Goal: Task Accomplishment & Management: Use online tool/utility

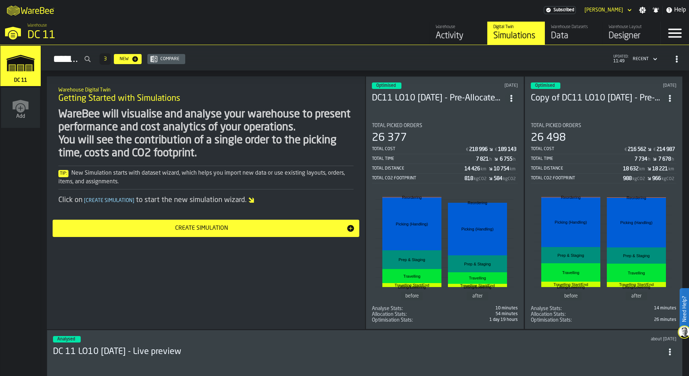
click at [456, 118] on section "Total Picked Orders 26 377 Total Cost € 218 996 € 189 143 Total Time 7 821 h 6 …" at bounding box center [445, 220] width 146 height 206
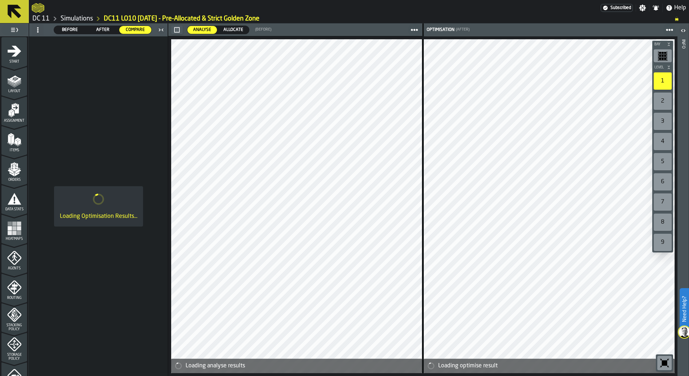
click at [26, 14] on button at bounding box center [14, 11] width 29 height 23
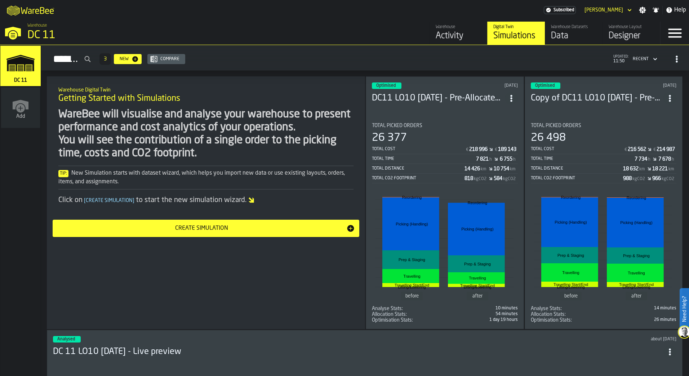
click at [634, 43] on link "Warehouse Layout Designer" at bounding box center [632, 33] width 58 height 23
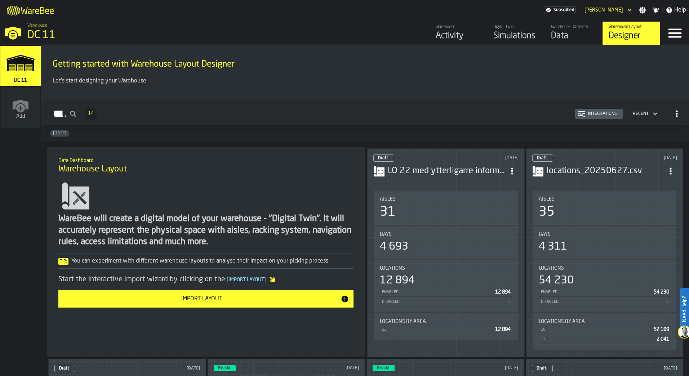
scroll to position [72, 0]
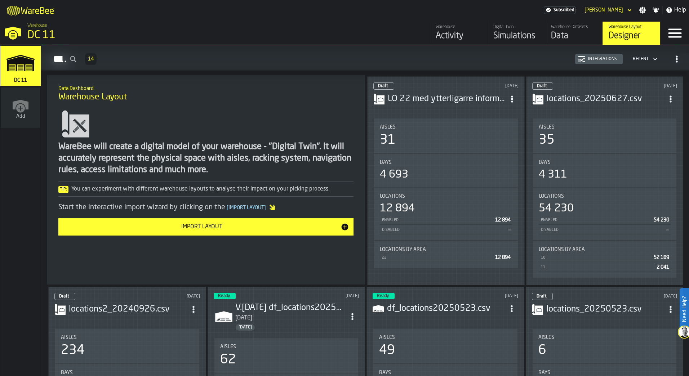
click at [457, 107] on header "Draft 1 day ago LO 22 med ytterligarre information.csv" at bounding box center [445, 97] width 145 height 29
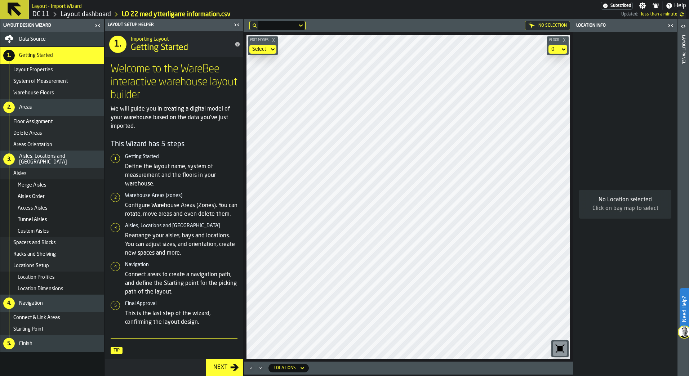
click at [597, 238] on main "Layout Design Wizard Data Source 1. Getting Started Layout Properties System of…" at bounding box center [344, 197] width 689 height 357
click at [562, 50] on icon at bounding box center [563, 49] width 7 height 9
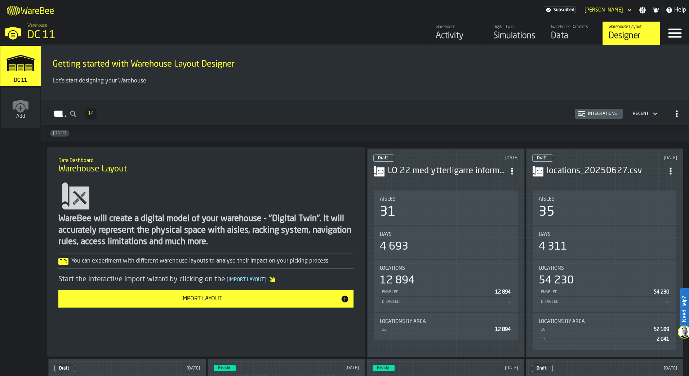
click at [592, 166] on h3 "locations_20250627.csv" at bounding box center [606, 171] width 118 height 12
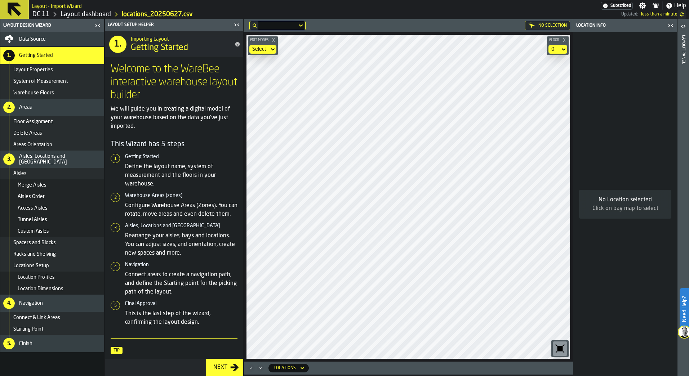
click at [560, 47] on icon at bounding box center [563, 49] width 7 height 9
click at [634, 25] on main "Layout Design Wizard Data Source 1. Getting Started Layout Properties System of…" at bounding box center [344, 197] width 689 height 357
click at [0, 5] on html "Need Help? Layout - Import Wizard Subscribed Settings Notifications Help DC 11 …" at bounding box center [344, 188] width 689 height 376
click at [8, 8] on icon at bounding box center [15, 10] width 14 height 14
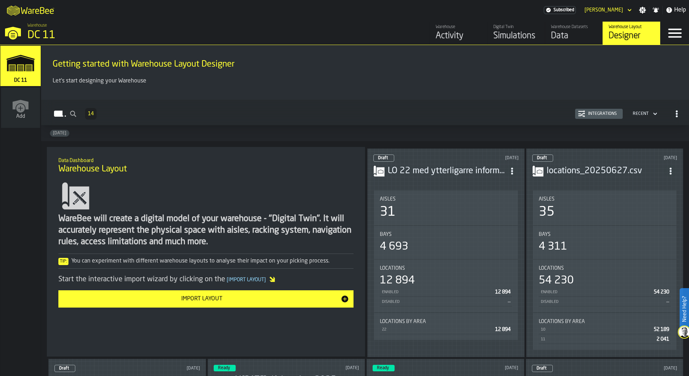
click at [436, 196] on div "Aisles" at bounding box center [446, 199] width 132 height 6
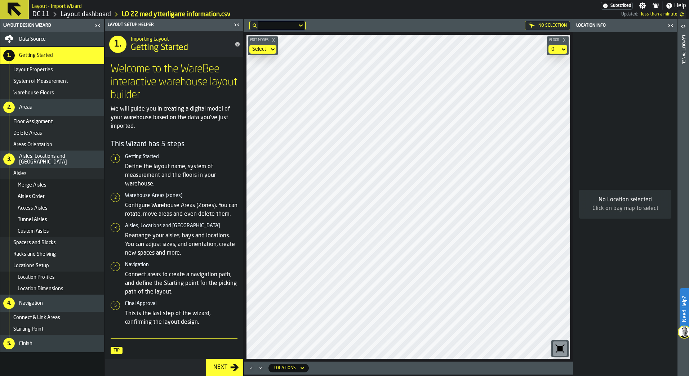
click at [334, 376] on html "Need Help? Layout - Import Wizard Subscribed Settings Notifications Help DC 11 …" at bounding box center [344, 188] width 689 height 376
click at [338, 376] on html "Need Help? Layout - Import Wizard Subscribed Settings Notifications Help DC 11 …" at bounding box center [344, 188] width 689 height 376
click at [380, 376] on html "Need Help? Layout - Import Wizard Subscribed Settings Notifications Help DC 11 …" at bounding box center [344, 188] width 689 height 376
click at [292, 365] on div "Locations" at bounding box center [284, 368] width 27 height 8
click at [19, 12] on icon at bounding box center [15, 10] width 14 height 14
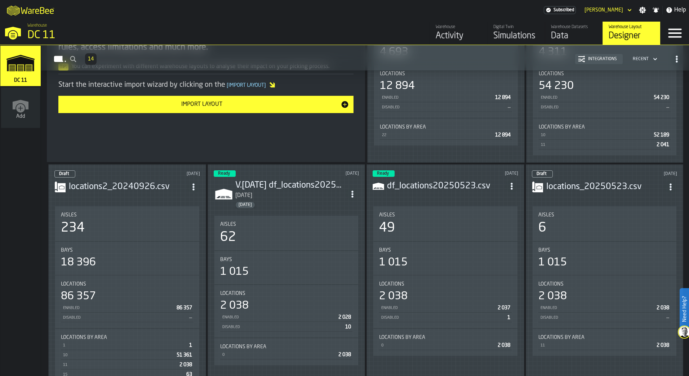
scroll to position [288, 0]
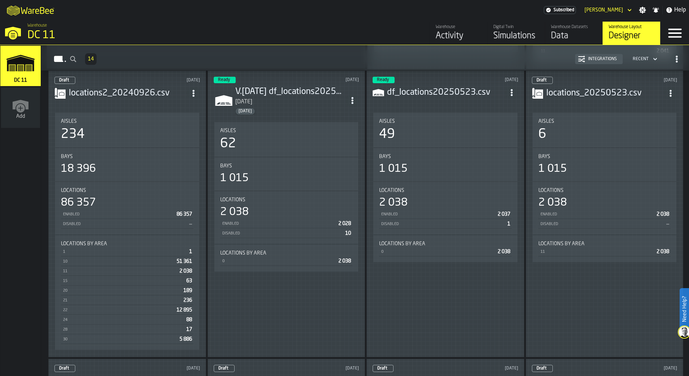
click at [119, 204] on div "86 357" at bounding box center [127, 202] width 133 height 13
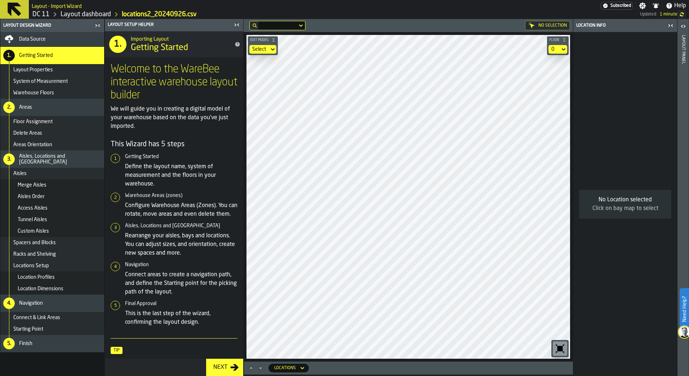
click at [404, 31] on div "No Selection Edit Modes Select Floor 0" at bounding box center [408, 190] width 329 height 343
click at [21, 10] on icon at bounding box center [14, 9] width 17 height 17
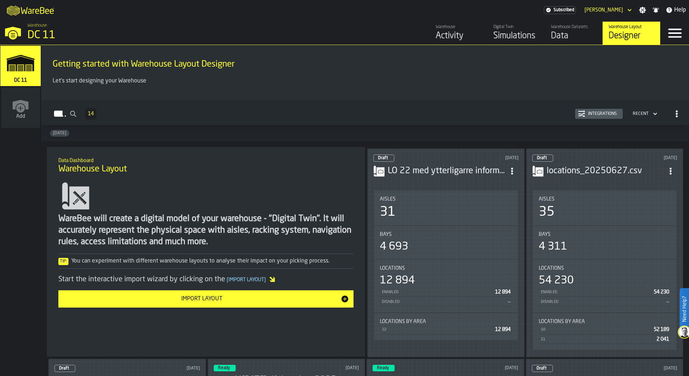
click at [466, 178] on header "Draft 1 day ago LO 22 med ytterligarre information.csv" at bounding box center [445, 169] width 145 height 29
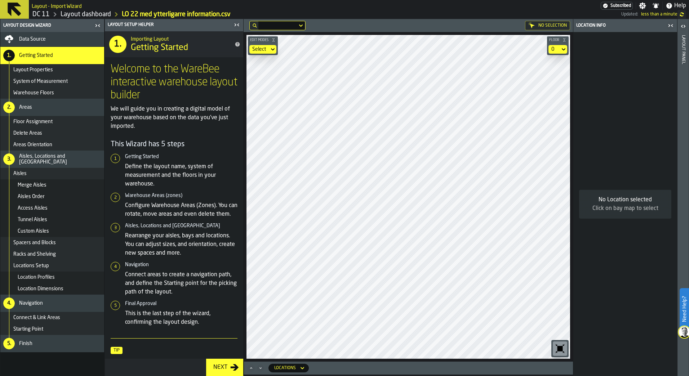
click at [462, 372] on div "No Selection Edit Modes Select Floor 0 Locations" at bounding box center [408, 197] width 329 height 357
click at [462, 376] on html "Need Help? Layout - Import Wizard Subscribed Settings Notifications Help DC 11 …" at bounding box center [344, 188] width 689 height 376
click at [21, 14] on icon at bounding box center [14, 9] width 17 height 17
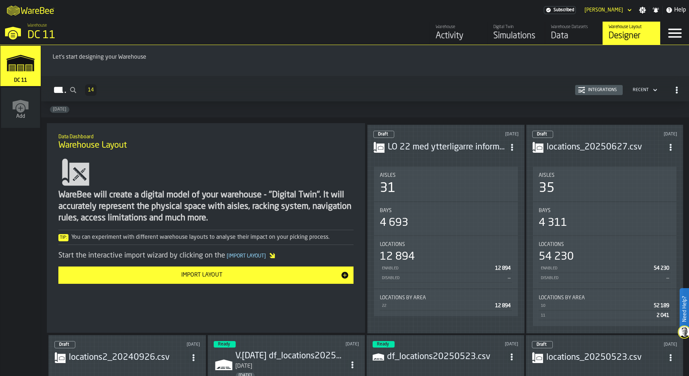
scroll to position [36, 0]
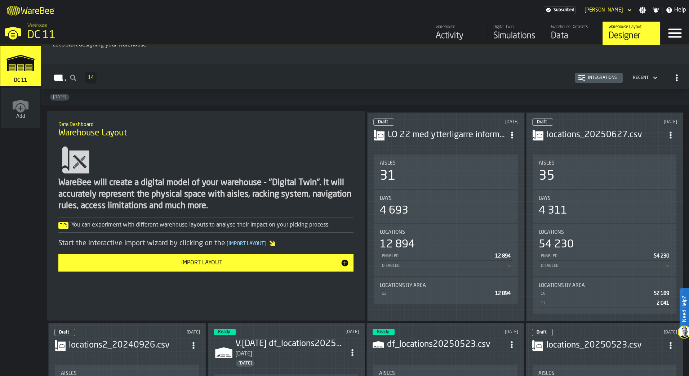
click at [268, 270] on button "Import Layout" at bounding box center [205, 262] width 295 height 17
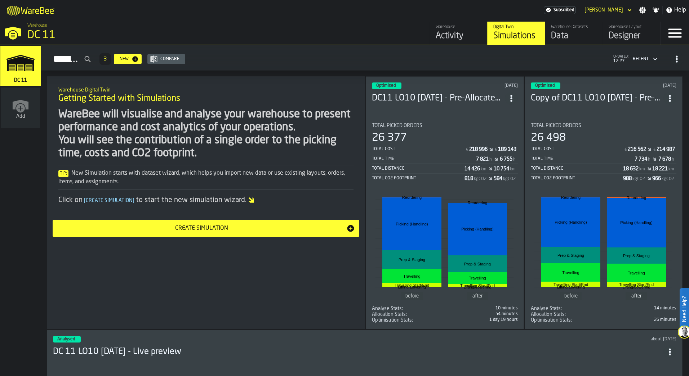
click at [620, 27] on div "Warehouse Layout" at bounding box center [632, 27] width 46 height 5
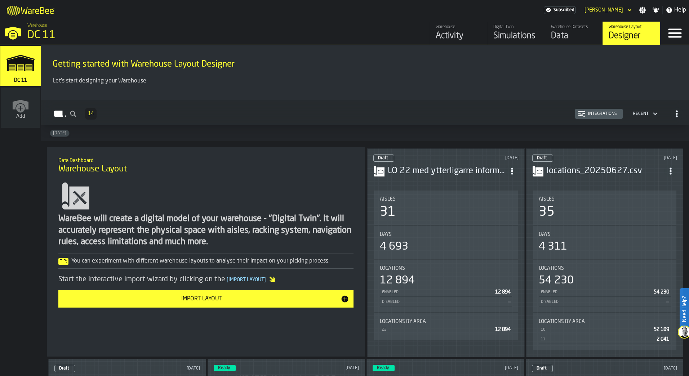
click at [242, 294] on button "Import Layout" at bounding box center [205, 299] width 295 height 17
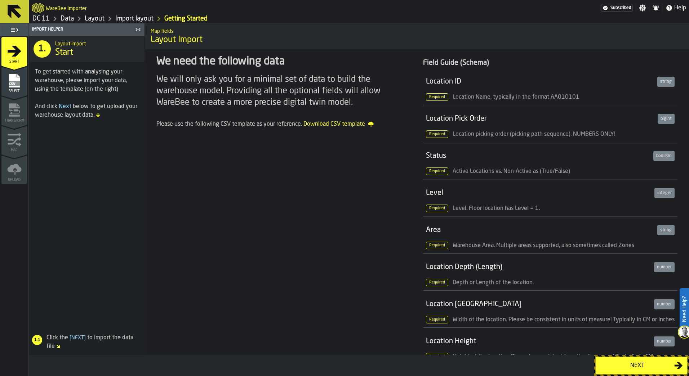
click at [665, 360] on button "Next" at bounding box center [641, 366] width 92 height 18
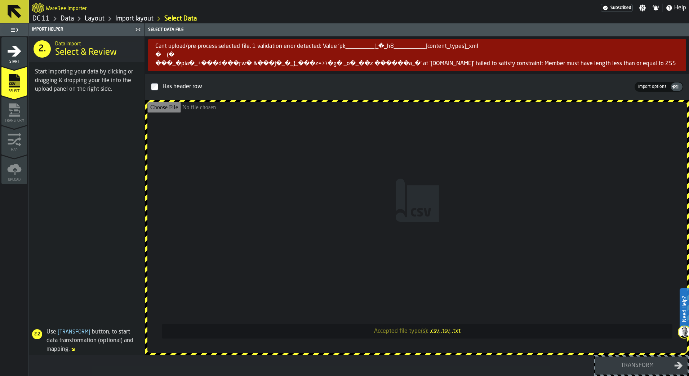
click at [652, 30] on div "Select data file" at bounding box center [417, 29] width 541 height 5
click at [137, 31] on icon "button-toggle-Close me" at bounding box center [138, 29] width 9 height 9
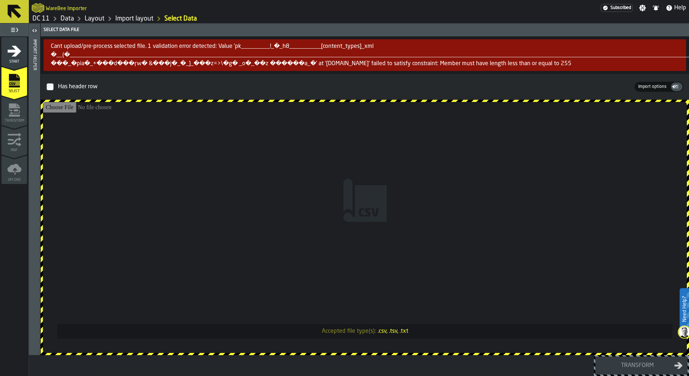
click at [75, 87] on div "Has header row" at bounding box center [345, 87] width 577 height 12
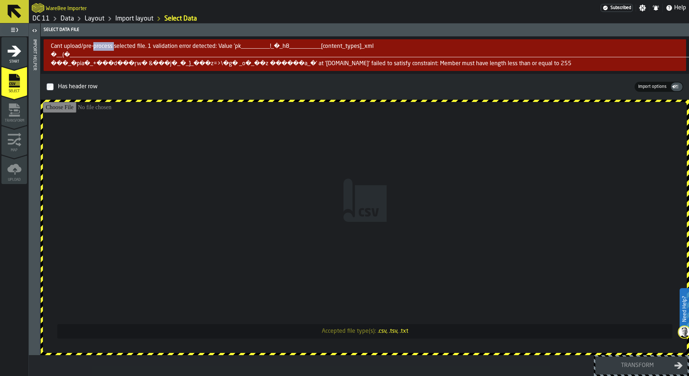
drag, startPoint x: 105, startPoint y: 46, endPoint x: 199, endPoint y: 60, distance: 95.1
click at [21, 120] on span "Transform" at bounding box center [14, 121] width 26 height 4
click at [685, 309] on label "Need Help?" at bounding box center [685, 309] width 8 height 40
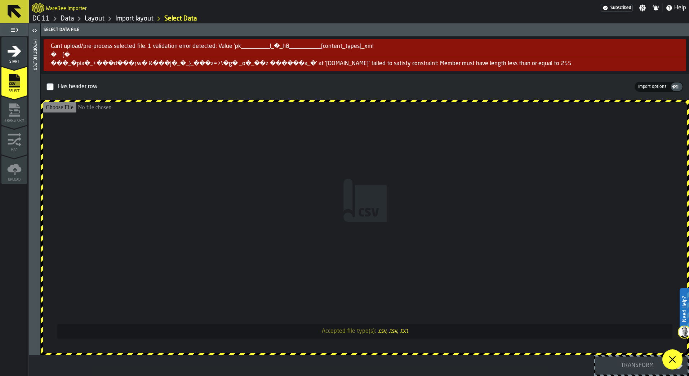
drag, startPoint x: 51, startPoint y: 46, endPoint x: 661, endPoint y: 67, distance: 610.6
copy div "Cant upload/pre-process selected file. 1 validation error detected: Value 'pk__…"
click at [672, 351] on span at bounding box center [673, 360] width 20 height 20
click at [686, 311] on label "Need Help?" at bounding box center [685, 309] width 8 height 40
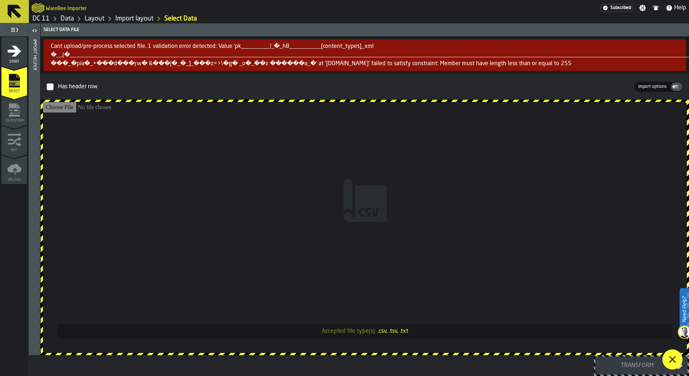
click at [676, 359] on icon at bounding box center [672, 359] width 9 height 9
click at [688, 314] on label "Need Help?" at bounding box center [685, 309] width 8 height 40
drag, startPoint x: 675, startPoint y: 357, endPoint x: 684, endPoint y: 356, distance: 9.8
click at [675, 358] on polygon at bounding box center [672, 359] width 7 height 7
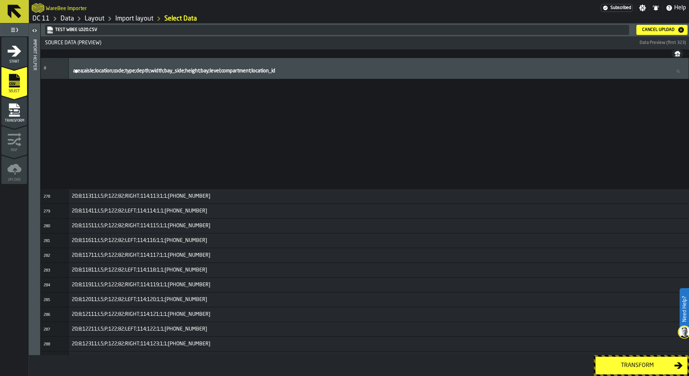
scroll to position [4497, 0]
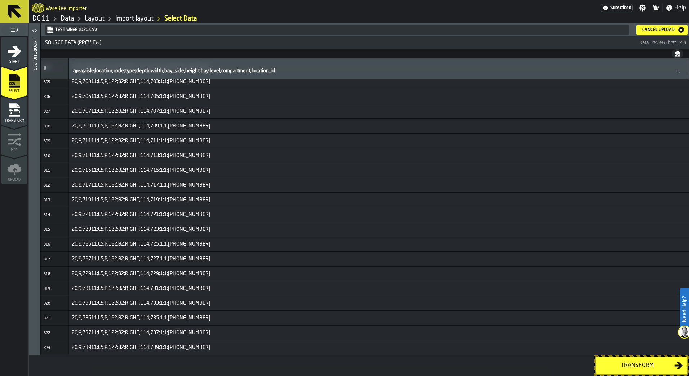
click at [641, 363] on div "Transform" at bounding box center [637, 366] width 74 height 9
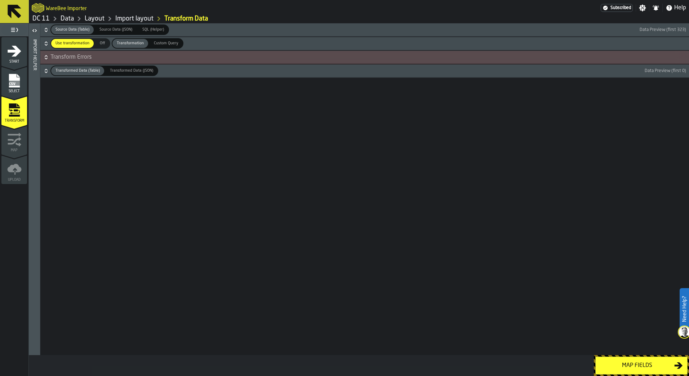
click at [636, 361] on button "Map fields" at bounding box center [641, 366] width 92 height 18
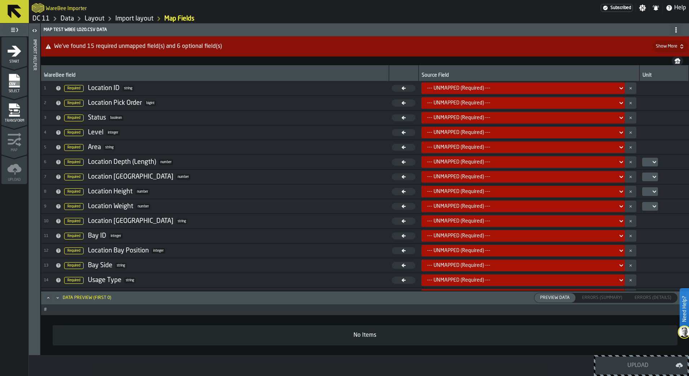
scroll to position [0, 0]
click at [620, 88] on icon at bounding box center [621, 89] width 3 height 3
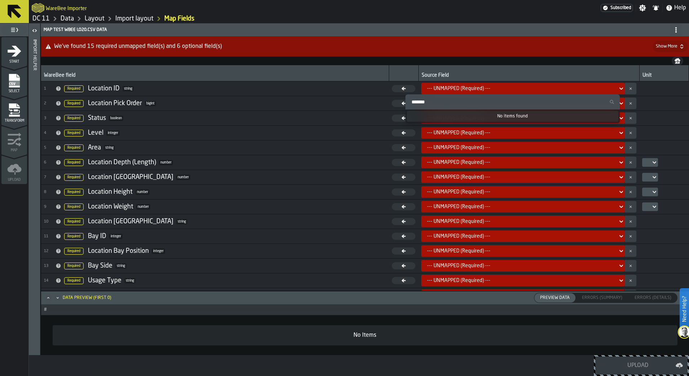
click at [620, 88] on icon at bounding box center [621, 89] width 3 height 3
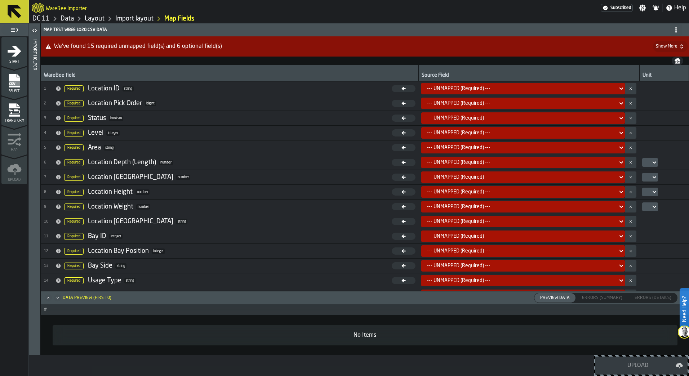
click at [126, 89] on span "string" at bounding box center [128, 88] width 11 height 5
click at [10, 83] on rect "menu Select" at bounding box center [14, 83] width 11 height 5
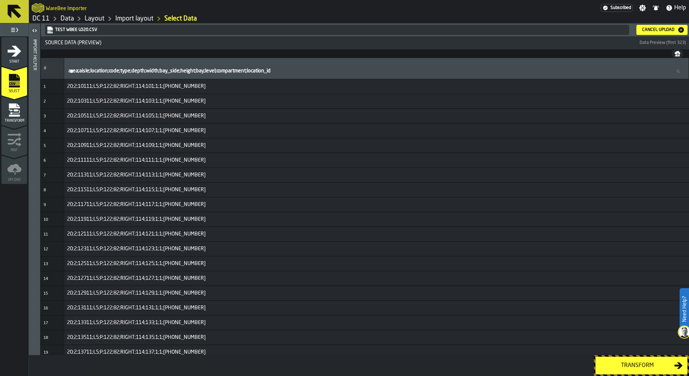
click at [20, 109] on icon "menu Transform" at bounding box center [14, 110] width 14 height 14
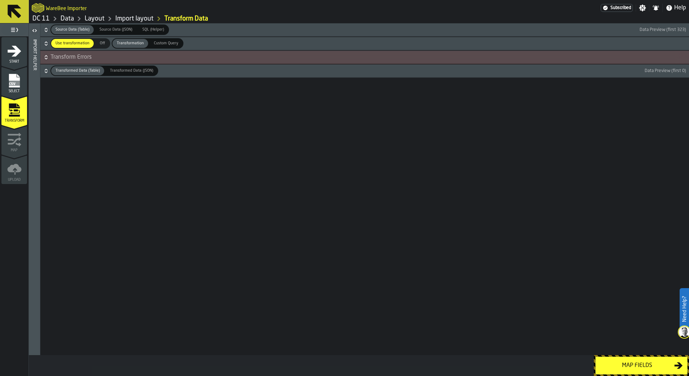
click at [659, 372] on button "Map fields" at bounding box center [641, 366] width 92 height 18
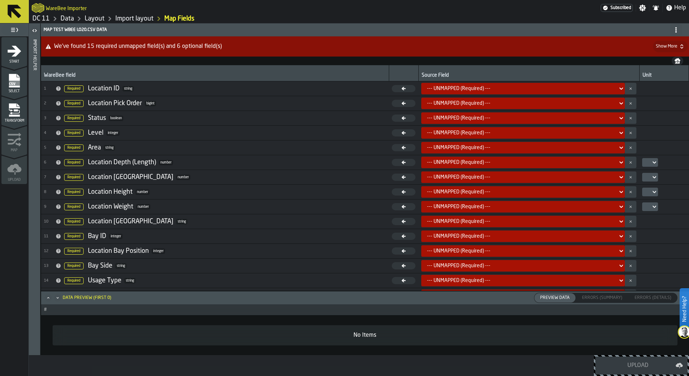
click at [684, 313] on label "Need Help?" at bounding box center [685, 309] width 8 height 40
click at [669, 359] on icon at bounding box center [672, 359] width 9 height 9
click at [593, 179] on div "--- UNMAPPED (Required) ---" at bounding box center [521, 177] width 188 height 6
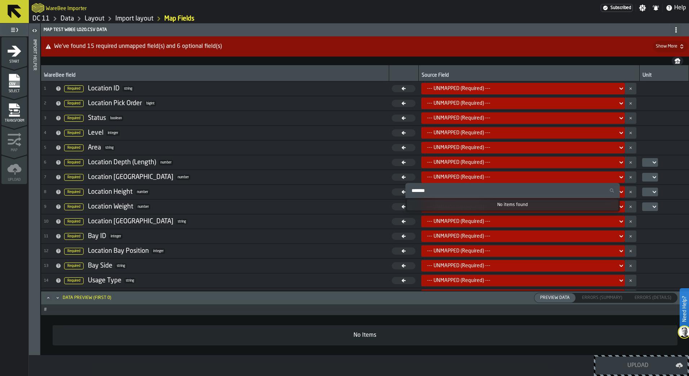
click at [590, 186] on input "Search" at bounding box center [512, 190] width 209 height 9
click at [340, 188] on span "8 Required Location Height number" at bounding box center [215, 192] width 342 height 11
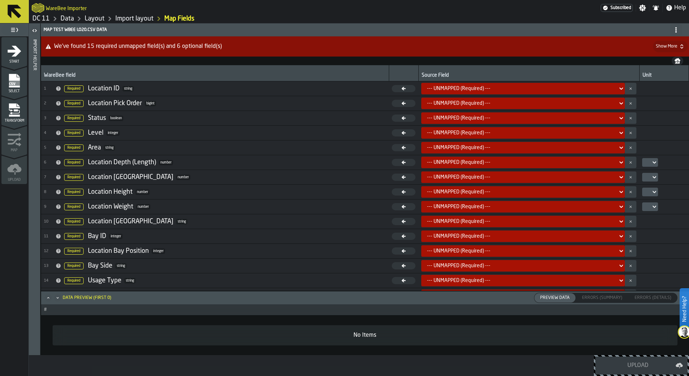
click at [59, 176] on icon at bounding box center [59, 177] width 6 height 6
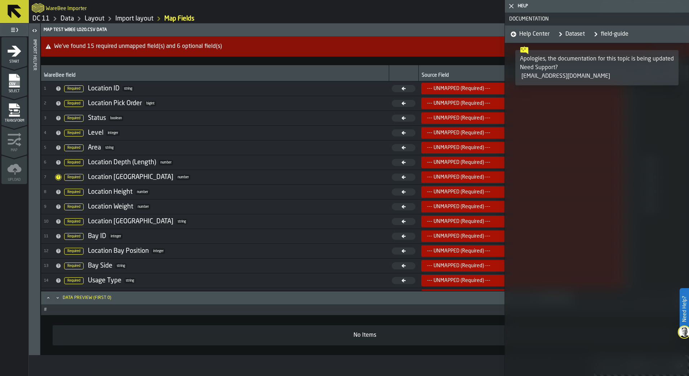
click at [59, 176] on icon at bounding box center [59, 177] width 6 height 6
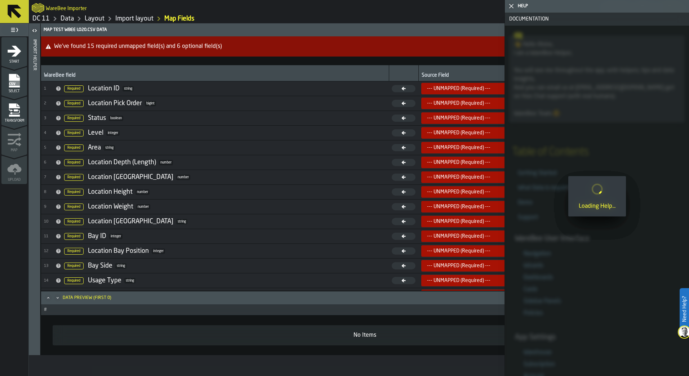
click at [254, 171] on td "7 Required Location Width number" at bounding box center [215, 177] width 348 height 15
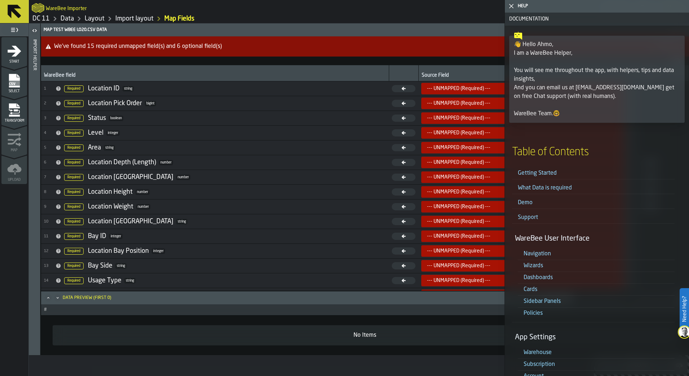
click at [514, 5] on icon "button-toggle-Close me" at bounding box center [511, 6] width 9 height 9
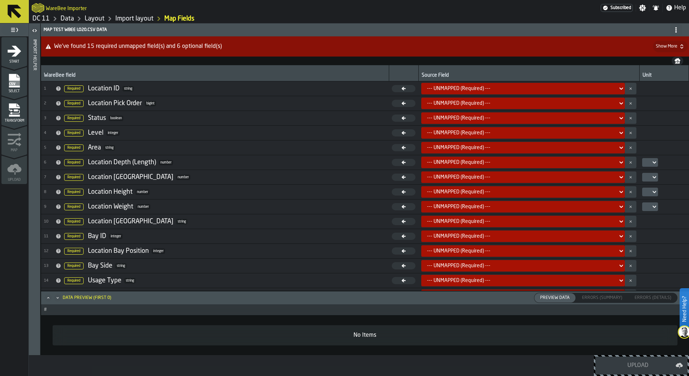
click at [15, 85] on rect "menu Select" at bounding box center [14, 83] width 11 height 5
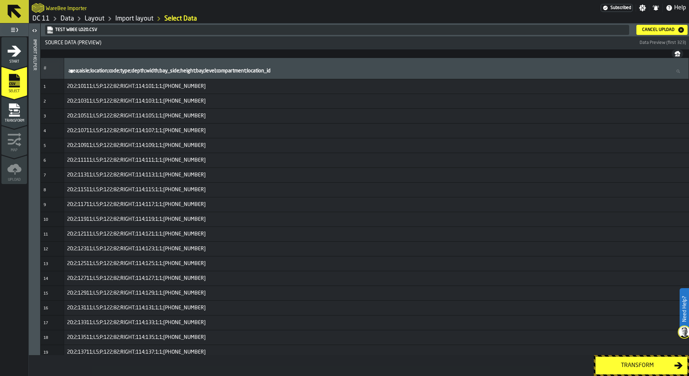
click at [15, 54] on icon "menu Start" at bounding box center [15, 50] width 14 height 11
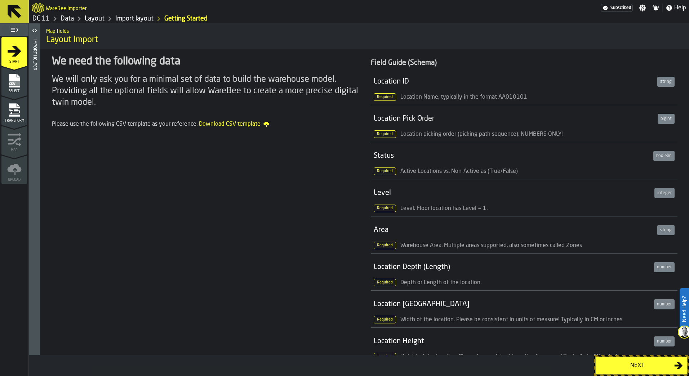
click at [22, 13] on icon at bounding box center [14, 11] width 17 height 17
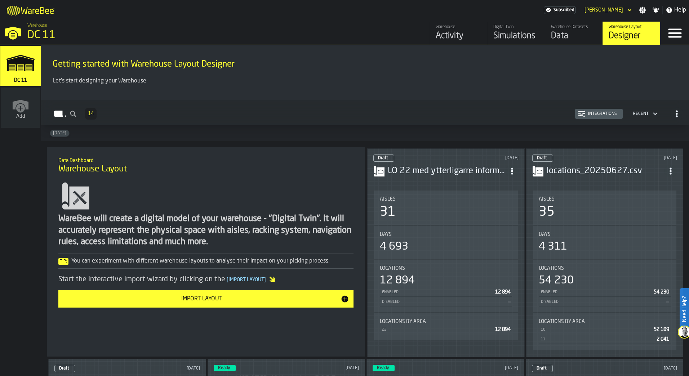
click at [232, 296] on div "Import Layout" at bounding box center [202, 299] width 278 height 9
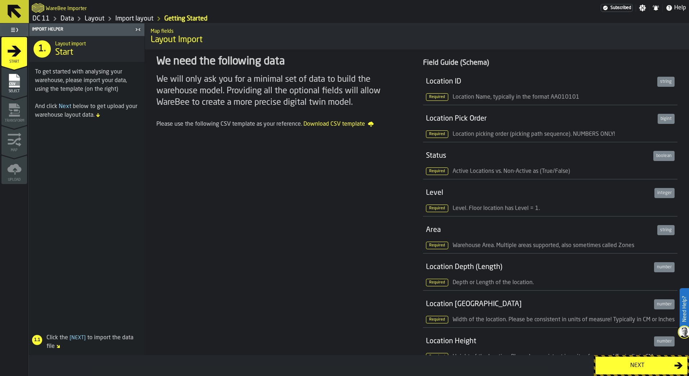
click at [626, 365] on div "Next" at bounding box center [637, 366] width 74 height 9
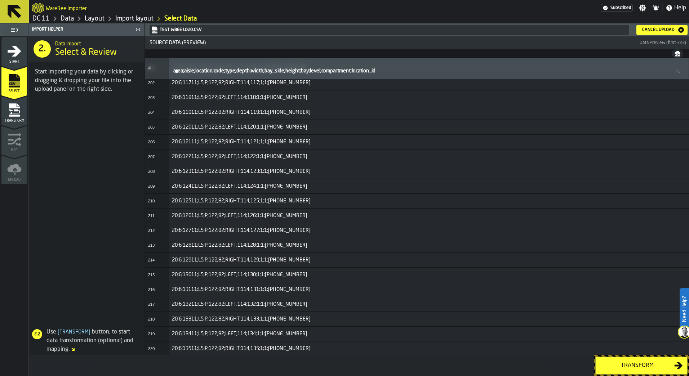
scroll to position [2992, 0]
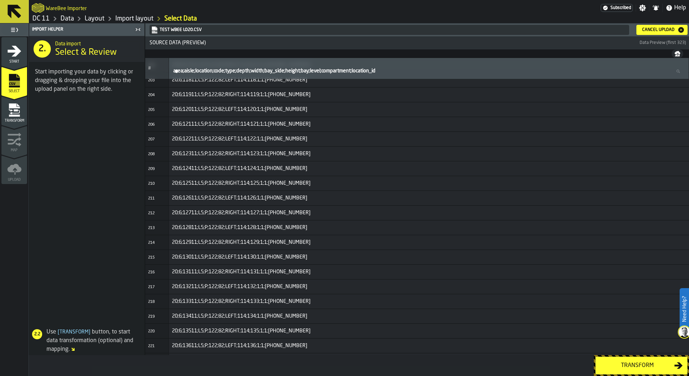
click at [648, 368] on div "Transform" at bounding box center [637, 366] width 74 height 9
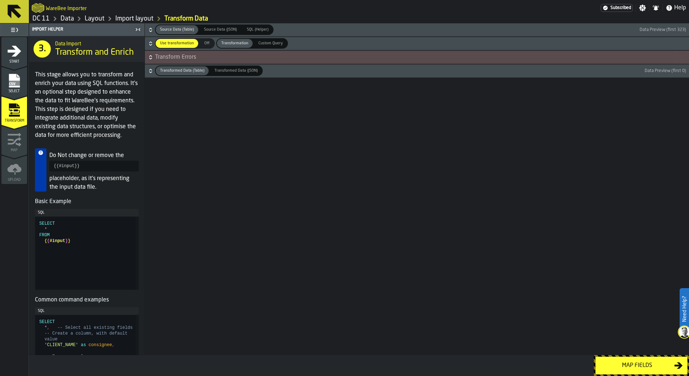
click at [648, 368] on div "Map fields" at bounding box center [637, 366] width 74 height 9
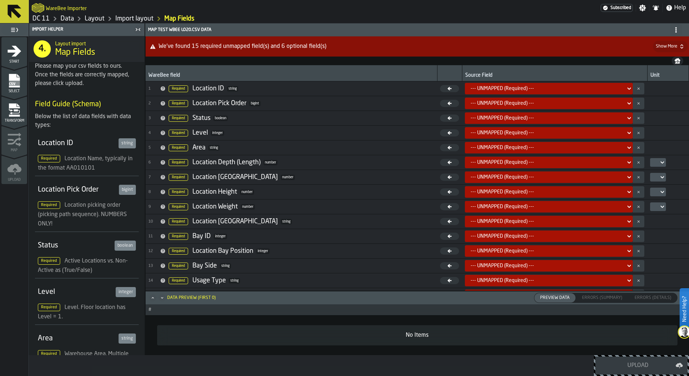
click at [19, 59] on div "Start" at bounding box center [14, 54] width 26 height 20
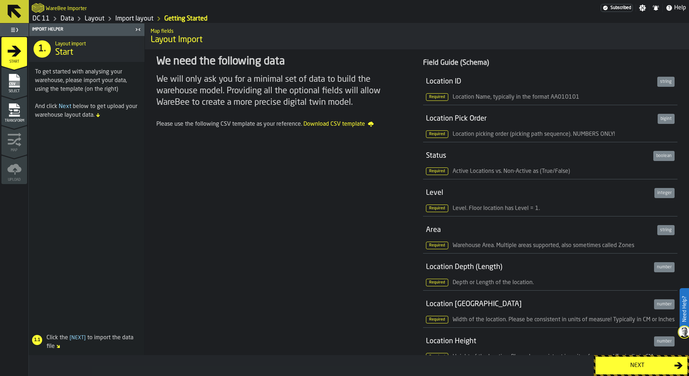
click at [682, 318] on label "Need Help?" at bounding box center [685, 309] width 8 height 40
click at [612, 71] on li "Location ID string Required Location Name, typically in the format AA010101" at bounding box center [550, 86] width 254 height 37
click at [676, 360] on icon at bounding box center [672, 359] width 9 height 9
click at [684, 318] on label "Need Help?" at bounding box center [685, 309] width 8 height 40
click at [632, 84] on div "Location ID" at bounding box center [540, 82] width 229 height 10
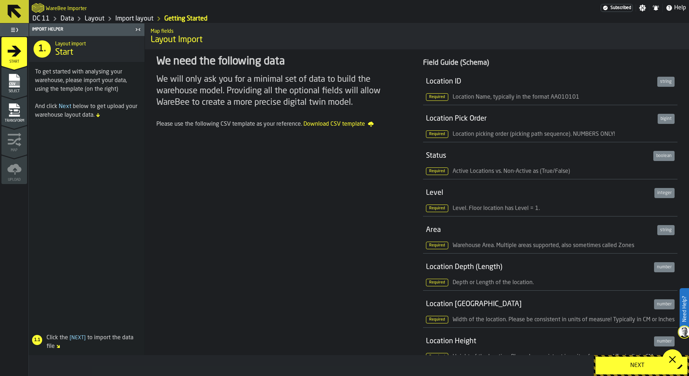
click at [672, 365] on span at bounding box center [673, 360] width 20 height 20
click at [682, 322] on label "Need Help?" at bounding box center [685, 309] width 8 height 40
click at [21, 81] on icon "menu Select" at bounding box center [14, 81] width 14 height 14
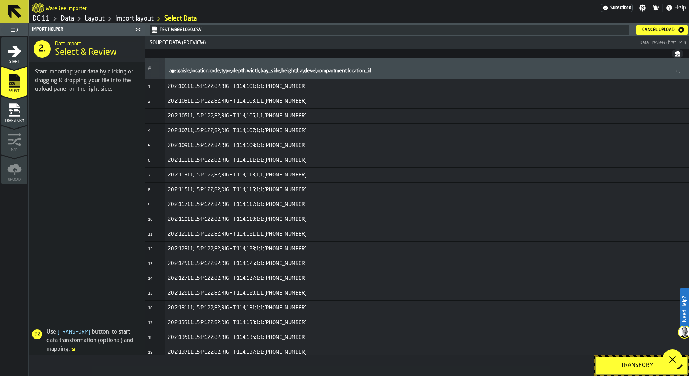
click at [25, 16] on button at bounding box center [14, 11] width 29 height 23
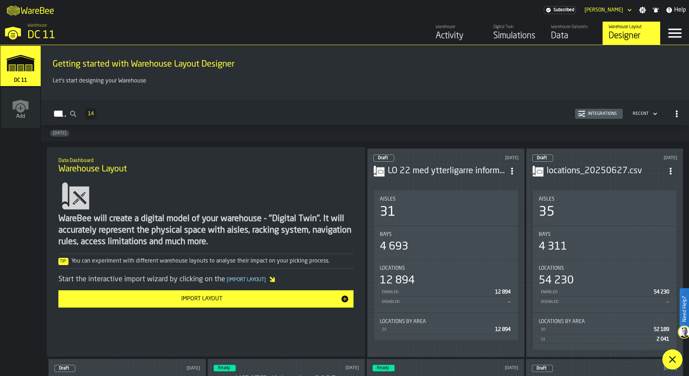
click at [261, 298] on div "Import Layout" at bounding box center [202, 299] width 278 height 9
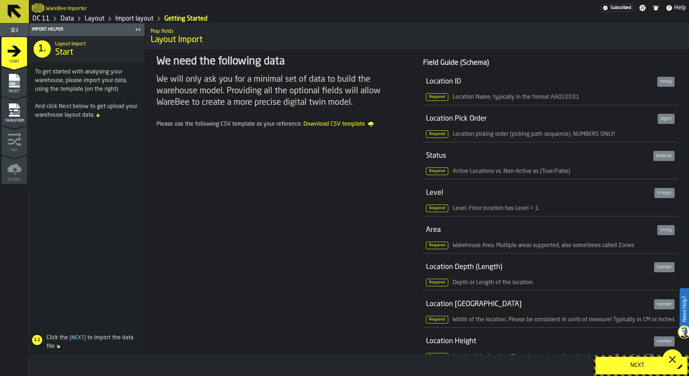
click at [667, 364] on span at bounding box center [673, 360] width 20 height 20
click at [664, 371] on button "Next" at bounding box center [641, 366] width 92 height 18
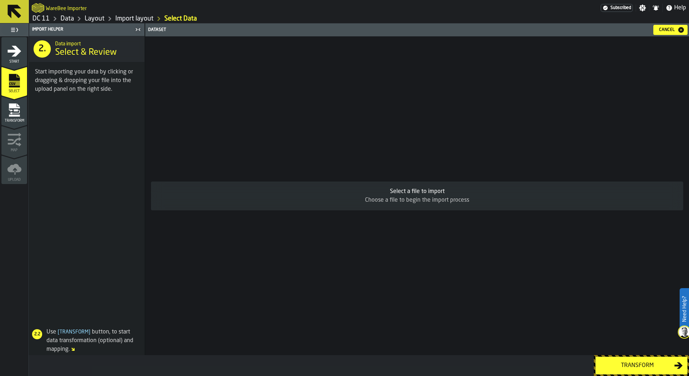
click at [14, 10] on icon at bounding box center [15, 12] width 14 height 14
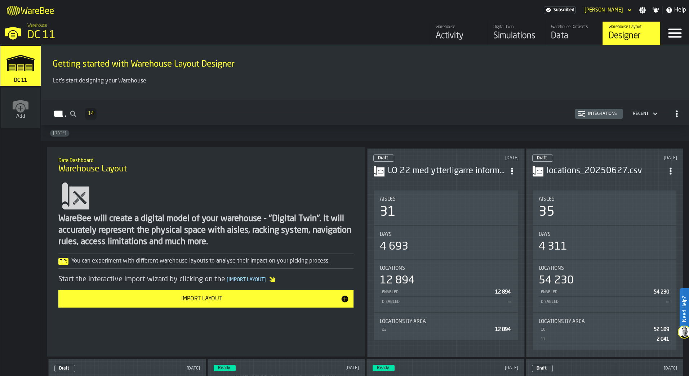
click at [292, 306] on button "Import Layout" at bounding box center [205, 299] width 295 height 17
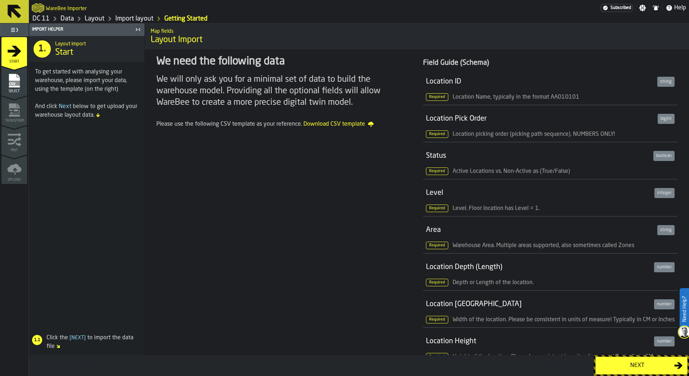
click at [651, 357] on button "Next" at bounding box center [641, 366] width 92 height 18
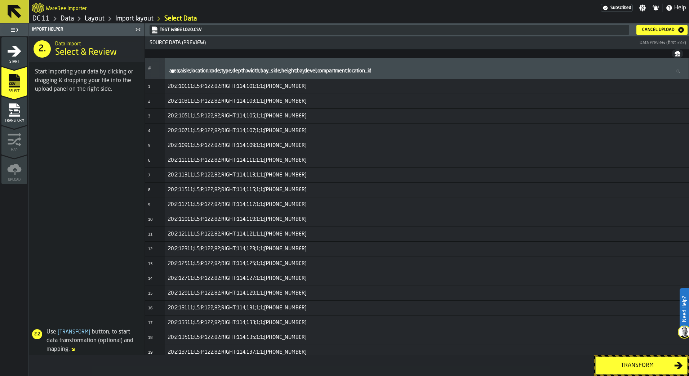
click at [688, 313] on label "Need Help?" at bounding box center [685, 309] width 8 height 40
click at [675, 364] on icon at bounding box center [672, 359] width 9 height 9
click at [13, 7] on icon at bounding box center [15, 12] width 14 height 14
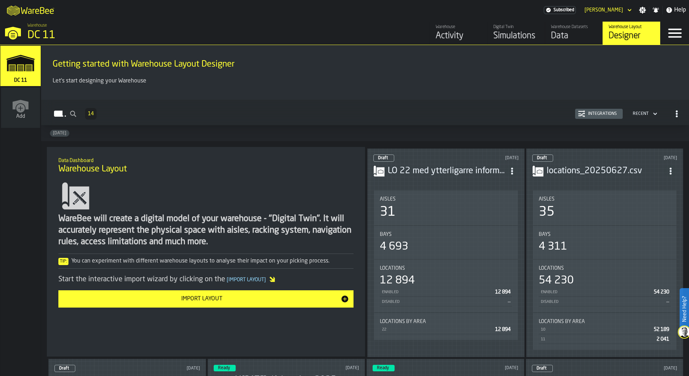
click at [225, 309] on div "WareBee will create a digital model of your warehouse - "Digital Twin". It will…" at bounding box center [206, 248] width 307 height 138
click at [226, 299] on div "Import Layout" at bounding box center [202, 299] width 278 height 9
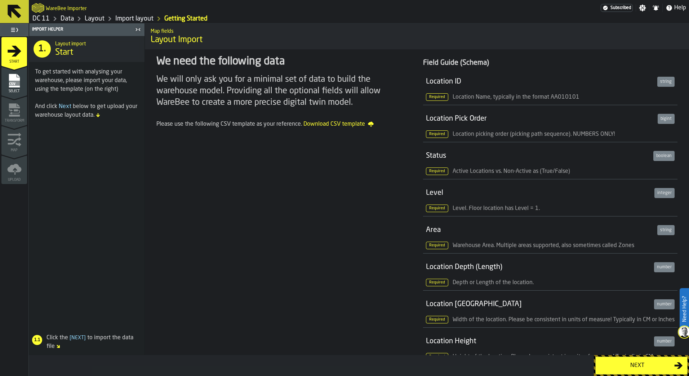
click at [654, 369] on div "Next" at bounding box center [637, 366] width 74 height 9
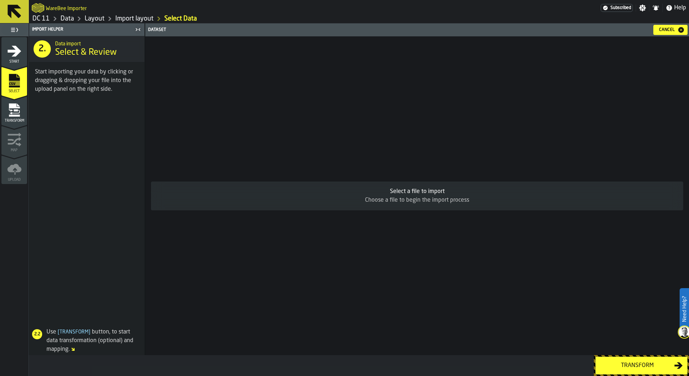
click at [15, 15] on icon at bounding box center [14, 11] width 17 height 17
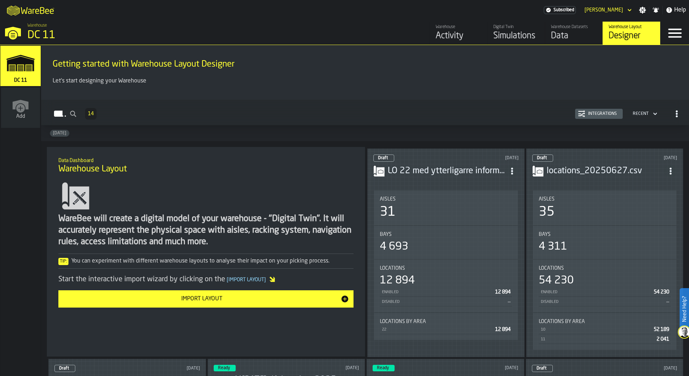
click at [224, 303] on div "Import Layout" at bounding box center [202, 299] width 278 height 9
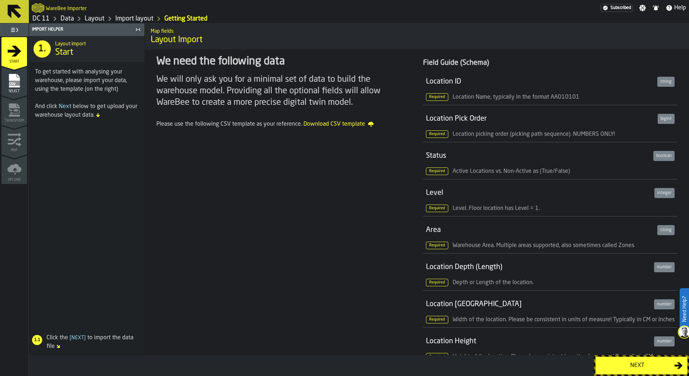
click at [658, 368] on div "Next" at bounding box center [637, 366] width 74 height 9
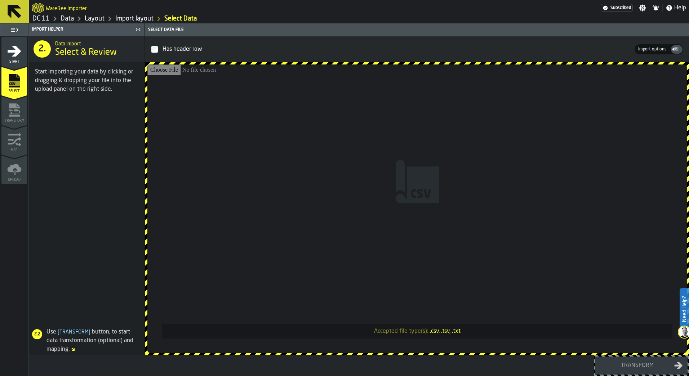
click at [657, 50] on span "Import options" at bounding box center [652, 49] width 34 height 6
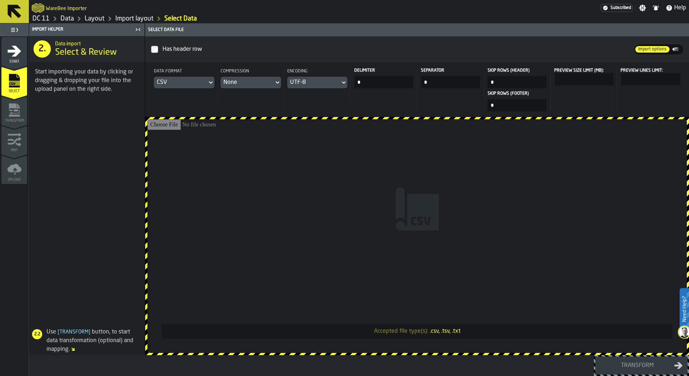
click at [682, 309] on label "Need Help?" at bounding box center [685, 309] width 8 height 40
click at [372, 82] on input "*" at bounding box center [383, 82] width 59 height 12
type input "*"
click at [396, 103] on div "Delimiter *" at bounding box center [383, 89] width 67 height 43
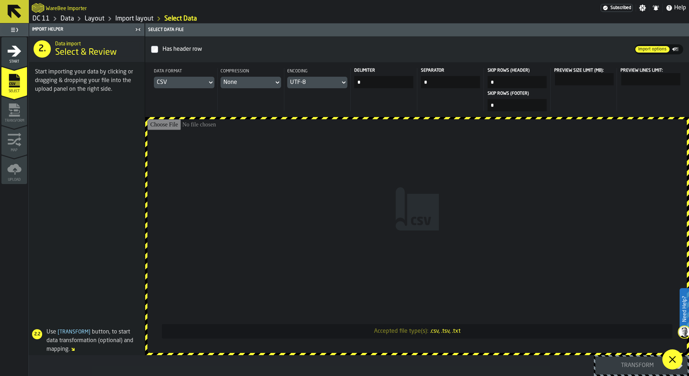
click at [677, 358] on span at bounding box center [673, 360] width 20 height 20
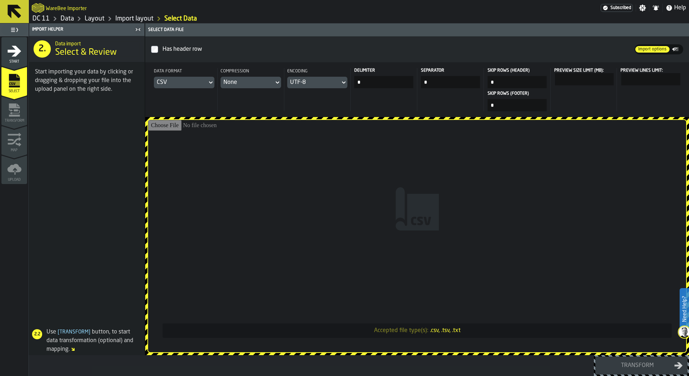
type input "**********"
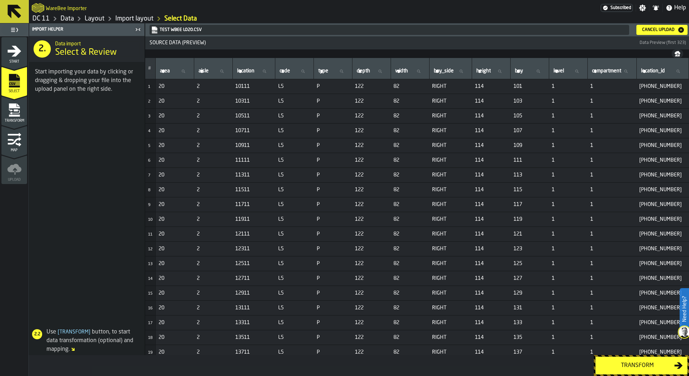
click at [628, 365] on div "Transform" at bounding box center [637, 366] width 74 height 9
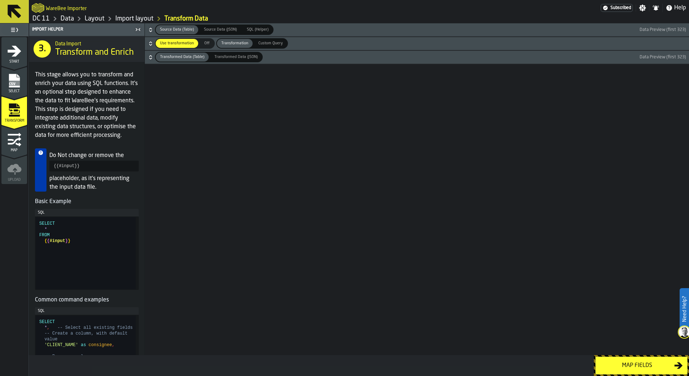
click at [628, 365] on div "Map fields" at bounding box center [637, 366] width 74 height 9
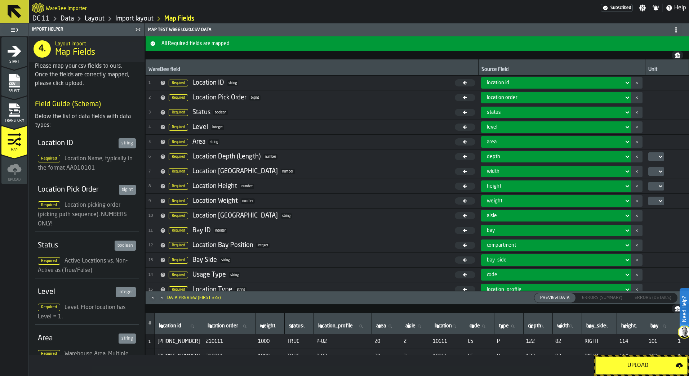
click at [664, 368] on div "Upload" at bounding box center [638, 366] width 76 height 9
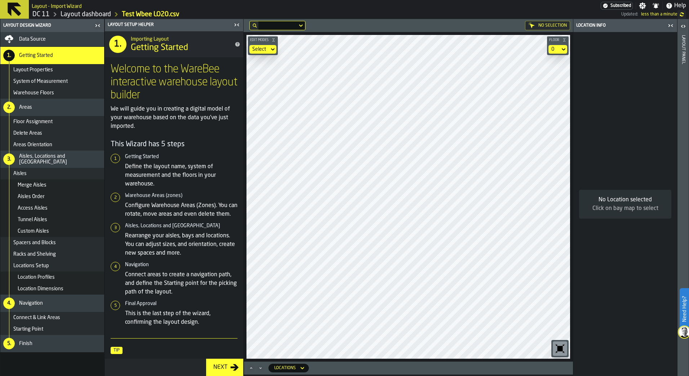
click at [302, 371] on icon at bounding box center [302, 368] width 7 height 9
click at [302, 369] on icon at bounding box center [302, 368] width 3 height 3
click at [686, 315] on label "Need Help?" at bounding box center [685, 309] width 8 height 40
click at [670, 366] on span at bounding box center [673, 360] width 20 height 20
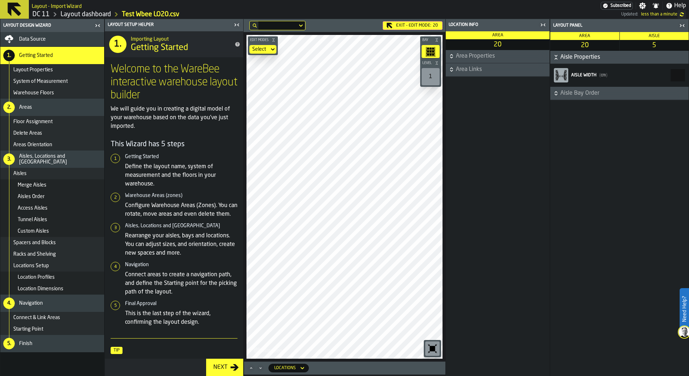
click at [440, 84] on div "Edit Modes Select Bay Level 1 M A K I N G W A R E H O U S E S M O R E EF F I C …" at bounding box center [345, 197] width 202 height 330
click at [680, 29] on icon "button-toggle-Close me" at bounding box center [682, 25] width 9 height 9
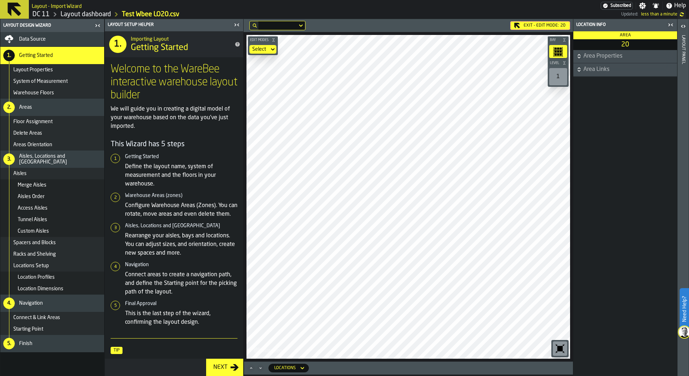
click at [674, 26] on icon "button-toggle-Close me" at bounding box center [670, 25] width 9 height 9
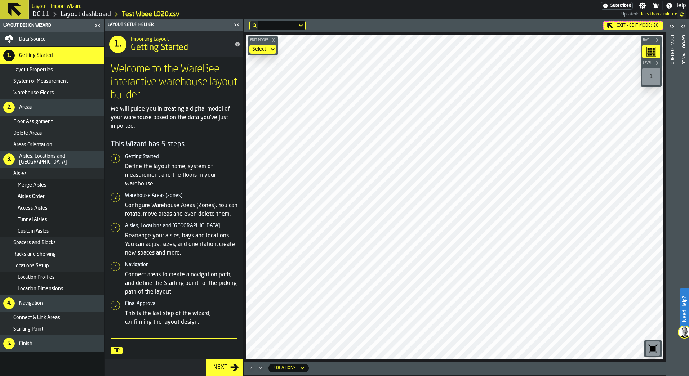
click at [680, 27] on icon "button-toggle-Open" at bounding box center [683, 26] width 9 height 9
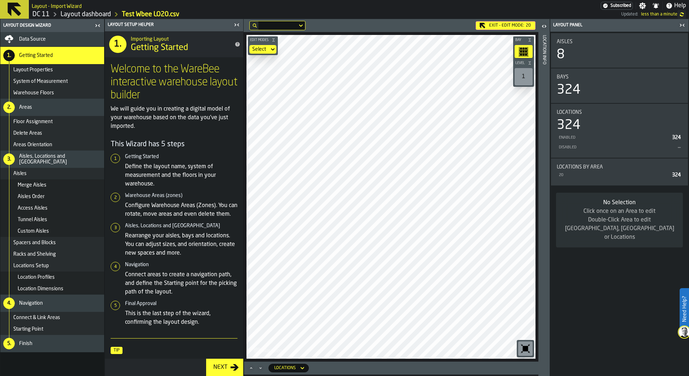
click at [545, 24] on icon "button-toggle-Open" at bounding box center [544, 26] width 9 height 9
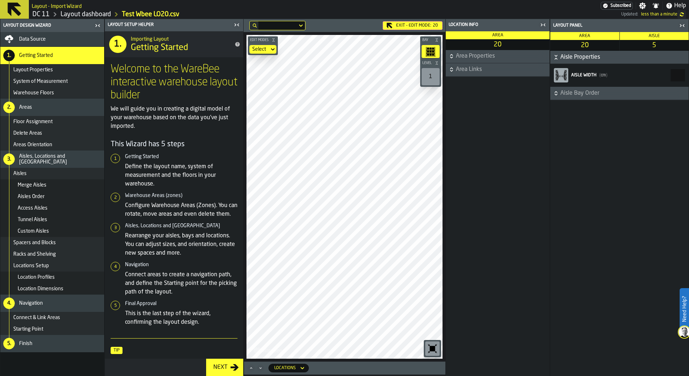
click at [482, 67] on span "Area Links" at bounding box center [502, 69] width 92 height 9
click at [482, 116] on div "No link" at bounding box center [493, 114] width 81 height 9
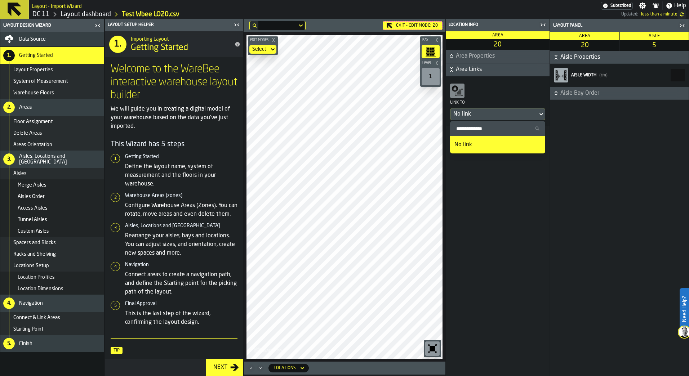
click at [501, 111] on div "No link" at bounding box center [493, 114] width 81 height 9
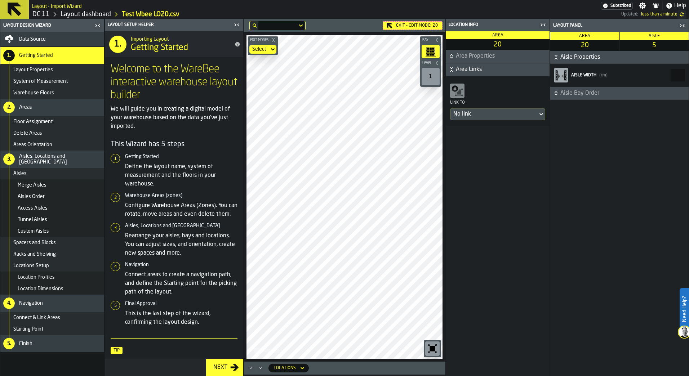
click at [489, 56] on span "Area Properties" at bounding box center [502, 56] width 92 height 9
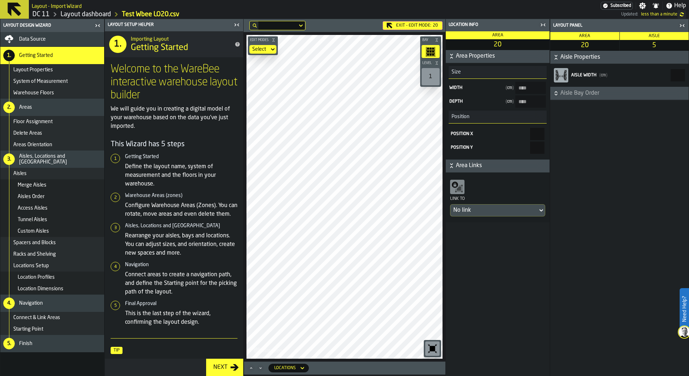
click at [486, 209] on div "No link" at bounding box center [493, 210] width 81 height 9
click at [480, 223] on input "Search Link to" at bounding box center [497, 224] width 89 height 9
type input "*"
click at [539, 210] on icon at bounding box center [541, 210] width 7 height 9
click at [41, 173] on div "Aisles" at bounding box center [57, 174] width 88 height 6
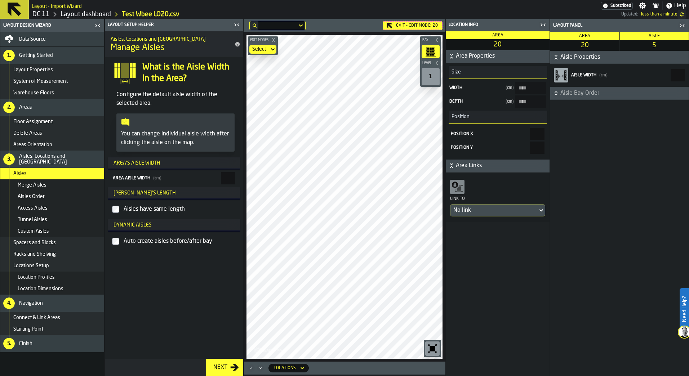
click at [46, 185] on div "Merge Aisles" at bounding box center [60, 185] width 84 height 6
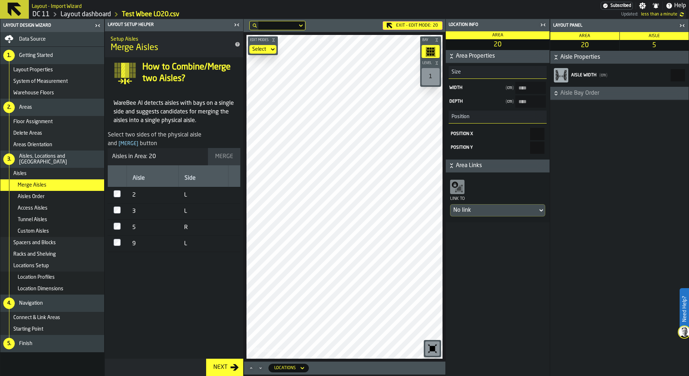
click at [53, 199] on div "Aisles Order" at bounding box center [60, 197] width 84 height 6
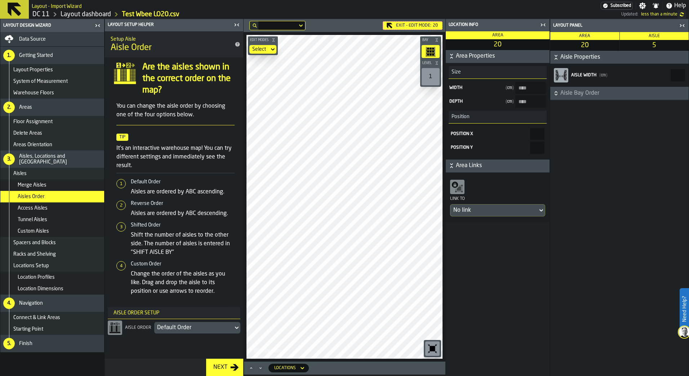
click at [55, 212] on div "Access Aisles" at bounding box center [52, 209] width 104 height 12
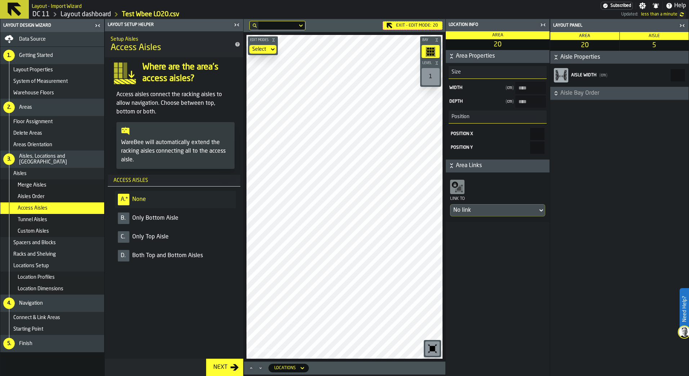
click at [69, 219] on div "Tunnel Aisles" at bounding box center [60, 220] width 84 height 6
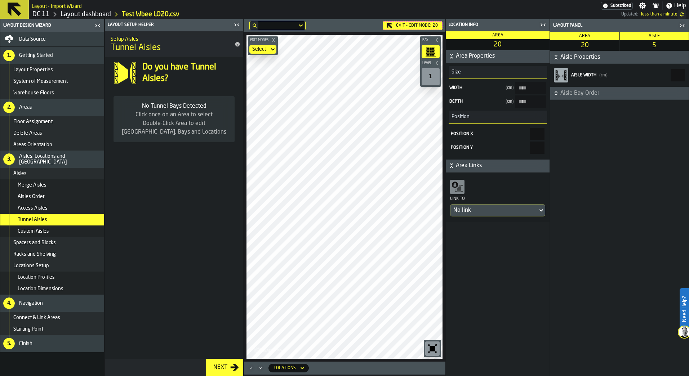
click at [74, 234] on div "Custom Aisles" at bounding box center [52, 232] width 104 height 12
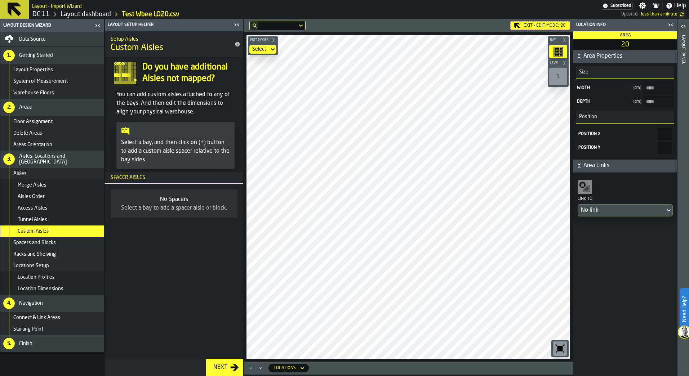
click at [684, 307] on label "Need Help?" at bounding box center [685, 309] width 8 height 40
click at [674, 362] on icon at bounding box center [672, 359] width 9 height 9
click at [685, 27] on icon "button-toggle-Open" at bounding box center [683, 26] width 9 height 9
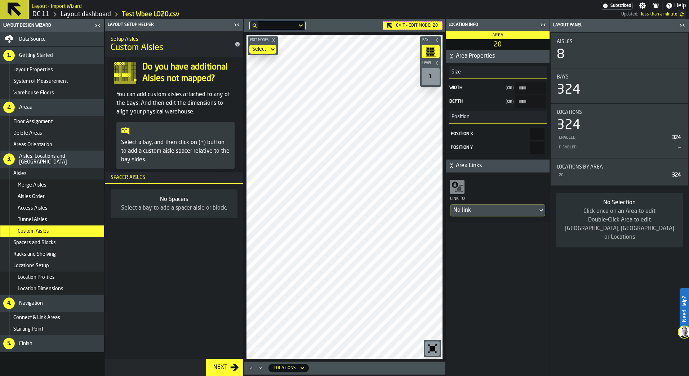
click at [681, 22] on icon "button-toggle-Close me" at bounding box center [682, 25] width 9 height 9
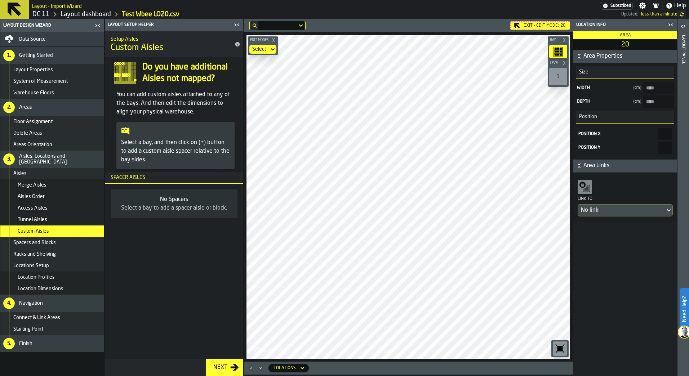
click at [681, 23] on icon "button-toggle-Open" at bounding box center [683, 26] width 9 height 9
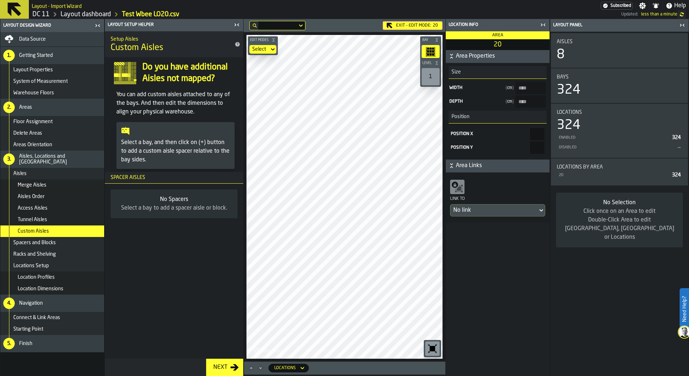
click at [681, 25] on icon "button-toggle-Close me" at bounding box center [682, 25] width 9 height 9
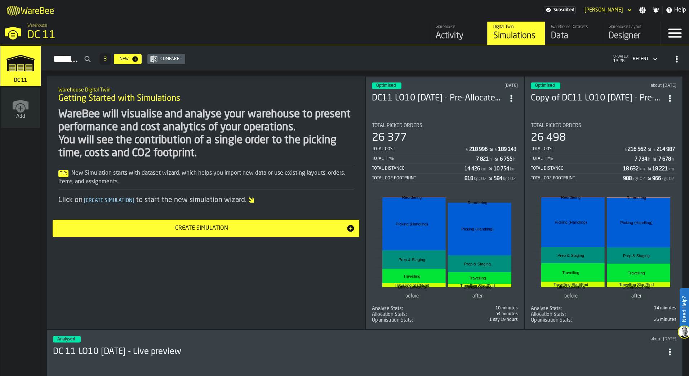
click at [634, 30] on div "Warehouse Layout" at bounding box center [632, 27] width 46 height 5
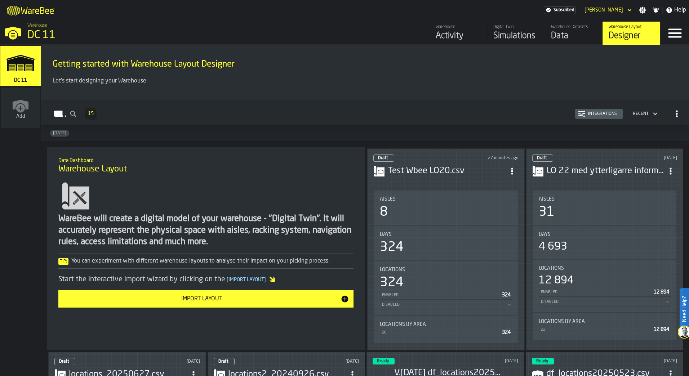
click at [449, 174] on h3 "Test Wbee LO20.csv" at bounding box center [447, 171] width 118 height 12
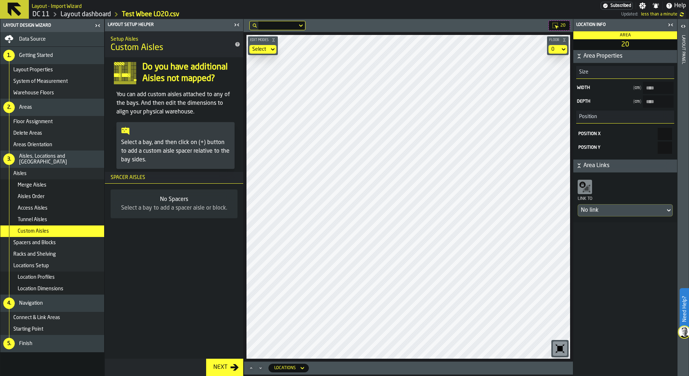
type input "*****"
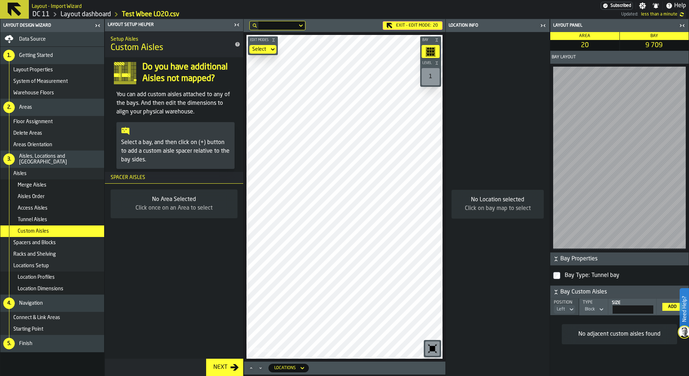
click at [571, 312] on icon at bounding box center [571, 309] width 7 height 9
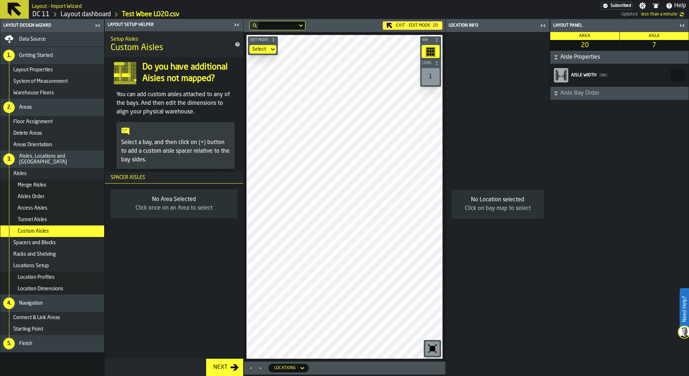
click at [683, 23] on icon "button-toggle-Close me" at bounding box center [682, 25] width 9 height 9
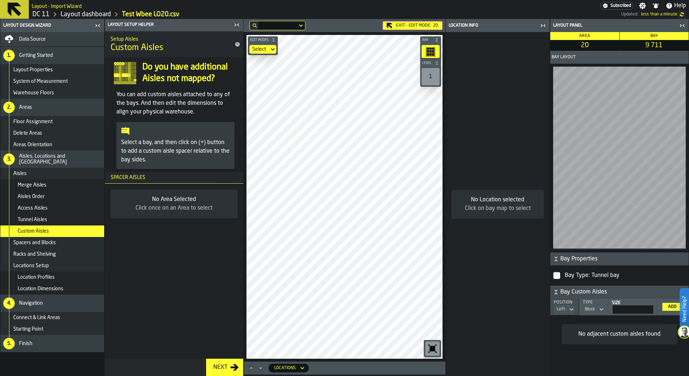
click at [542, 27] on icon "button-toggle-Close me" at bounding box center [543, 25] width 9 height 9
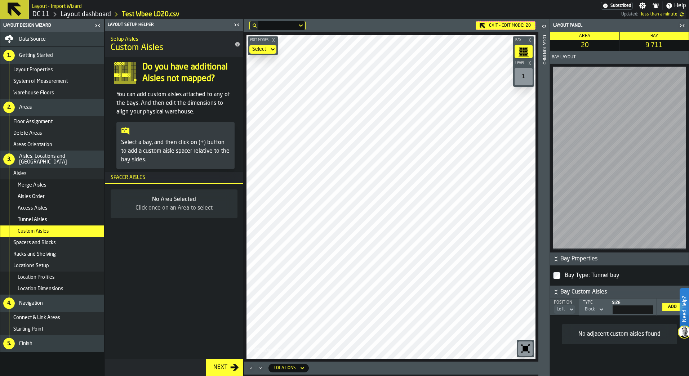
click at [545, 23] on icon "button-toggle-Open" at bounding box center [544, 26] width 9 height 9
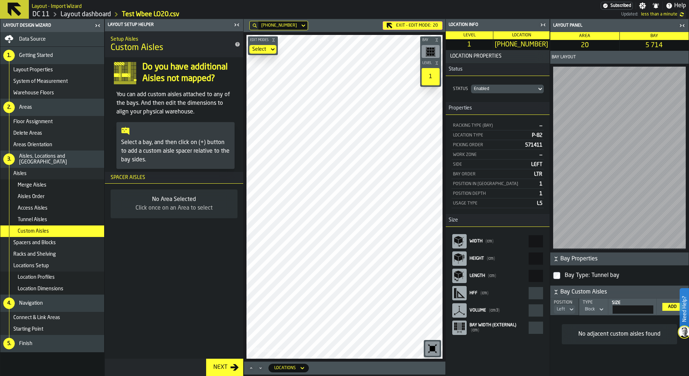
click at [236, 25] on icon "button-toggle-Close me" at bounding box center [236, 25] width 9 height 9
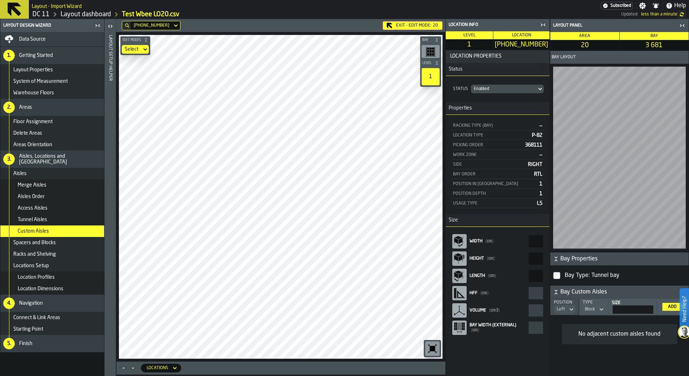
click at [110, 27] on icon "button-toggle-Open" at bounding box center [110, 26] width 9 height 9
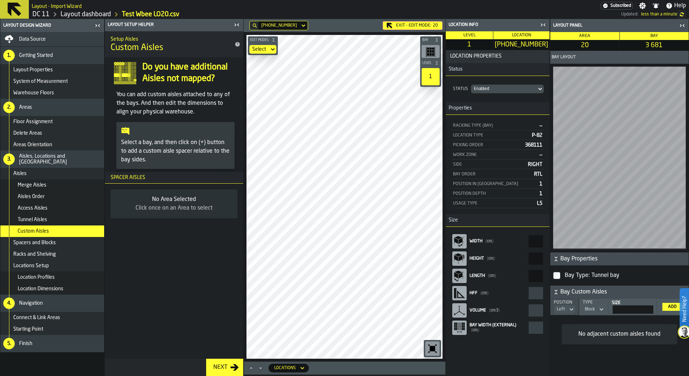
click at [235, 23] on icon "button-toggle-Close me" at bounding box center [236, 25] width 9 height 9
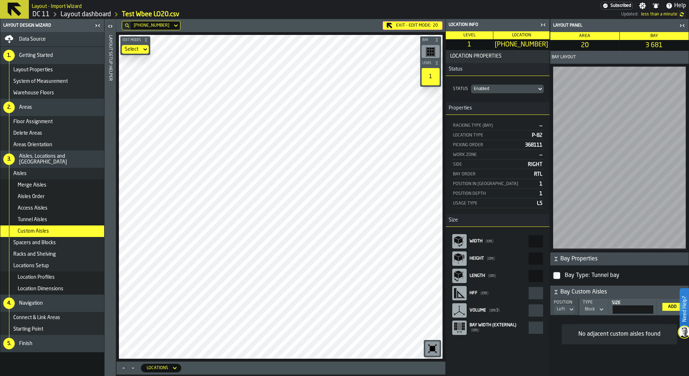
click at [49, 44] on div "Data Source" at bounding box center [52, 39] width 104 height 14
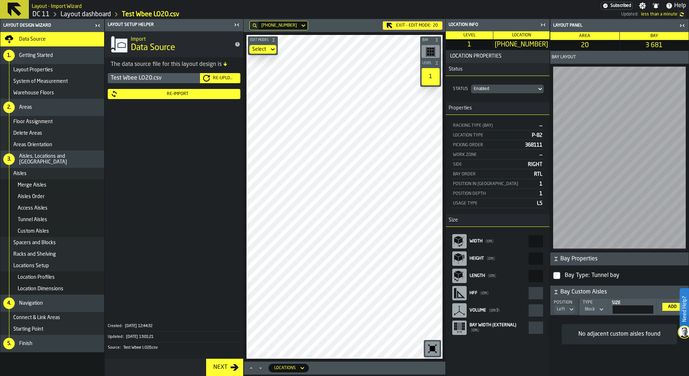
click at [209, 95] on div "Re-Import" at bounding box center [178, 94] width 120 height 5
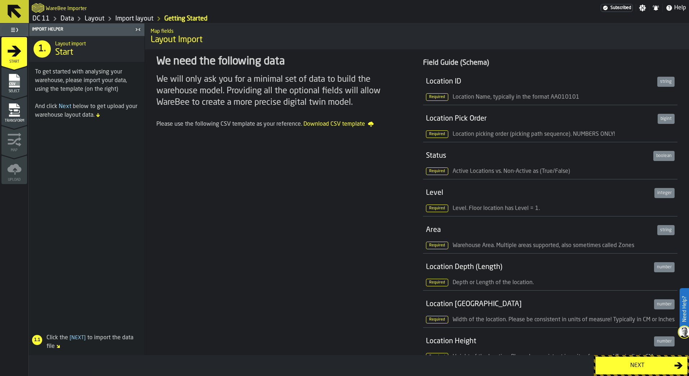
click at [668, 367] on div "Next" at bounding box center [637, 366] width 74 height 9
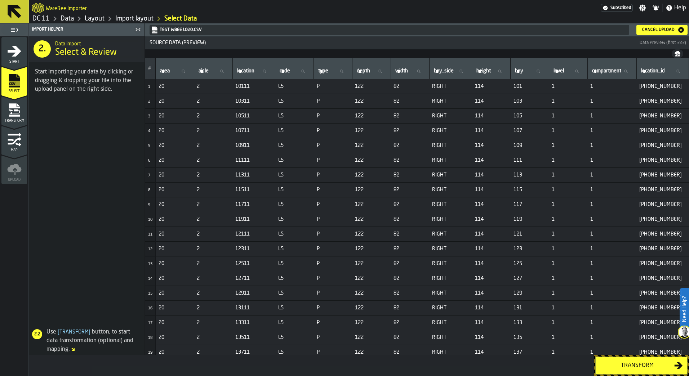
click at [350, 30] on link "Test Wbee LO20.csv" at bounding box center [388, 29] width 475 height 7
click at [660, 20] on h1 "DC 11 Data Layout Import layout Select Data" at bounding box center [359, 18] width 655 height 9
click at [681, 31] on icon "button-Cancel Upload" at bounding box center [681, 29] width 7 height 7
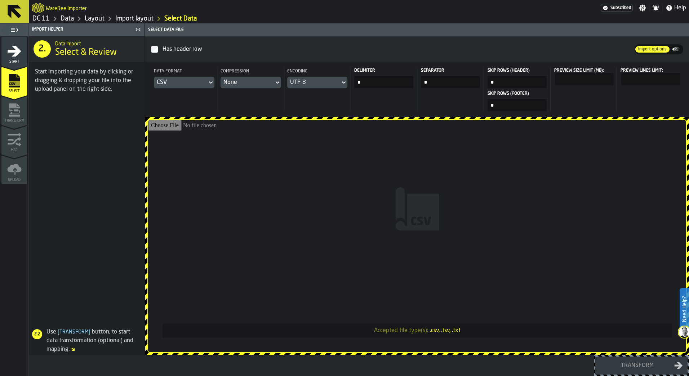
type input "**********"
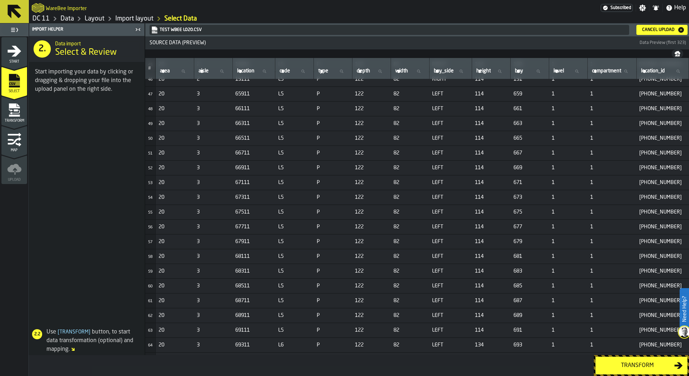
scroll to position [685, 0]
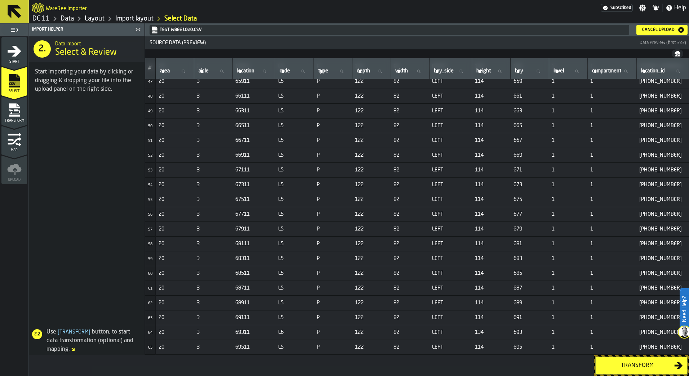
click at [634, 367] on div "Transform" at bounding box center [637, 366] width 74 height 9
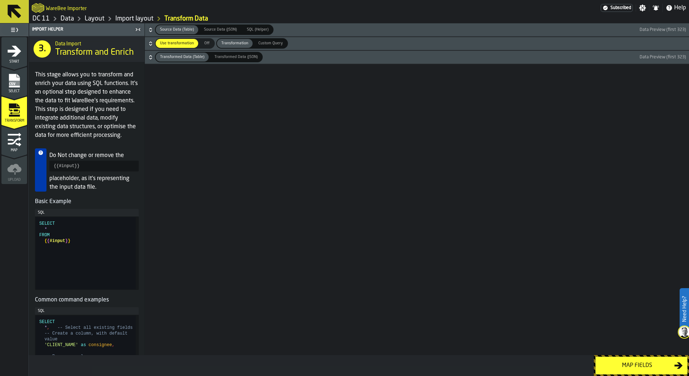
click at [634, 367] on div "Map fields" at bounding box center [637, 366] width 74 height 9
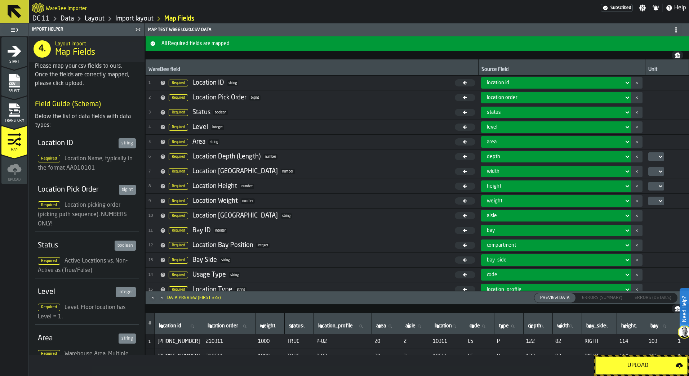
click at [634, 367] on div "Upload" at bounding box center [638, 366] width 76 height 9
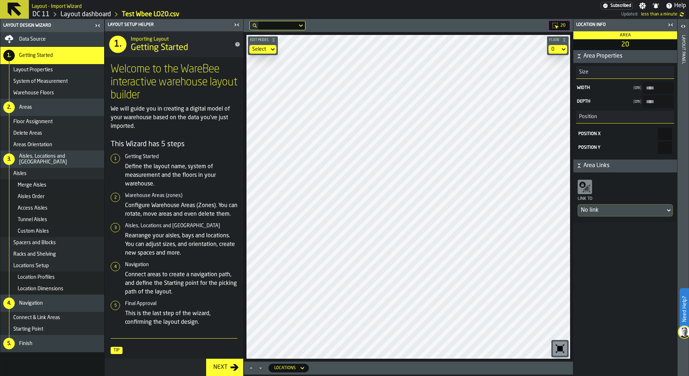
click at [682, 27] on icon "button-toggle-Open" at bounding box center [682, 26] width 2 height 3
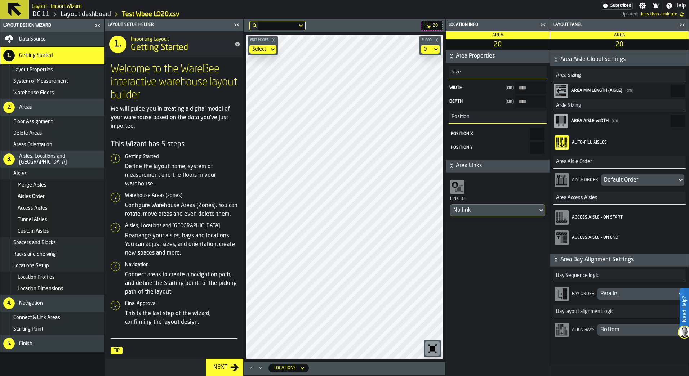
scroll to position [144, 0]
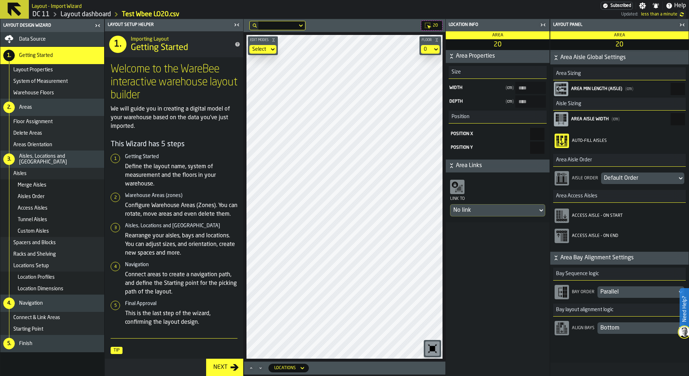
click at [637, 180] on div "Default Order" at bounding box center [639, 178] width 70 height 9
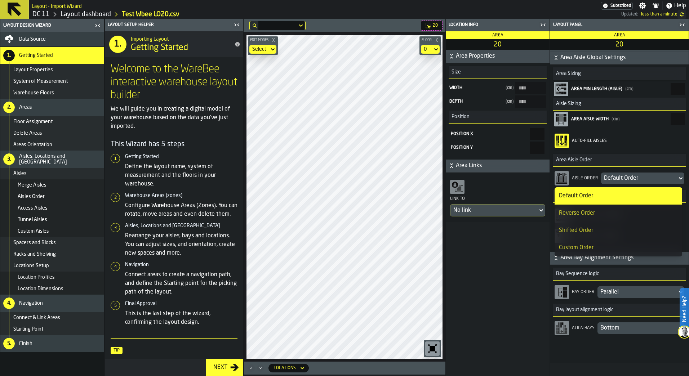
click at [631, 244] on div "Custom Order" at bounding box center [618, 248] width 119 height 9
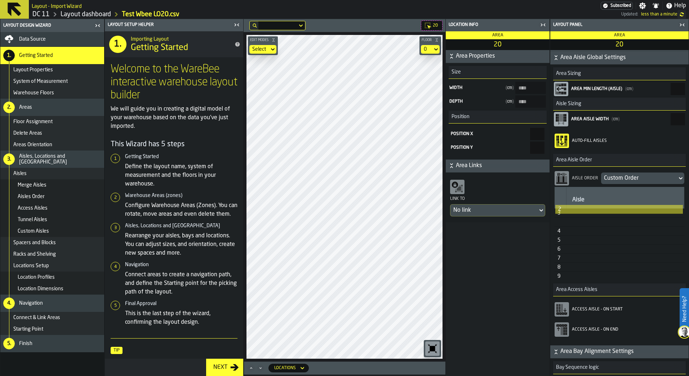
scroll to position [0, 2]
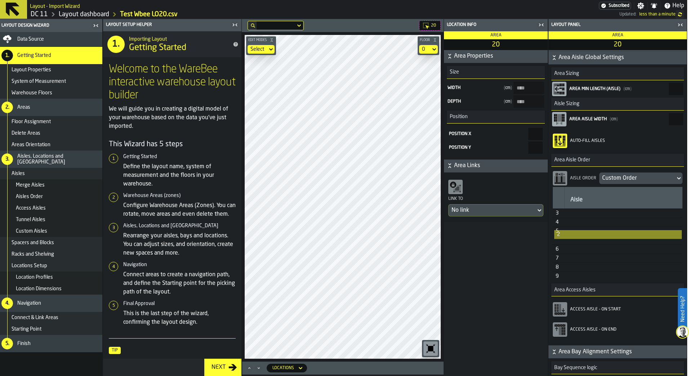
drag, startPoint x: 563, startPoint y: 218, endPoint x: 565, endPoint y: 252, distance: 33.9
click at [565, 252] on table "Aisle 2 3 4 5 6 7 8 9" at bounding box center [618, 234] width 130 height 94
drag, startPoint x: 560, startPoint y: 216, endPoint x: 564, endPoint y: 244, distance: 28.1
click at [564, 244] on table "Aisle 3 4 5 2 6 7 8 9" at bounding box center [618, 234] width 130 height 94
click at [563, 248] on table "Aisle 4 5 2 3 6 7 8 9" at bounding box center [618, 234] width 130 height 94
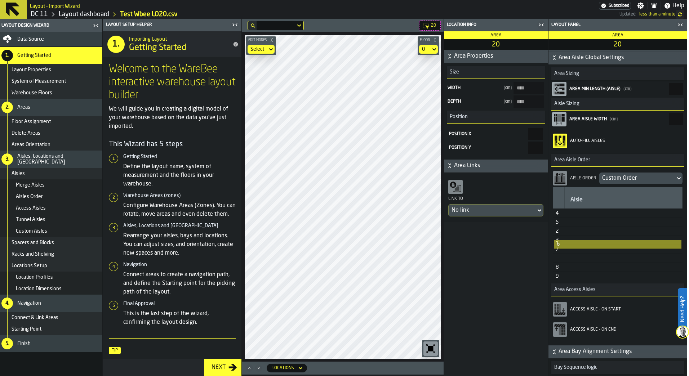
drag, startPoint x: 560, startPoint y: 259, endPoint x: 561, endPoint y: 252, distance: 6.6
click at [561, 252] on table "Aisle 4 5 2 3 7 6 8 9" at bounding box center [618, 234] width 130 height 94
click at [559, 260] on div "6" at bounding box center [559, 259] width 6 height 6
drag, startPoint x: 557, startPoint y: 251, endPoint x: 558, endPoint y: 262, distance: 11.2
click at [558, 262] on table "Aisle 4 5 2 3 7 6 8 9" at bounding box center [618, 234] width 130 height 94
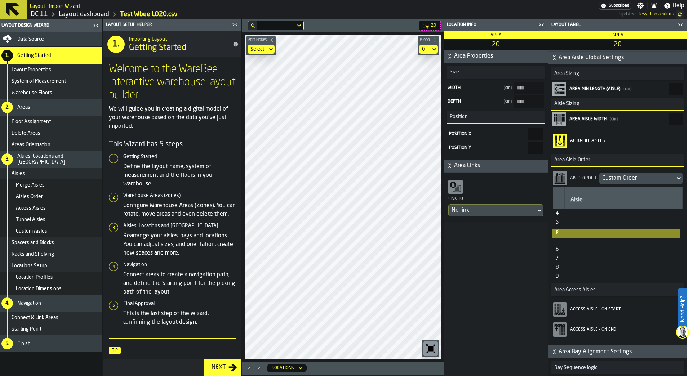
drag, startPoint x: 559, startPoint y: 234, endPoint x: 559, endPoint y: 249, distance: 15.5
click at [559, 249] on table "Aisle 4 5 2 3 6 7 8 9" at bounding box center [618, 234] width 130 height 94
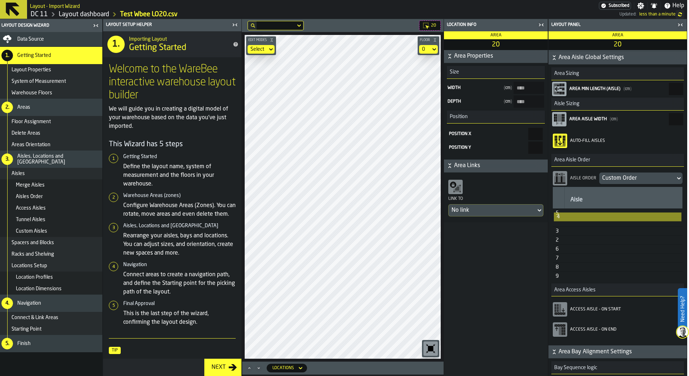
drag, startPoint x: 559, startPoint y: 217, endPoint x: 560, endPoint y: 234, distance: 16.6
click at [560, 234] on table "Aisle 4 5 3 2 6 7 8 9" at bounding box center [618, 234] width 130 height 94
drag, startPoint x: 561, startPoint y: 232, endPoint x: 561, endPoint y: 227, distance: 4.7
click at [561, 227] on tbody "5 3 4 2 6 7 8 9" at bounding box center [618, 245] width 130 height 72
drag, startPoint x: 557, startPoint y: 222, endPoint x: 558, endPoint y: 237, distance: 15.2
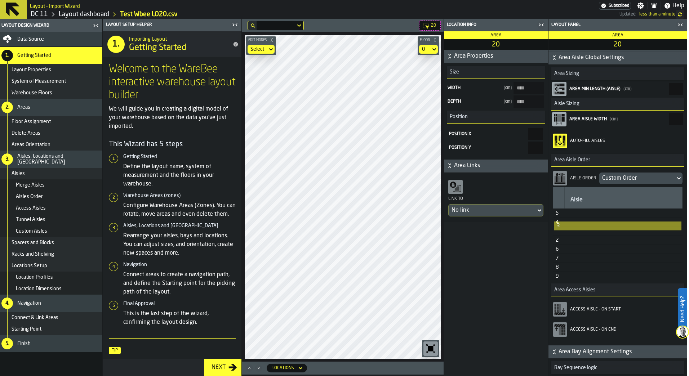
click at [558, 237] on table "Aisle 5 3 4 2 6 7 8 9" at bounding box center [618, 234] width 130 height 94
click at [678, 25] on icon "button-toggle-Close me" at bounding box center [680, 25] width 9 height 9
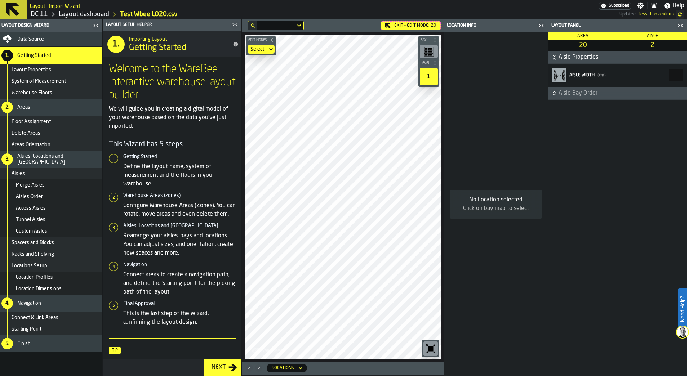
click at [678, 26] on icon "button-toggle-Close me" at bounding box center [680, 25] width 9 height 9
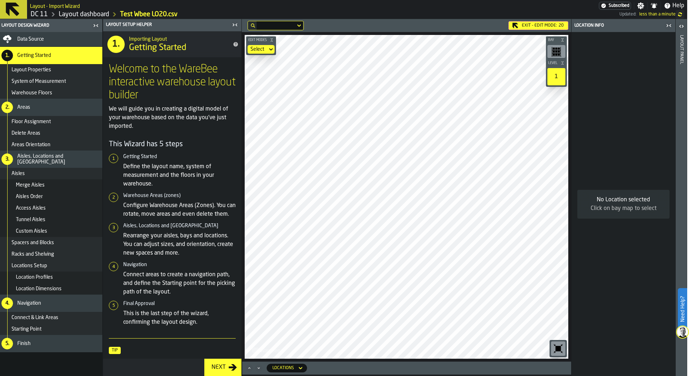
click at [678, 26] on icon "button-toggle-Open" at bounding box center [681, 26] width 9 height 9
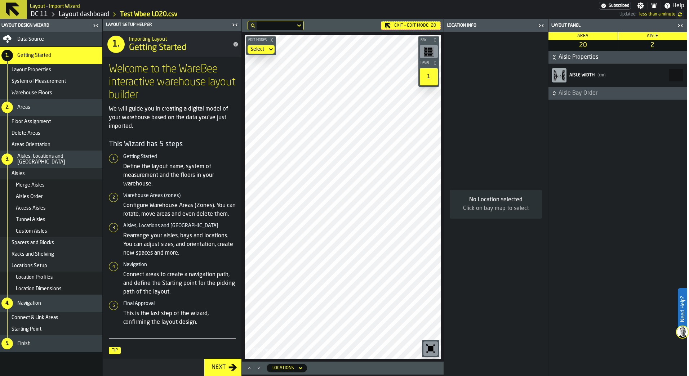
click at [593, 96] on span "Aisle Bay Order" at bounding box center [622, 93] width 127 height 9
click at [681, 76] on input "***" at bounding box center [676, 75] width 14 height 12
type input "*"
type input "***"
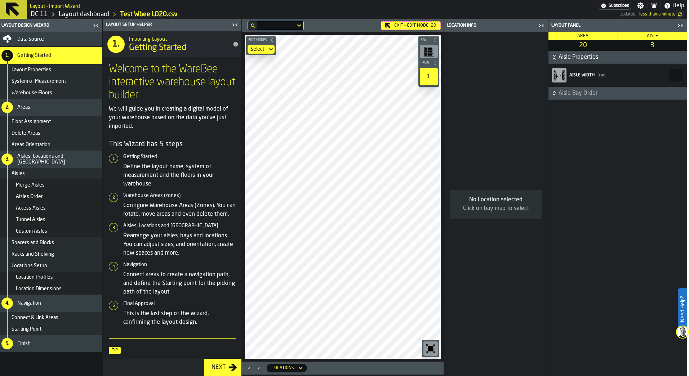
click at [675, 72] on input "***" at bounding box center [676, 75] width 14 height 12
type input "*"
type input "***"
click at [680, 26] on icon "button-toggle-Close me" at bounding box center [680, 25] width 9 height 9
click at [541, 26] on icon "button-toggle-Close me" at bounding box center [541, 25] width 9 height 9
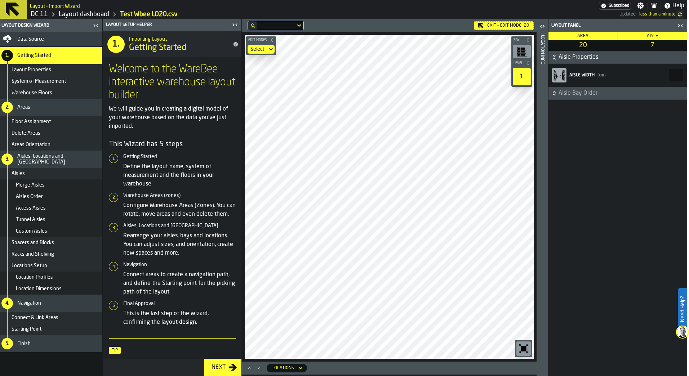
click at [682, 25] on icon "button-toggle-Close me" at bounding box center [682, 25] width 2 height 3
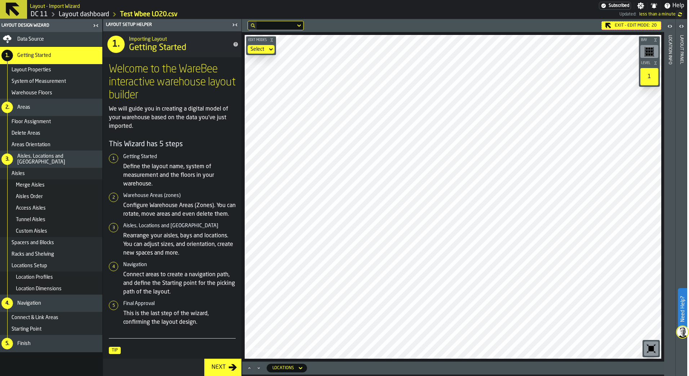
click at [670, 28] on icon "button-toggle-Open" at bounding box center [670, 26] width 9 height 9
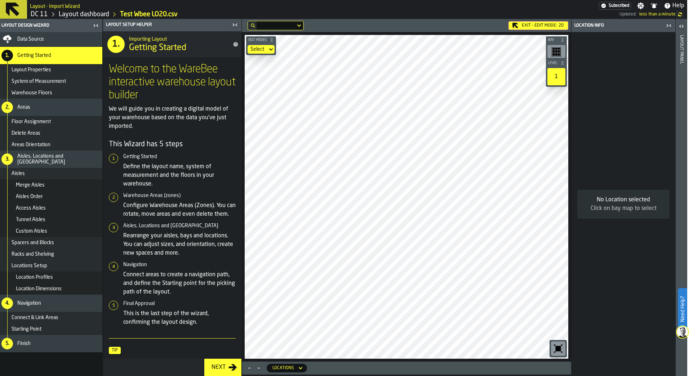
click at [235, 22] on icon "button-toggle-Close me" at bounding box center [235, 25] width 9 height 9
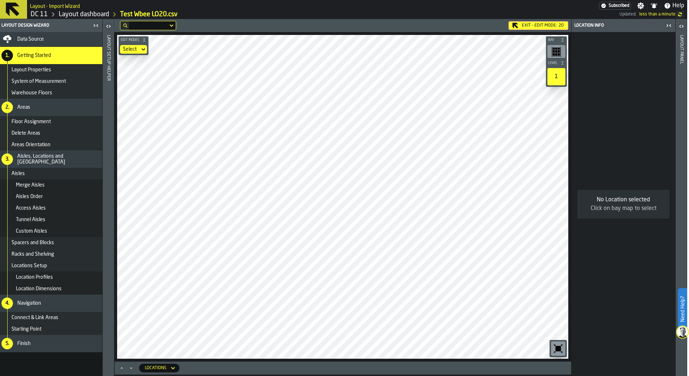
click at [681, 25] on icon "button-toggle-Open" at bounding box center [681, 26] width 9 height 9
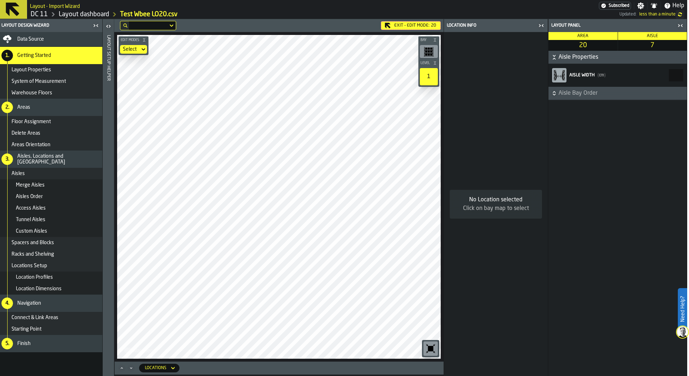
click at [431, 77] on div "1" at bounding box center [429, 76] width 18 height 17
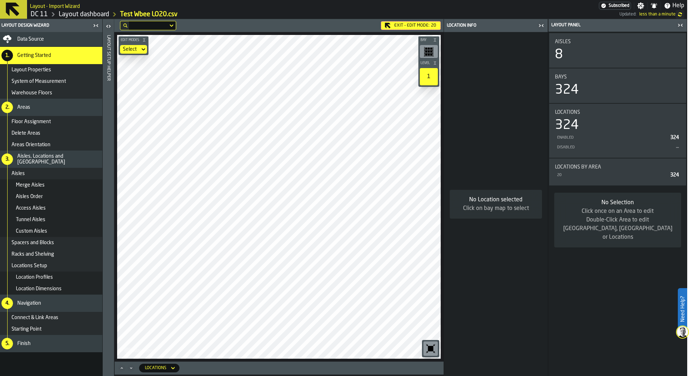
click at [431, 77] on div "1" at bounding box center [429, 76] width 18 height 17
click at [436, 76] on div "1" at bounding box center [429, 76] width 18 height 17
click at [429, 50] on icon "button-toolbar-undefined" at bounding box center [429, 49] width 2 height 0
click at [428, 345] on icon "button-toolbar-undefined" at bounding box center [431, 349] width 12 height 12
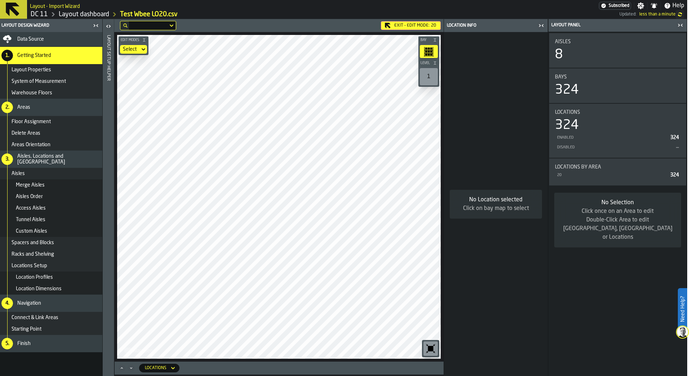
click at [142, 52] on icon at bounding box center [143, 49] width 7 height 9
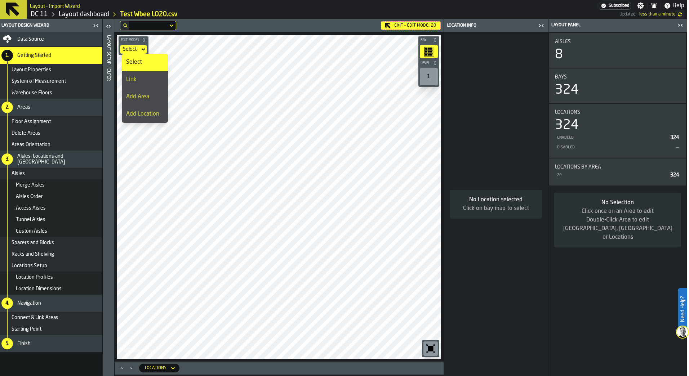
click at [142, 52] on icon at bounding box center [143, 49] width 7 height 9
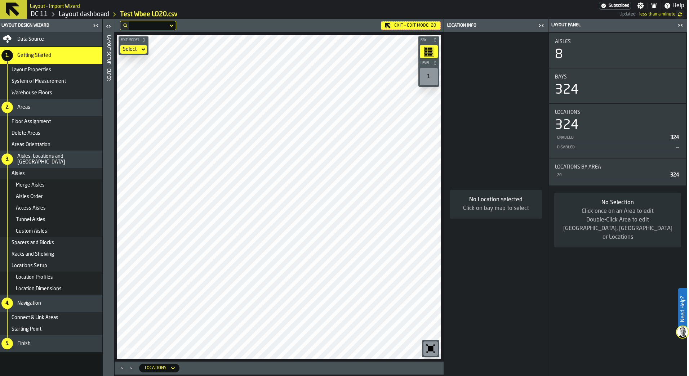
click at [142, 52] on icon at bounding box center [143, 49] width 7 height 9
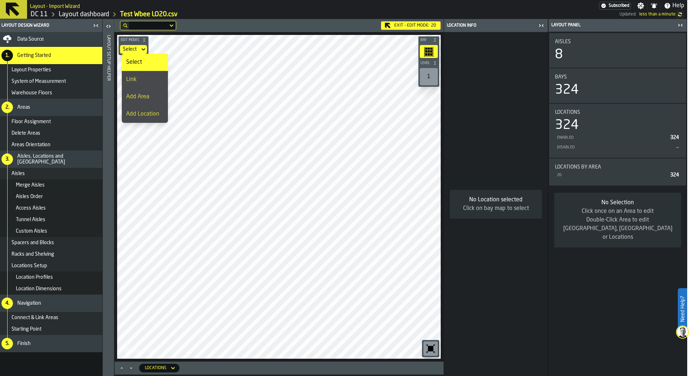
click at [142, 52] on icon at bounding box center [143, 49] width 7 height 9
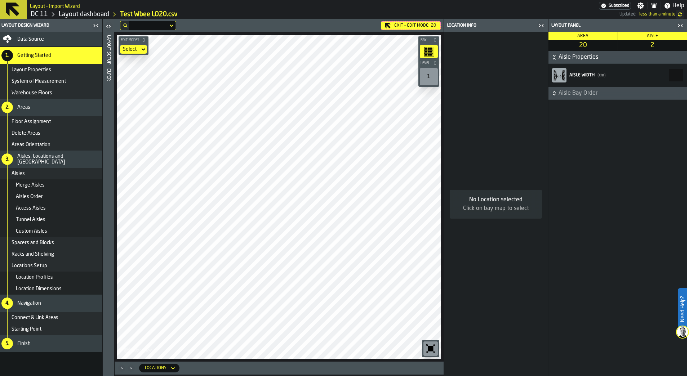
click at [135, 50] on div "Select" at bounding box center [130, 49] width 14 height 6
click at [37, 72] on span "Layout Properties" at bounding box center [32, 70] width 40 height 6
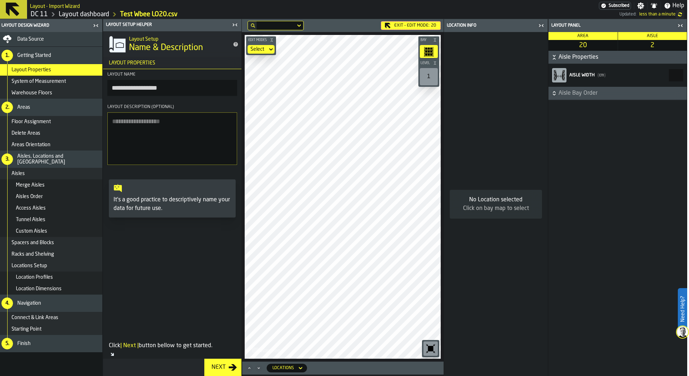
click at [46, 58] on span "Getting Started" at bounding box center [34, 56] width 34 height 6
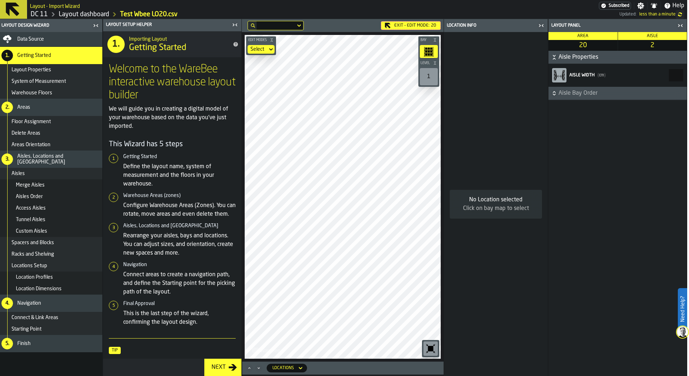
click at [236, 25] on icon "button-toggle-Close me" at bounding box center [236, 25] width 2 height 3
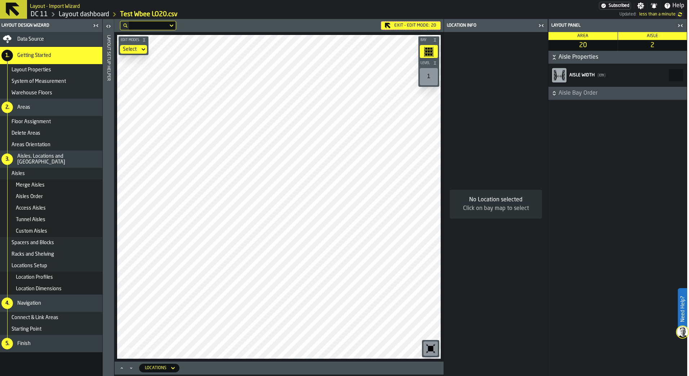
click at [142, 52] on icon at bounding box center [143, 49] width 7 height 9
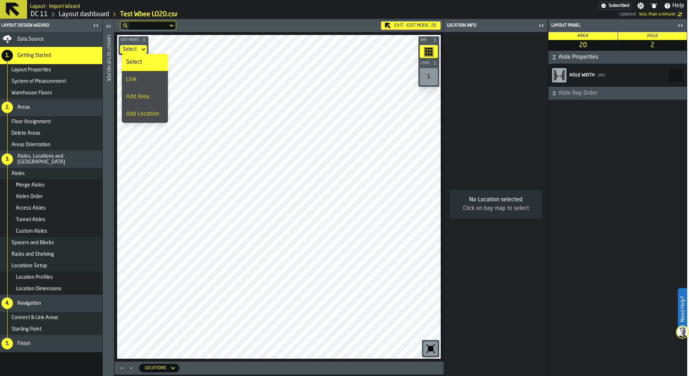
click at [147, 84] on li "Link" at bounding box center [145, 79] width 46 height 17
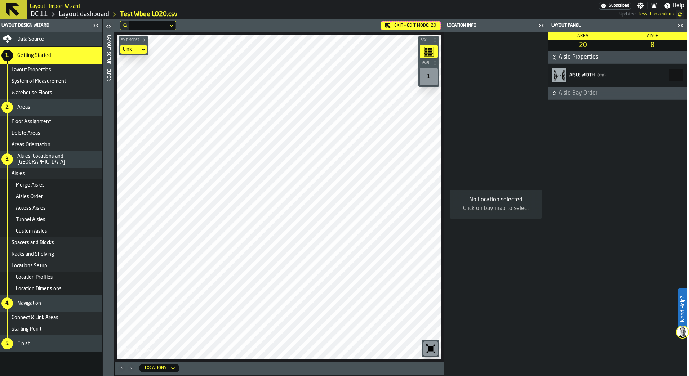
click at [540, 26] on icon "button-toggle-Close me" at bounding box center [541, 25] width 9 height 9
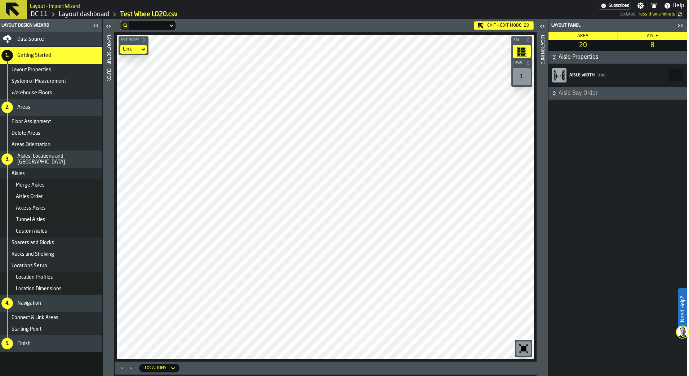
click at [678, 26] on icon "button-toggle-Close me" at bounding box center [680, 25] width 9 height 9
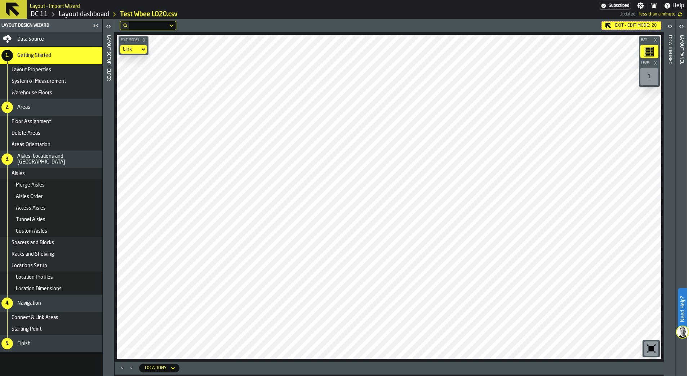
click at [642, 24] on div "Exit - Edit Mode: 20" at bounding box center [632, 25] width 60 height 9
click at [135, 48] on div "Link" at bounding box center [130, 49] width 14 height 6
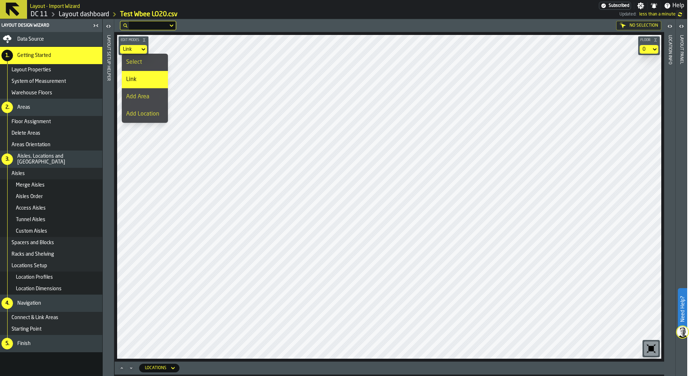
click at [147, 66] on div "Select" at bounding box center [144, 62] width 37 height 9
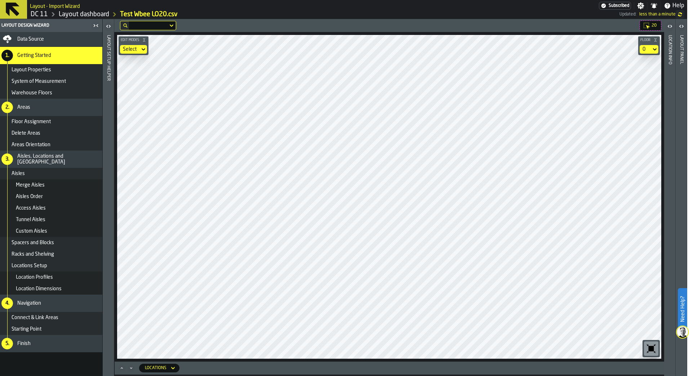
click at [670, 23] on icon "button-toggle-Open" at bounding box center [670, 26] width 9 height 9
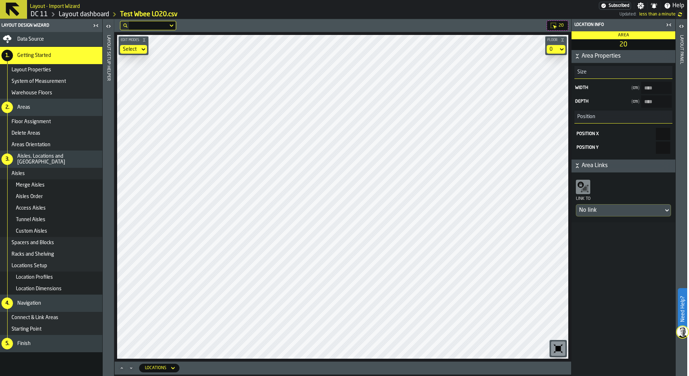
click at [681, 24] on icon "button-toggle-Open" at bounding box center [681, 26] width 9 height 9
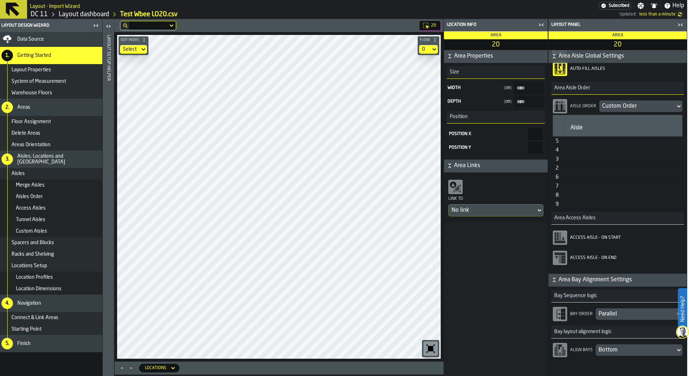
scroll to position [243, 0]
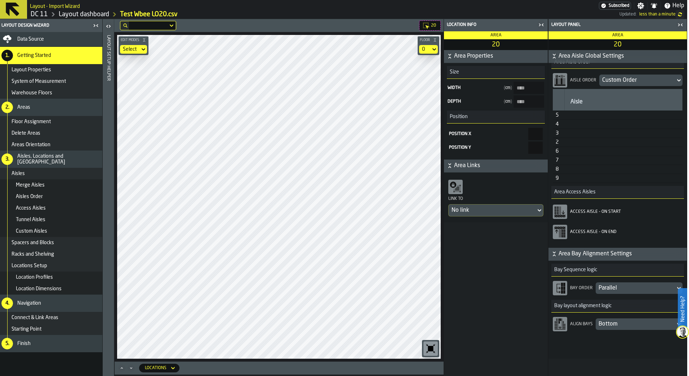
click at [614, 327] on div "Bottom" at bounding box center [636, 324] width 74 height 9
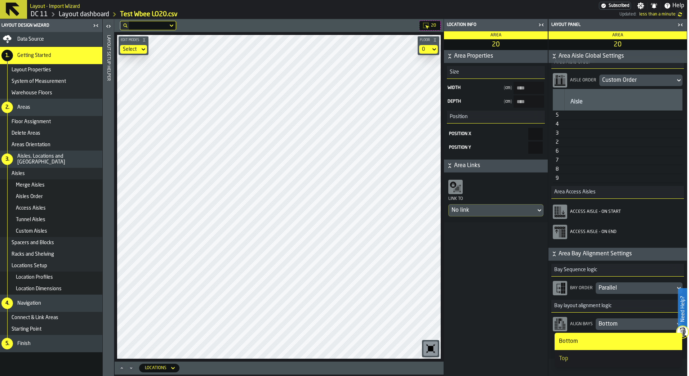
click at [596, 360] on div "Top" at bounding box center [618, 359] width 119 height 9
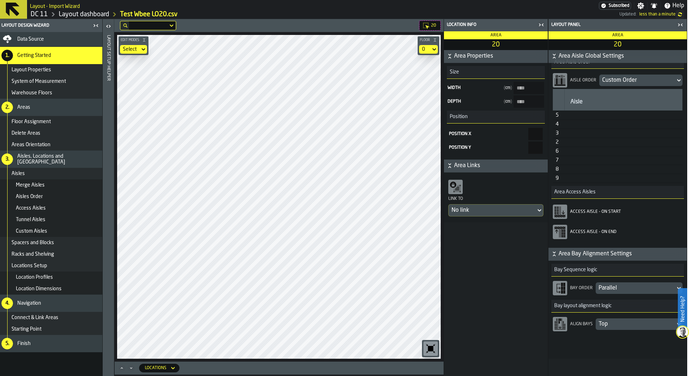
click at [609, 329] on div "Top" at bounding box center [636, 325] width 80 height 12
click at [607, 343] on div "Bottom" at bounding box center [618, 341] width 119 height 9
click at [459, 299] on div "Area Properties Size Width ( cm ) **** Depth ( cm ) **** Position Position X * …" at bounding box center [496, 213] width 104 height 326
click at [612, 291] on div "Parallel" at bounding box center [636, 288] width 74 height 9
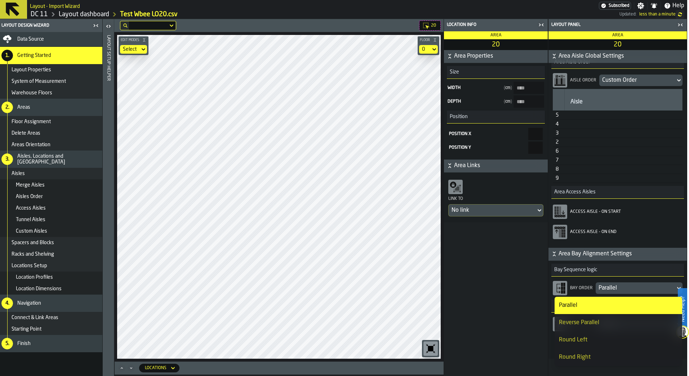
click at [515, 311] on div "Area Properties Size Width ( cm ) **** Depth ( cm ) **** Position Position X * …" at bounding box center [496, 213] width 104 height 326
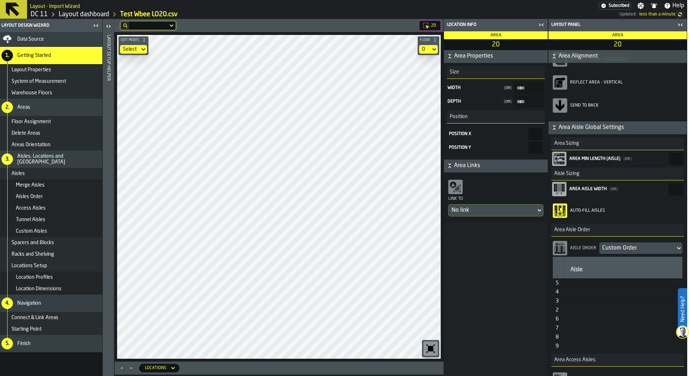
scroll to position [62, 0]
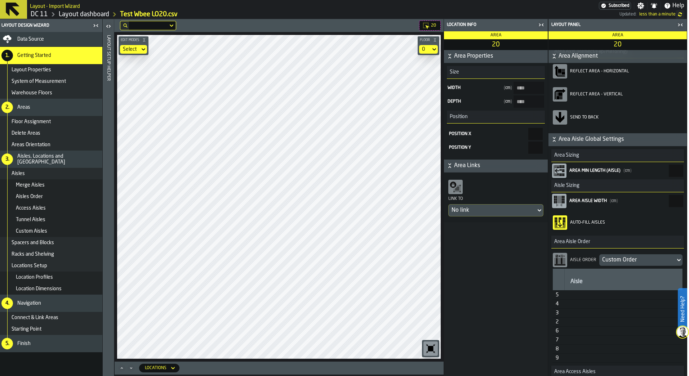
click at [499, 167] on span "Area Links" at bounding box center [500, 165] width 92 height 9
click at [469, 207] on div "No link" at bounding box center [492, 210] width 81 height 9
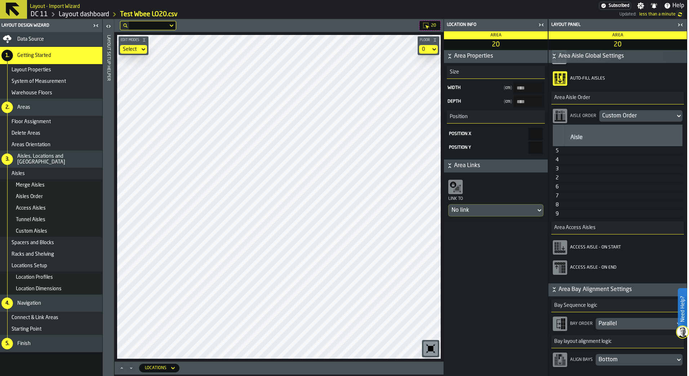
scroll to position [243, 0]
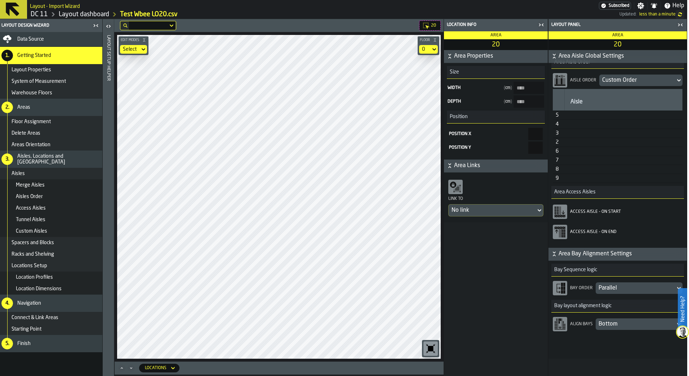
click at [615, 326] on div "Bottom" at bounding box center [636, 324] width 74 height 9
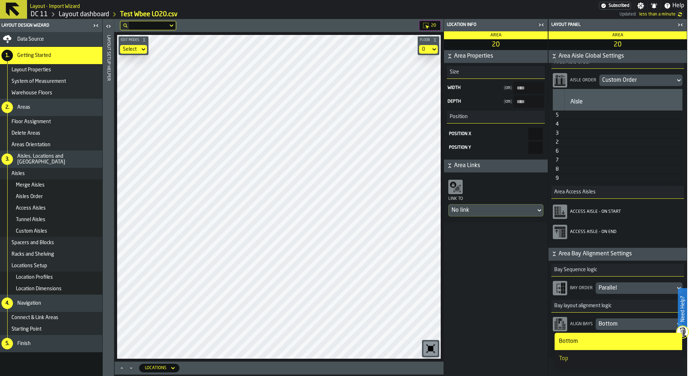
click at [626, 285] on div "Parallel" at bounding box center [636, 288] width 74 height 9
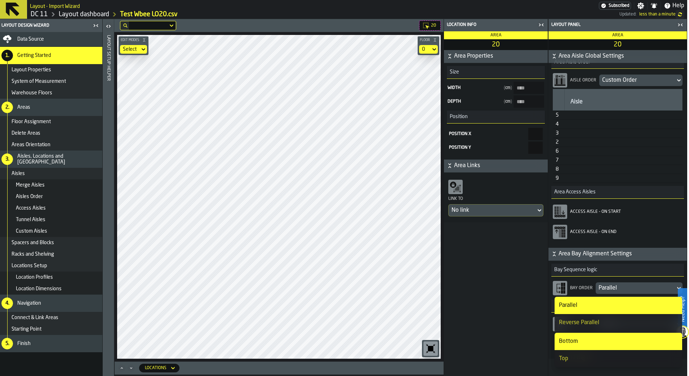
click at [555, 338] on li "Bottom" at bounding box center [619, 341] width 128 height 17
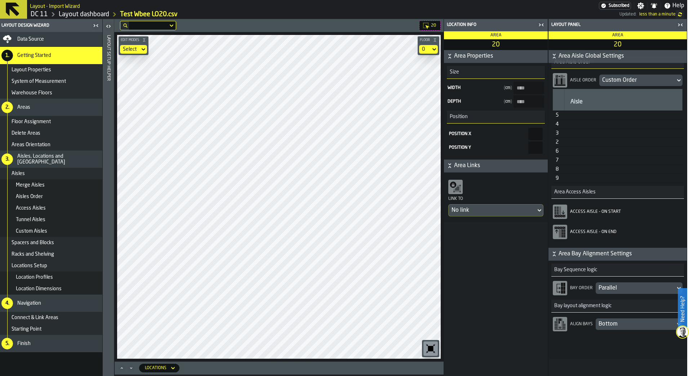
click at [608, 326] on div "Bottom" at bounding box center [636, 324] width 74 height 9
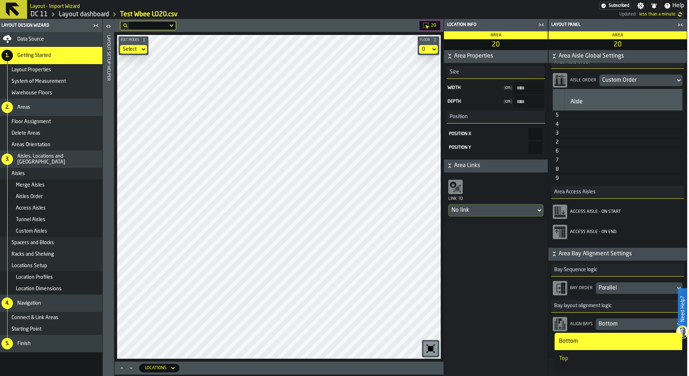
click at [598, 354] on li "Top" at bounding box center [619, 358] width 128 height 17
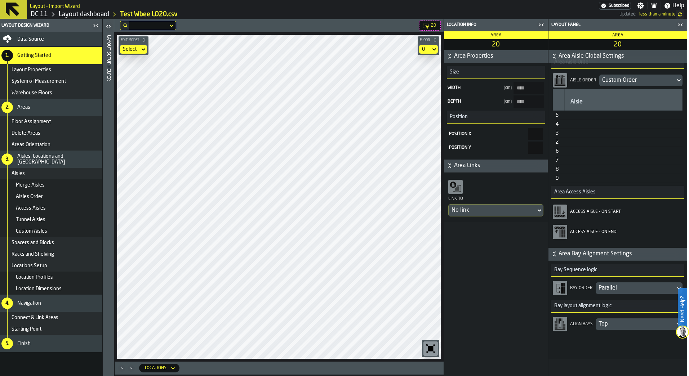
click at [601, 322] on div "Top" at bounding box center [636, 324] width 74 height 9
click at [599, 343] on div "Bottom" at bounding box center [618, 341] width 119 height 9
click at [511, 308] on div "Area Properties Size Width ( cm ) **** Depth ( cm ) **** Position Position X * …" at bounding box center [496, 213] width 104 height 326
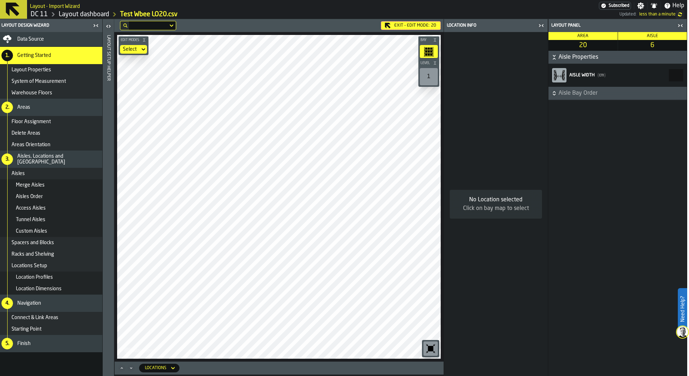
click at [49, 321] on div "Connect & Link Areas" at bounding box center [51, 318] width 104 height 12
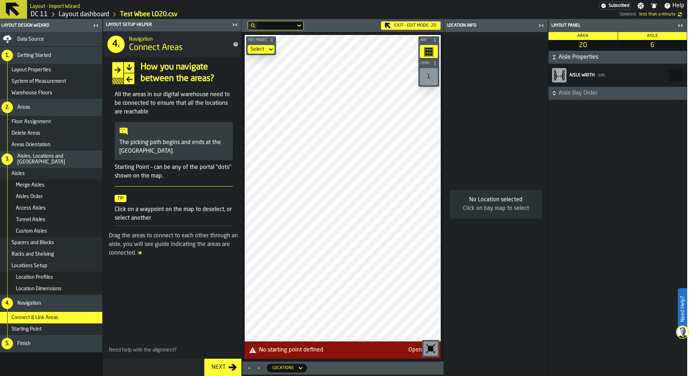
click at [50, 235] on div "Custom Aisles" at bounding box center [51, 232] width 104 height 12
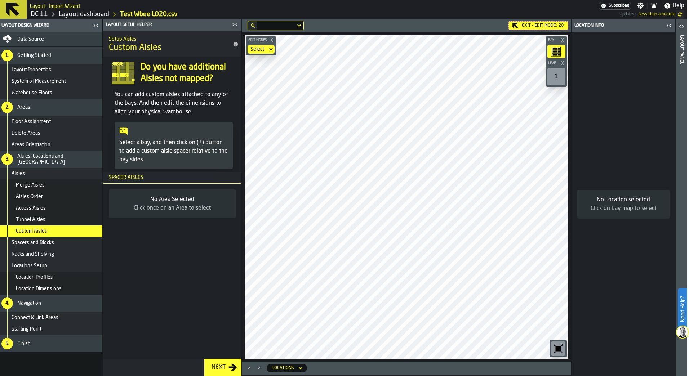
click at [681, 26] on icon "button-toggle-Open" at bounding box center [681, 26] width 9 height 9
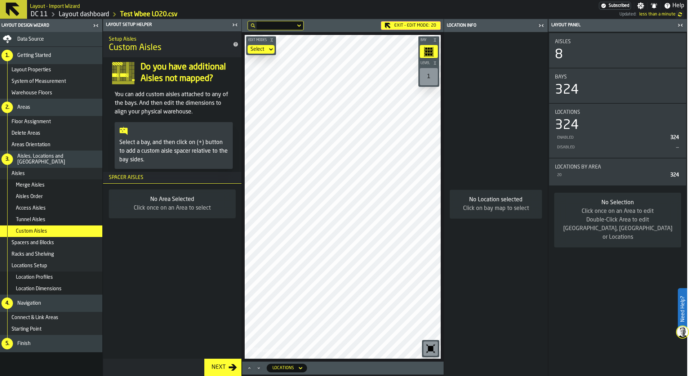
click at [68, 173] on div "Aisles" at bounding box center [56, 174] width 88 height 6
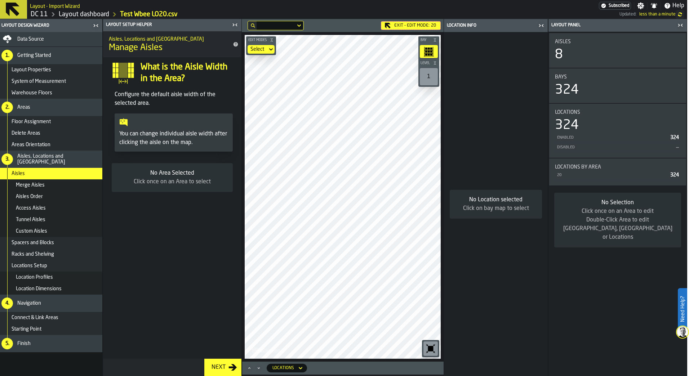
click at [72, 160] on span "Aisles, Locations and [GEOGRAPHIC_DATA]" at bounding box center [58, 160] width 82 height 12
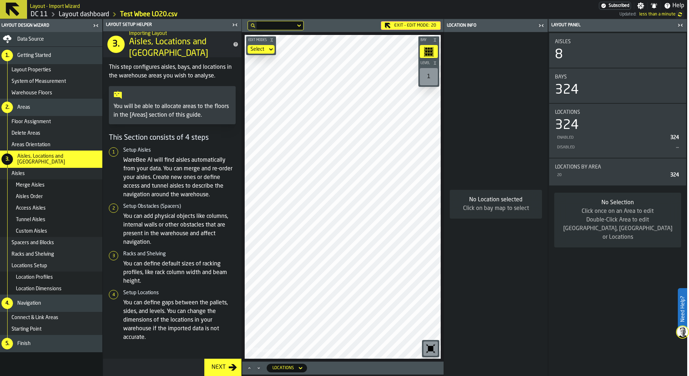
click at [237, 28] on icon "button-toggle-Close me" at bounding box center [235, 25] width 9 height 9
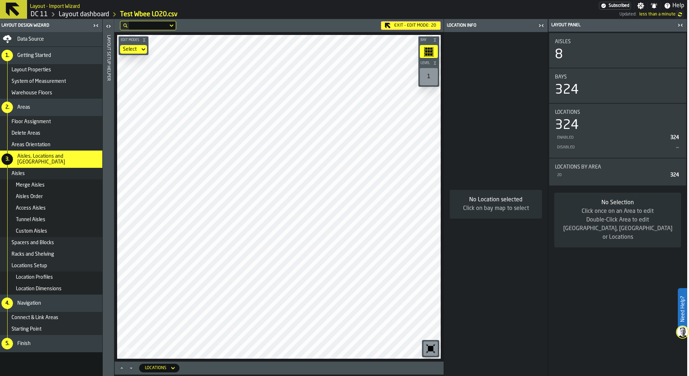
click at [426, 30] on div "Exit - Edit Mode: 20" at bounding box center [411, 25] width 60 height 9
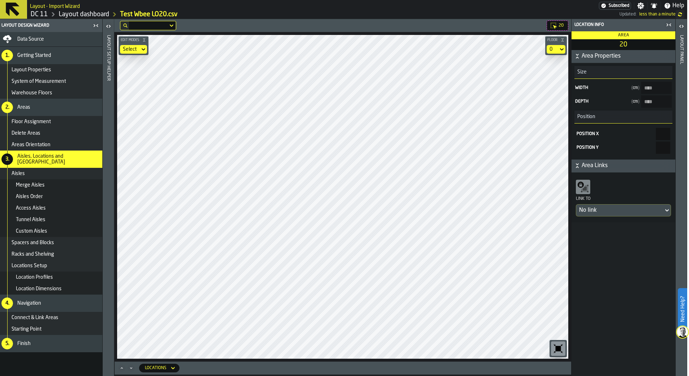
click at [648, 210] on div "No link" at bounding box center [619, 210] width 81 height 9
click at [680, 40] on div "Layout panel" at bounding box center [681, 204] width 5 height 341
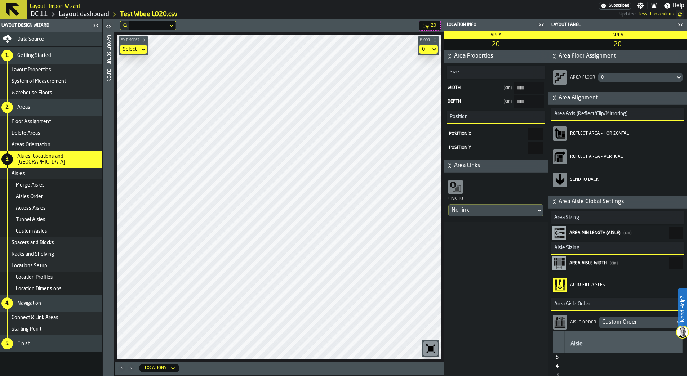
click at [613, 77] on div "0" at bounding box center [636, 77] width 71 height 5
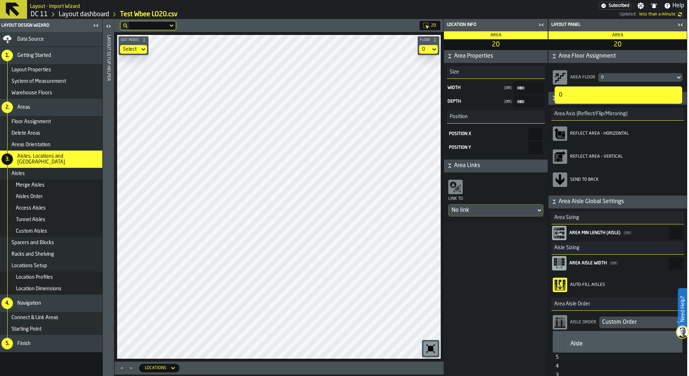
click at [613, 77] on div "0" at bounding box center [636, 77] width 71 height 5
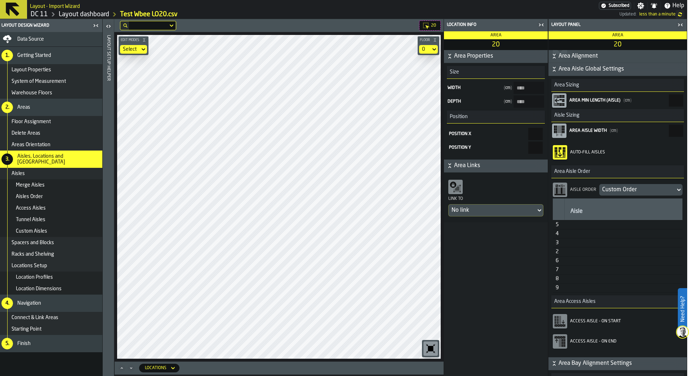
scroll to position [144, 0]
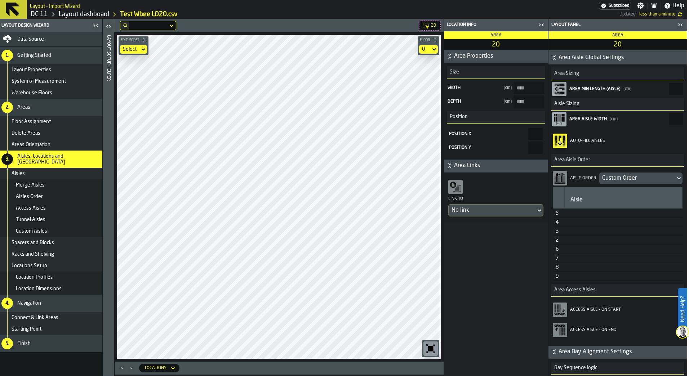
click at [621, 180] on div "Custom Order" at bounding box center [637, 178] width 70 height 9
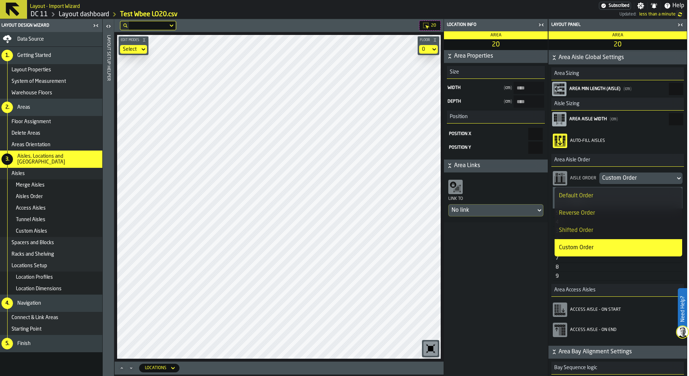
click at [621, 180] on div "Custom Order" at bounding box center [637, 178] width 70 height 9
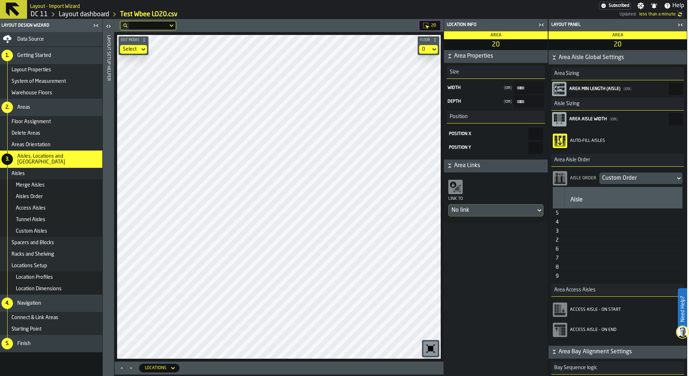
click at [608, 310] on div "Access Aisle - On Start" at bounding box center [626, 309] width 112 height 5
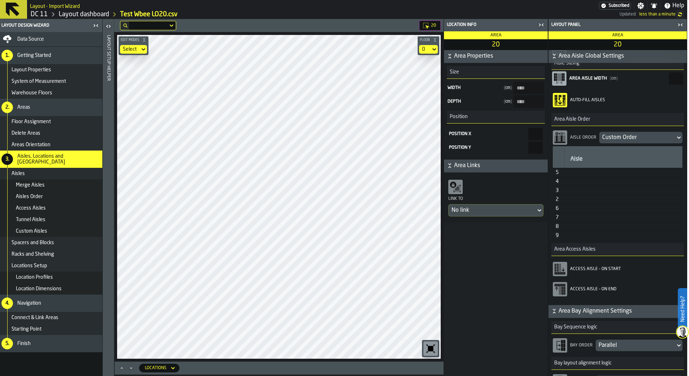
scroll to position [243, 0]
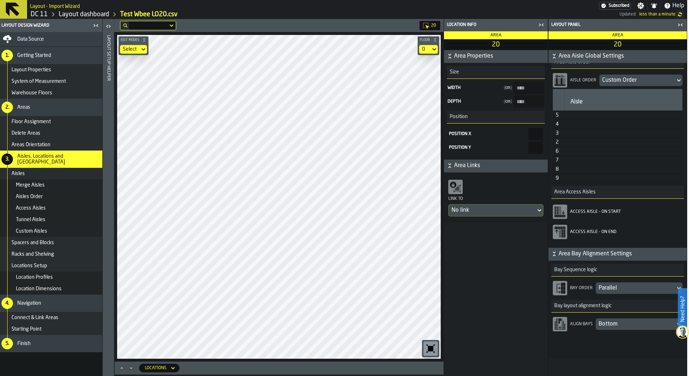
click at [586, 257] on span "Area Bay Alignment Settings" at bounding box center [622, 254] width 127 height 9
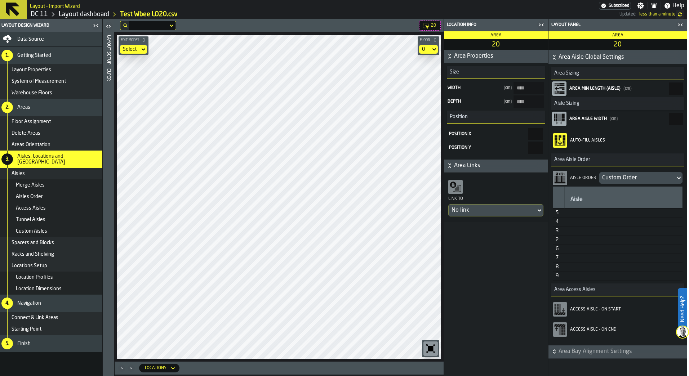
scroll to position [145, 0]
click at [584, 349] on span "Area Bay Alignment Settings" at bounding box center [622, 351] width 127 height 9
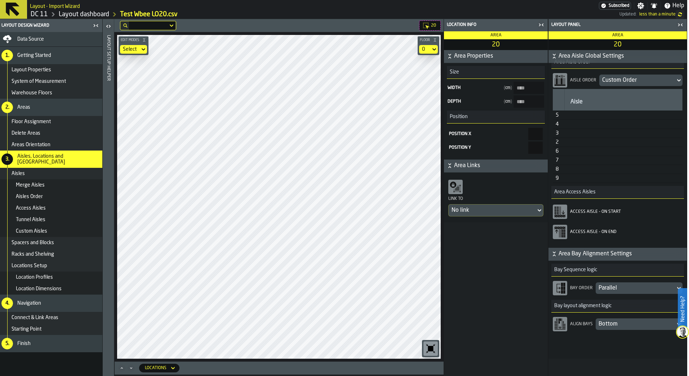
click at [557, 182] on td "9" at bounding box center [559, 178] width 12 height 9
click at [558, 182] on td "9" at bounding box center [559, 178] width 12 height 9
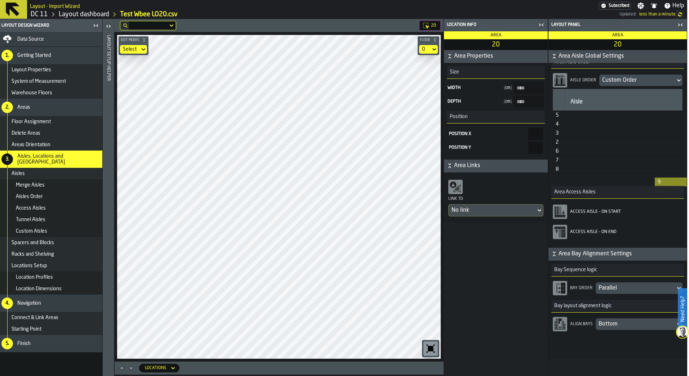
drag, startPoint x: 558, startPoint y: 182, endPoint x: 663, endPoint y: 194, distance: 105.6
click at [663, 194] on div "Area Sizing Area Min Length (Aisle) ( cm ) * Aisle Sizing Area Aisle Width ( cm…" at bounding box center [618, 107] width 138 height 282
click at [607, 288] on div "Parallel" at bounding box center [636, 288] width 74 height 9
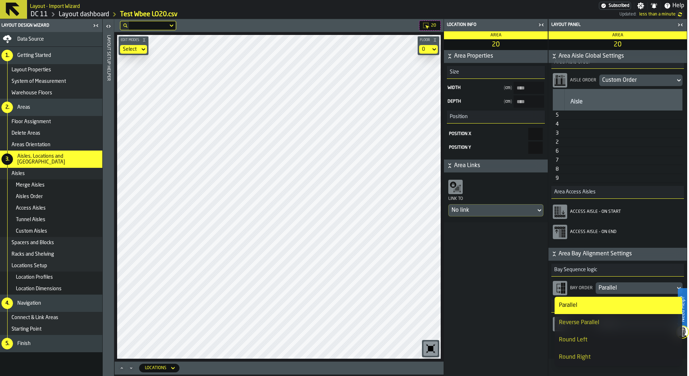
click at [611, 327] on li "Reverse Parallel" at bounding box center [619, 322] width 128 height 17
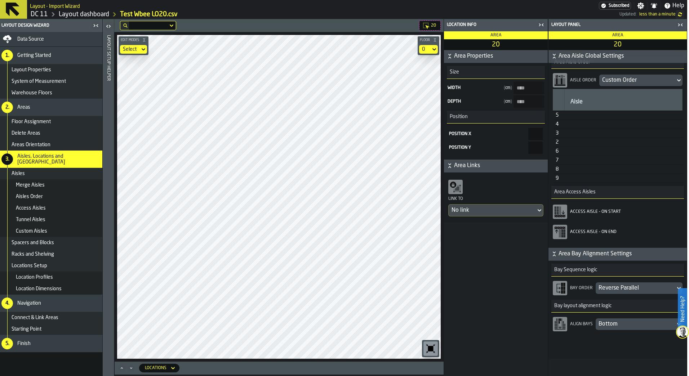
click at [626, 288] on div "Reverse Parallel" at bounding box center [636, 288] width 74 height 9
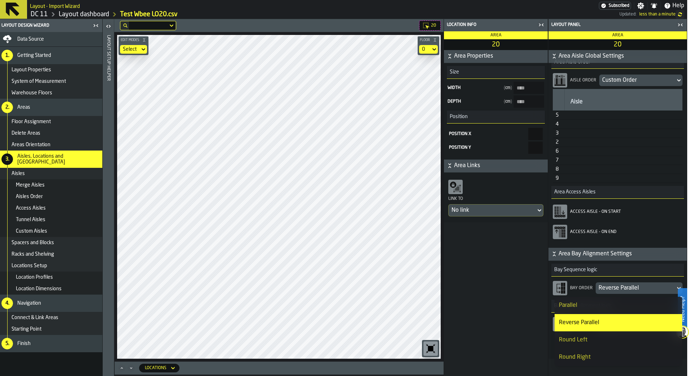
click at [608, 346] on li "Round Left" at bounding box center [619, 340] width 128 height 17
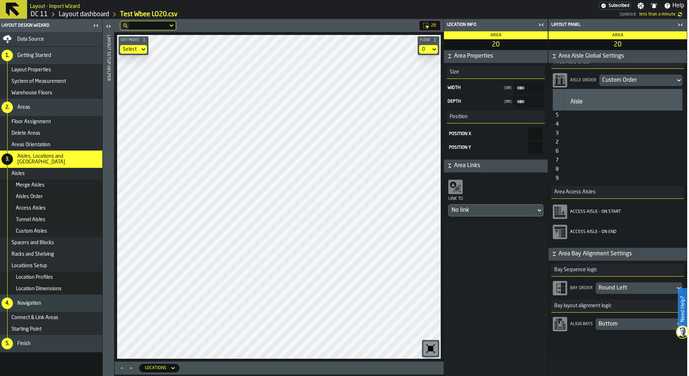
click at [612, 287] on div "Round Left" at bounding box center [636, 288] width 74 height 9
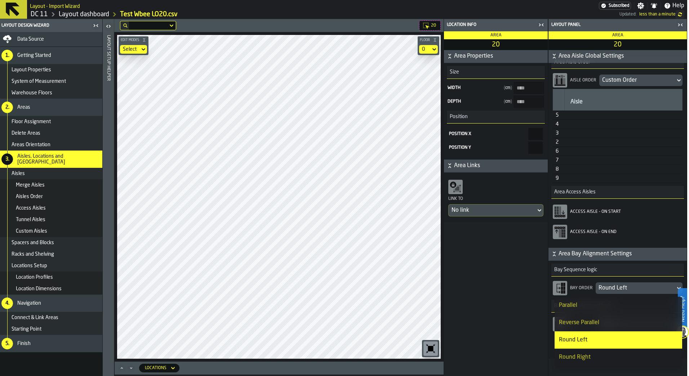
click at [600, 358] on div "Round Right" at bounding box center [618, 357] width 119 height 9
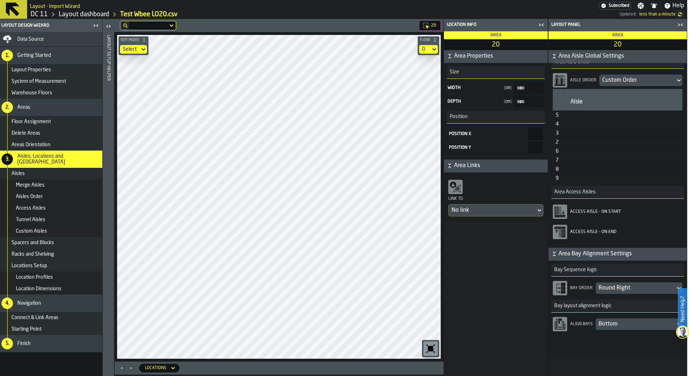
click at [619, 285] on div "Round Right" at bounding box center [636, 288] width 74 height 9
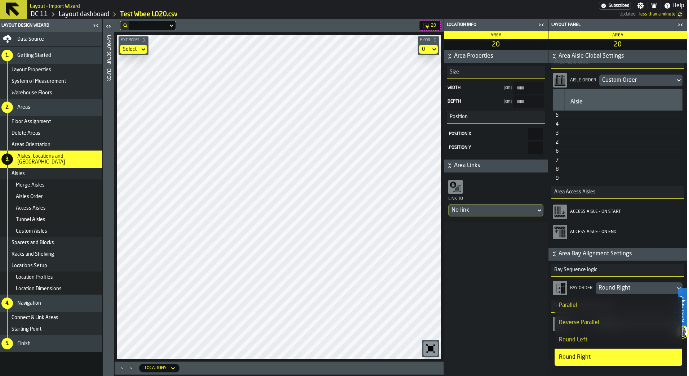
click at [608, 306] on div "Parallel" at bounding box center [618, 305] width 119 height 9
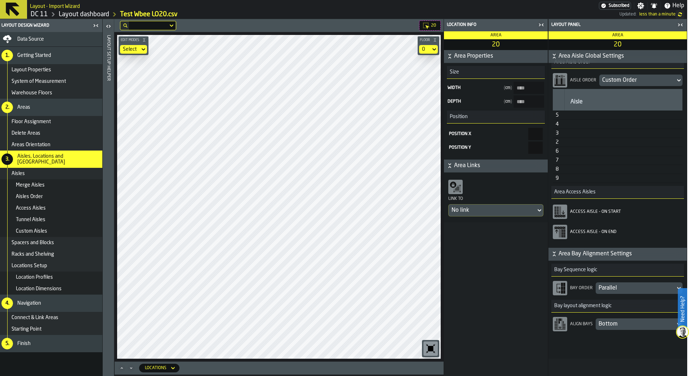
click at [681, 24] on icon "button-toggle-Close me" at bounding box center [680, 25] width 9 height 9
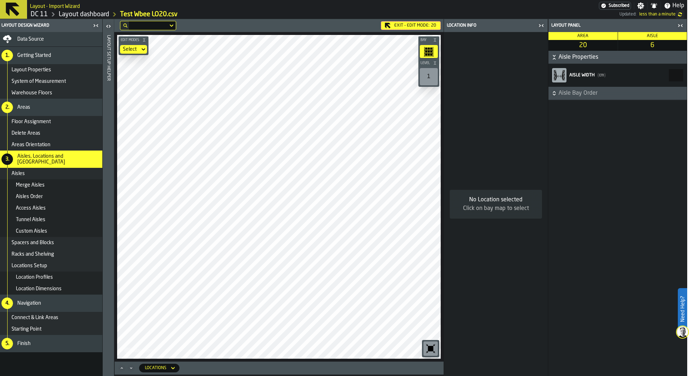
click at [580, 97] on span "Aisle Bay Order" at bounding box center [622, 93] width 127 height 9
click at [576, 112] on div "LEFT Bays" at bounding box center [567, 109] width 32 height 6
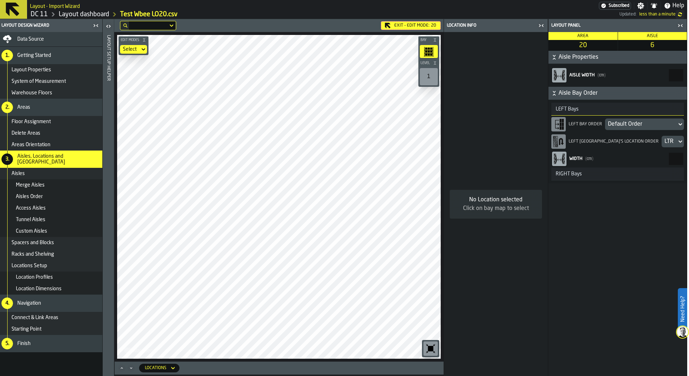
click at [576, 112] on div "LEFT Bays" at bounding box center [567, 109] width 32 height 6
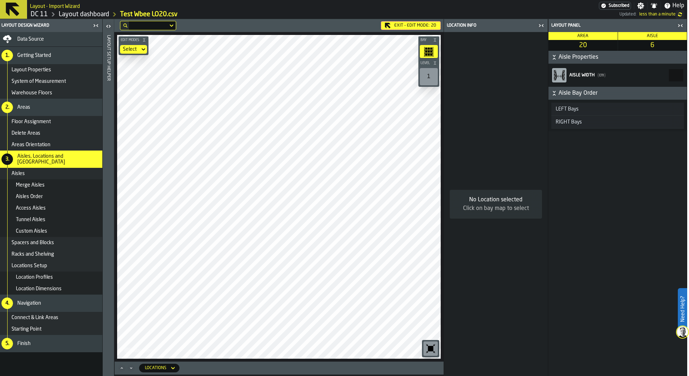
click at [575, 121] on div "RIGHT Bays" at bounding box center [568, 122] width 35 height 6
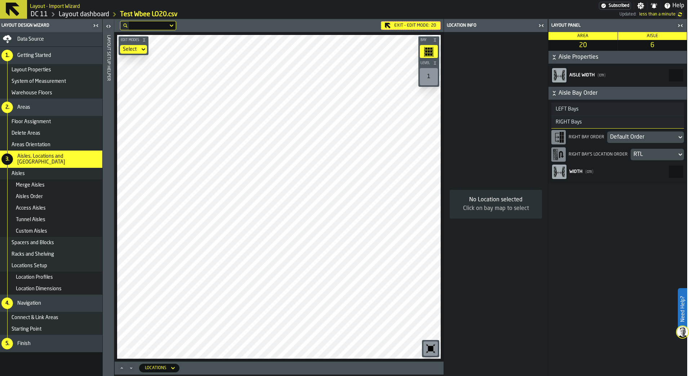
click at [661, 140] on div "Default Order" at bounding box center [642, 137] width 64 height 9
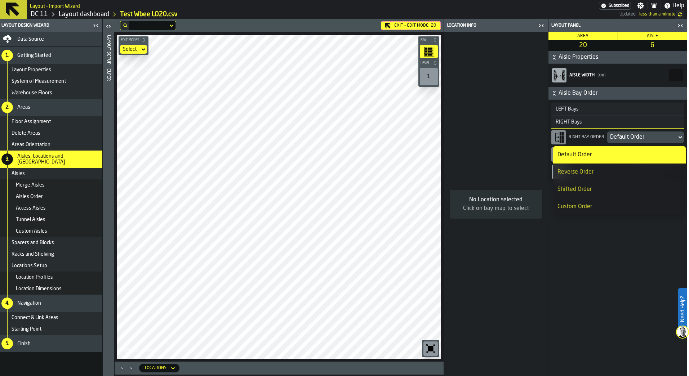
click at [661, 140] on div "Default Order" at bounding box center [642, 137] width 64 height 9
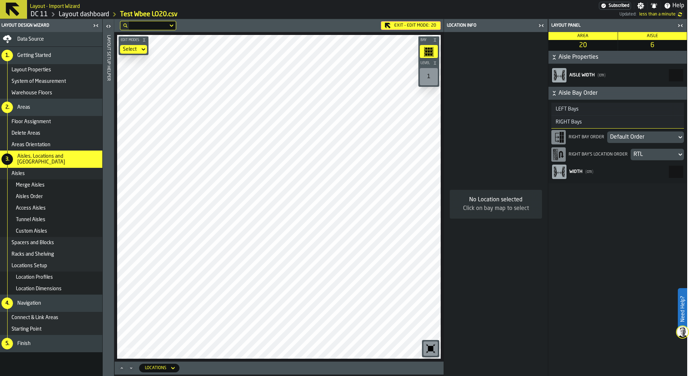
click at [661, 140] on div "Default Order" at bounding box center [642, 137] width 64 height 9
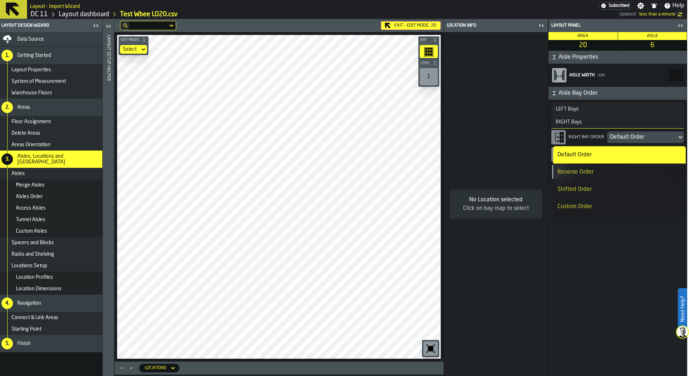
click at [647, 165] on li "Reverse Order" at bounding box center [619, 172] width 133 height 17
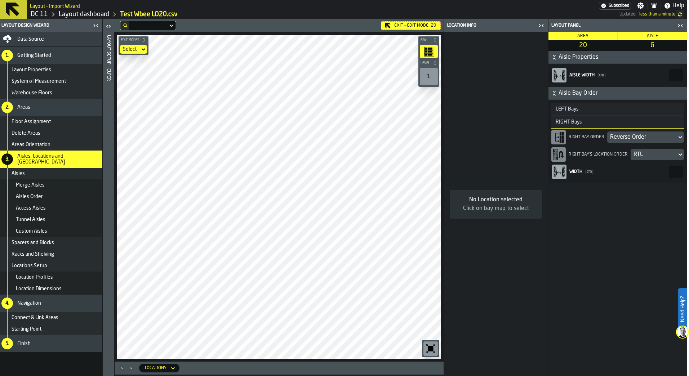
click at [648, 141] on div "Reverse Order" at bounding box center [642, 137] width 64 height 9
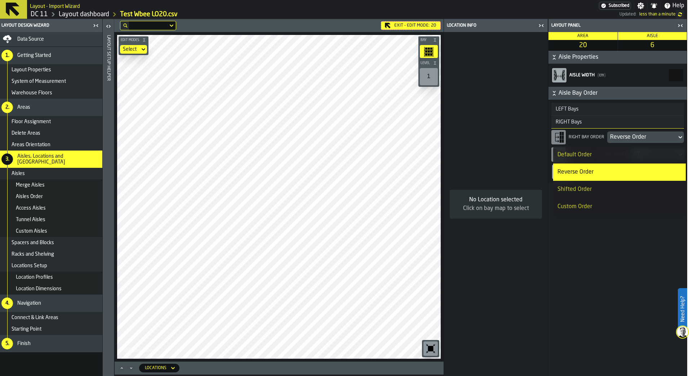
click at [644, 154] on div "Default Order" at bounding box center [620, 155] width 124 height 9
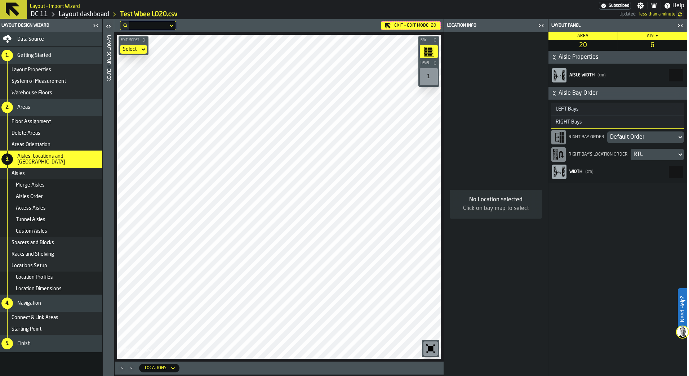
click at [639, 157] on div "RTL" at bounding box center [654, 154] width 40 height 9
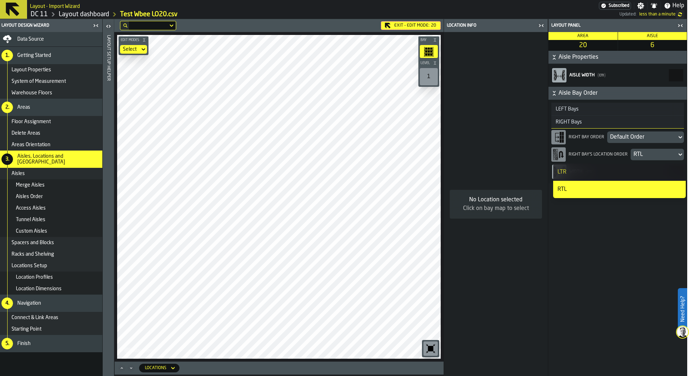
click at [636, 172] on div "LTR" at bounding box center [620, 172] width 124 height 9
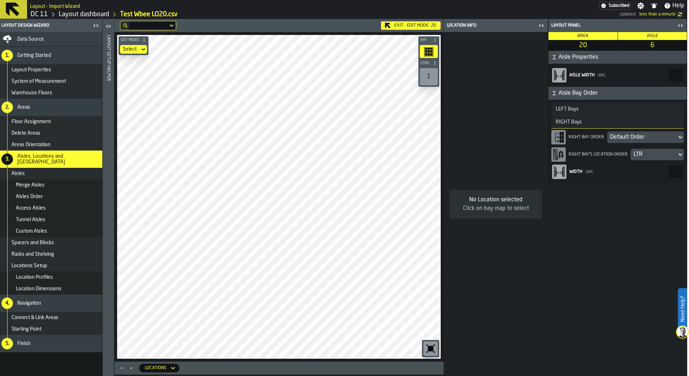
click at [643, 152] on div "LTR" at bounding box center [654, 154] width 40 height 9
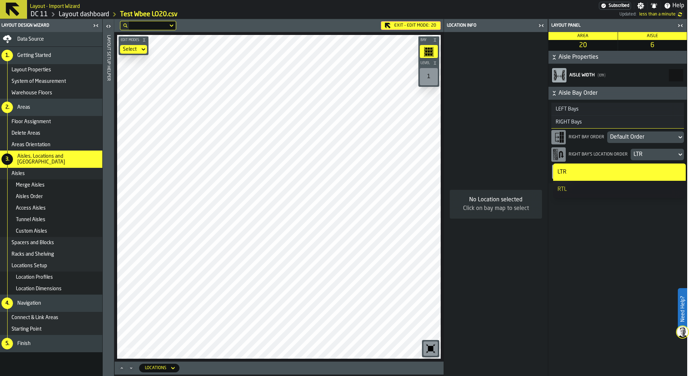
click at [625, 185] on div "RTL" at bounding box center [620, 189] width 124 height 9
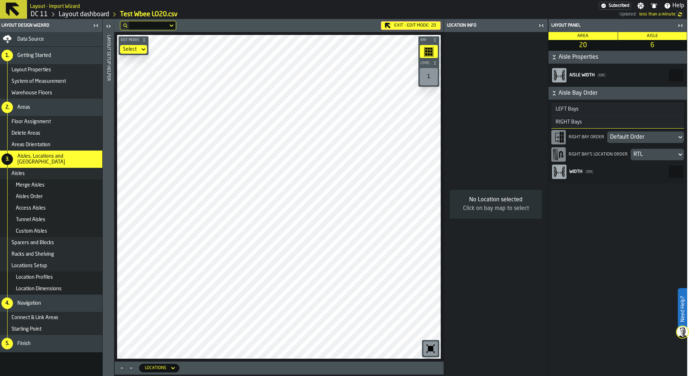
click at [660, 138] on div "Default Order" at bounding box center [642, 137] width 64 height 9
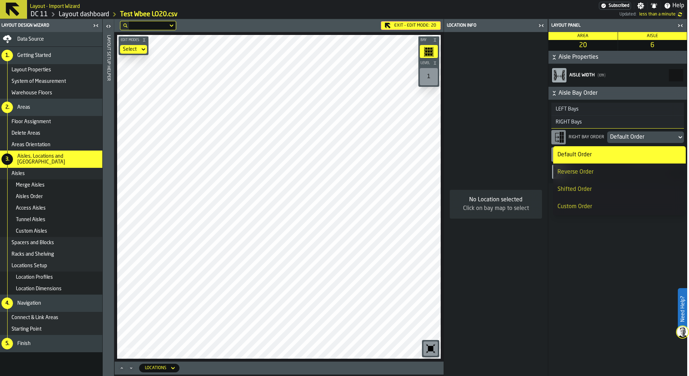
click at [647, 172] on div "Reverse Order" at bounding box center [620, 172] width 124 height 9
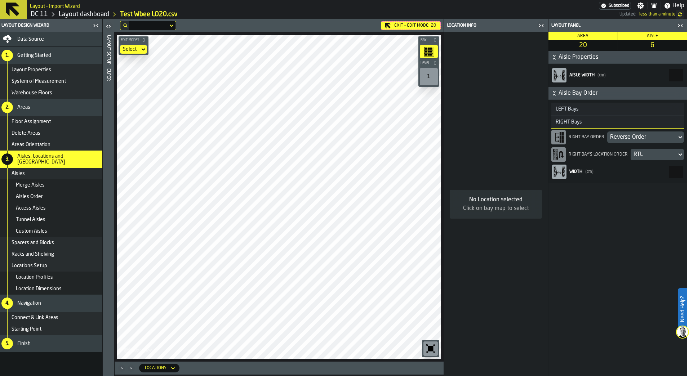
click at [647, 137] on div "Reverse Order" at bounding box center [642, 137] width 64 height 9
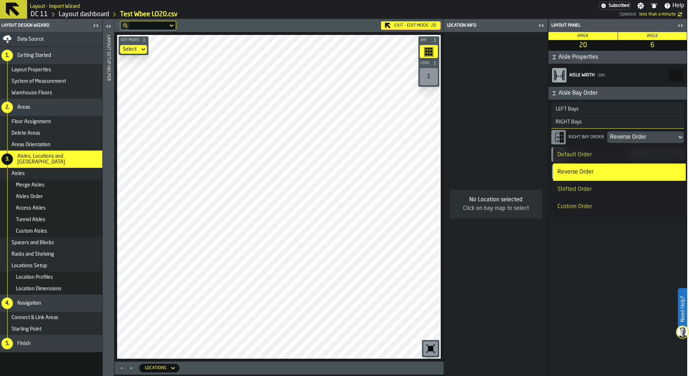
click at [646, 156] on div "Default Order" at bounding box center [620, 155] width 124 height 9
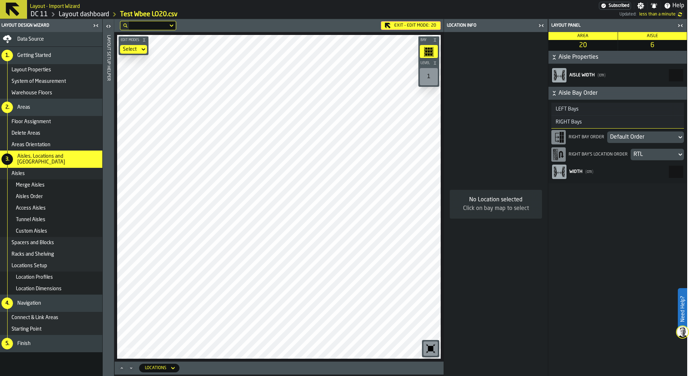
click at [44, 263] on span "Locations Setup" at bounding box center [30, 266] width 36 height 6
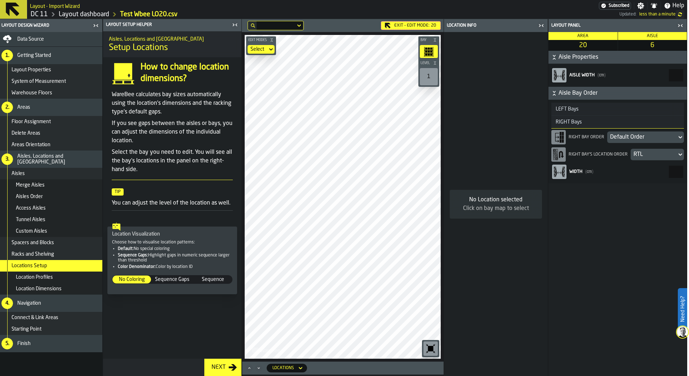
click at [539, 23] on icon "button-toggle-Close me" at bounding box center [541, 25] width 9 height 9
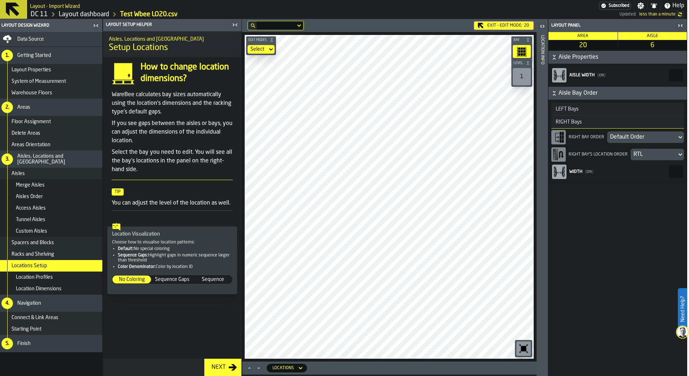
click at [666, 152] on div "RTL" at bounding box center [654, 154] width 40 height 9
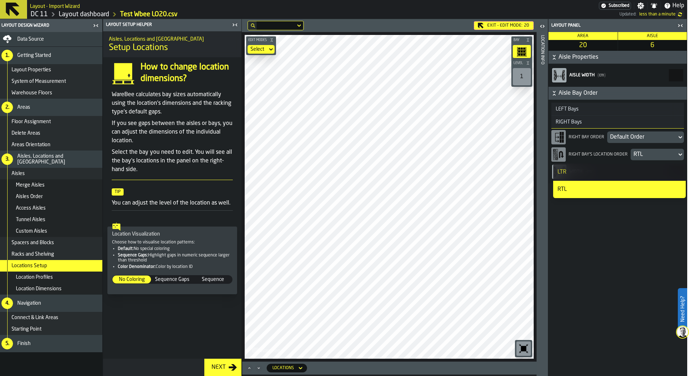
click at [666, 152] on div "RTL" at bounding box center [654, 154] width 40 height 9
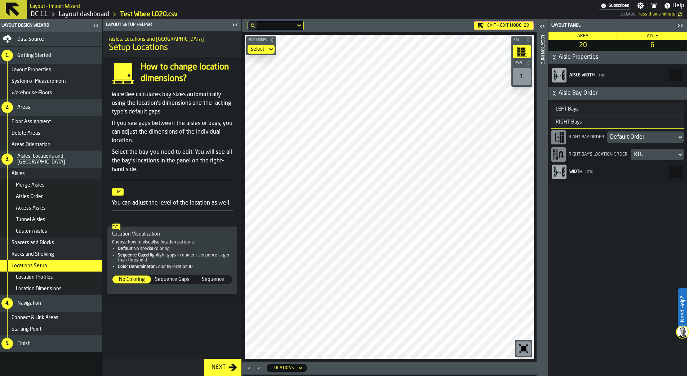
click at [54, 280] on div "Location Profiles" at bounding box center [58, 278] width 84 height 6
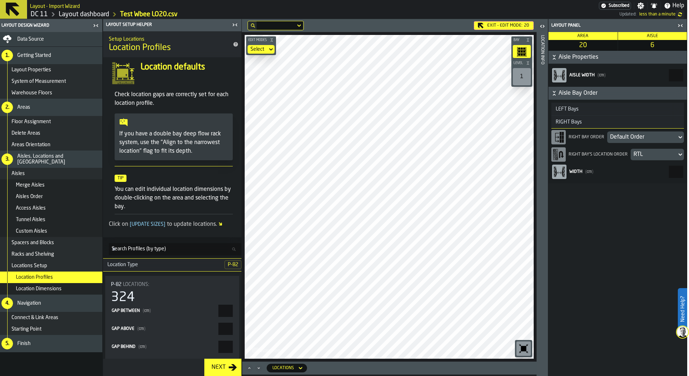
click at [56, 286] on span "Location Dimensions" at bounding box center [39, 289] width 46 height 6
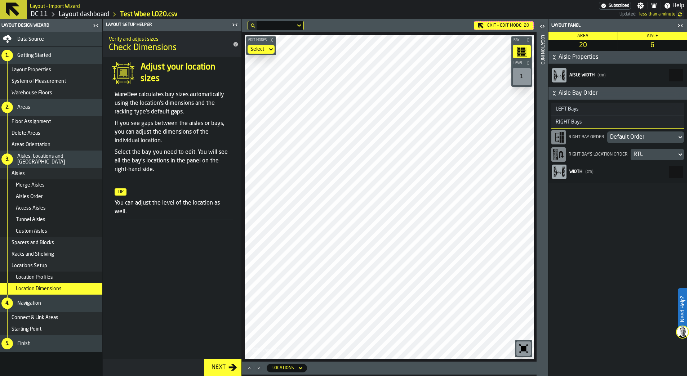
click at [71, 278] on div "Location Profiles" at bounding box center [58, 278] width 84 height 6
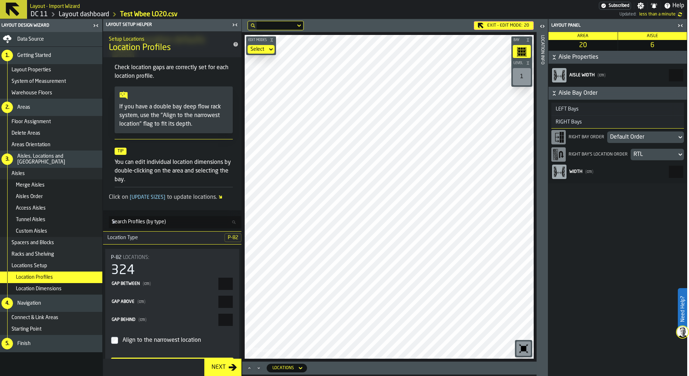
scroll to position [50, 0]
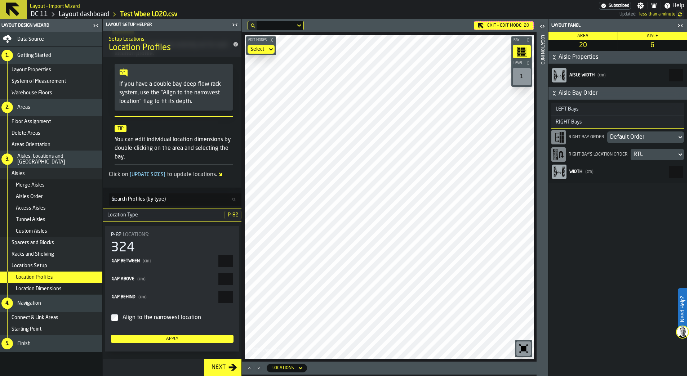
click at [89, 159] on div "Aisles, Locations and [GEOGRAPHIC_DATA]" at bounding box center [58, 160] width 82 height 12
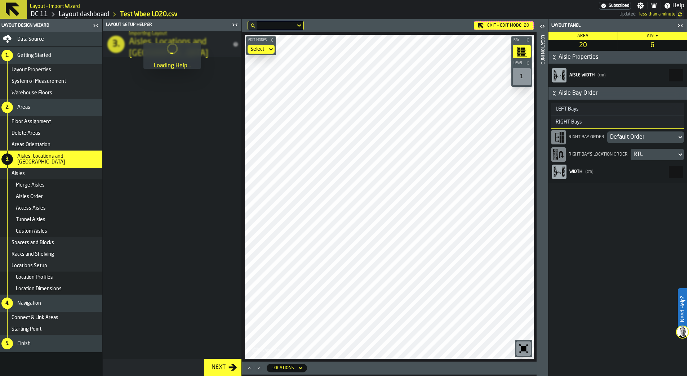
scroll to position [0, 0]
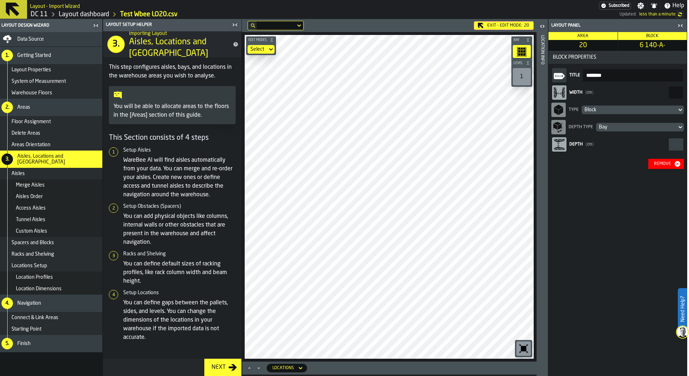
click at [667, 166] on div "Remove" at bounding box center [662, 163] width 23 height 5
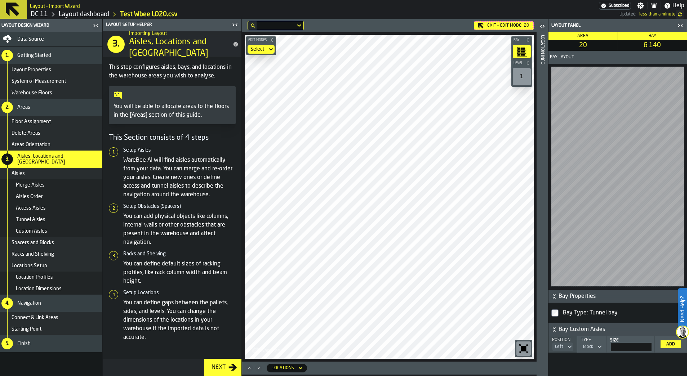
click at [521, 23] on div "Exit - Edit Mode: 20" at bounding box center [504, 25] width 60 height 9
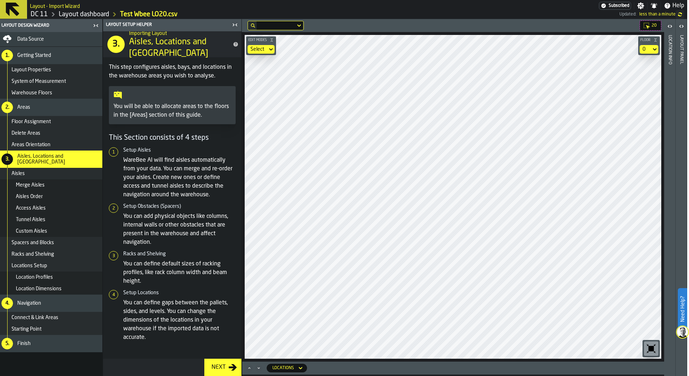
click at [671, 32] on label "button-toggle-Open" at bounding box center [670, 27] width 10 height 13
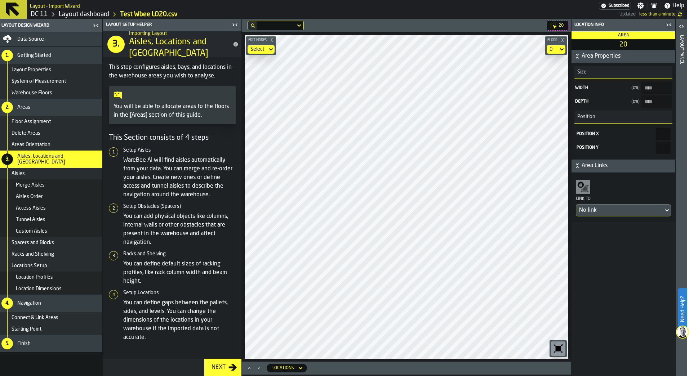
click at [681, 26] on icon "button-toggle-Open" at bounding box center [681, 26] width 9 height 9
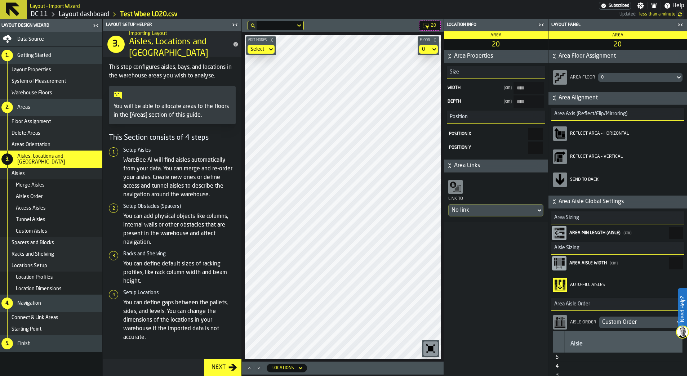
click at [658, 76] on div "0" at bounding box center [636, 77] width 71 height 5
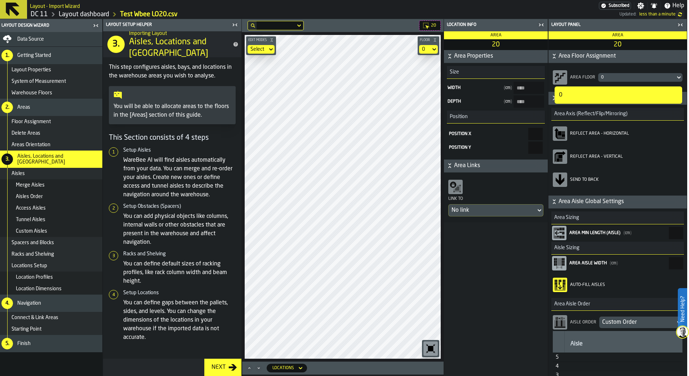
click at [658, 76] on div "0" at bounding box center [636, 77] width 71 height 5
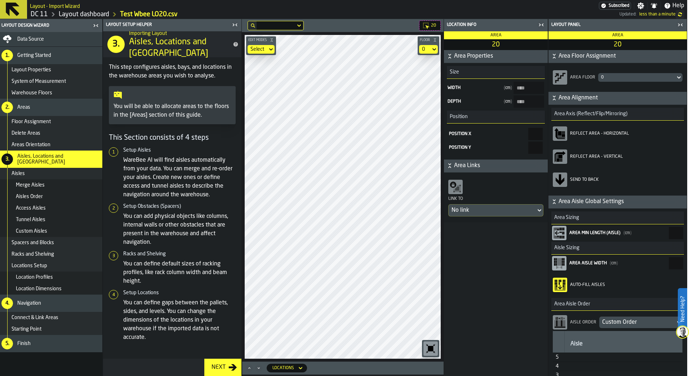
click at [614, 135] on div "Reflect Area - Horizontal" at bounding box center [626, 133] width 112 height 5
click at [567, 97] on span "Area Alignment" at bounding box center [622, 98] width 127 height 9
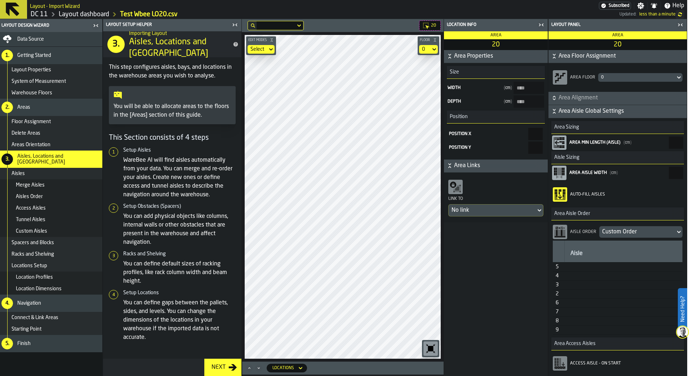
click at [567, 97] on span "Area Alignment" at bounding box center [622, 98] width 127 height 9
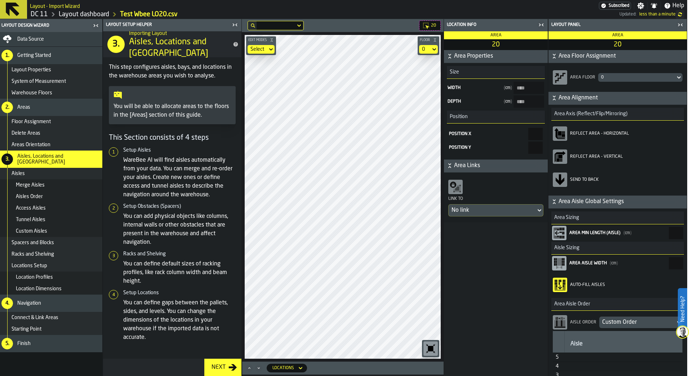
click at [567, 97] on span "Area Alignment" at bounding box center [622, 98] width 127 height 9
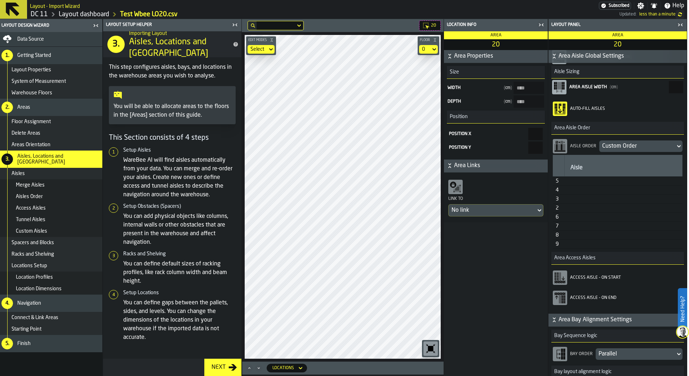
scroll to position [144, 0]
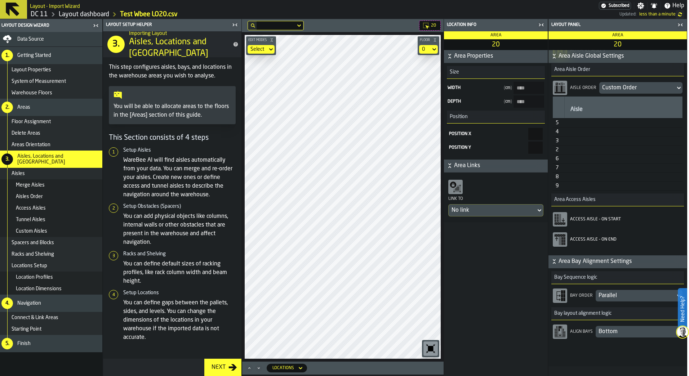
click at [599, 263] on span "Area Bay Alignment Settings" at bounding box center [622, 261] width 127 height 9
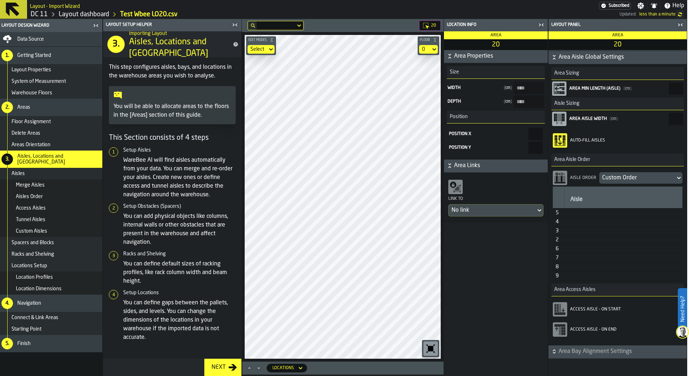
click at [595, 355] on span "Area Bay Alignment Settings" at bounding box center [622, 351] width 127 height 9
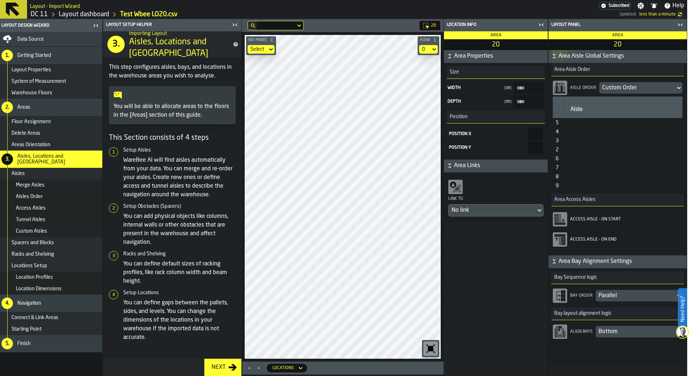
click at [590, 265] on span "Area Bay Alignment Settings" at bounding box center [622, 261] width 127 height 9
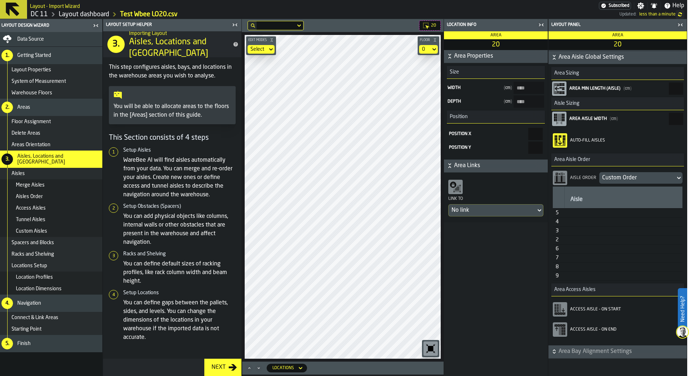
scroll to position [54, 0]
click at [613, 356] on span "Area Bay Alignment Settings" at bounding box center [622, 351] width 127 height 9
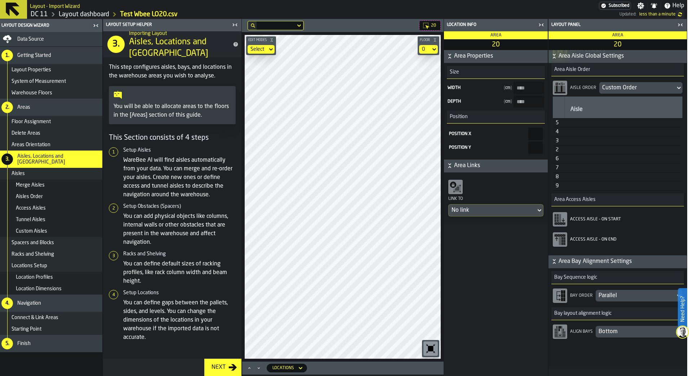
click at [677, 23] on icon "button-toggle-Close me" at bounding box center [680, 25] width 9 height 9
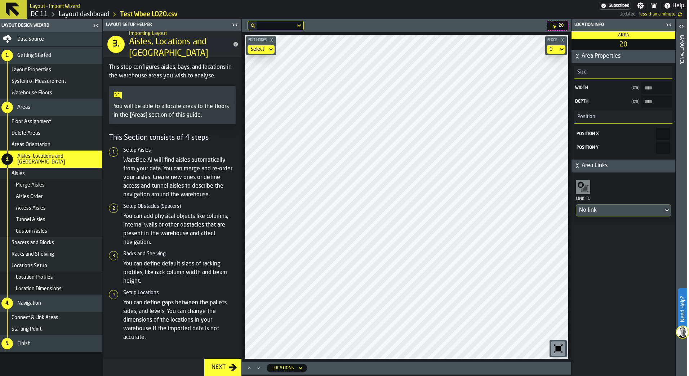
click at [682, 318] on label "Need Help?" at bounding box center [683, 309] width 8 height 40
click at [674, 357] on icon at bounding box center [670, 359] width 9 height 9
click at [682, 309] on label "Need Help?" at bounding box center [683, 309] width 8 height 40
click at [672, 357] on icon at bounding box center [670, 359] width 9 height 9
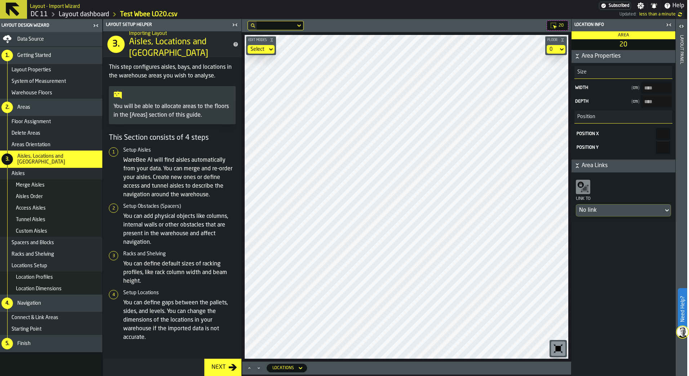
click at [677, 315] on header "Layout panel" at bounding box center [681, 197] width 11 height 357
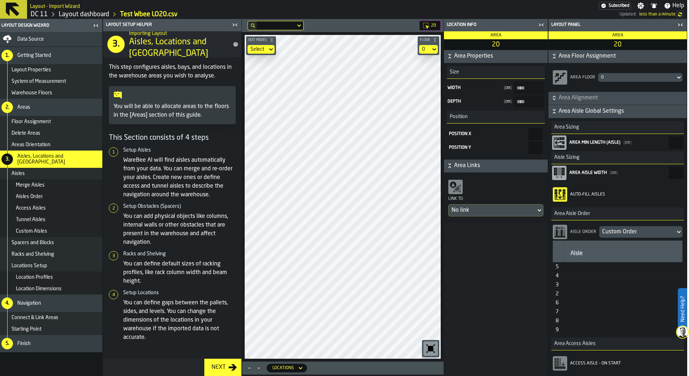
click at [683, 313] on label "Need Help?" at bounding box center [683, 309] width 8 height 40
click at [680, 358] on span at bounding box center [671, 360] width 20 height 20
click at [677, 22] on icon "button-toggle-Close me" at bounding box center [680, 25] width 9 height 9
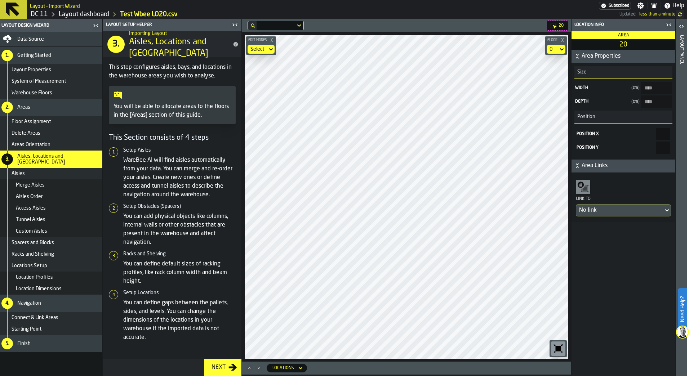
click at [672, 27] on icon "button-toggle-Close me" at bounding box center [669, 25] width 9 height 9
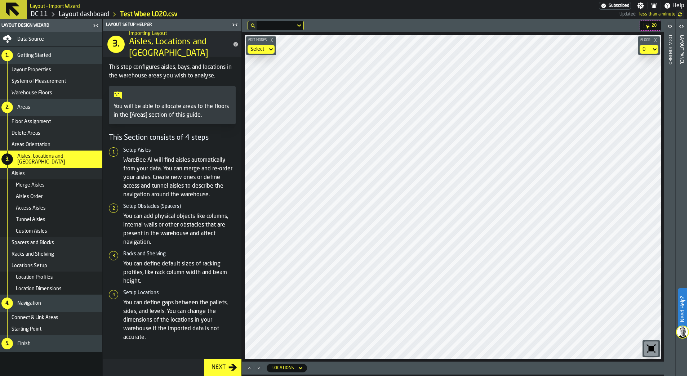
click at [683, 306] on label "Need Help?" at bounding box center [683, 309] width 8 height 40
click at [674, 362] on icon at bounding box center [670, 359] width 9 height 9
click at [681, 24] on icon "button-toggle-Open" at bounding box center [681, 26] width 9 height 9
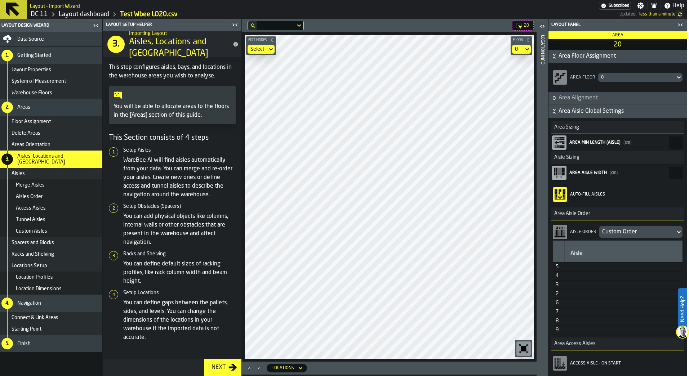
click at [233, 25] on icon "button-toggle-Close me" at bounding box center [235, 25] width 9 height 9
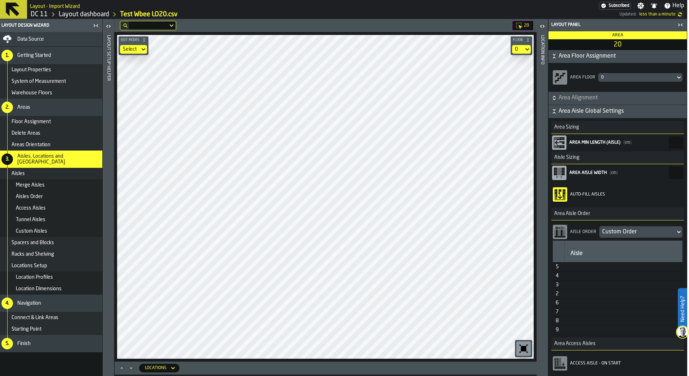
click at [594, 249] on div "Aisle" at bounding box center [624, 252] width 106 height 16
click at [614, 236] on div "Custom Order" at bounding box center [637, 232] width 70 height 9
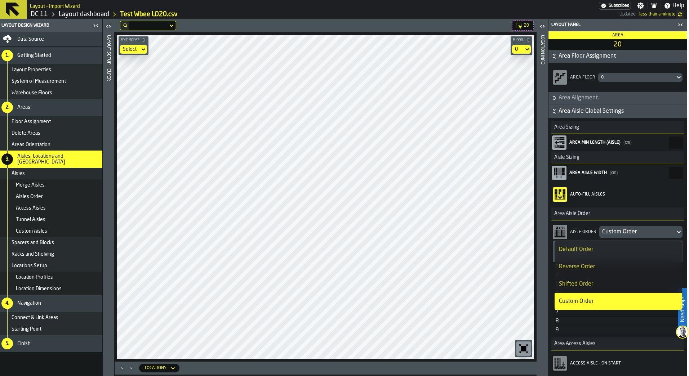
click at [614, 236] on div "Custom Order" at bounding box center [637, 232] width 70 height 9
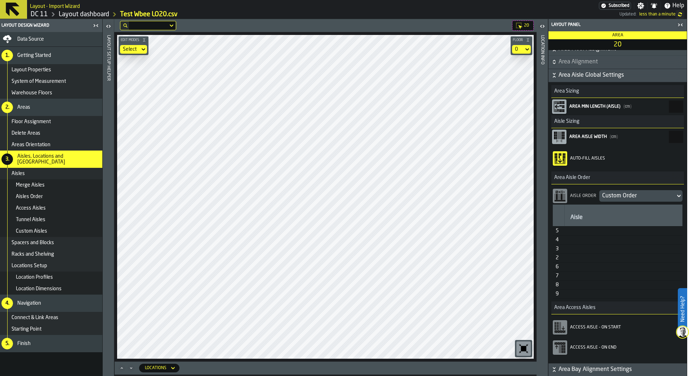
scroll to position [72, 0]
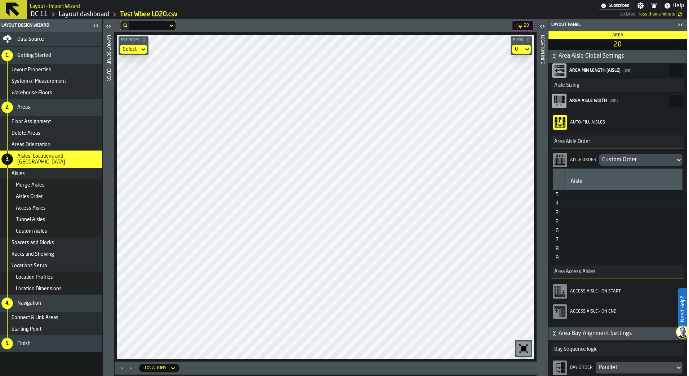
click at [609, 289] on div "Access Aisle - On Start" at bounding box center [626, 291] width 112 height 5
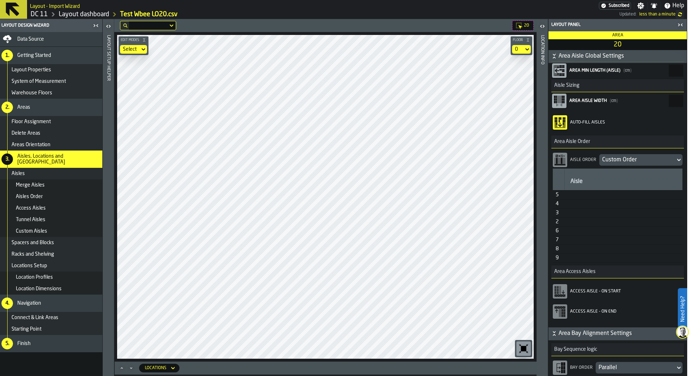
click at [609, 289] on div "Access Aisle - On Start" at bounding box center [626, 291] width 112 height 5
click at [615, 292] on div "Access Aisle - On Start" at bounding box center [626, 291] width 112 height 5
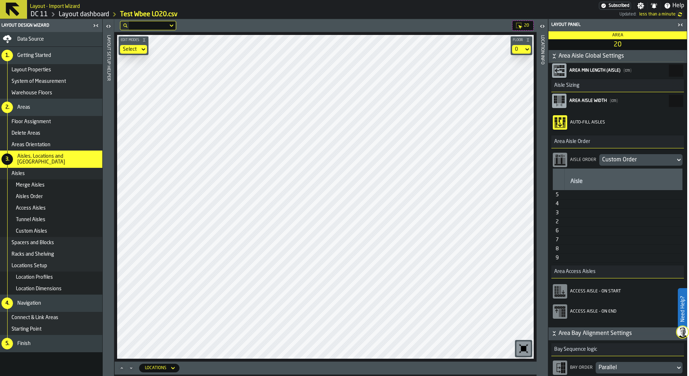
click at [602, 309] on div "Access Aisle - On End" at bounding box center [626, 311] width 112 height 5
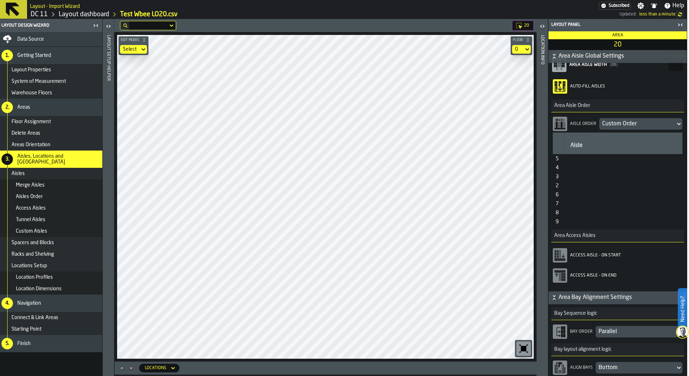
click at [571, 303] on button "Area Bay Alignment Settings" at bounding box center [618, 298] width 138 height 13
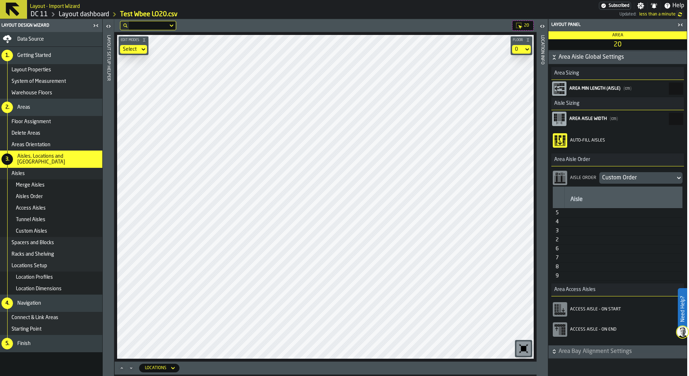
scroll to position [54, 0]
click at [600, 349] on span "Area Bay Alignment Settings" at bounding box center [622, 351] width 127 height 9
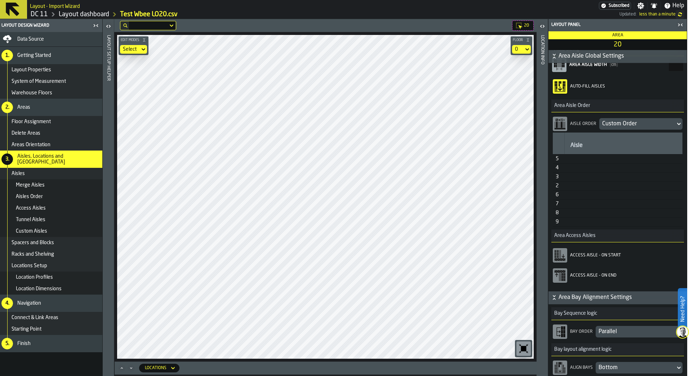
scroll to position [152, 0]
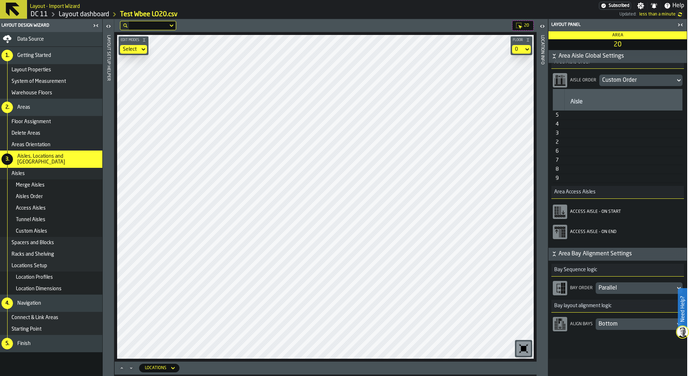
click at [558, 212] on rect "button-toolbar-Access Aisle - On Start" at bounding box center [558, 213] width 2 height 3
click at [560, 234] on rect "button-toolbar-Access Aisle - On End" at bounding box center [560, 234] width 3 height 8
click at [558, 293] on icon at bounding box center [560, 289] width 12 height 12
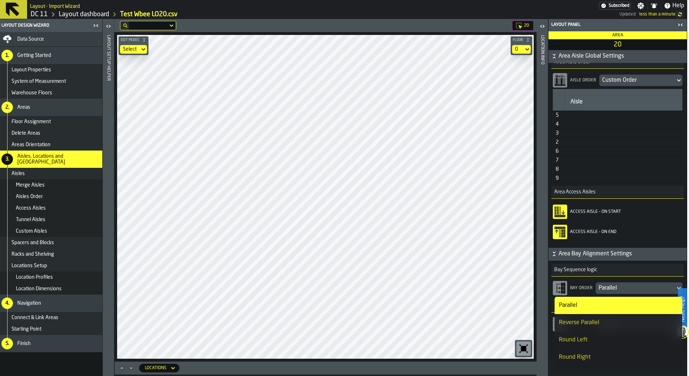
click at [558, 293] on icon at bounding box center [560, 289] width 12 height 12
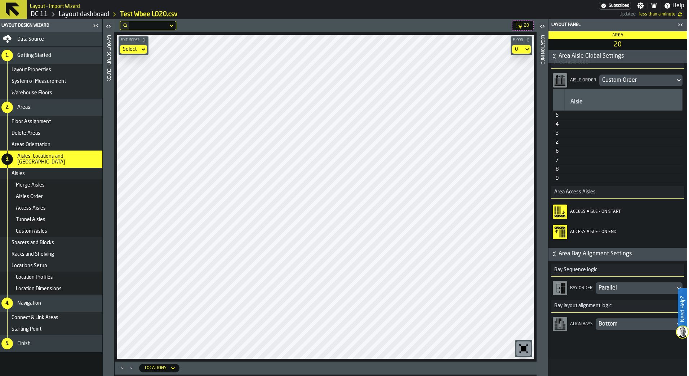
click at [596, 258] on span "Area Bay Alignment Settings" at bounding box center [622, 254] width 127 height 9
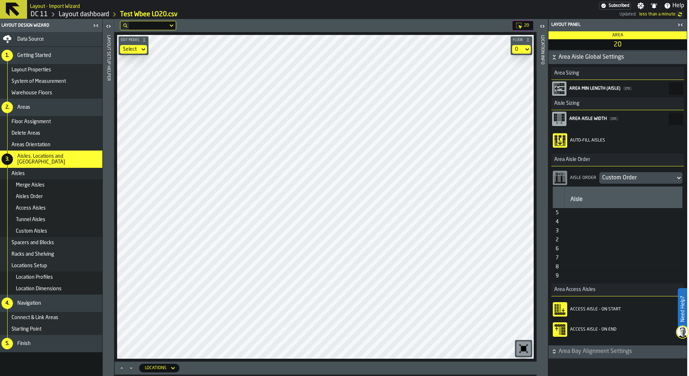
scroll to position [54, 0]
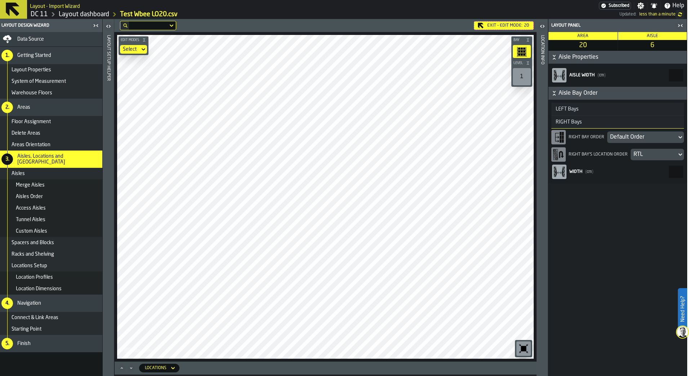
click at [517, 25] on div "Exit - Edit Mode: 20" at bounding box center [504, 25] width 60 height 9
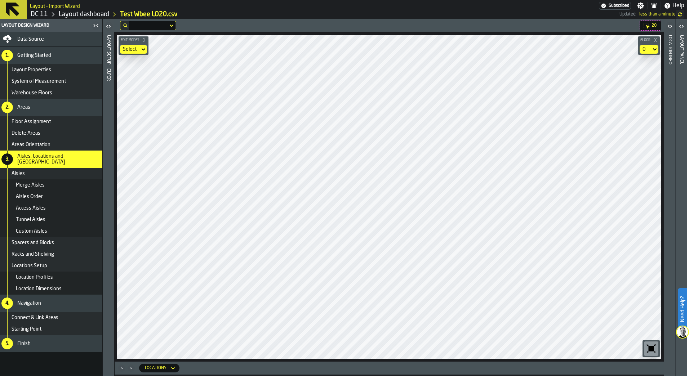
click at [678, 24] on icon "button-toggle-Open" at bounding box center [681, 26] width 9 height 9
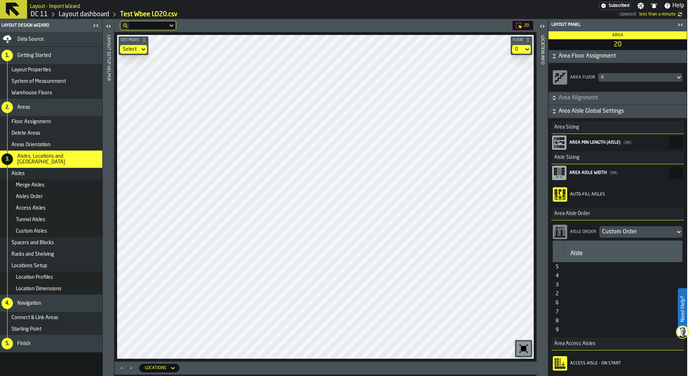
click at [684, 312] on label "Need Help?" at bounding box center [683, 309] width 8 height 40
click at [671, 359] on icon at bounding box center [670, 359] width 9 height 9
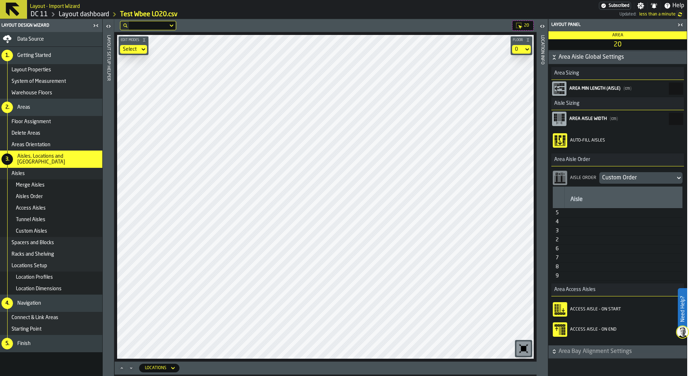
click at [561, 303] on div "button-toolbar-Access Aisle - On Start" at bounding box center [560, 309] width 14 height 14
click at [564, 328] on rect "button-toolbar-Access Aisle - On End" at bounding box center [565, 328] width 2 height 3
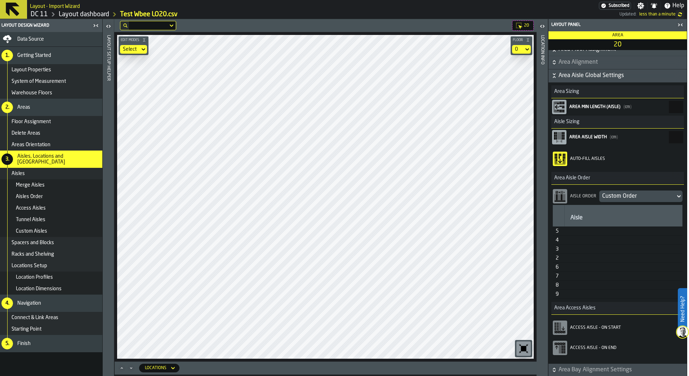
scroll to position [0, 0]
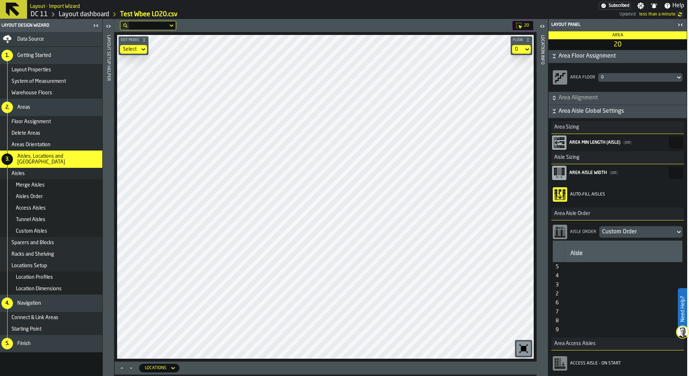
click at [31, 187] on span "Merge Aisles" at bounding box center [30, 185] width 29 height 6
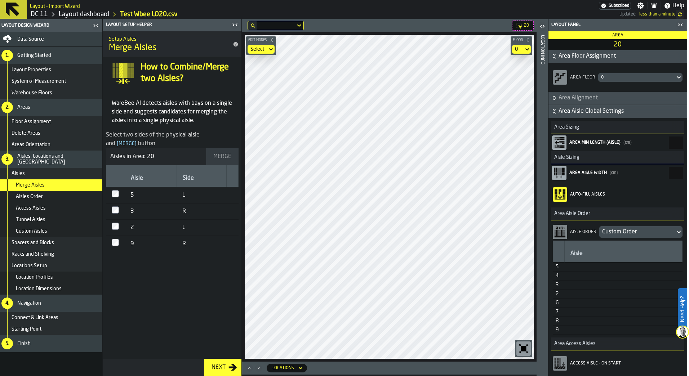
click at [29, 198] on span "Aisles Order" at bounding box center [29, 197] width 27 height 6
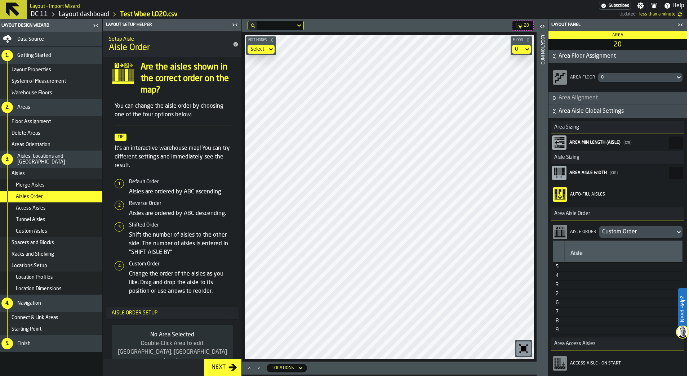
click at [70, 203] on div "Access Aisles" at bounding box center [51, 209] width 104 height 12
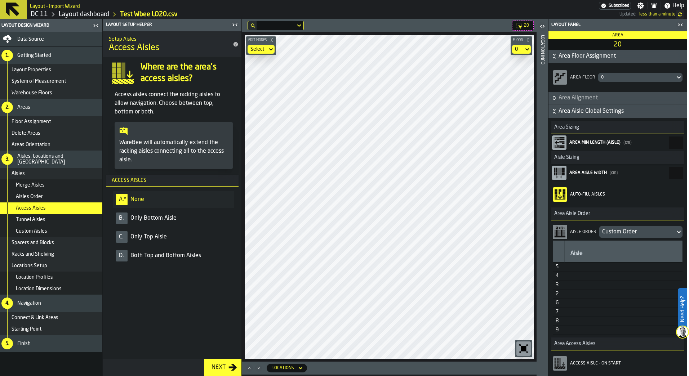
click at [150, 221] on span "Only Bottom Aisle" at bounding box center [153, 218] width 46 height 9
click at [163, 194] on li "A. * None" at bounding box center [173, 199] width 121 height 17
click at [57, 221] on div "Tunnel Aisles" at bounding box center [58, 220] width 84 height 6
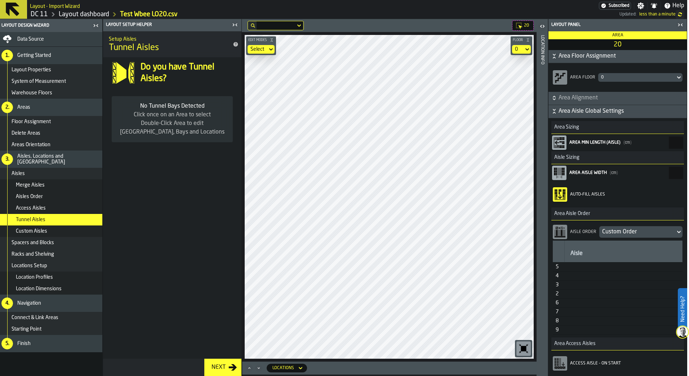
click at [56, 209] on div "Access Aisles" at bounding box center [58, 208] width 84 height 6
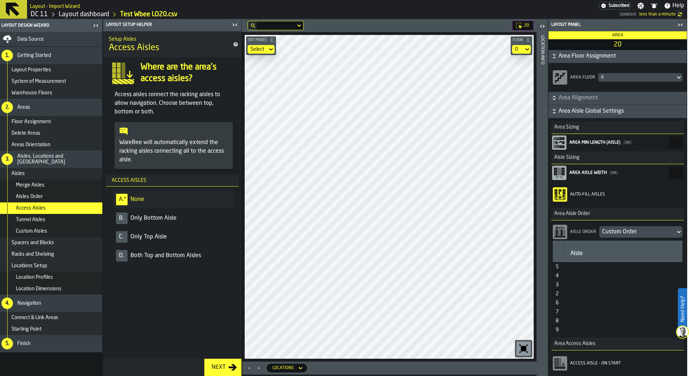
click at [56, 215] on div "Tunnel Aisles" at bounding box center [51, 220] width 104 height 12
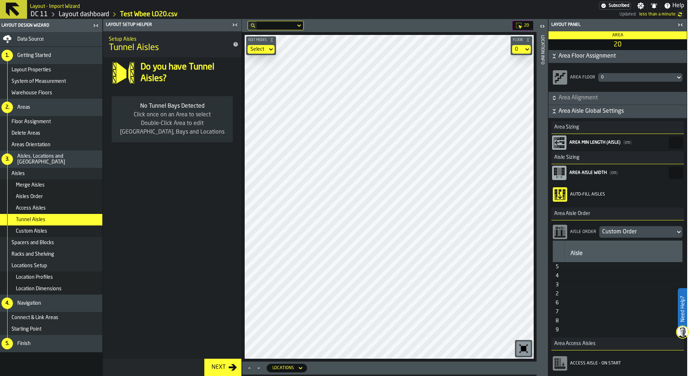
click at [59, 229] on div "Custom Aisles" at bounding box center [58, 232] width 84 height 6
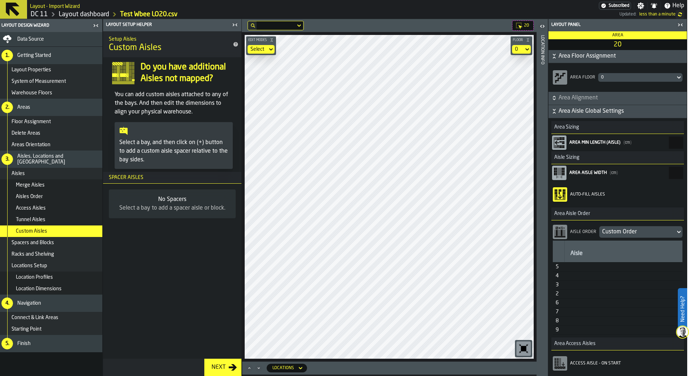
click at [56, 241] on div "Spacers and Blocks" at bounding box center [56, 243] width 88 height 6
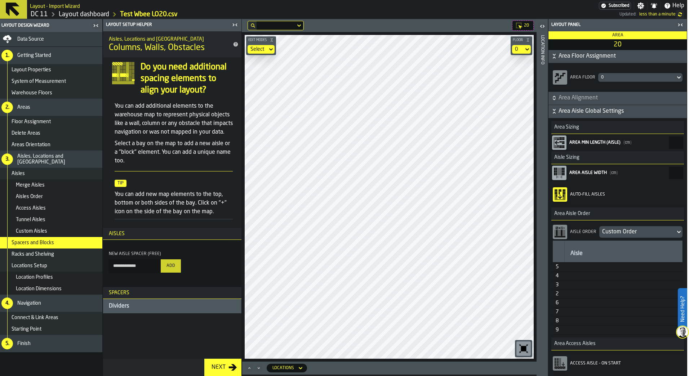
click at [155, 273] on input "**********" at bounding box center [135, 266] width 52 height 13
click at [38, 253] on span "Racks and Shelving" at bounding box center [33, 255] width 43 height 6
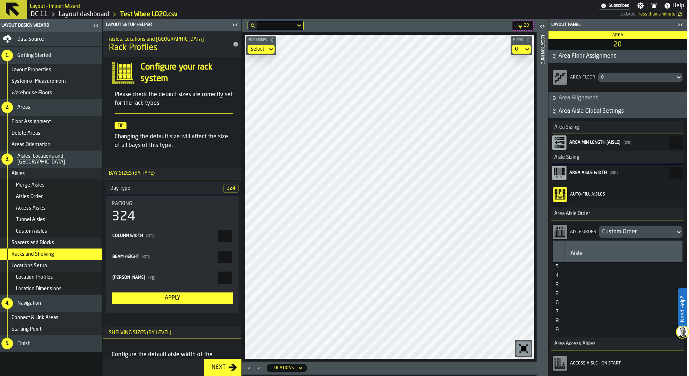
click at [48, 266] on div "Locations Setup" at bounding box center [56, 266] width 88 height 6
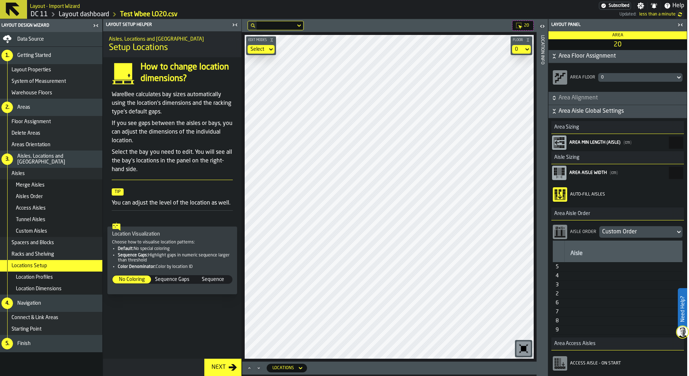
click at [682, 312] on label "Need Help?" at bounding box center [683, 309] width 8 height 40
click at [671, 358] on icon at bounding box center [670, 359] width 9 height 9
click at [528, 27] on span "20" at bounding box center [526, 25] width 5 height 5
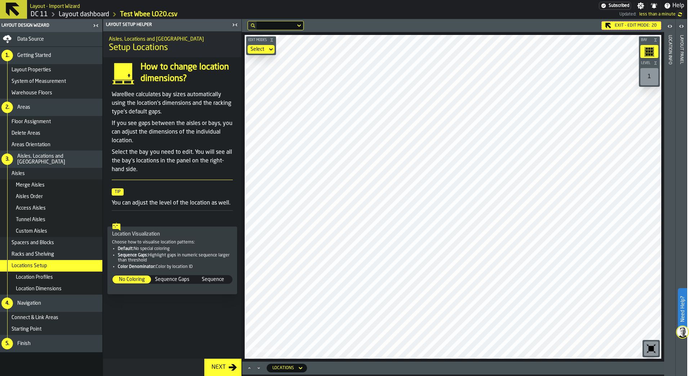
click at [624, 27] on div "Exit - Edit Mode: 20" at bounding box center [632, 25] width 60 height 9
click at [683, 27] on icon "button-toggle-Open" at bounding box center [681, 26] width 9 height 9
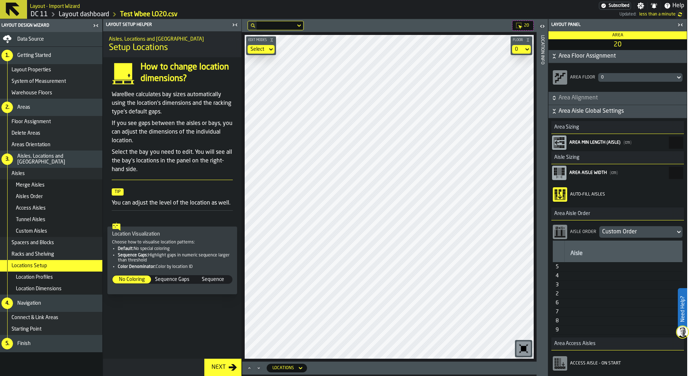
click at [233, 23] on icon "button-toggle-Close me" at bounding box center [235, 25] width 9 height 9
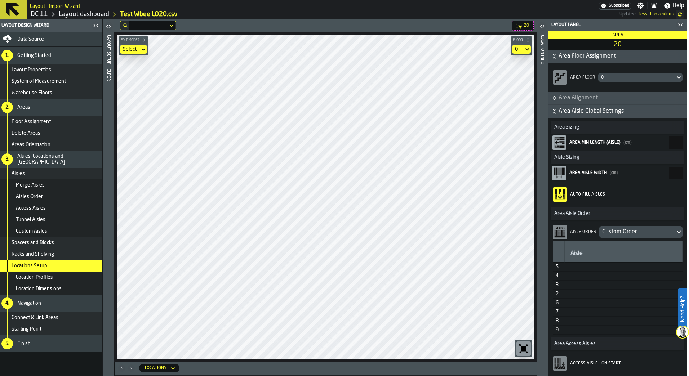
click at [52, 120] on div "Floor Assignment" at bounding box center [56, 122] width 88 height 6
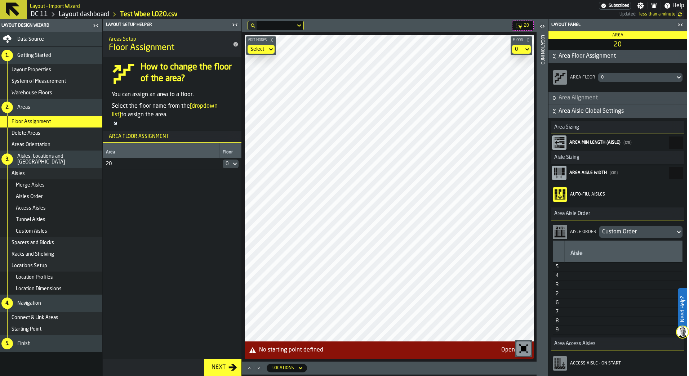
click at [55, 134] on div "Delete Areas" at bounding box center [56, 133] width 88 height 6
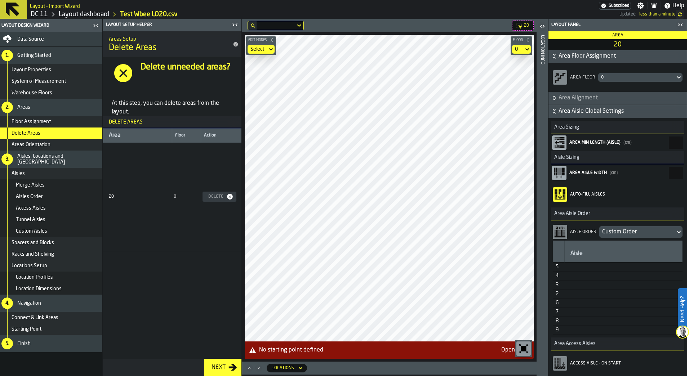
click at [46, 106] on div "Areas" at bounding box center [58, 108] width 82 height 6
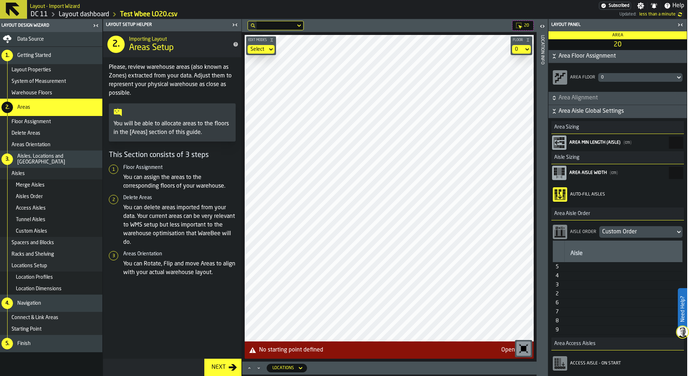
click at [50, 74] on div "Layout Properties" at bounding box center [51, 70] width 104 height 12
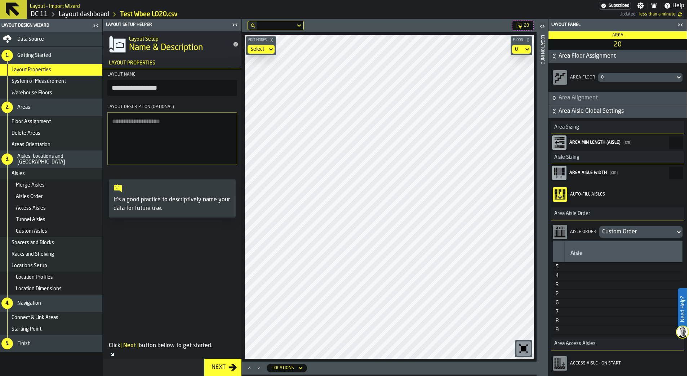
click at [47, 81] on span "System of Measurement" at bounding box center [39, 82] width 54 height 6
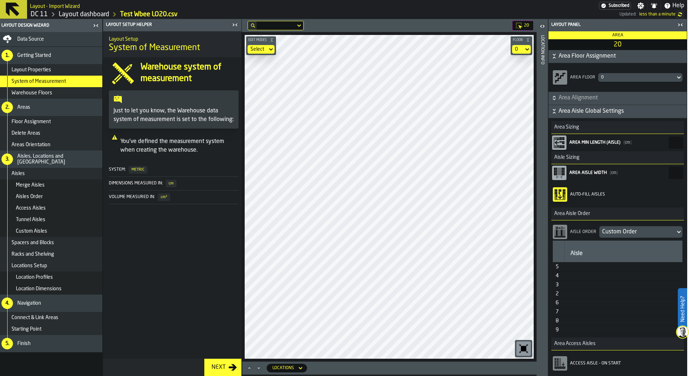
click at [52, 89] on div "Warehouse Floors" at bounding box center [51, 93] width 104 height 12
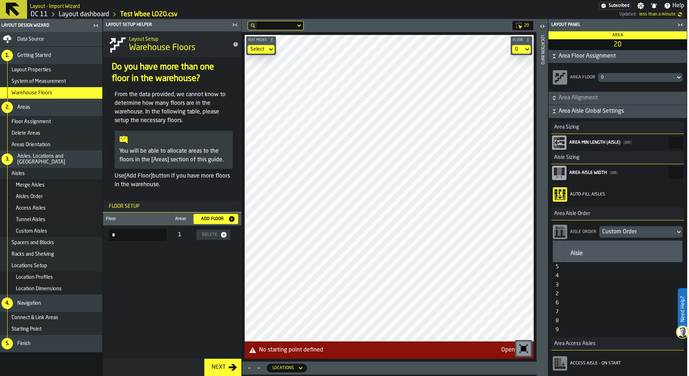
click at [236, 28] on icon "button-toggle-Close me" at bounding box center [235, 25] width 9 height 9
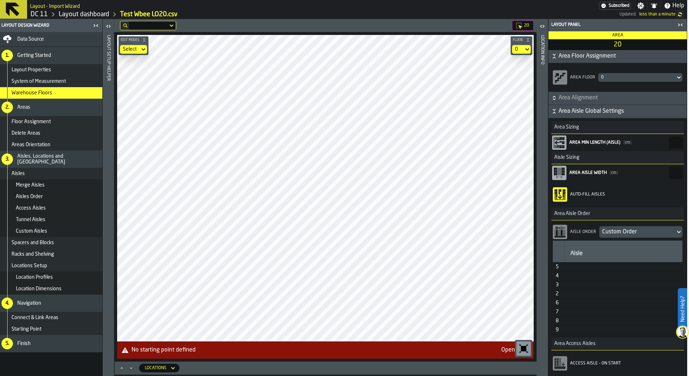
click at [505, 346] on div "Open Step" at bounding box center [514, 350] width 27 height 9
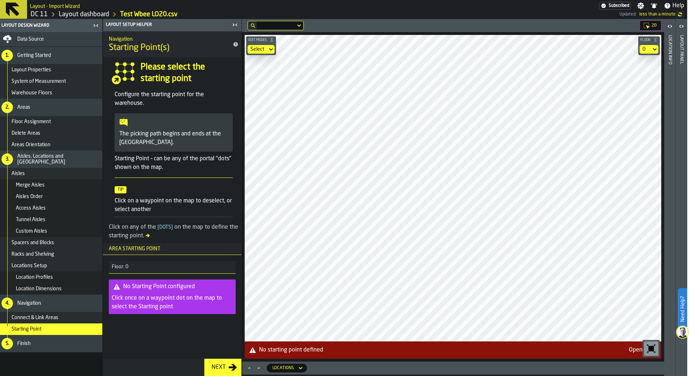
click at [234, 25] on icon "button-toggle-Close me" at bounding box center [235, 25] width 9 height 9
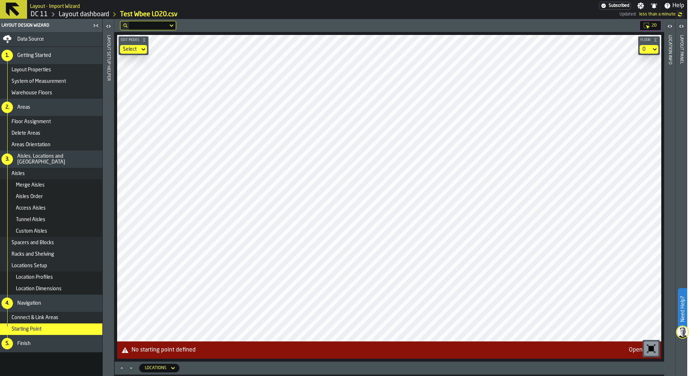
click at [27, 332] on span "Starting Point" at bounding box center [27, 330] width 30 height 6
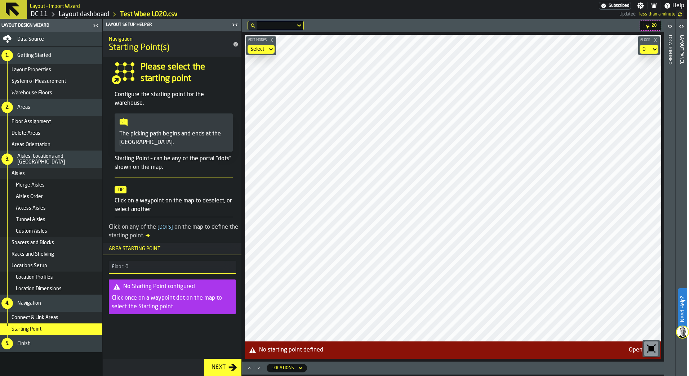
click at [655, 28] on div "20" at bounding box center [651, 26] width 22 height 10
click at [625, 27] on div "Exit - Edit Mode: 20" at bounding box center [632, 25] width 60 height 9
click at [648, 26] on icon at bounding box center [648, 27] width 4 height 4
click at [648, 26] on div "Exit - Edit Mode: 20" at bounding box center [632, 25] width 60 height 9
click at [51, 228] on div "Custom Aisles" at bounding box center [51, 232] width 104 height 12
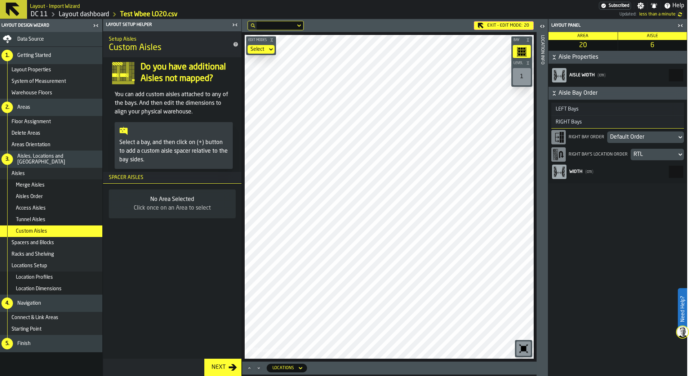
click at [640, 153] on div "RTL" at bounding box center [654, 154] width 40 height 9
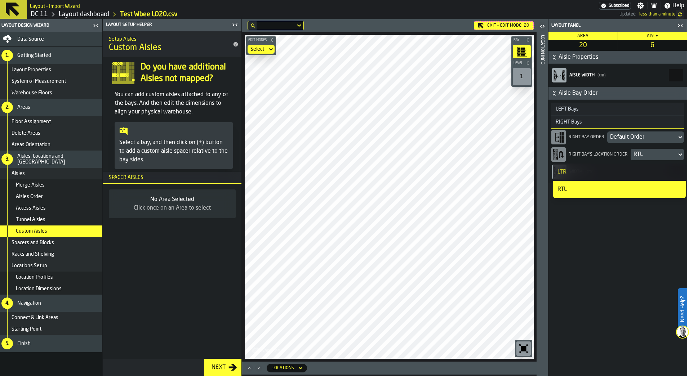
click at [640, 153] on div "RTL" at bounding box center [654, 154] width 40 height 9
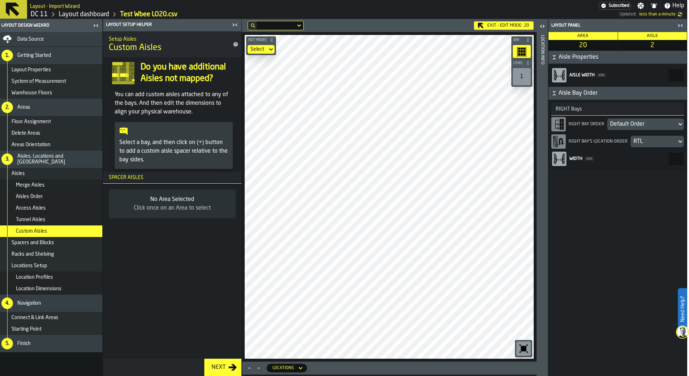
click at [644, 124] on div "Default Order" at bounding box center [642, 124] width 64 height 9
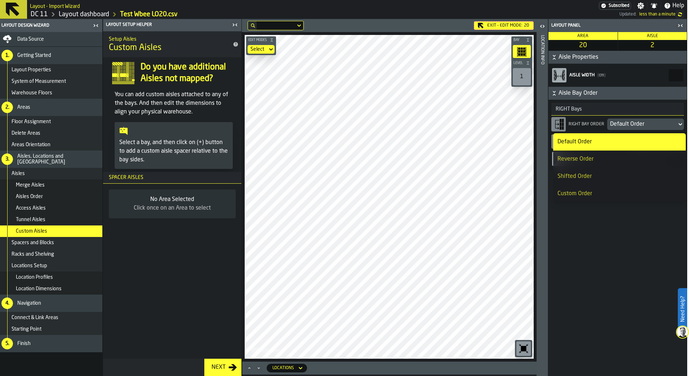
click at [632, 166] on li "Reverse Order" at bounding box center [619, 159] width 133 height 17
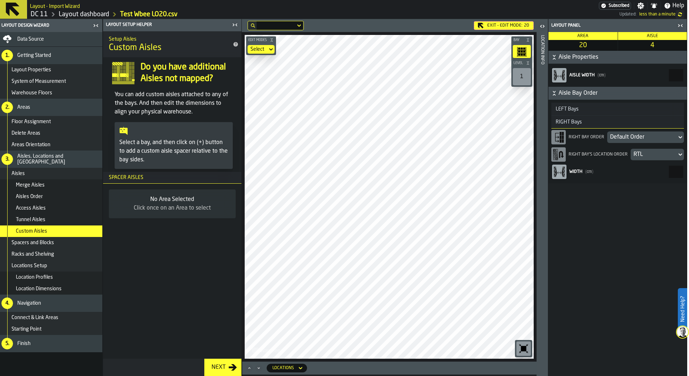
click at [632, 130] on div "RIGHT Bay Order Default Order" at bounding box center [617, 137] width 133 height 17
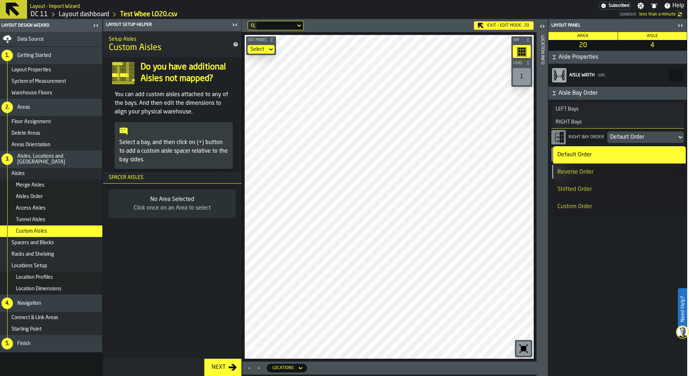
click at [619, 170] on div "Reverse Order" at bounding box center [620, 172] width 124 height 9
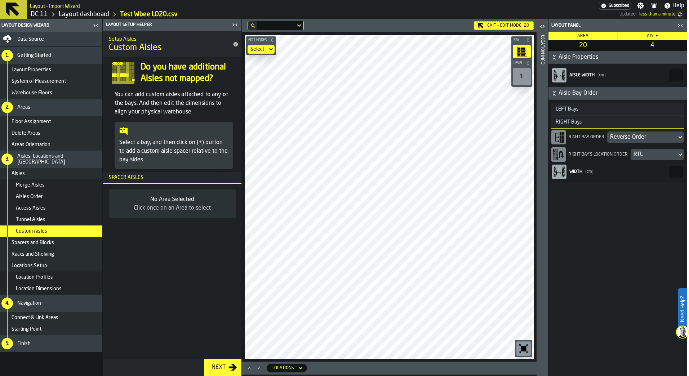
click at [645, 137] on div "Reverse Order" at bounding box center [642, 137] width 64 height 9
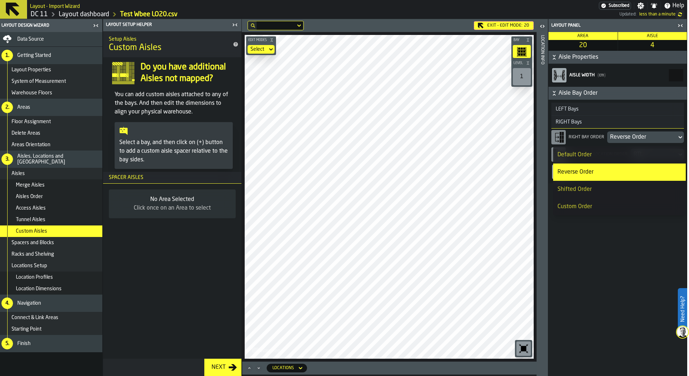
click at [613, 209] on div "Custom Order" at bounding box center [620, 207] width 124 height 9
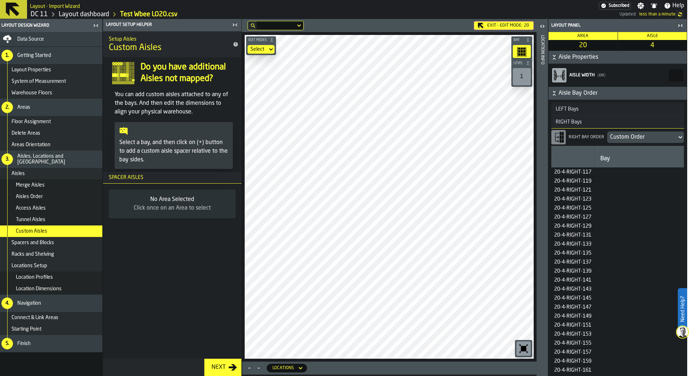
click at [647, 139] on div "Custom Order" at bounding box center [642, 137] width 64 height 9
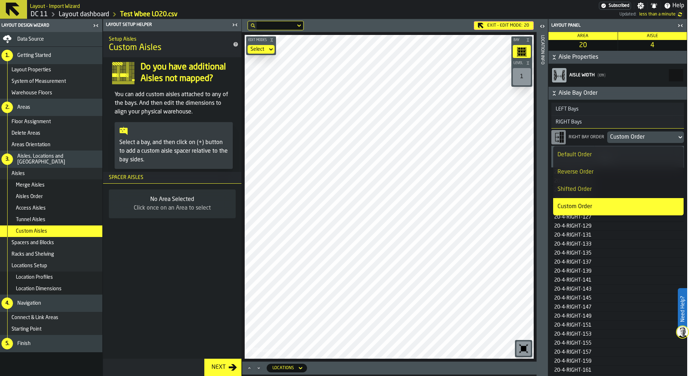
click at [629, 167] on li "Reverse Order" at bounding box center [618, 172] width 130 height 17
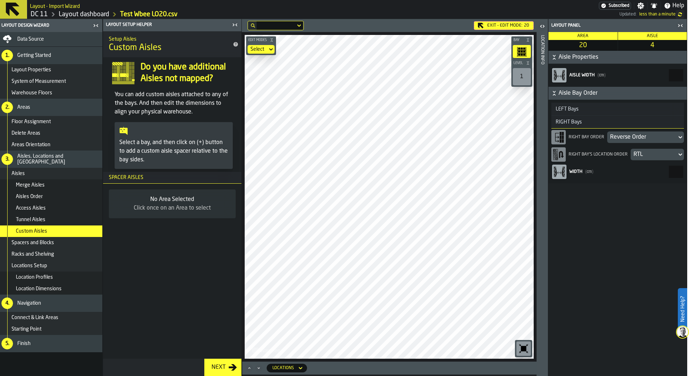
click at [655, 153] on div "RTL" at bounding box center [654, 154] width 40 height 9
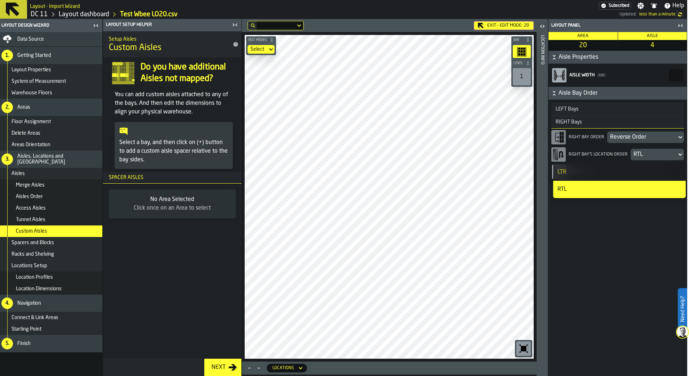
click at [648, 170] on div "LTR" at bounding box center [620, 172] width 124 height 9
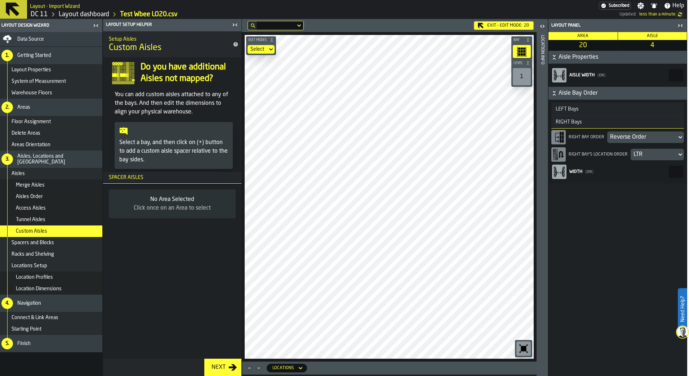
click at [651, 156] on div "LTR" at bounding box center [654, 154] width 40 height 9
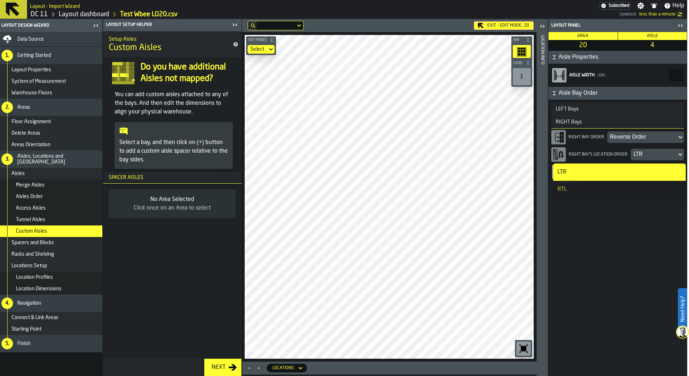
click at [651, 156] on div "LTR" at bounding box center [654, 154] width 40 height 9
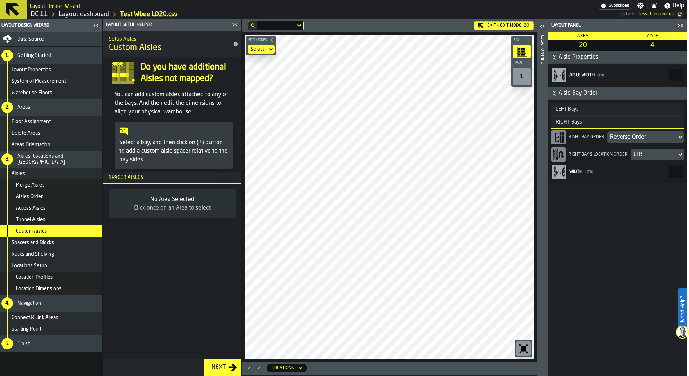
click at [650, 155] on div "LTR" at bounding box center [654, 154] width 40 height 9
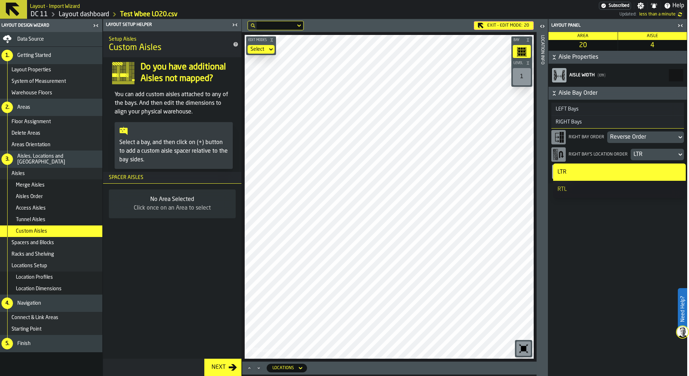
click at [650, 155] on div "LTR" at bounding box center [654, 154] width 40 height 9
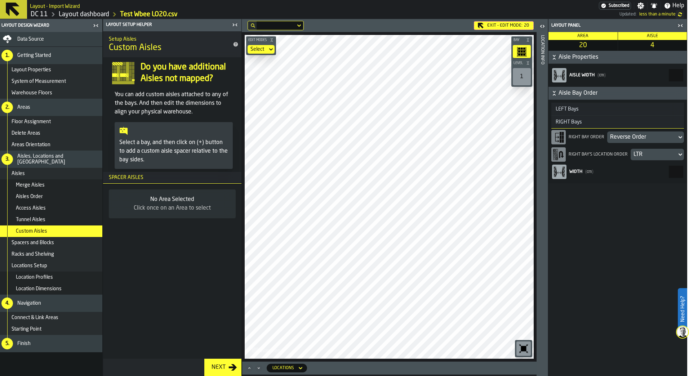
click at [651, 139] on div "Reverse Order" at bounding box center [642, 137] width 64 height 9
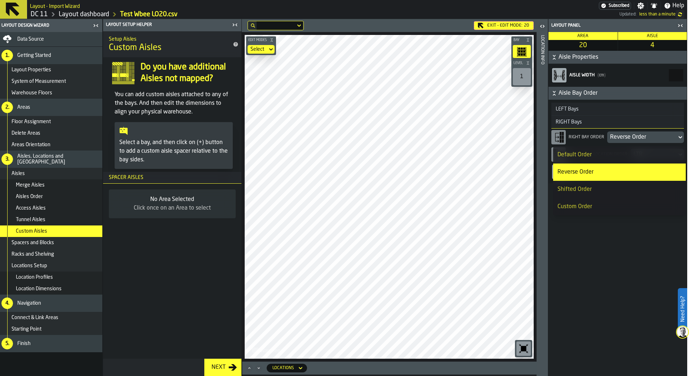
click at [636, 176] on div "Reverse Order" at bounding box center [620, 172] width 124 height 9
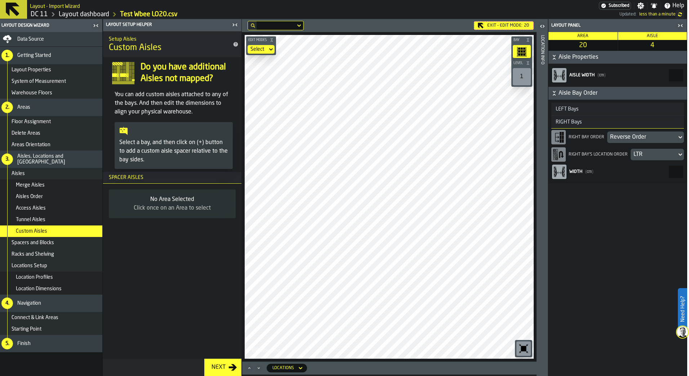
click at [647, 151] on div "LTR" at bounding box center [654, 154] width 40 height 9
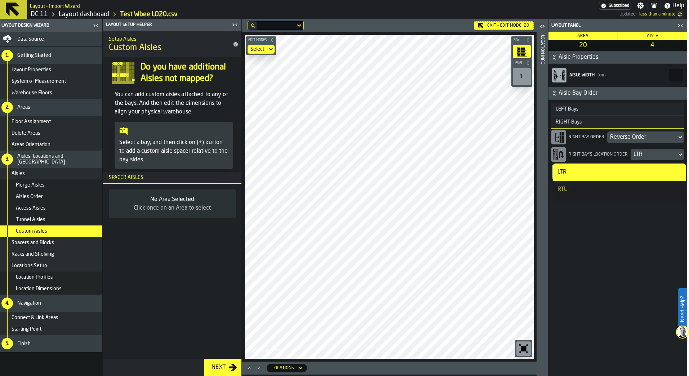
click at [588, 184] on li "RTL" at bounding box center [619, 189] width 133 height 17
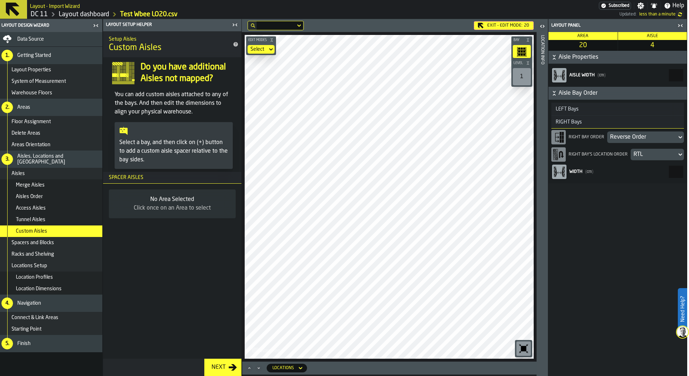
click at [641, 138] on div "Reverse Order" at bounding box center [642, 137] width 64 height 9
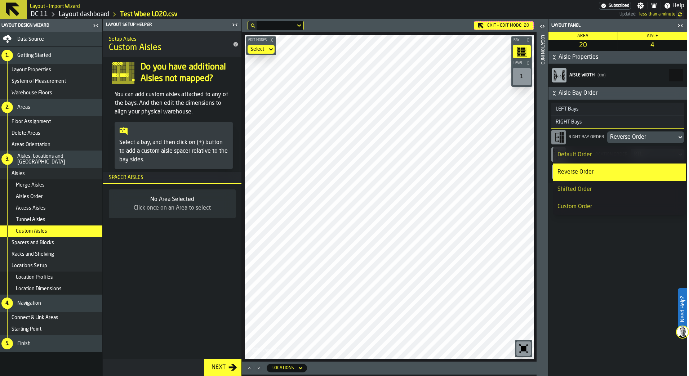
click at [620, 158] on div "Default Order" at bounding box center [620, 155] width 124 height 9
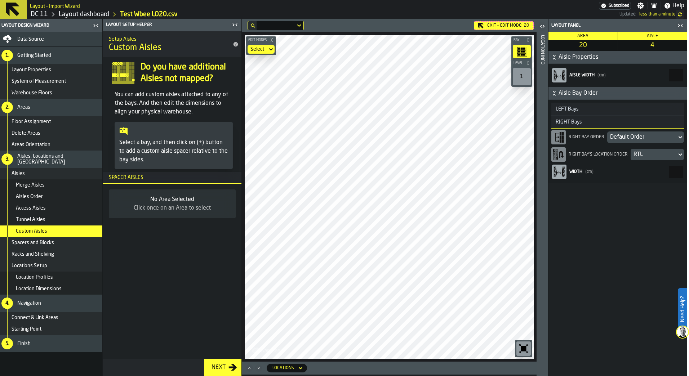
click at [624, 137] on div "Default Order" at bounding box center [642, 137] width 64 height 9
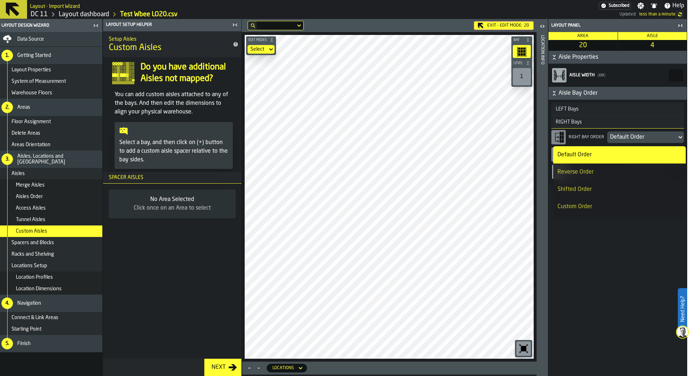
click at [618, 186] on div "Shifted Order" at bounding box center [620, 189] width 124 height 9
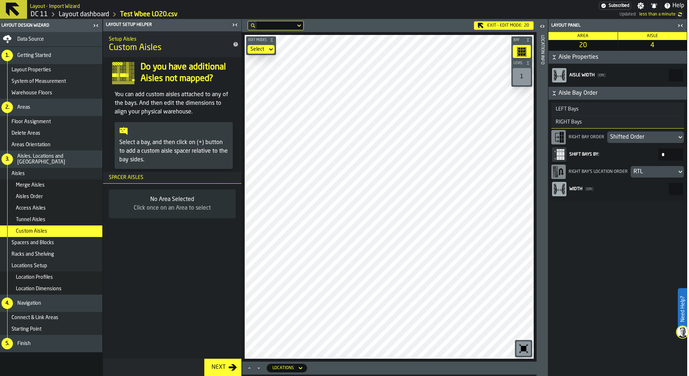
click at [645, 134] on div "Shifted Order" at bounding box center [642, 137] width 64 height 9
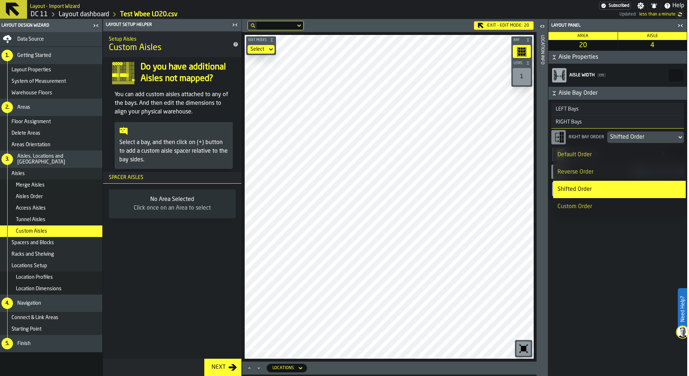
click at [634, 174] on div "Reverse Order" at bounding box center [620, 172] width 124 height 9
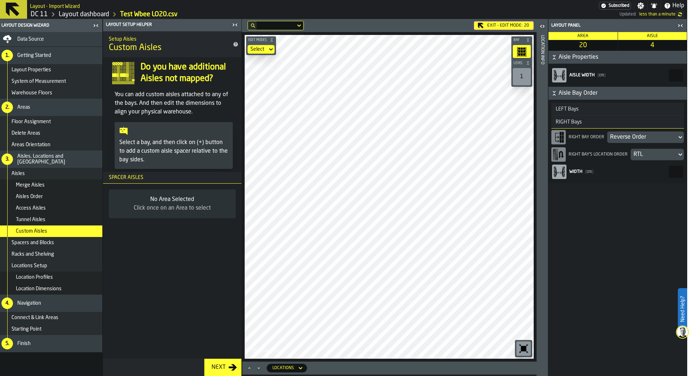
click at [567, 111] on div "LEFT Bays" at bounding box center [567, 109] width 32 height 6
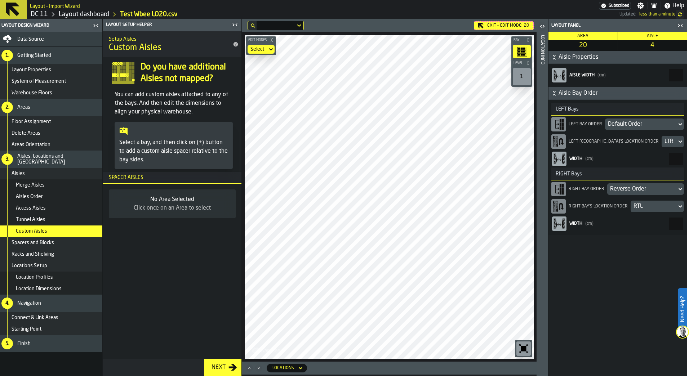
click at [635, 125] on div "Default Order" at bounding box center [641, 124] width 66 height 9
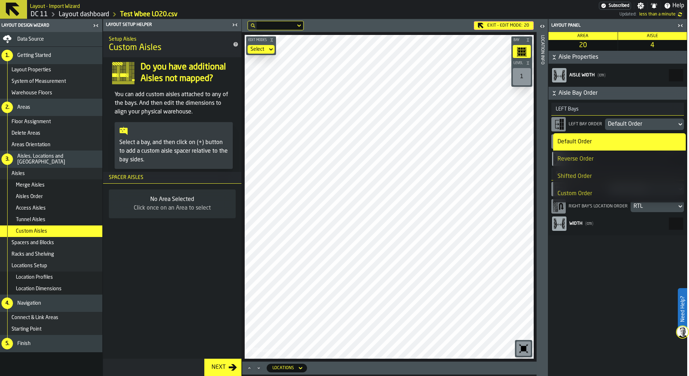
click at [621, 158] on div "Reverse Order" at bounding box center [620, 159] width 124 height 9
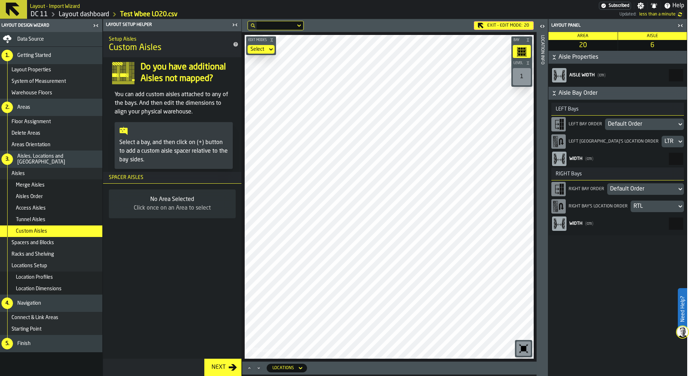
click at [632, 121] on div "Default Order" at bounding box center [641, 124] width 66 height 9
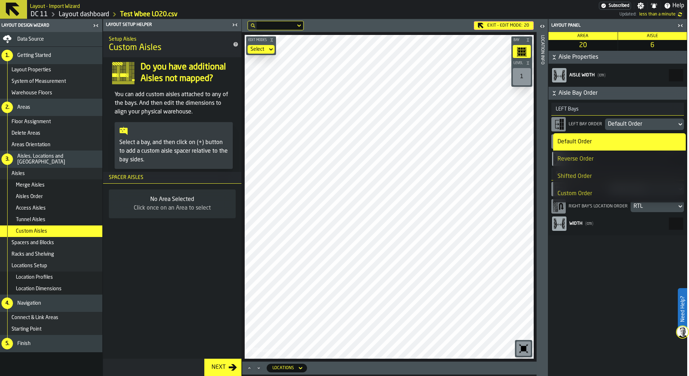
click at [610, 161] on div "Reverse Order" at bounding box center [620, 159] width 124 height 9
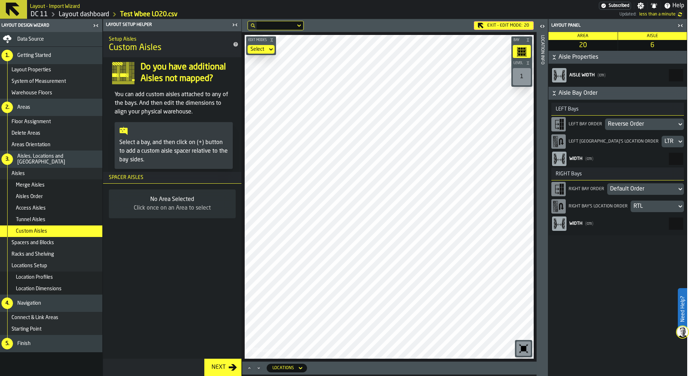
click at [631, 190] on div "Default Order" at bounding box center [642, 189] width 64 height 9
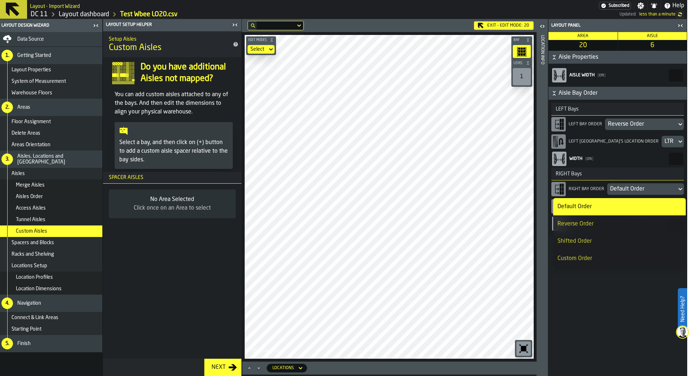
click at [614, 223] on div "Reverse Order" at bounding box center [620, 224] width 124 height 9
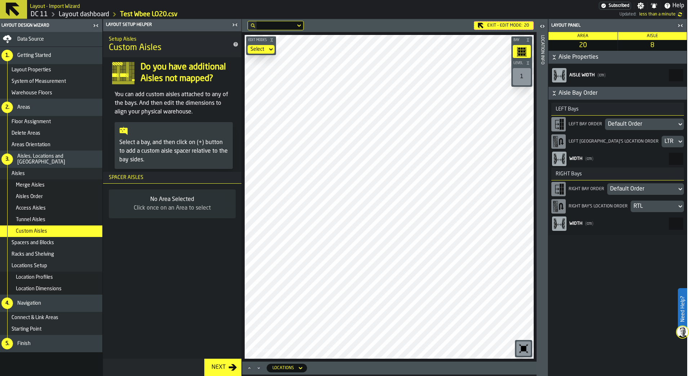
click at [661, 124] on div "Default Order" at bounding box center [641, 124] width 66 height 9
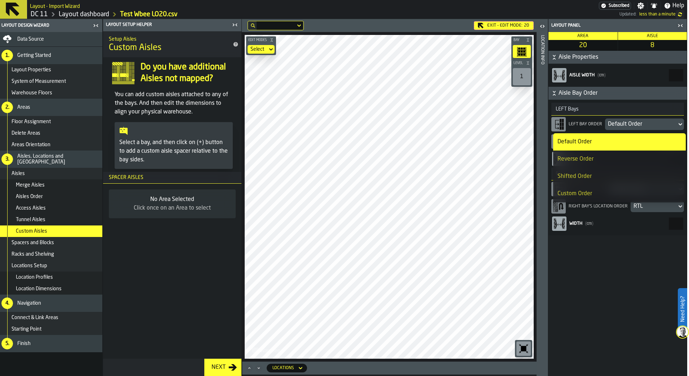
click at [653, 161] on div "Reverse Order" at bounding box center [620, 159] width 124 height 9
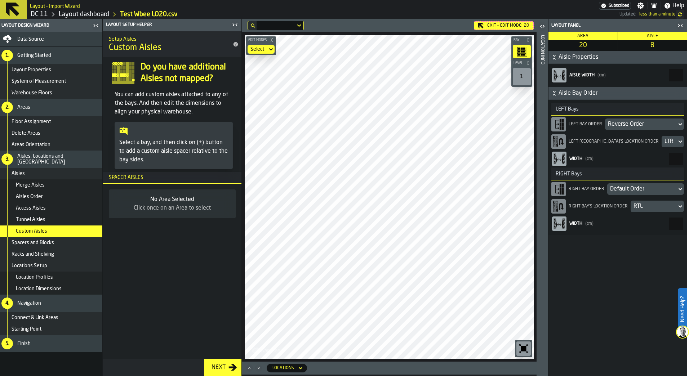
click at [651, 186] on div "Default Order" at bounding box center [642, 189] width 64 height 9
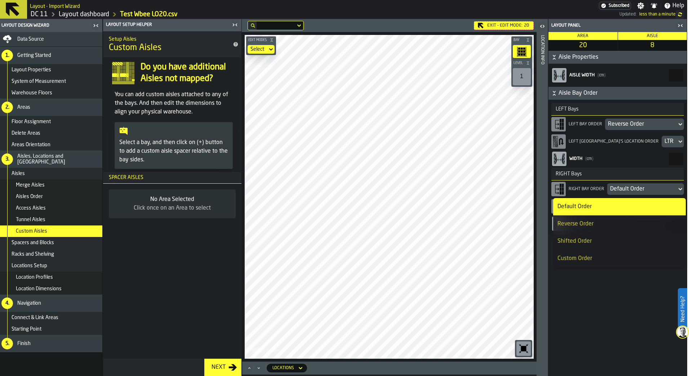
click at [621, 224] on div "Reverse Order" at bounding box center [620, 224] width 124 height 9
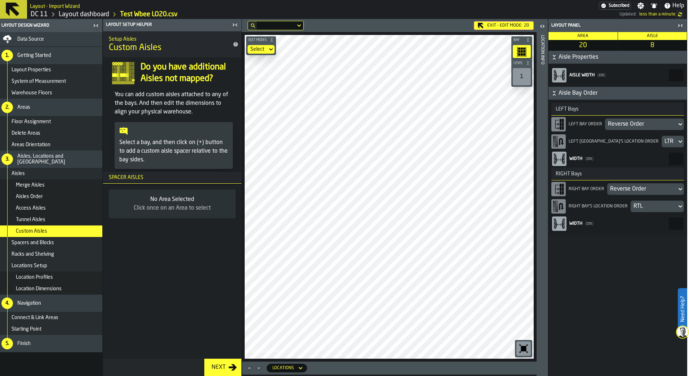
click at [684, 315] on label "Need Help?" at bounding box center [683, 309] width 8 height 40
click at [677, 362] on span at bounding box center [671, 360] width 20 height 20
click at [510, 26] on div "Exit - Edit Mode: 20" at bounding box center [504, 25] width 60 height 9
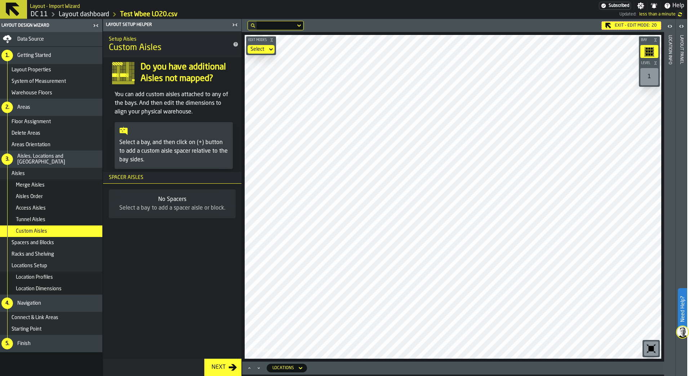
click at [647, 28] on div "Exit - Edit Mode: 20" at bounding box center [632, 25] width 60 height 9
click at [679, 27] on icon "button-toggle-Open" at bounding box center [681, 26] width 9 height 9
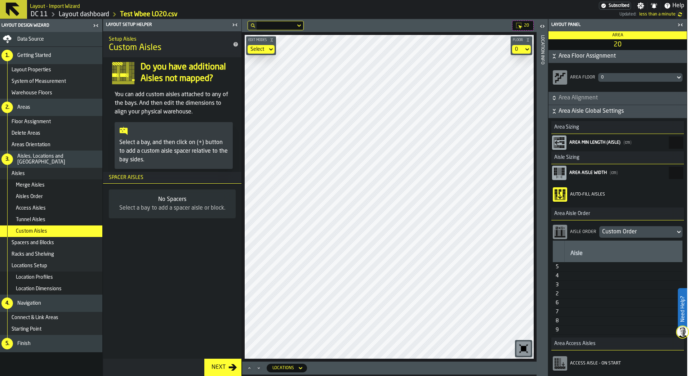
scroll to position [54, 0]
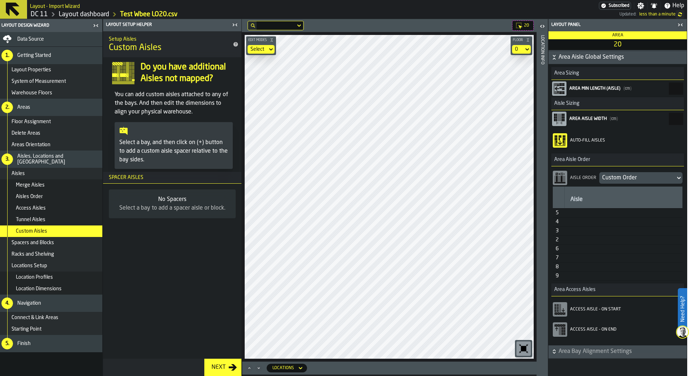
click at [561, 305] on rect "button-toolbar-Access Aisle - On Start" at bounding box center [560, 308] width 2 height 8
click at [561, 339] on label "button-toolbar-Access Aisle - On End" at bounding box center [561, 330] width 17 height 20
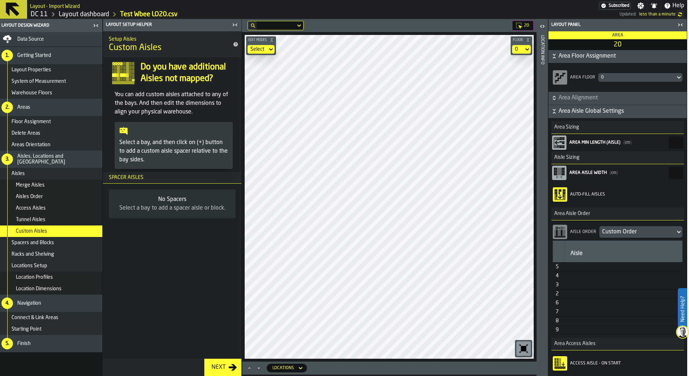
click at [618, 234] on div "Custom Order" at bounding box center [637, 232] width 70 height 9
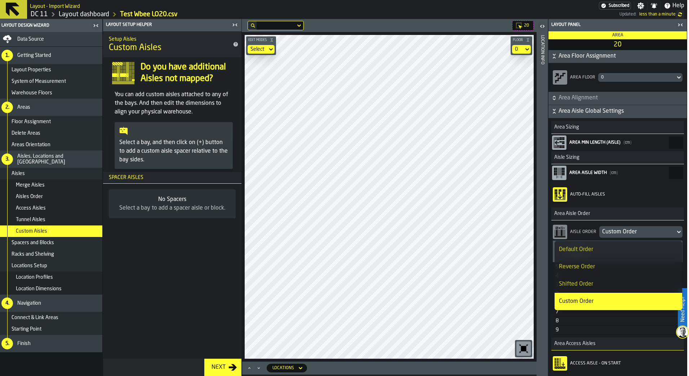
click at [618, 234] on div "Custom Order" at bounding box center [637, 232] width 70 height 9
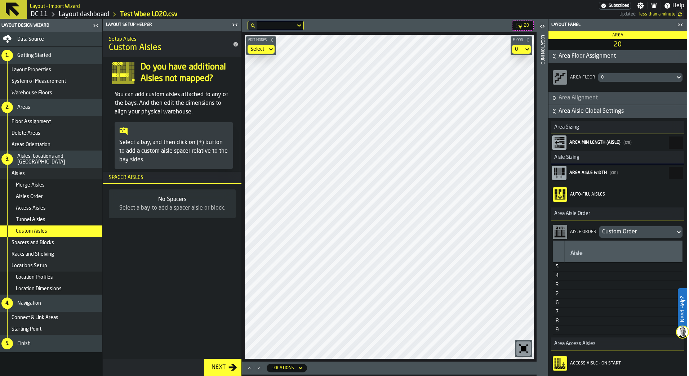
click at [579, 107] on span "Area Aisle Global Settings" at bounding box center [622, 111] width 127 height 9
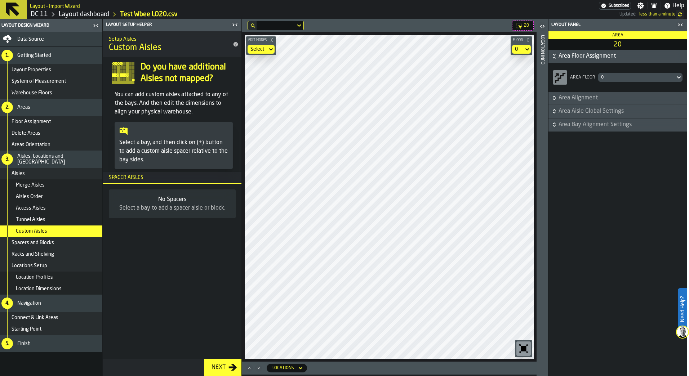
click at [579, 107] on span "Area Aisle Global Settings" at bounding box center [622, 111] width 127 height 9
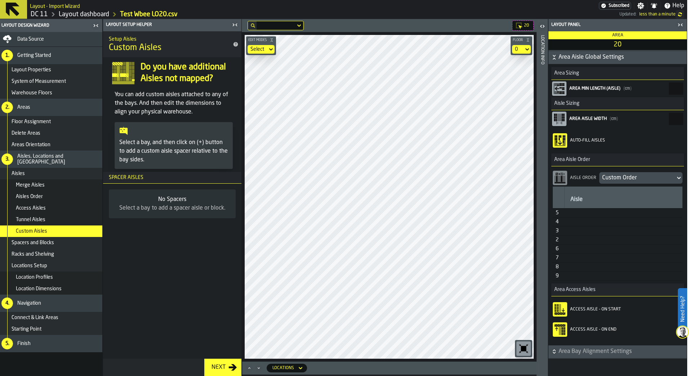
click at [583, 350] on span "Area Bay Alignment Settings" at bounding box center [622, 351] width 127 height 9
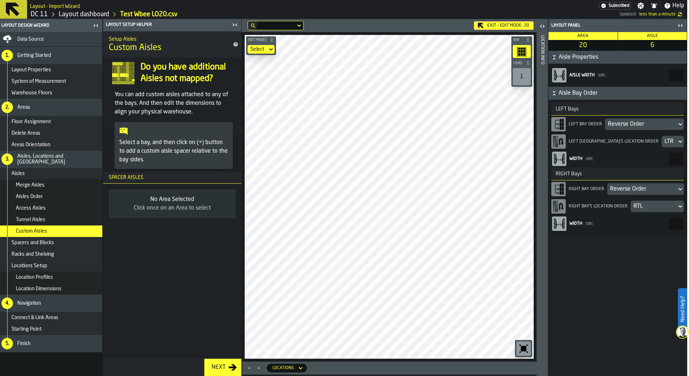
click at [544, 28] on icon "button-toggle-Open" at bounding box center [542, 26] width 9 height 9
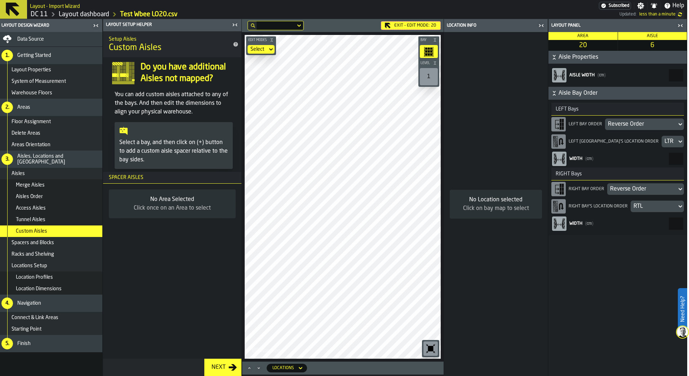
click at [544, 28] on icon "button-toggle-Close me" at bounding box center [541, 25] width 9 height 9
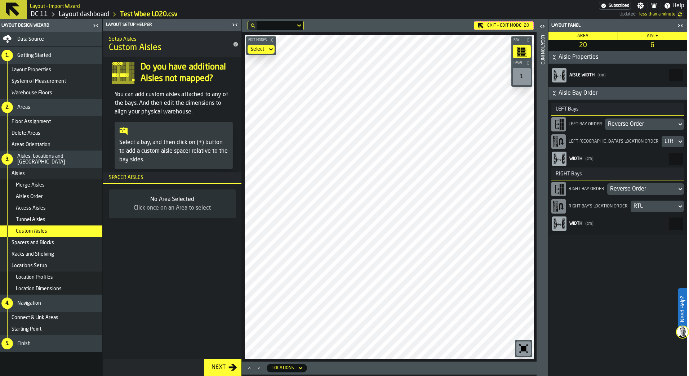
click at [234, 26] on icon "button-toggle-Close me" at bounding box center [235, 25] width 9 height 9
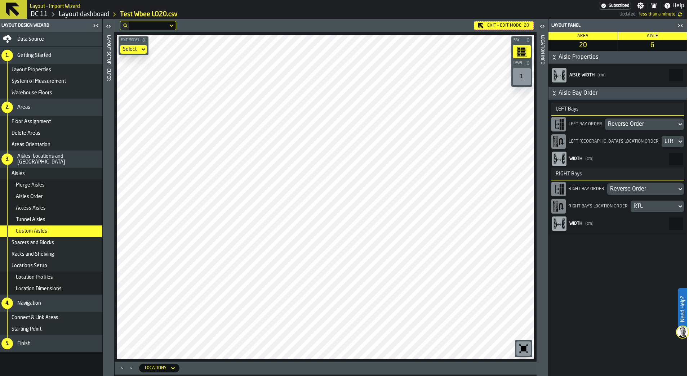
click at [583, 93] on span "Aisle Bay Order" at bounding box center [622, 93] width 127 height 9
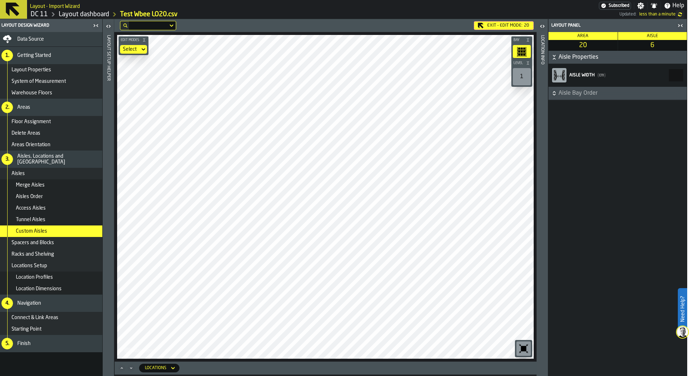
click at [590, 59] on span "Aisle Properties" at bounding box center [622, 57] width 127 height 9
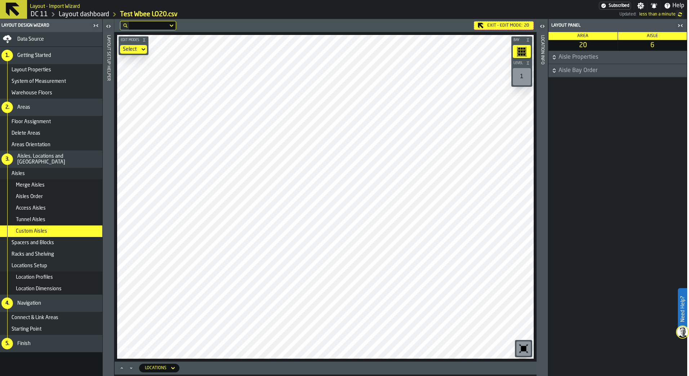
click at [590, 59] on span "Aisle Properties" at bounding box center [622, 57] width 127 height 9
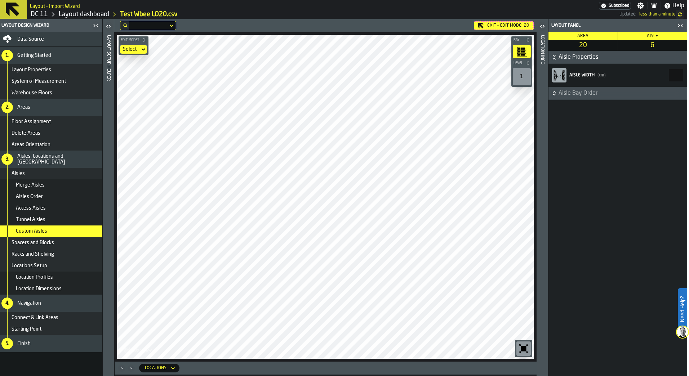
click at [586, 90] on span "Aisle Bay Order" at bounding box center [622, 93] width 127 height 9
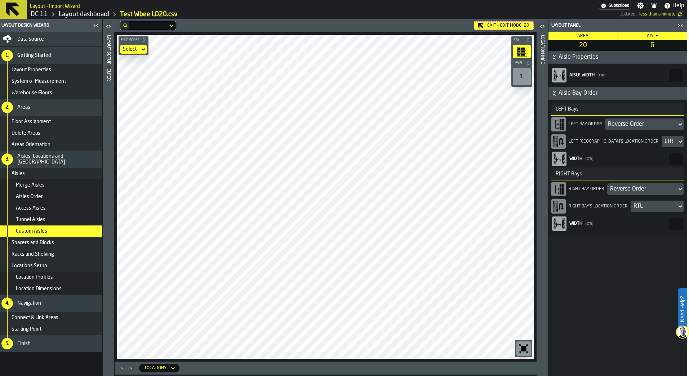
click at [541, 31] on label "button-toggle-Open" at bounding box center [542, 27] width 10 height 13
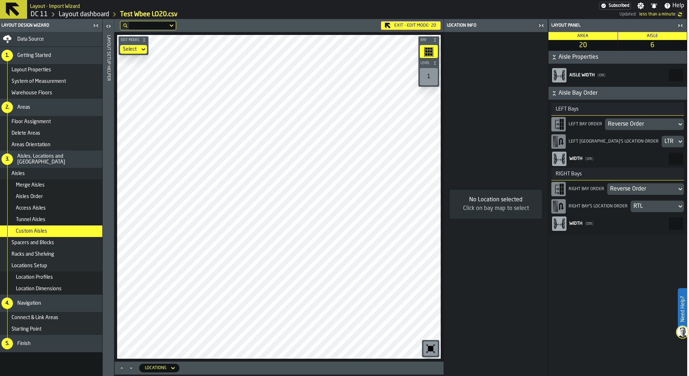
click at [544, 26] on icon "button-toggle-Close me" at bounding box center [541, 25] width 9 height 9
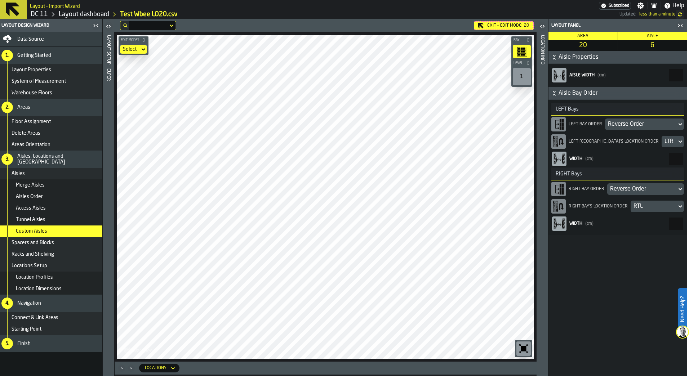
click at [522, 23] on div "Exit - Edit Mode: 20" at bounding box center [504, 25] width 60 height 9
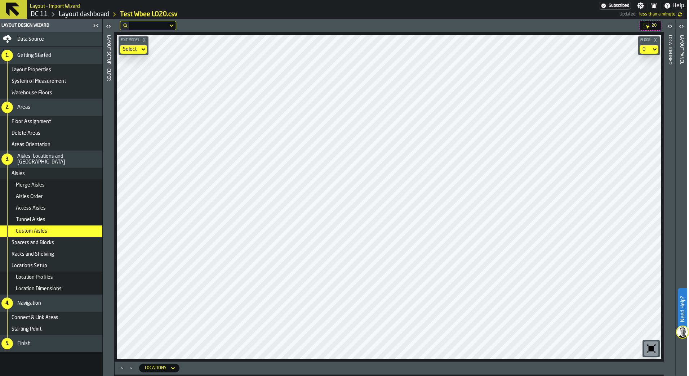
click at [682, 26] on icon "button-toggle-Open" at bounding box center [681, 26] width 9 height 9
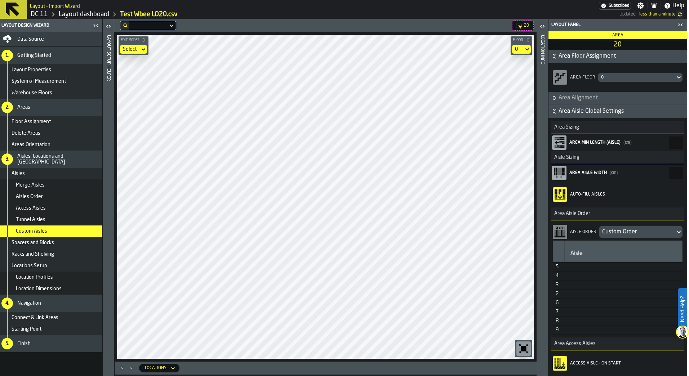
click at [607, 58] on span "Area Floor Assignment" at bounding box center [622, 56] width 127 height 9
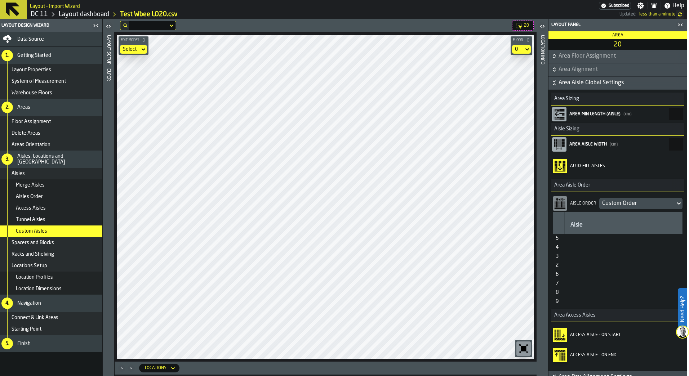
click at [607, 58] on span "Area Floor Assignment" at bounding box center [622, 56] width 127 height 9
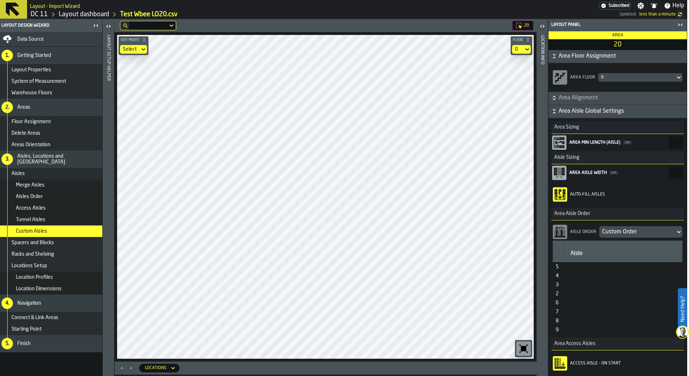
click at [579, 99] on span "Area Alignment" at bounding box center [622, 98] width 127 height 9
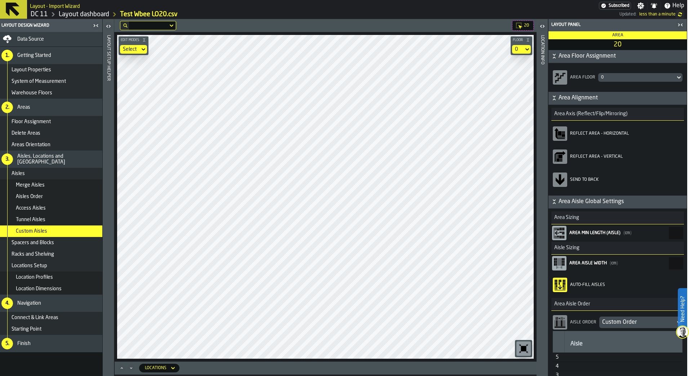
click at [564, 141] on div "button-toolbar-Reflect Area - Horizontal" at bounding box center [560, 134] width 14 height 14
click at [561, 164] on div "button-toolbar-Reflect Area - Vertical" at bounding box center [560, 157] width 14 height 14
click at [562, 179] on icon "button-toolbar-Send to back" at bounding box center [560, 180] width 12 height 12
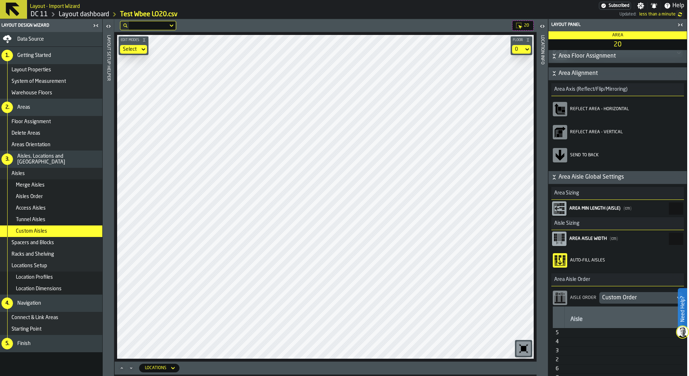
scroll to position [36, 0]
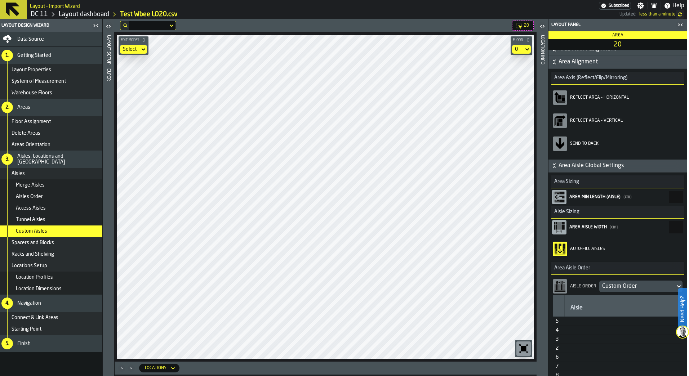
click at [561, 198] on icon "AisleMinLength" at bounding box center [560, 197] width 12 height 12
click at [669, 198] on input "*" at bounding box center [676, 197] width 14 height 12
click at [602, 177] on h3 "Area Sizing" at bounding box center [617, 182] width 133 height 13
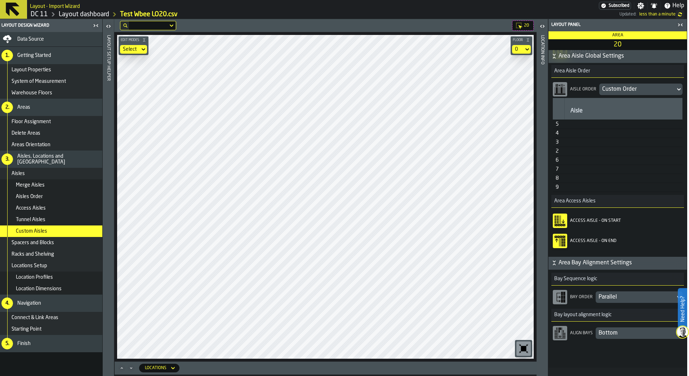
scroll to position [243, 0]
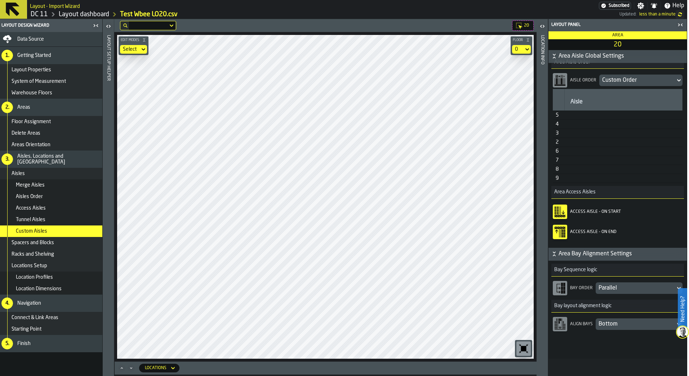
click at [557, 327] on rect at bounding box center [556, 328] width 1 height 3
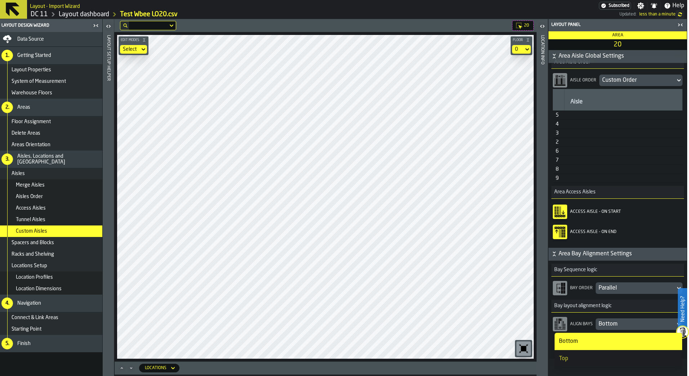
click at [585, 360] on div "Top" at bounding box center [618, 359] width 119 height 9
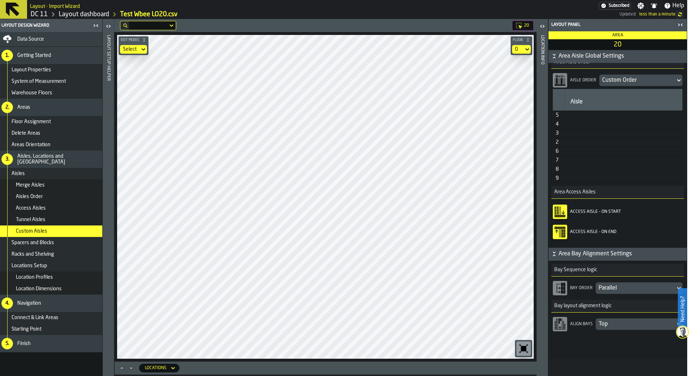
click at [606, 324] on div "Top" at bounding box center [636, 324] width 74 height 9
click at [609, 339] on div "Bottom" at bounding box center [618, 341] width 119 height 9
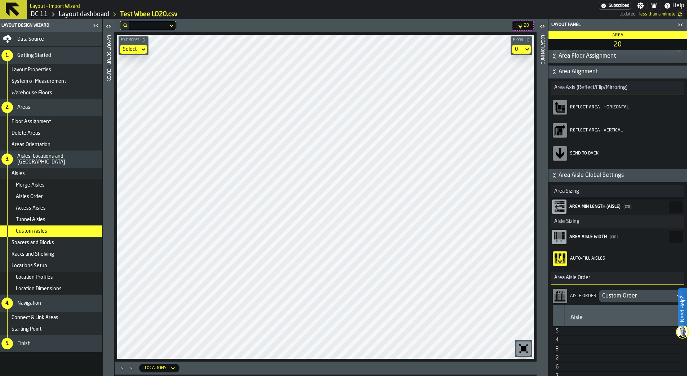
scroll to position [0, 0]
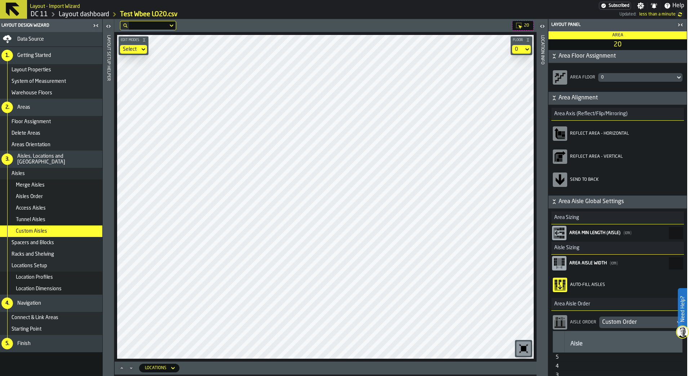
click at [681, 308] on label "Need Help?" at bounding box center [683, 309] width 8 height 40
click at [676, 365] on span at bounding box center [671, 360] width 20 height 20
click at [682, 28] on icon "button-toggle-Close me" at bounding box center [680, 25] width 9 height 9
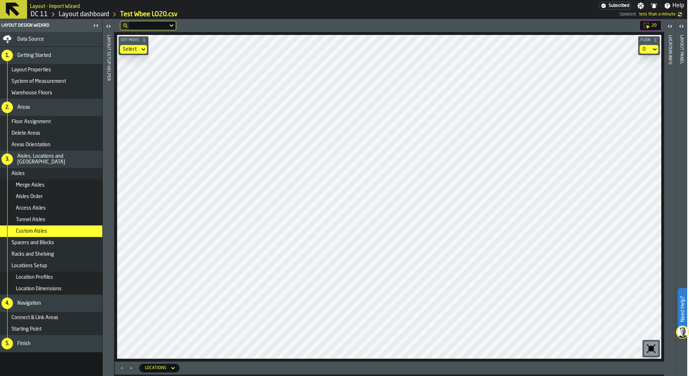
click at [668, 23] on icon "button-toggle-Open" at bounding box center [670, 26] width 9 height 9
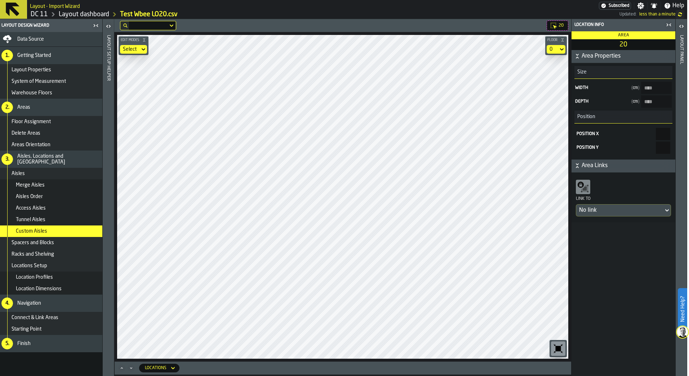
click at [590, 57] on span "Area Properties" at bounding box center [628, 56] width 92 height 9
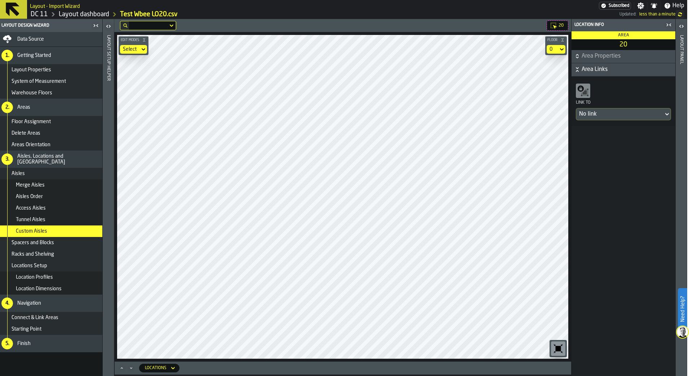
click at [590, 57] on span "Area Properties" at bounding box center [628, 56] width 92 height 9
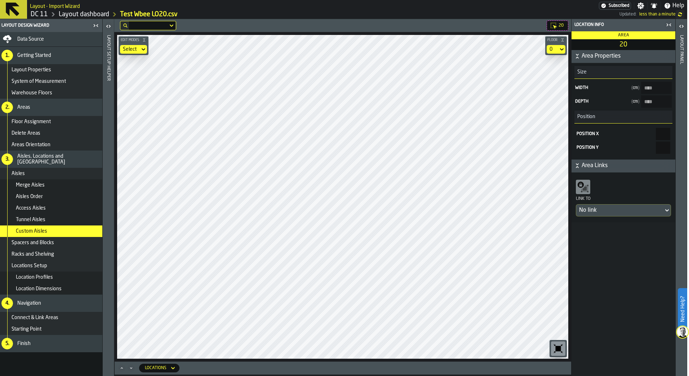
click at [620, 213] on div "No link" at bounding box center [619, 210] width 81 height 9
click at [621, 211] on div "No link" at bounding box center [619, 210] width 81 height 9
click at [602, 164] on span "Area Links" at bounding box center [628, 165] width 92 height 9
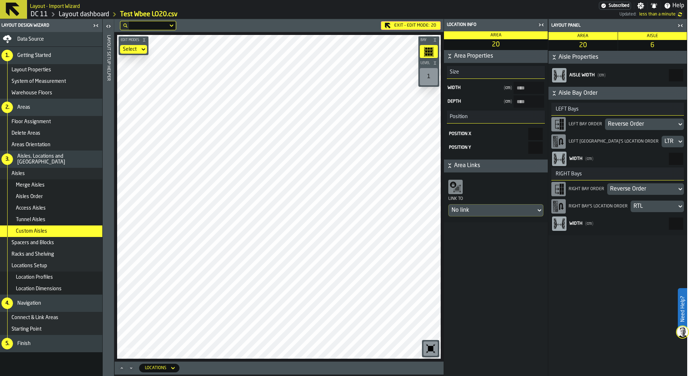
click at [542, 137] on input "*" at bounding box center [535, 134] width 14 height 12
click at [545, 272] on div "Area Properties Size Width ( cm ) **** Depth ( cm ) **** Position Position X **…" at bounding box center [496, 213] width 104 height 326
click at [539, 135] on input "**" at bounding box center [535, 134] width 14 height 12
type input "*"
click at [542, 134] on input "****" at bounding box center [535, 134] width 14 height 12
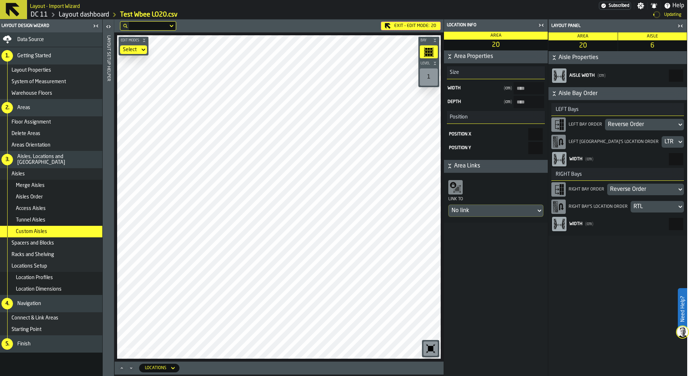
type input "*"
click at [524, 266] on div "Area Properties Size Width ( cm ) **** Depth ( cm ) **** Position Position X Po…" at bounding box center [496, 213] width 104 height 326
click at [542, 132] on input "Position X" at bounding box center [535, 134] width 14 height 12
type input "*"
click at [515, 264] on div "Area Properties Size Width ( cm ) **** Depth ( cm ) **** Position Position X * …" at bounding box center [496, 213] width 104 height 326
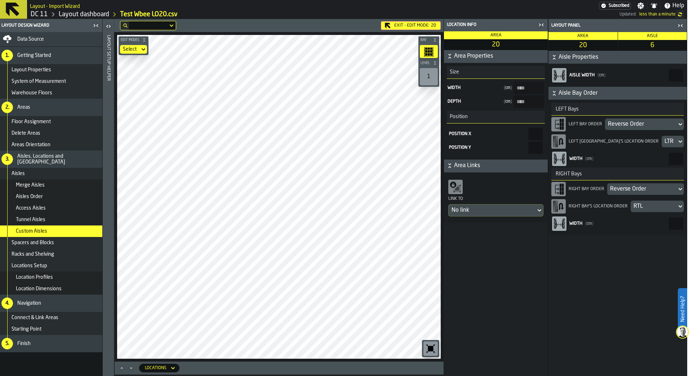
click at [469, 206] on div "No link" at bounding box center [492, 211] width 87 height 12
click at [462, 191] on div at bounding box center [455, 187] width 14 height 14
click at [454, 188] on icon at bounding box center [453, 185] width 6 height 6
click at [465, 343] on div "Area Properties Size Width ( cm ) **** Depth ( cm ) **** Position Position X * …" at bounding box center [496, 213] width 104 height 326
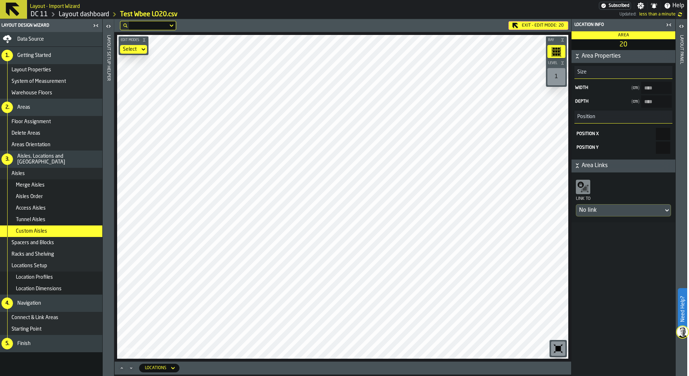
click at [60, 156] on span "Aisles, Locations and [GEOGRAPHIC_DATA]" at bounding box center [58, 160] width 82 height 12
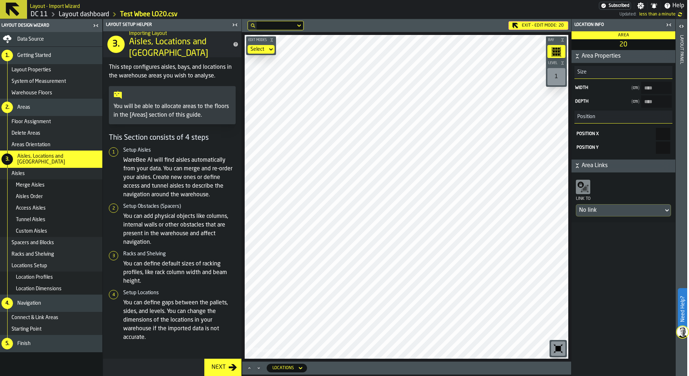
click at [230, 368] on icon "button-Next" at bounding box center [233, 367] width 8 height 6
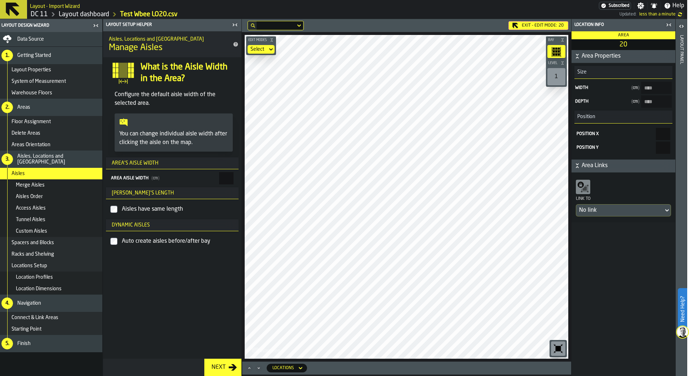
click at [64, 183] on div "Merge Aisles" at bounding box center [58, 185] width 84 height 6
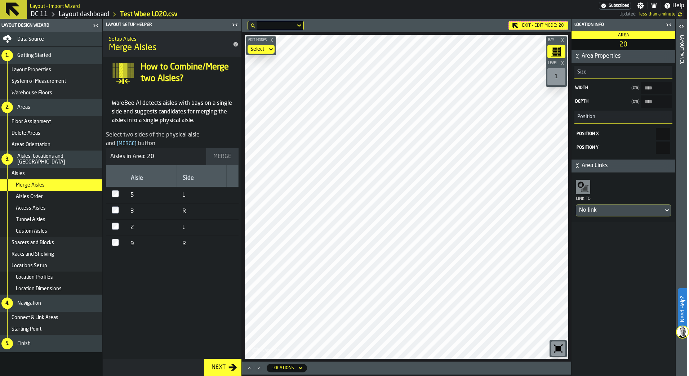
click at [43, 192] on div "Aisles Order" at bounding box center [51, 197] width 104 height 12
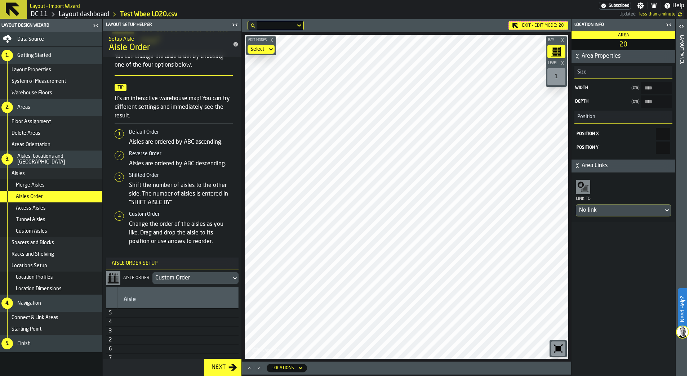
scroll to position [39, 0]
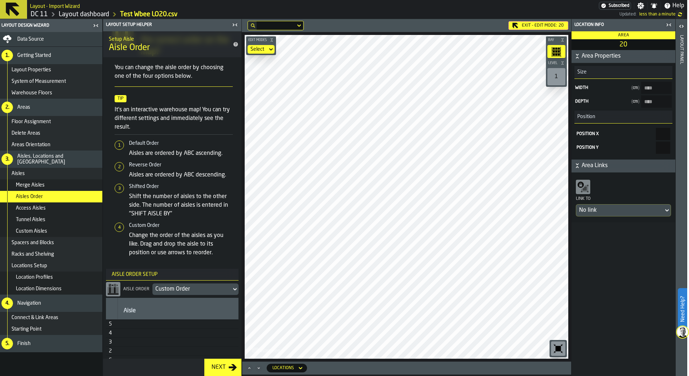
click at [206, 291] on div "Custom Order" at bounding box center [191, 289] width 73 height 9
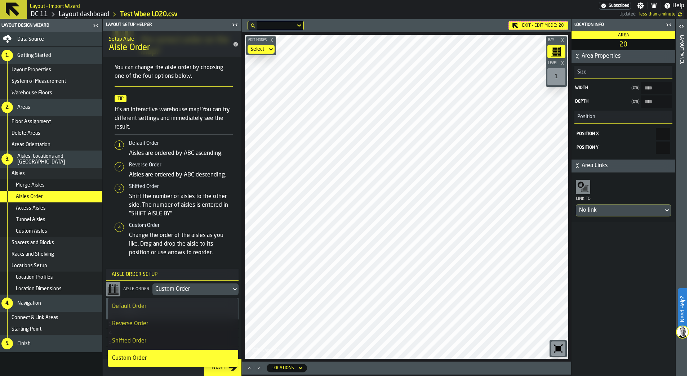
click at [206, 291] on div "Custom Order" at bounding box center [191, 289] width 73 height 9
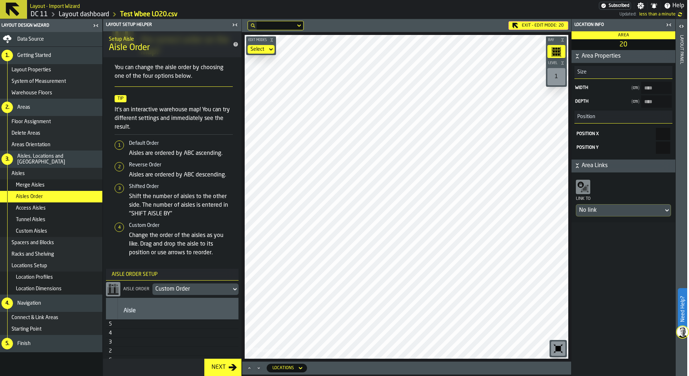
click at [52, 207] on div "Access Aisles" at bounding box center [58, 208] width 84 height 6
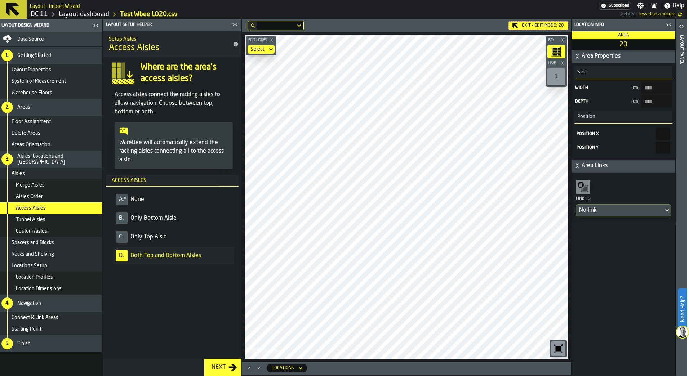
click at [34, 219] on span "Tunnel Aisles" at bounding box center [31, 220] width 30 height 6
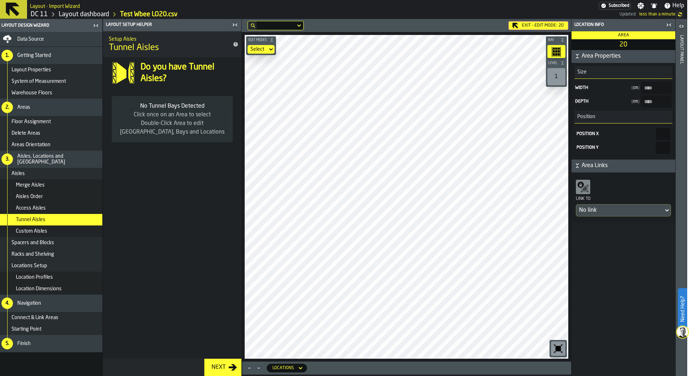
click at [66, 232] on div "Custom Aisles" at bounding box center [58, 232] width 84 height 6
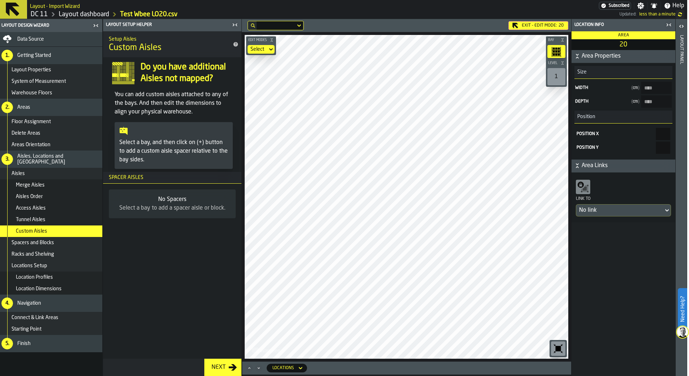
click at [37, 244] on span "Spacers and Blocks" at bounding box center [33, 243] width 43 height 6
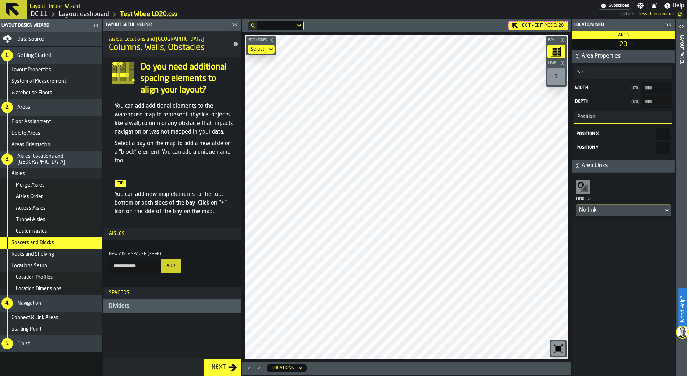
click at [41, 257] on div "Racks and Shelving" at bounding box center [51, 255] width 104 height 12
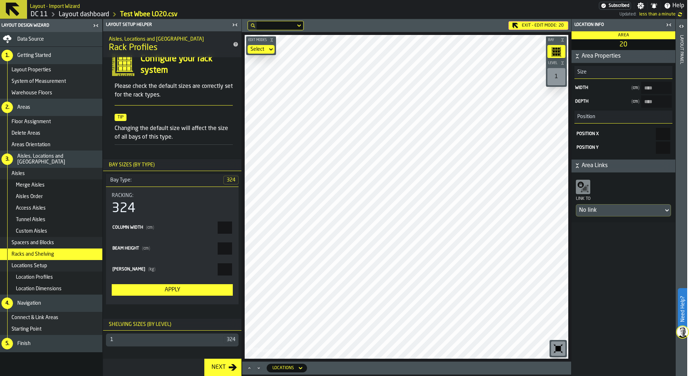
scroll to position [10, 0]
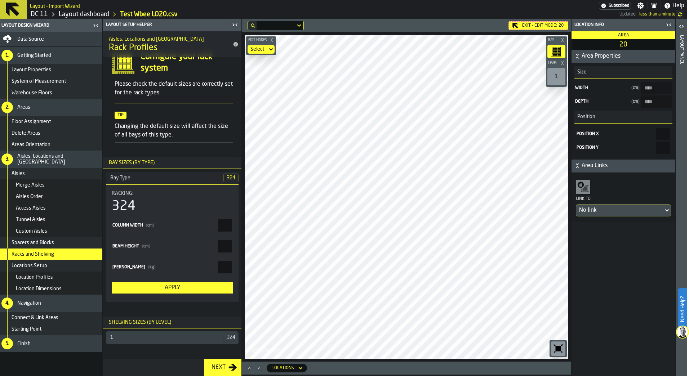
click at [65, 266] on div "Locations Setup" at bounding box center [56, 266] width 88 height 6
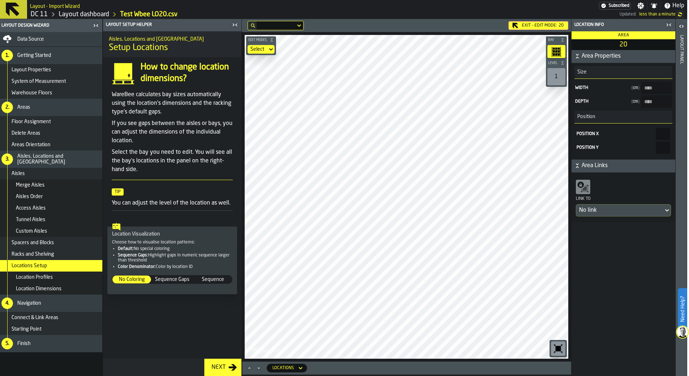
click at [65, 277] on div "Location Profiles" at bounding box center [58, 278] width 84 height 6
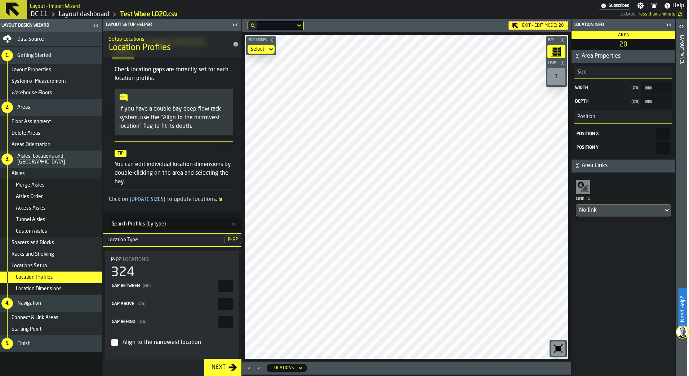
scroll to position [50, 0]
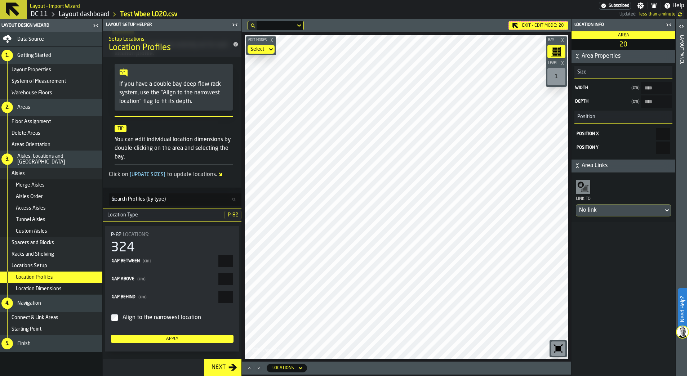
click at [67, 291] on div "Location Dimensions" at bounding box center [58, 289] width 84 height 6
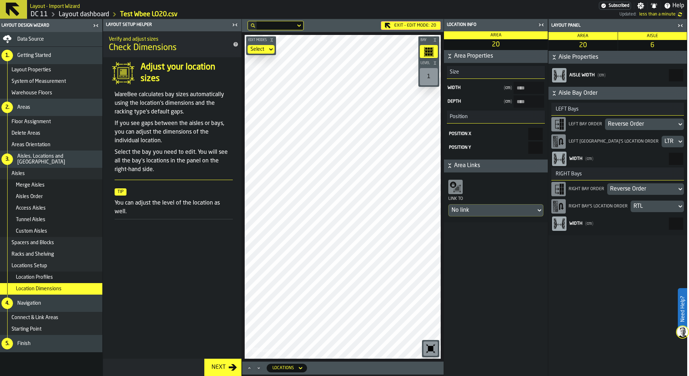
click at [437, 79] on div "1" at bounding box center [429, 76] width 18 height 17
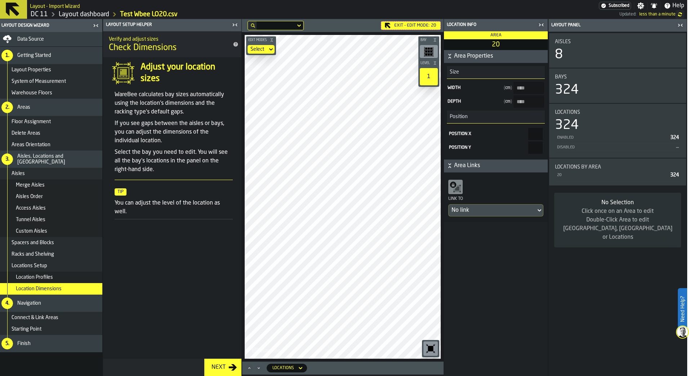
click at [435, 54] on div "button-toolbar-undefined" at bounding box center [429, 51] width 18 height 13
click at [422, 23] on div "Exit - Edit Mode: 20" at bounding box center [411, 25] width 60 height 9
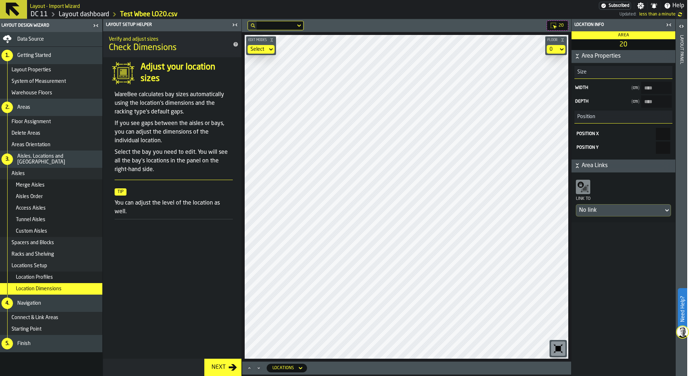
click at [682, 36] on div "Layout panel" at bounding box center [681, 204] width 5 height 341
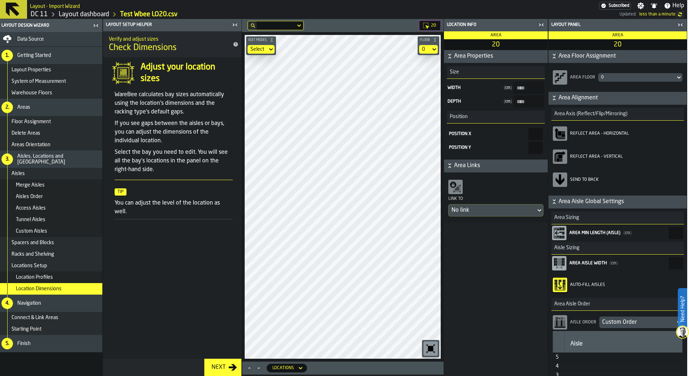
click at [679, 26] on icon "button-toggle-Close me" at bounding box center [680, 25] width 9 height 9
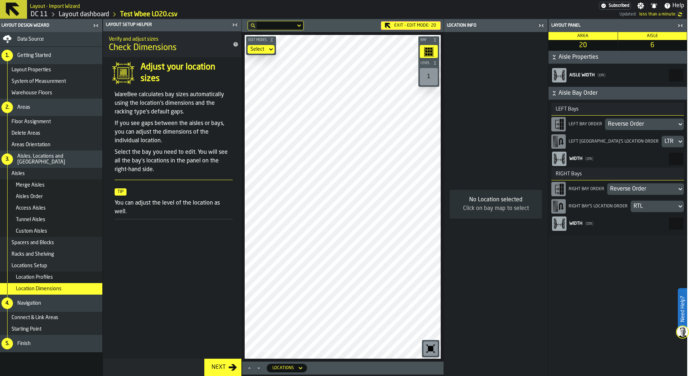
click at [235, 25] on icon "button-toggle-Close me" at bounding box center [235, 25] width 9 height 9
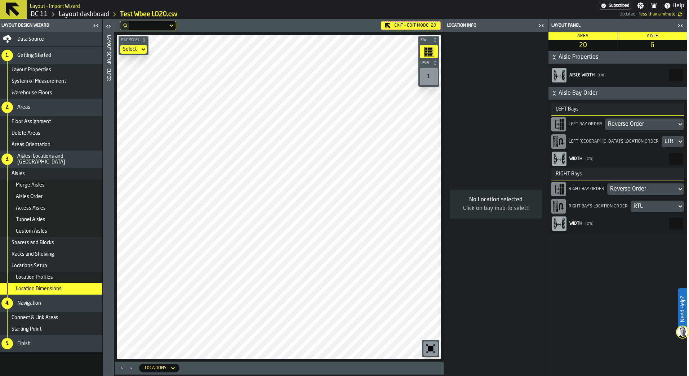
click at [173, 372] on icon at bounding box center [172, 368] width 7 height 9
click at [176, 369] on icon at bounding box center [172, 368] width 7 height 9
click at [136, 368] on div at bounding box center [127, 368] width 19 height 7
click at [124, 368] on icon "Maximize" at bounding box center [121, 368] width 7 height 7
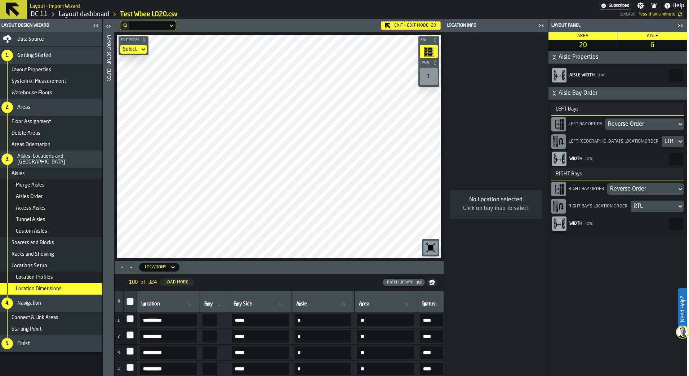
click at [129, 266] on icon "Minimize" at bounding box center [131, 267] width 7 height 7
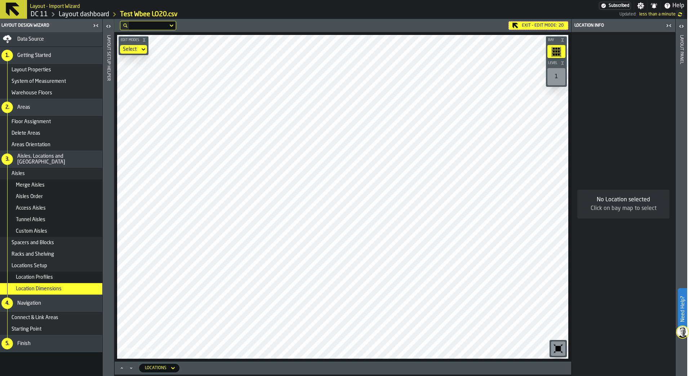
click at [679, 26] on icon "button-toggle-Open" at bounding box center [681, 26] width 9 height 9
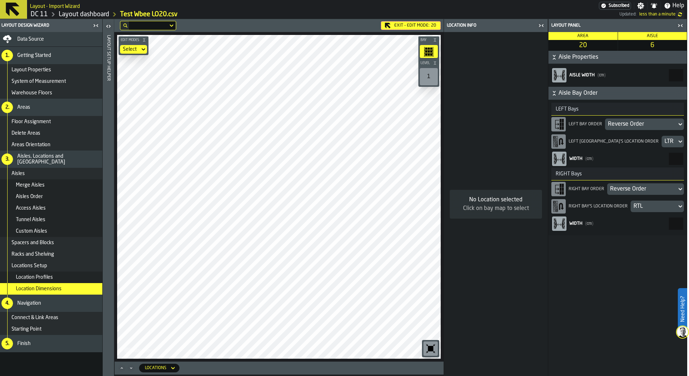
click at [652, 190] on div "Reverse Order" at bounding box center [642, 189] width 64 height 9
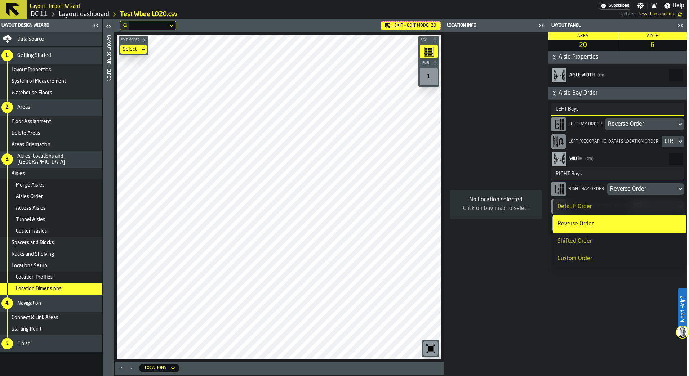
click at [652, 190] on div "Reverse Order" at bounding box center [642, 189] width 64 height 9
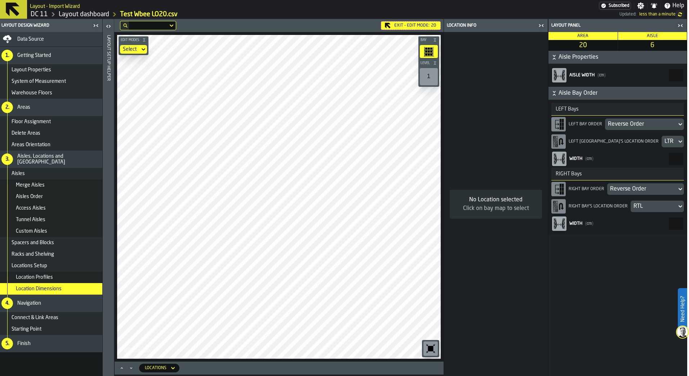
click at [648, 205] on div "RTL" at bounding box center [654, 206] width 40 height 9
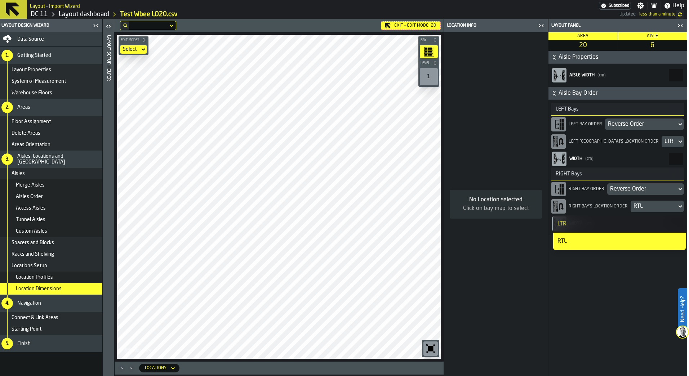
click at [648, 205] on div "RTL" at bounding box center [654, 206] width 40 height 9
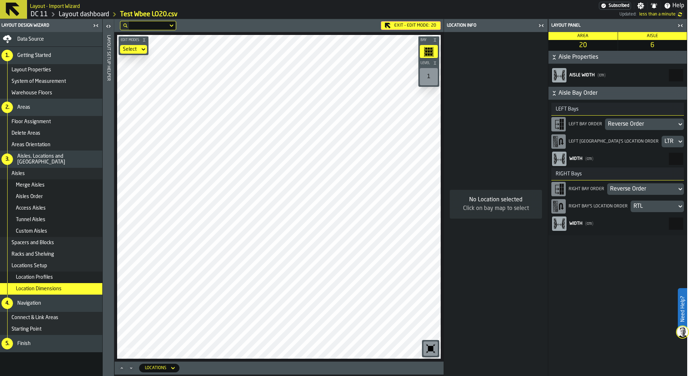
click at [418, 28] on div "Exit - Edit Mode: 20" at bounding box center [411, 25] width 60 height 9
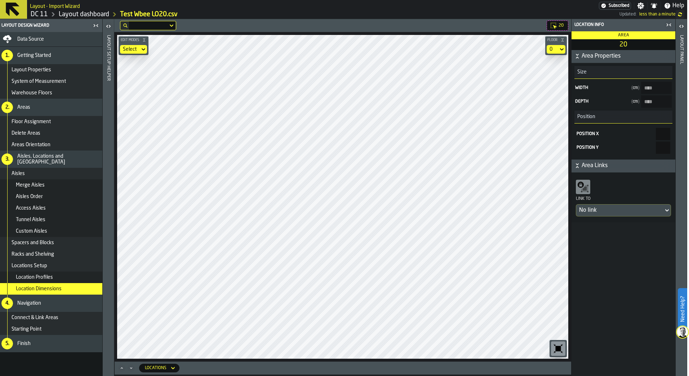
click at [680, 52] on div "Layout panel" at bounding box center [681, 204] width 5 height 341
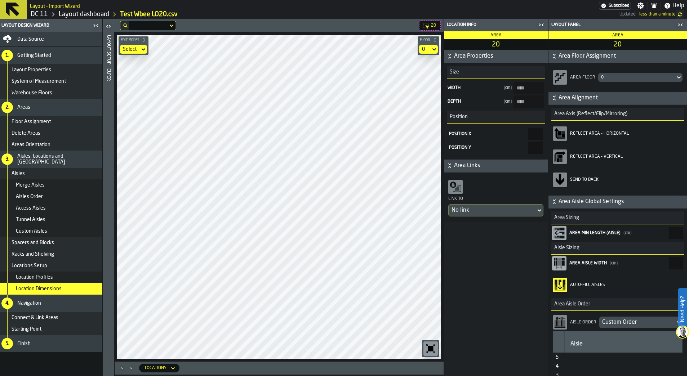
click at [585, 101] on span "Area Alignment" at bounding box center [622, 98] width 127 height 9
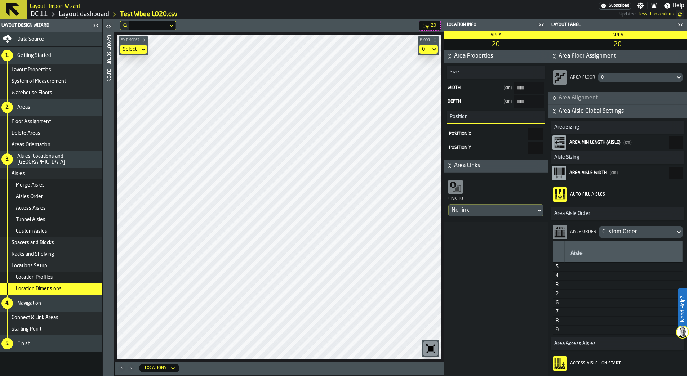
click at [585, 101] on span "Area Alignment" at bounding box center [622, 98] width 127 height 9
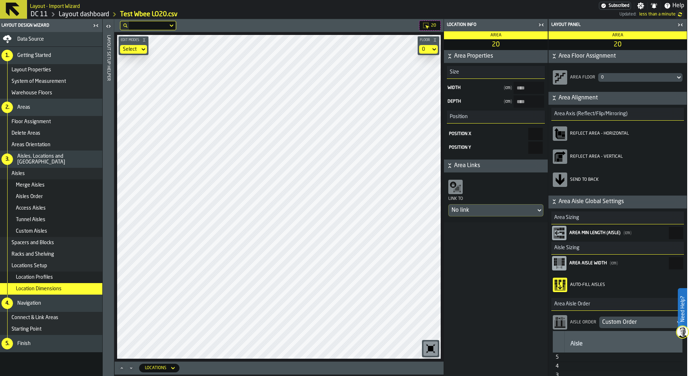
click at [557, 157] on icon "button-toolbar-Reflect Area - Vertical" at bounding box center [555, 157] width 2 height 10
click at [564, 175] on icon "button-toolbar-Send to back" at bounding box center [560, 180] width 12 height 12
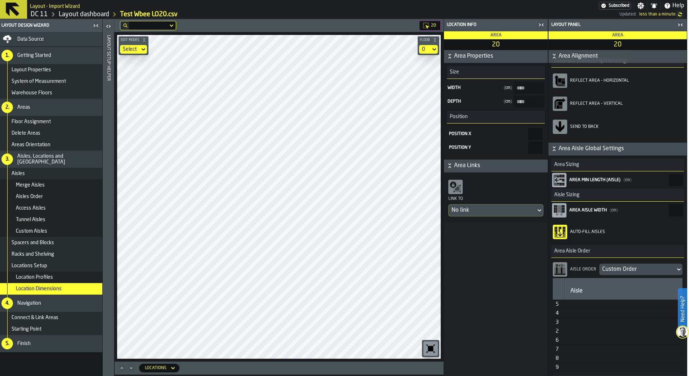
scroll to position [72, 0]
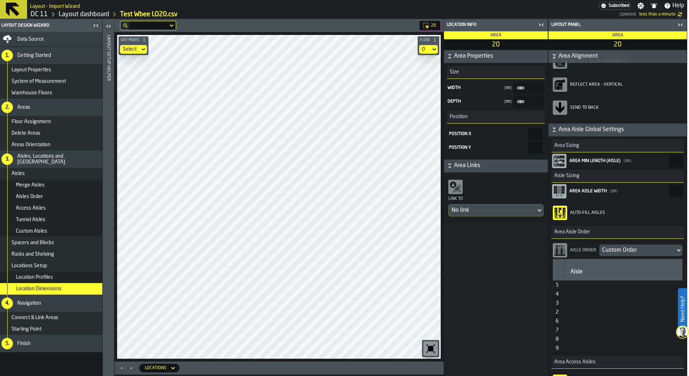
click at [563, 164] on icon "AisleMinLength" at bounding box center [560, 161] width 12 height 12
click at [669, 164] on input "*" at bounding box center [676, 161] width 14 height 12
click at [669, 164] on input "Area Min Length (Aisle) ( cm )" at bounding box center [676, 161] width 14 height 12
type input "*****"
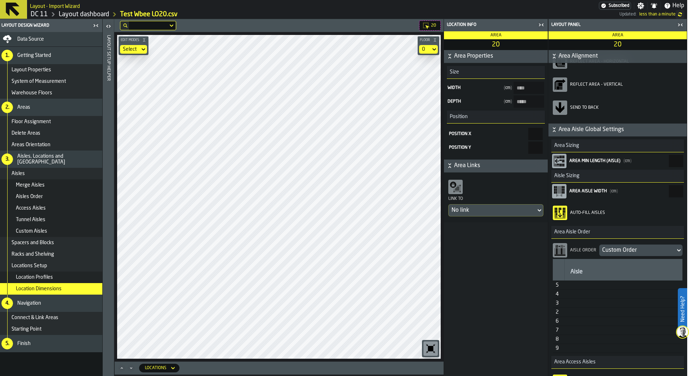
type input "*"
click at [488, 280] on div "Area Properties Size Width ( cm ) **** Depth ( cm ) ***** Position Position X *…" at bounding box center [496, 213] width 104 height 326
click at [670, 155] on input "Area Min Length (Aisle) ( cm )" at bounding box center [676, 161] width 14 height 12
type input "*"
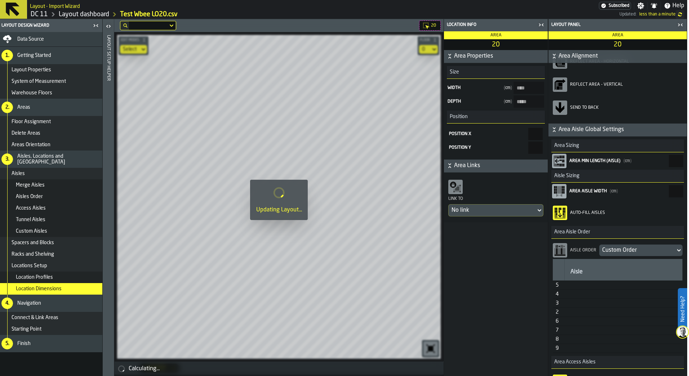
type input "****"
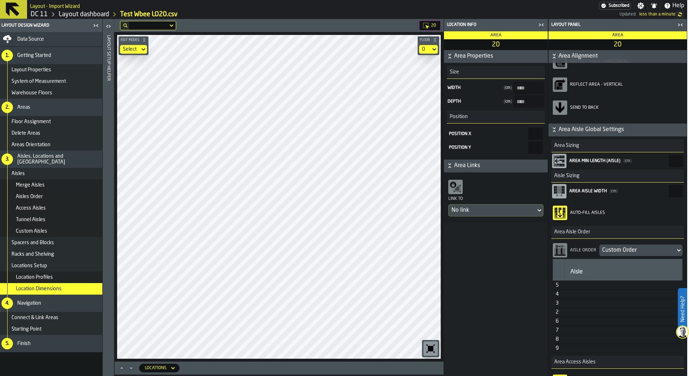
type input "*"
click at [515, 307] on div "Area Properties Size Width ( cm ) **** Depth ( cm ) **** Position Position X * …" at bounding box center [496, 213] width 104 height 326
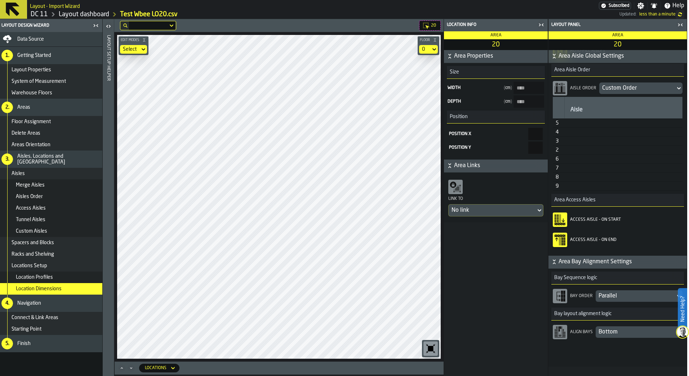
scroll to position [243, 0]
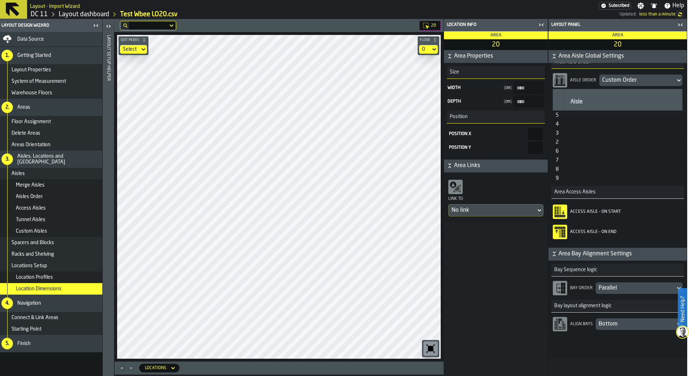
click at [464, 160] on button "Area Links" at bounding box center [496, 166] width 104 height 13
click at [465, 167] on span "Area Links" at bounding box center [500, 165] width 92 height 9
type input "***"
type input "****"
type input "***"
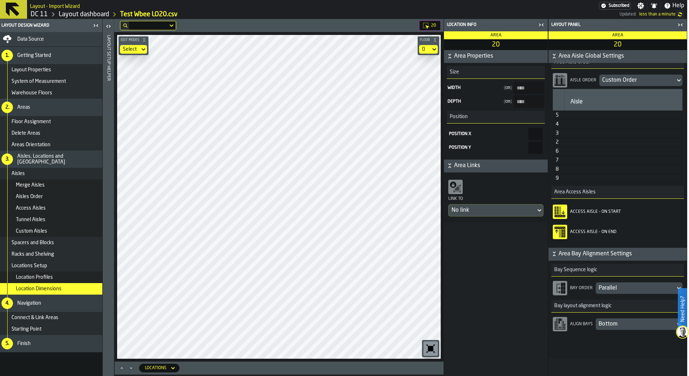
type input "****"
click at [555, 211] on rect "button-toolbar-Access Aisle - On Start" at bounding box center [556, 210] width 2 height 3
click at [562, 235] on icon "button-toolbar-Access Aisle - On End" at bounding box center [560, 232] width 12 height 12
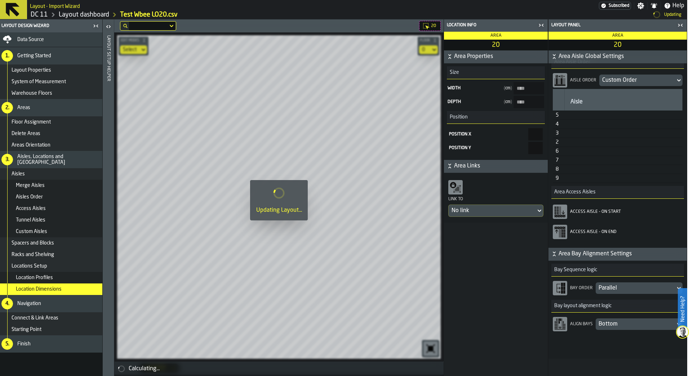
type input "****"
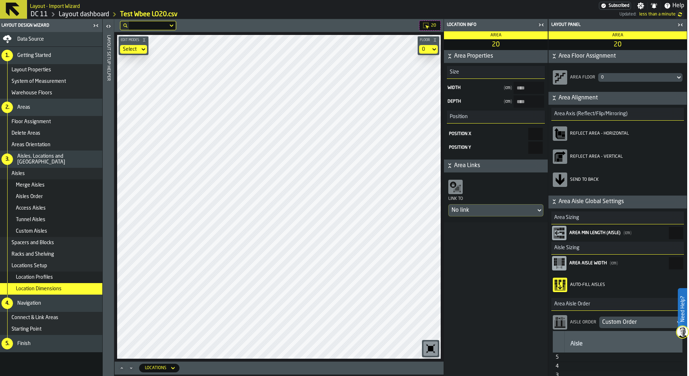
click at [50, 322] on div "Connect & Link Areas" at bounding box center [51, 318] width 104 height 12
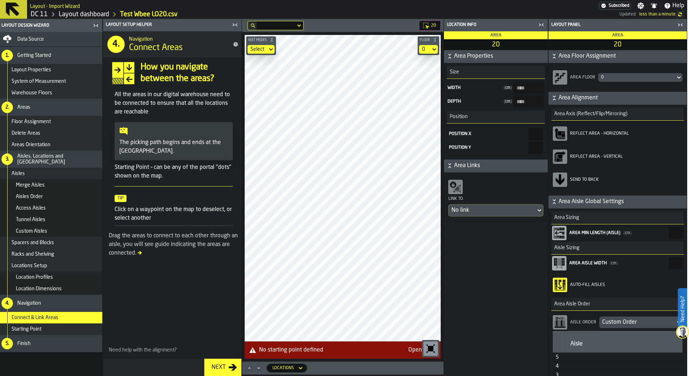
click at [238, 259] on main "Layout Design Wizard Data Source 1. Getting Started Layout Properties System of…" at bounding box center [342, 197] width 689 height 357
click at [52, 318] on span "Connect & Link Areas" at bounding box center [35, 318] width 47 height 6
click at [61, 287] on span "Location Dimensions" at bounding box center [39, 289] width 46 height 6
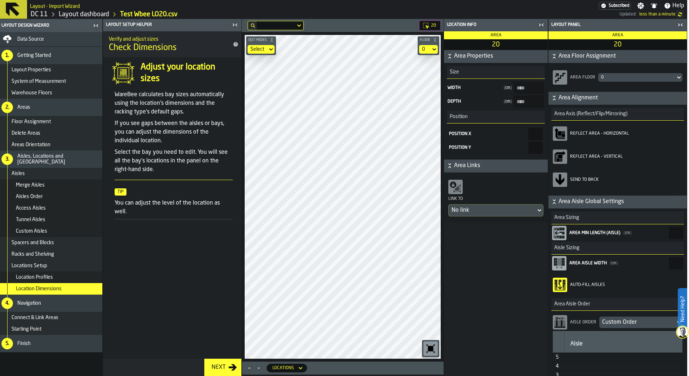
click at [60, 300] on div "4. Navigation" at bounding box center [51, 303] width 104 height 17
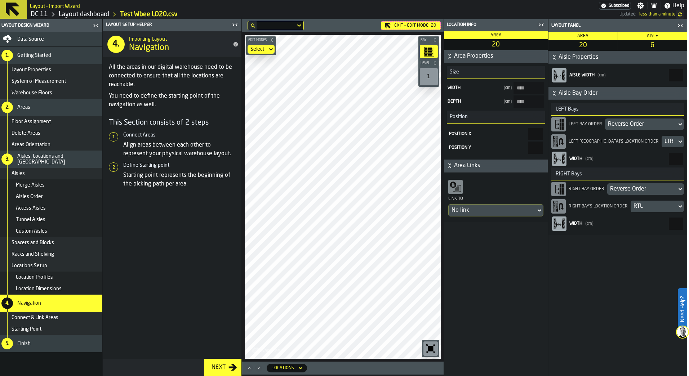
click at [542, 137] on input "***" at bounding box center [535, 134] width 14 height 12
type input "*"
type input "***"
click at [532, 273] on div "Area Properties Size Width ( cm ) **** Depth ( cm ) **** Position Position X **…" at bounding box center [496, 213] width 104 height 326
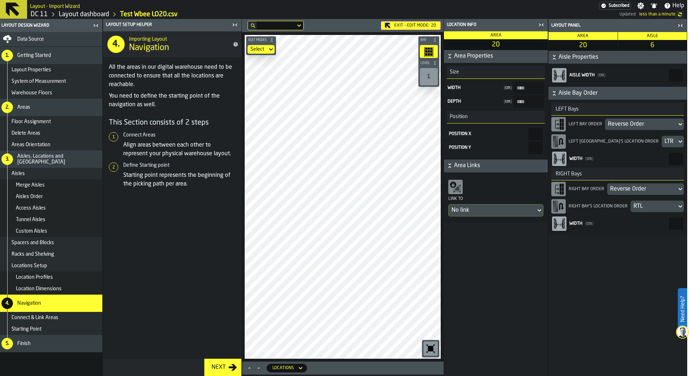
click at [681, 306] on label "Need Help?" at bounding box center [683, 309] width 8 height 40
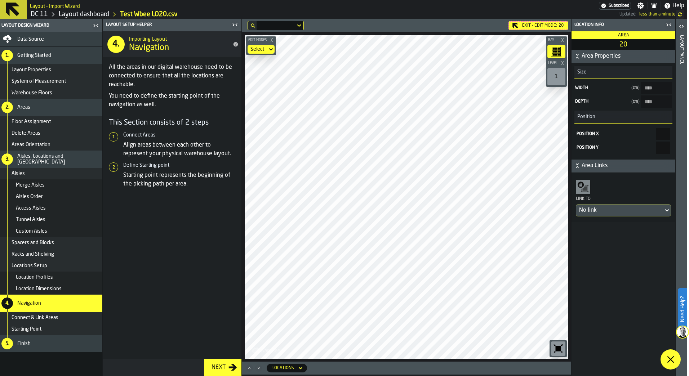
click at [543, 25] on div "Exit - Edit Mode: 20" at bounding box center [539, 25] width 60 height 9
click at [686, 25] on div "button-toggle-Open" at bounding box center [682, 26] width 10 height 9
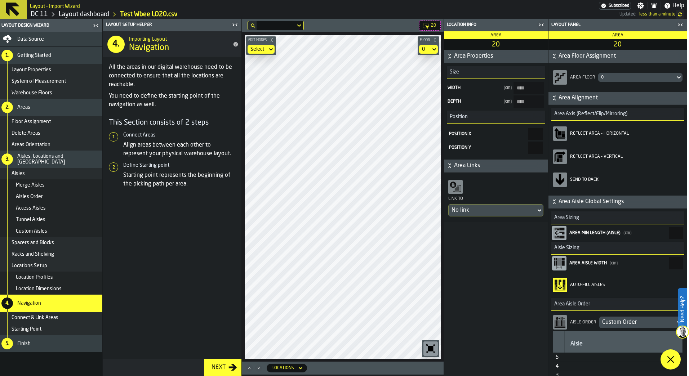
click at [672, 361] on icon at bounding box center [670, 359] width 9 height 9
click at [682, 24] on icon "button-toggle-Close me" at bounding box center [682, 25] width 2 height 3
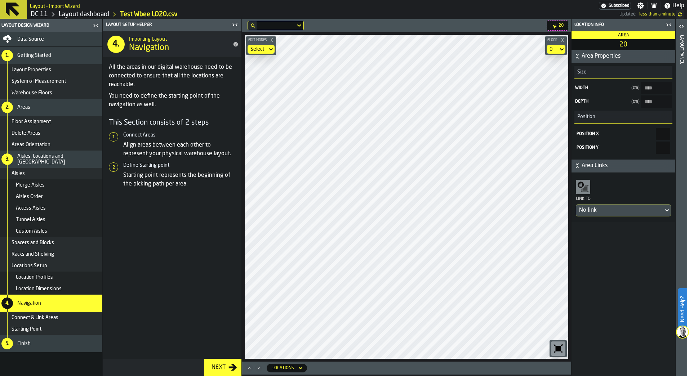
click at [669, 29] on icon "button-toggle-Close me" at bounding box center [669, 25] width 9 height 9
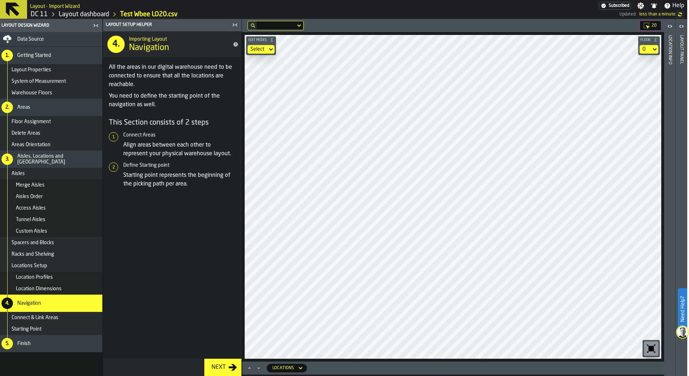
click at [681, 309] on label "Need Help?" at bounding box center [683, 309] width 8 height 40
click at [672, 360] on polygon at bounding box center [671, 359] width 7 height 7
click at [682, 315] on label "Need Help?" at bounding box center [683, 309] width 8 height 40
click at [675, 354] on span at bounding box center [671, 360] width 20 height 20
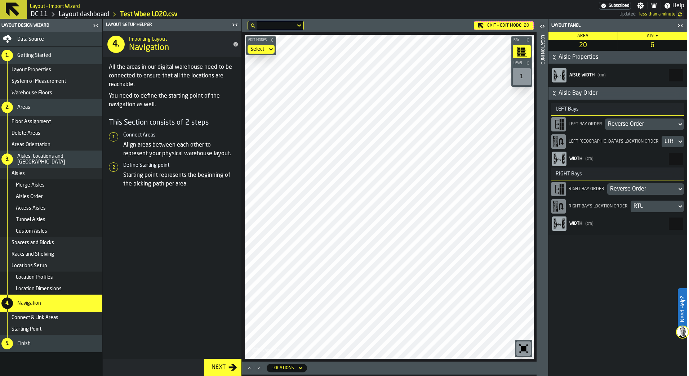
click at [253, 371] on button "Maximize" at bounding box center [249, 368] width 9 height 7
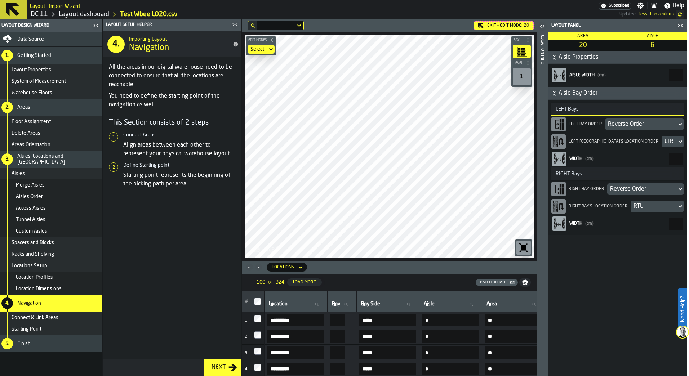
click at [256, 270] on icon "Minimize" at bounding box center [258, 267] width 7 height 7
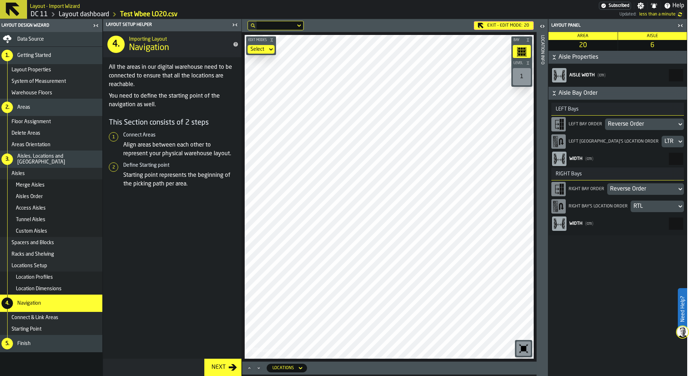
click at [682, 25] on icon "button-toggle-Close me" at bounding box center [682, 25] width 2 height 3
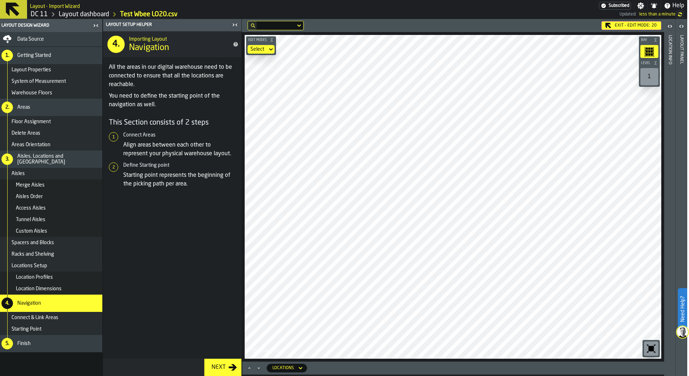
click at [682, 25] on icon "button-toggle-Open" at bounding box center [681, 26] width 9 height 9
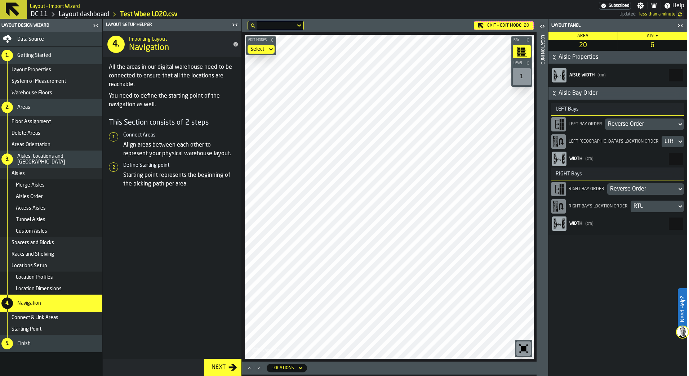
click at [540, 30] on div "button-toggle-Open" at bounding box center [542, 26] width 10 height 9
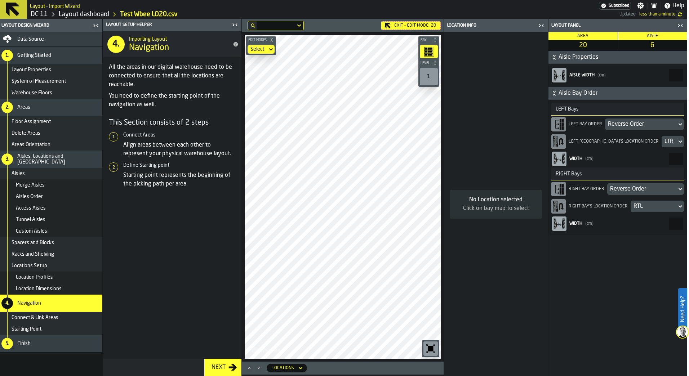
click at [541, 28] on icon "button-toggle-Close me" at bounding box center [541, 25] width 9 height 9
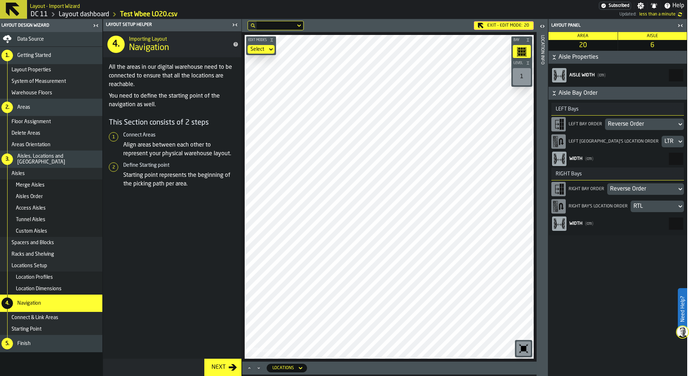
click at [63, 147] on div "Areas Orientation" at bounding box center [56, 145] width 88 height 6
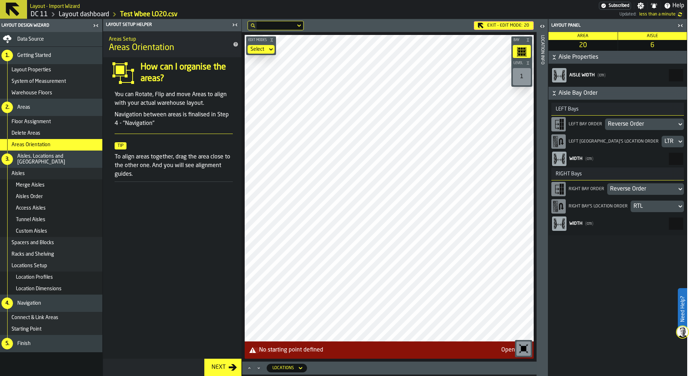
click at [65, 121] on div "Floor Assignment" at bounding box center [56, 122] width 88 height 6
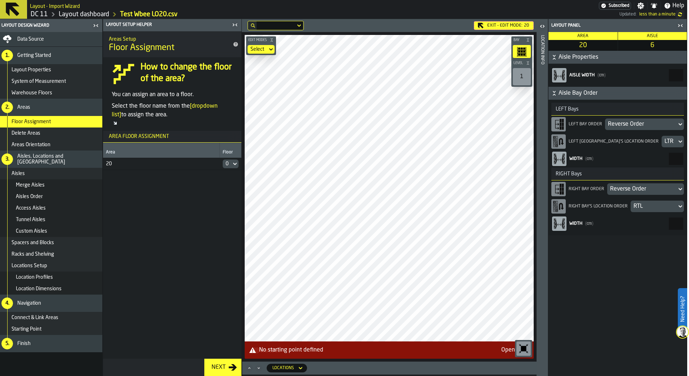
click at [73, 180] on div "Merge Aisles" at bounding box center [51, 186] width 104 height 12
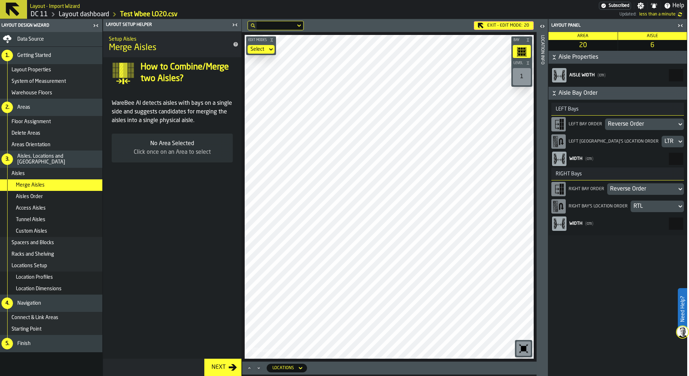
click at [72, 169] on div "Aisles" at bounding box center [51, 174] width 104 height 12
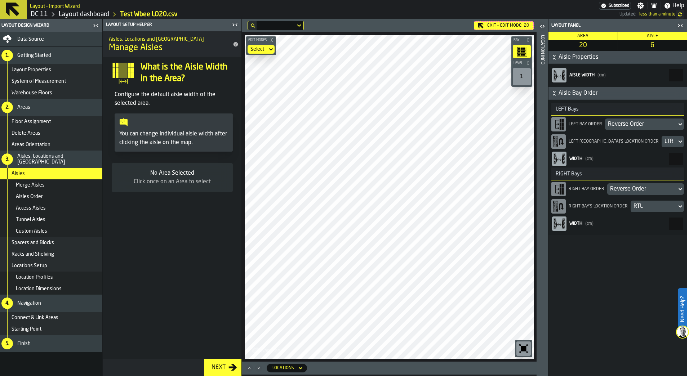
click at [63, 187] on div "Merge Aisles" at bounding box center [58, 185] width 84 height 6
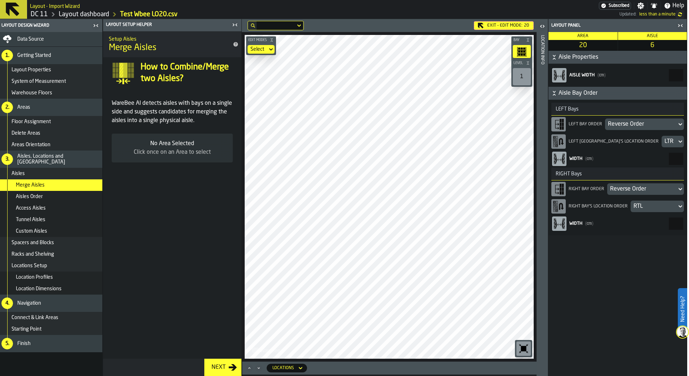
click at [508, 18] on h1 "DC 11 Layout dashboard Test Wbee LO20.csv Updated: less than a minute" at bounding box center [357, 14] width 655 height 9
click at [507, 25] on div "Exit - Edit Mode: 20" at bounding box center [504, 25] width 60 height 9
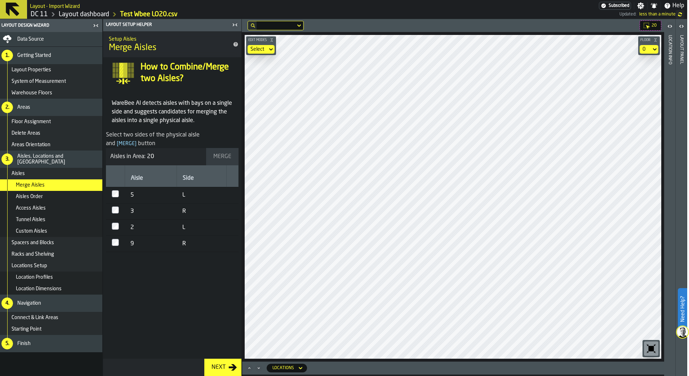
click at [32, 198] on span "Aisles Order" at bounding box center [29, 197] width 27 height 6
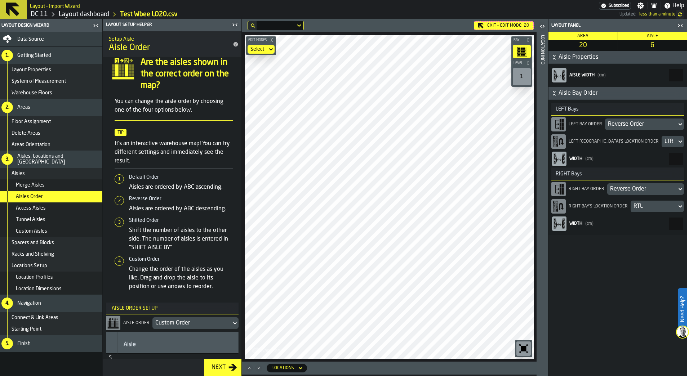
scroll to position [75, 0]
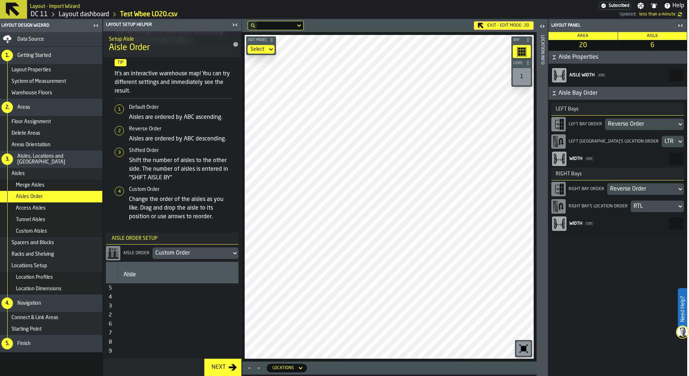
click at [218, 253] on div "Custom Order" at bounding box center [191, 253] width 73 height 9
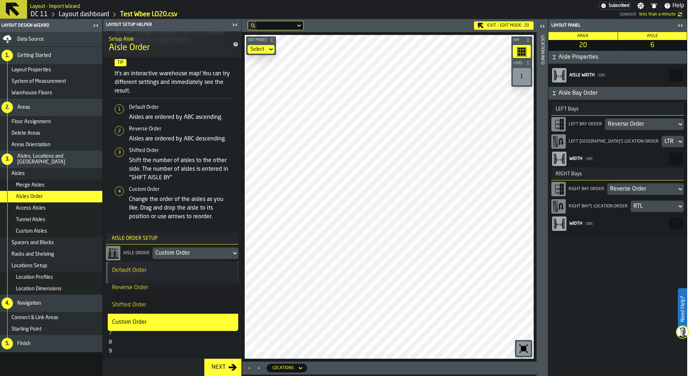
click at [218, 253] on div "Custom Order" at bounding box center [191, 253] width 73 height 9
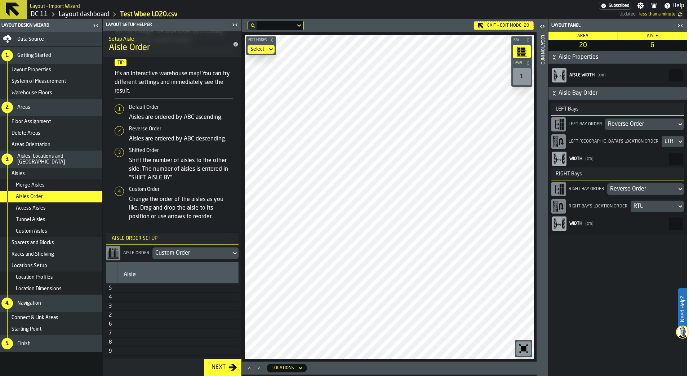
click at [62, 205] on div "Access Aisles" at bounding box center [51, 209] width 104 height 12
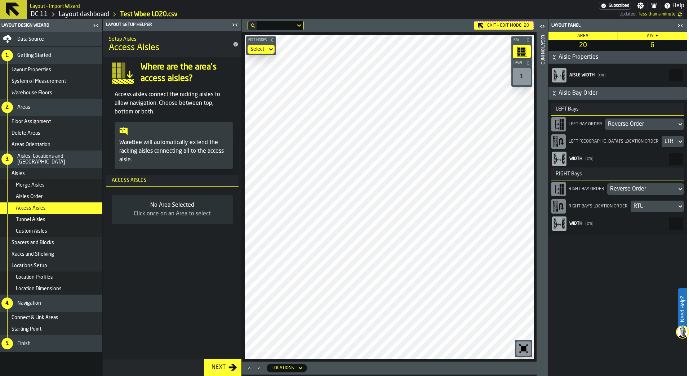
click at [489, 26] on div "Exit - Edit Mode: 20" at bounding box center [504, 25] width 60 height 9
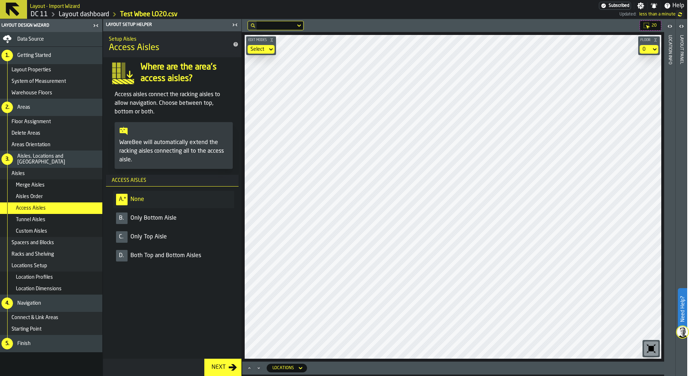
click at [33, 223] on div "Tunnel Aisles" at bounding box center [51, 220] width 104 height 12
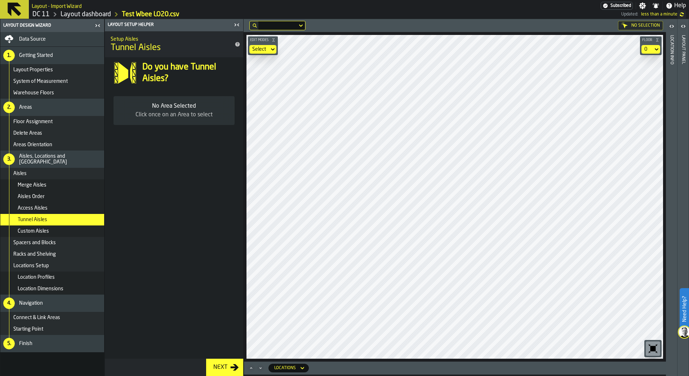
scroll to position [0, 2]
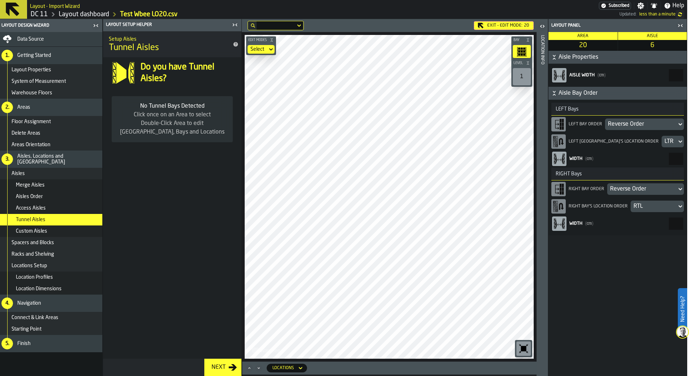
click at [26, 231] on span "Custom Aisles" at bounding box center [31, 232] width 31 height 6
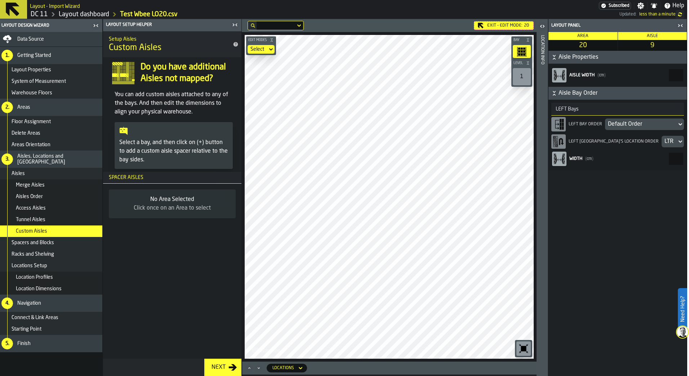
click at [491, 23] on div "Exit - Edit Mode: 20" at bounding box center [504, 25] width 60 height 9
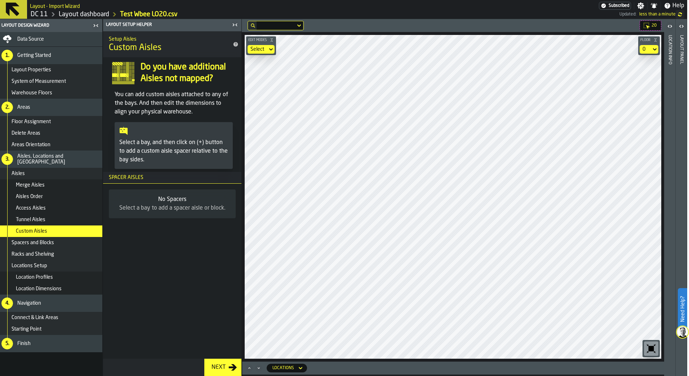
click at [228, 369] on div "Next" at bounding box center [219, 367] width 20 height 9
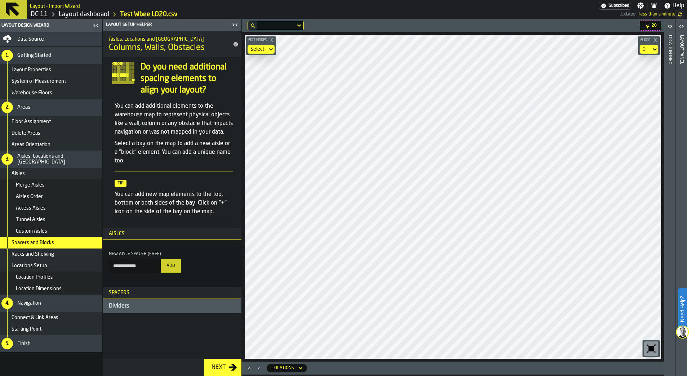
click at [72, 231] on div "Custom Aisles" at bounding box center [58, 232] width 84 height 6
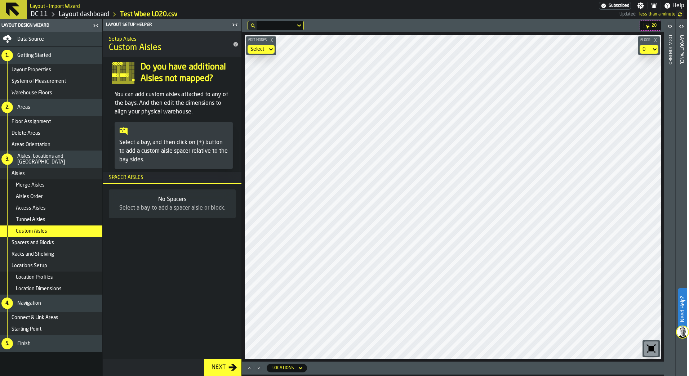
click at [684, 316] on label "Need Help?" at bounding box center [683, 309] width 8 height 40
click at [235, 23] on icon "button-toggle-Close me" at bounding box center [235, 25] width 9 height 9
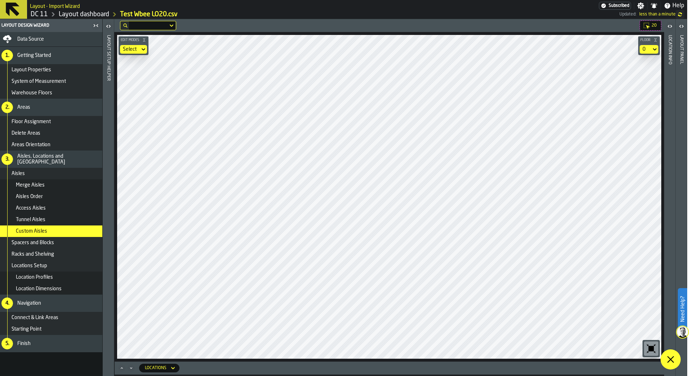
click at [683, 27] on icon "button-toggle-Open" at bounding box center [681, 26] width 9 height 9
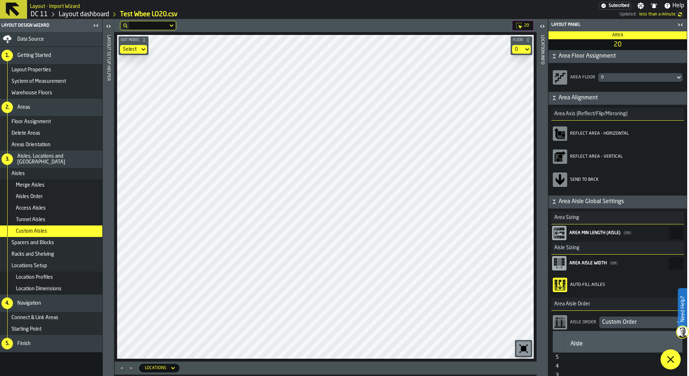
click at [672, 353] on span at bounding box center [671, 360] width 20 height 20
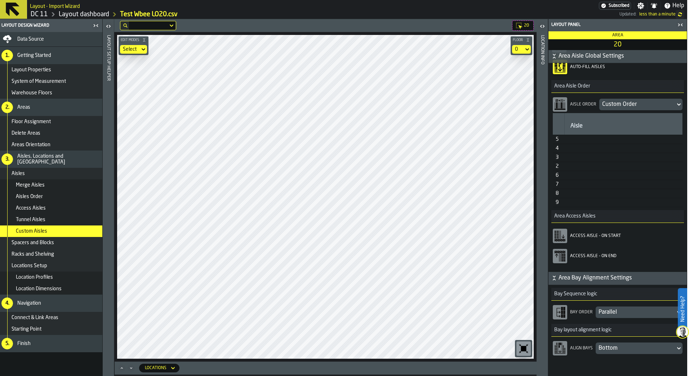
scroll to position [207, 0]
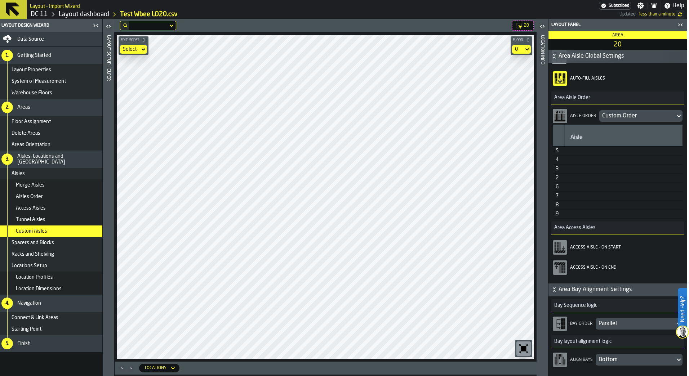
click at [575, 138] on div "Aisle" at bounding box center [624, 138] width 106 height 10
click at [558, 154] on div "5" at bounding box center [559, 151] width 6 height 6
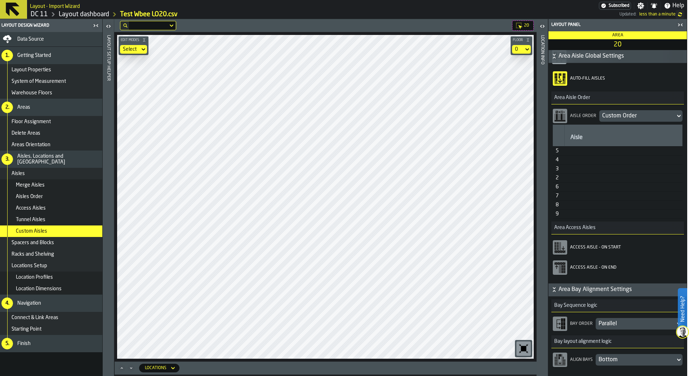
click at [558, 154] on div "5" at bounding box center [559, 151] width 6 height 6
click at [558, 116] on rect at bounding box center [558, 115] width 1 height 1
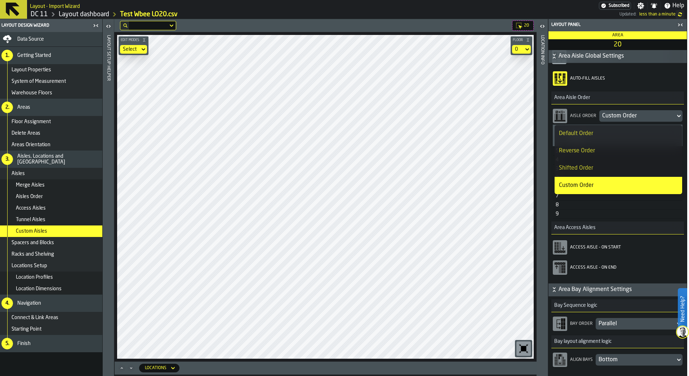
click at [558, 116] on rect at bounding box center [558, 115] width 1 height 1
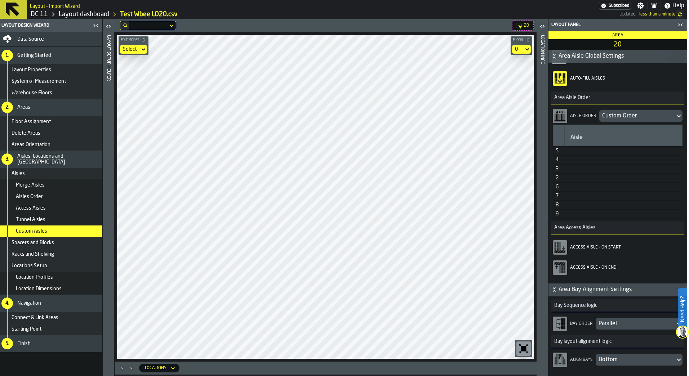
click at [559, 179] on div "2" at bounding box center [559, 178] width 6 height 6
click at [558, 172] on div "3" at bounding box center [559, 169] width 6 height 6
click at [558, 163] on td "4" at bounding box center [559, 159] width 12 height 9
click at [582, 115] on div "Aisle Order" at bounding box center [583, 116] width 29 height 5
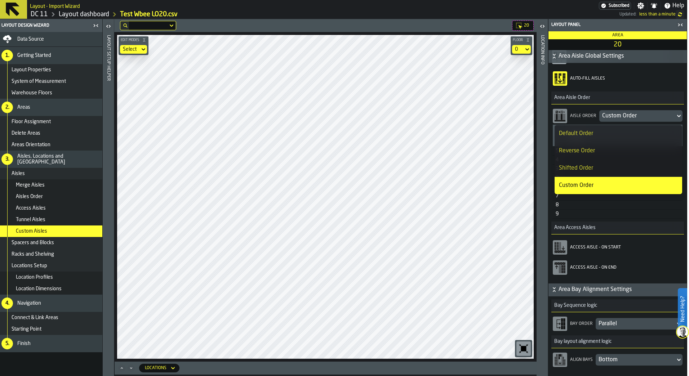
click at [582, 115] on div "Aisle Order" at bounding box center [583, 116] width 29 height 5
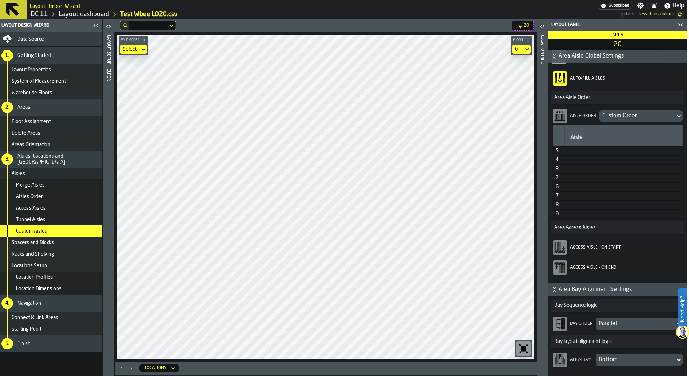
click at [683, 319] on label "Need Help?" at bounding box center [683, 309] width 8 height 40
click at [674, 360] on icon at bounding box center [670, 359] width 9 height 9
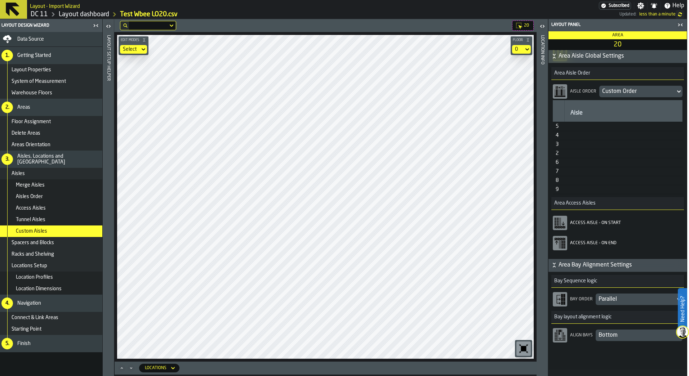
scroll to position [243, 0]
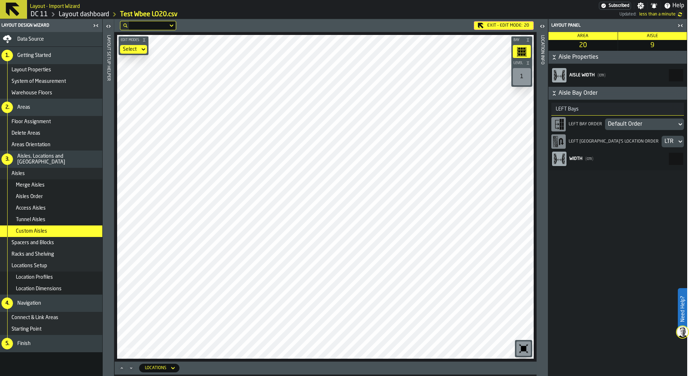
click at [628, 128] on div "Default Order" at bounding box center [641, 124] width 66 height 9
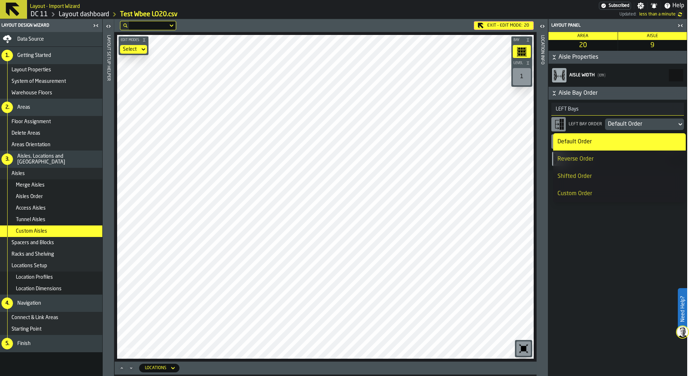
click at [628, 128] on div "Default Order" at bounding box center [641, 124] width 66 height 9
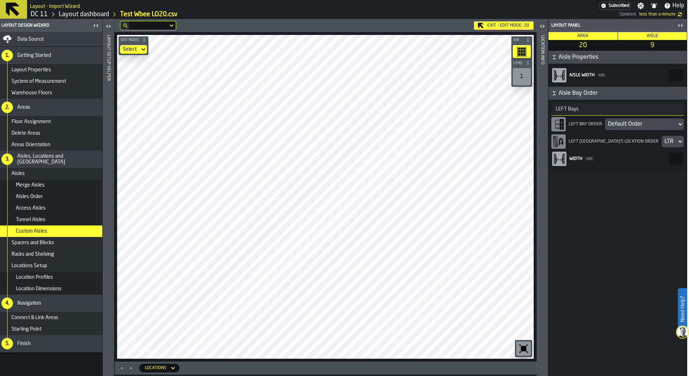
click at [47, 173] on div "Aisles" at bounding box center [56, 174] width 88 height 6
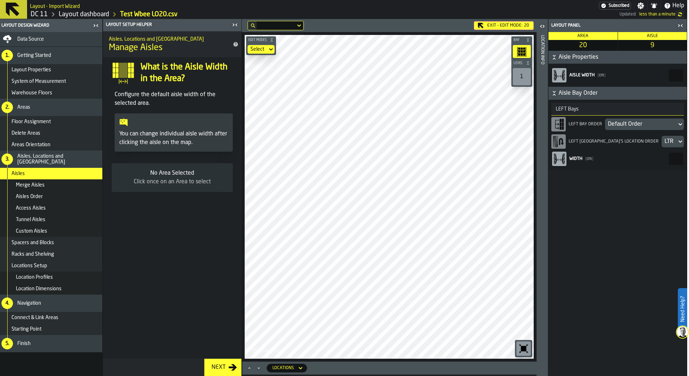
click at [215, 364] on div "Next" at bounding box center [219, 367] width 20 height 9
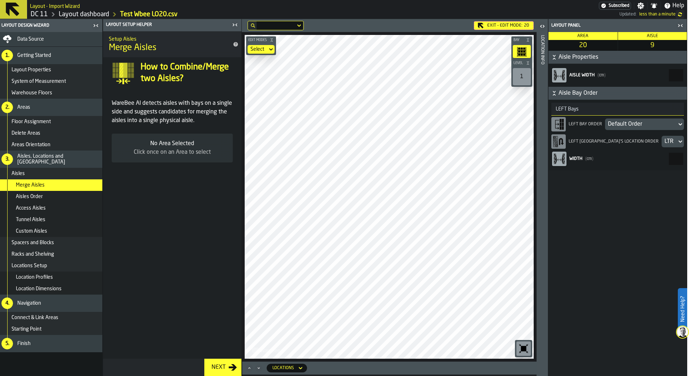
click at [510, 24] on div "Exit - Edit Mode: 20" at bounding box center [504, 25] width 60 height 9
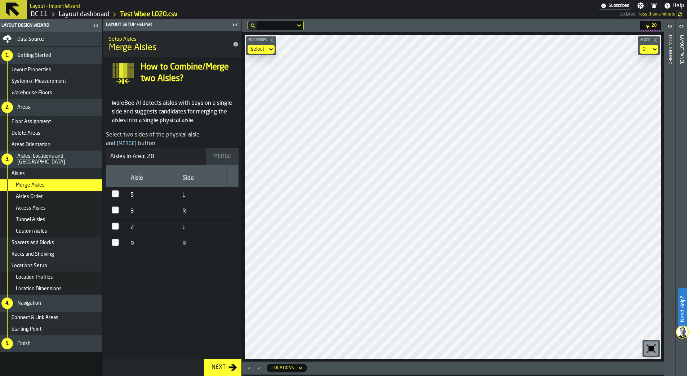
click at [229, 367] on icon "button-Next" at bounding box center [233, 367] width 8 height 6
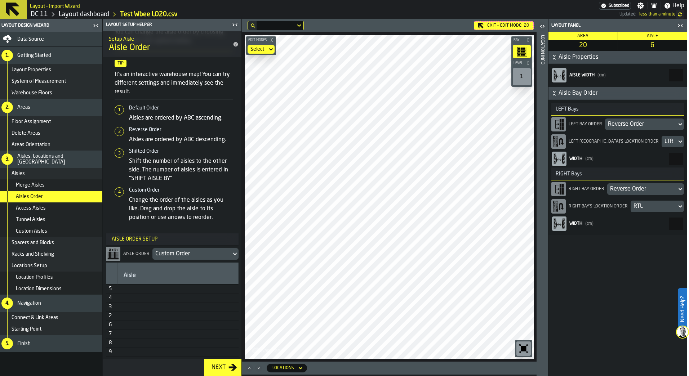
scroll to position [75, 0]
click at [58, 206] on div "Access Aisles" at bounding box center [58, 208] width 84 height 6
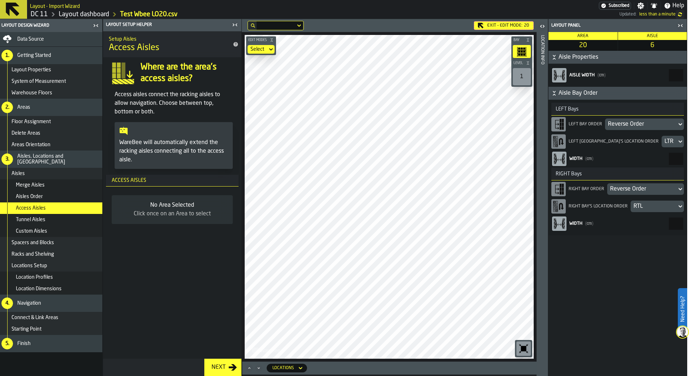
click at [506, 26] on div "Exit - Edit Mode: 20" at bounding box center [504, 25] width 60 height 9
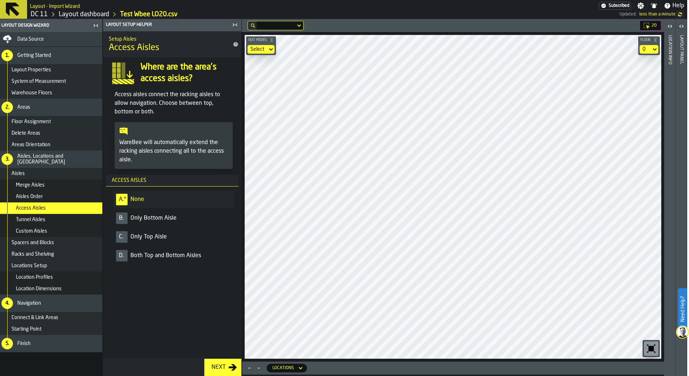
click at [36, 219] on span "Tunnel Aisles" at bounding box center [31, 220] width 30 height 6
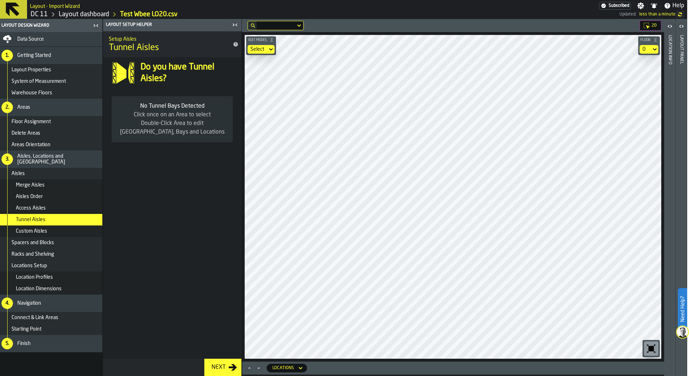
click at [48, 232] on div "Custom Aisles" at bounding box center [58, 232] width 84 height 6
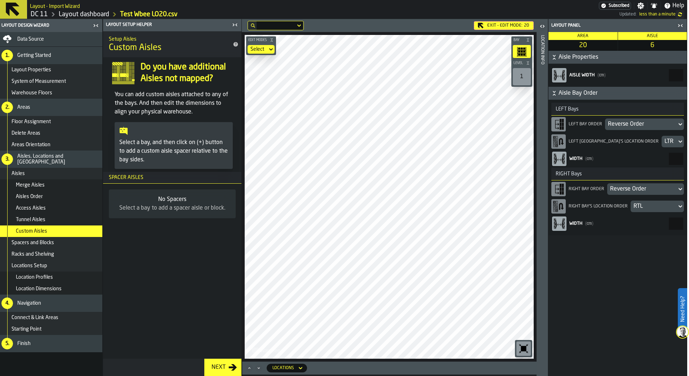
click at [508, 29] on div "Exit - Edit Mode: 20" at bounding box center [504, 25] width 60 height 9
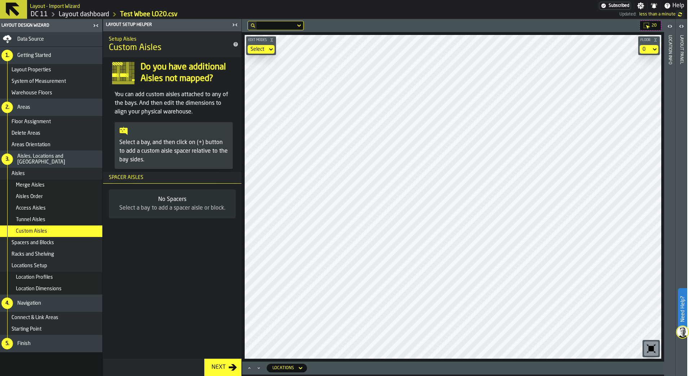
click at [685, 305] on label "Need Help?" at bounding box center [683, 309] width 8 height 40
click at [673, 364] on span at bounding box center [671, 360] width 20 height 20
click at [681, 295] on label "Need Help?" at bounding box center [683, 309] width 8 height 40
click at [677, 357] on span at bounding box center [671, 360] width 20 height 20
click at [681, 318] on label "Need Help?" at bounding box center [683, 309] width 8 height 40
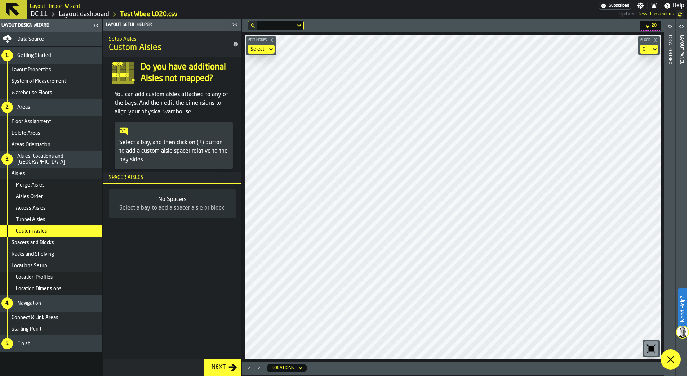
click at [671, 361] on icon at bounding box center [670, 359] width 9 height 9
click at [680, 306] on label "Need Help?" at bounding box center [683, 309] width 8 height 40
click at [673, 356] on icon at bounding box center [670, 359] width 9 height 9
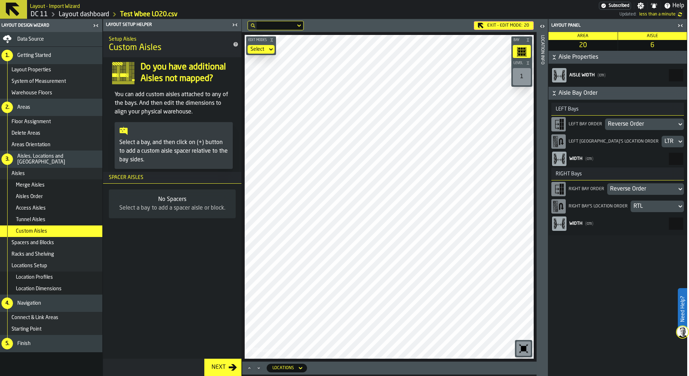
click at [524, 349] on icon "button-toolbar-undefined" at bounding box center [523, 348] width 5 height 5
click at [537, 75] on header "Location Info" at bounding box center [542, 197] width 11 height 357
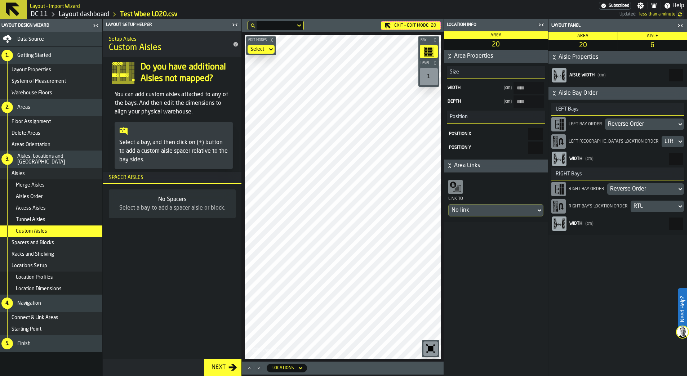
click at [470, 56] on span "Area Properties" at bounding box center [500, 56] width 92 height 9
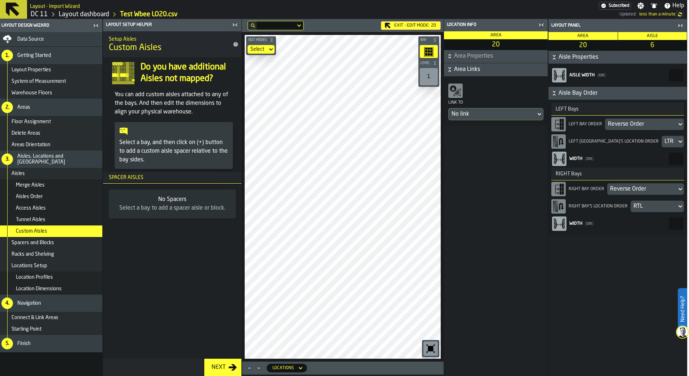
click at [470, 56] on span "Area Properties" at bounding box center [500, 56] width 92 height 9
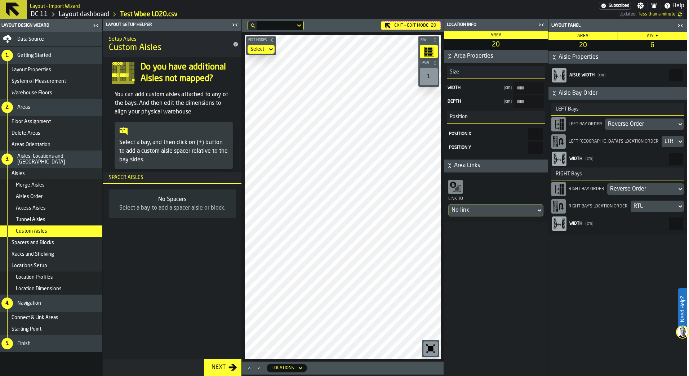
click at [473, 167] on span "Area Links" at bounding box center [500, 165] width 92 height 9
click at [455, 194] on div at bounding box center [455, 187] width 14 height 14
click at [501, 222] on input "Search Link to" at bounding box center [497, 224] width 89 height 9
click at [420, 376] on html "Need Help? Layout - Import Wizard Subscribed Settings Notifications Help DC 11 …" at bounding box center [342, 188] width 689 height 376
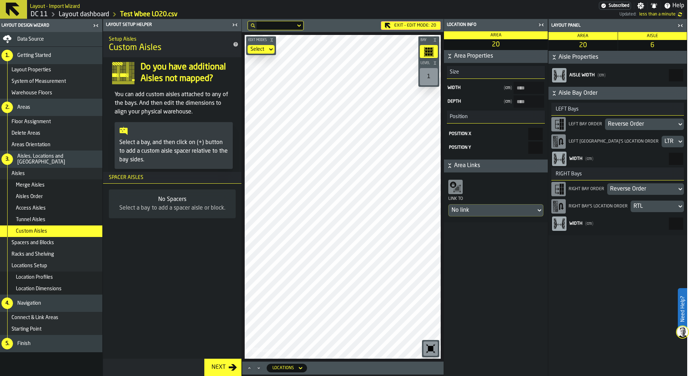
click at [346, 376] on html "Need Help? Layout - Import Wizard Subscribed Settings Notifications Help DC 11 …" at bounding box center [342, 188] width 689 height 376
click at [492, 216] on div "No link" at bounding box center [492, 211] width 87 height 12
click at [491, 221] on input "Search Link to" at bounding box center [497, 224] width 89 height 9
type input "****"
click at [539, 226] on input "****" at bounding box center [497, 224] width 89 height 9
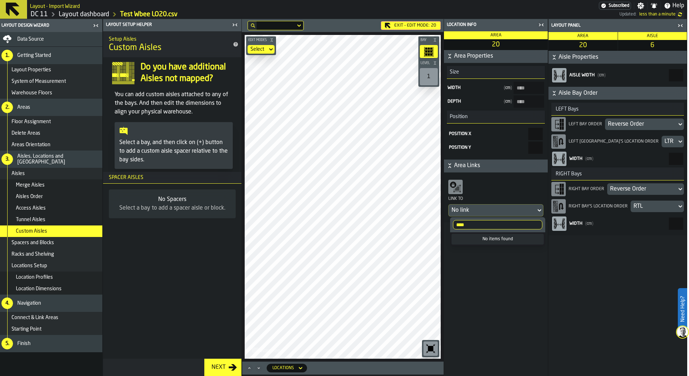
click at [538, 226] on input "****" at bounding box center [497, 224] width 89 height 9
click at [529, 206] on div "No link" at bounding box center [492, 211] width 87 height 12
click at [539, 28] on icon "button-toggle-Close me" at bounding box center [541, 25] width 9 height 9
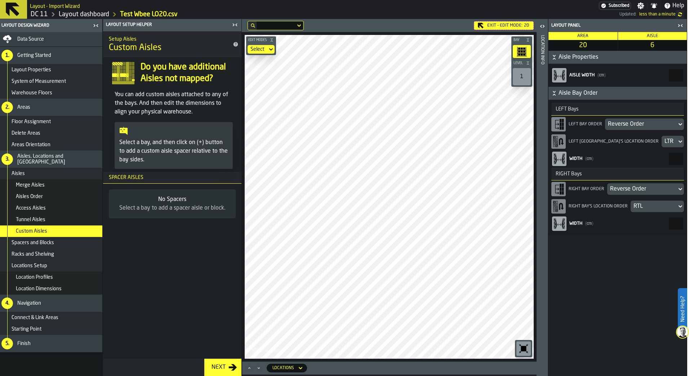
click at [530, 83] on div "1" at bounding box center [522, 76] width 18 height 17
click at [542, 48] on div "Location Info" at bounding box center [542, 204] width 5 height 341
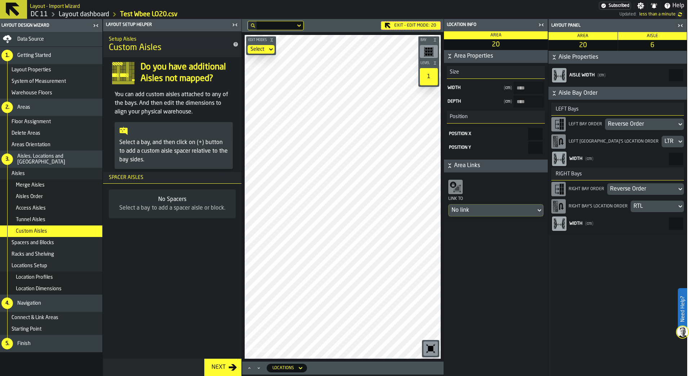
click at [543, 24] on icon "button-toggle-Close me" at bounding box center [543, 25] width 2 height 3
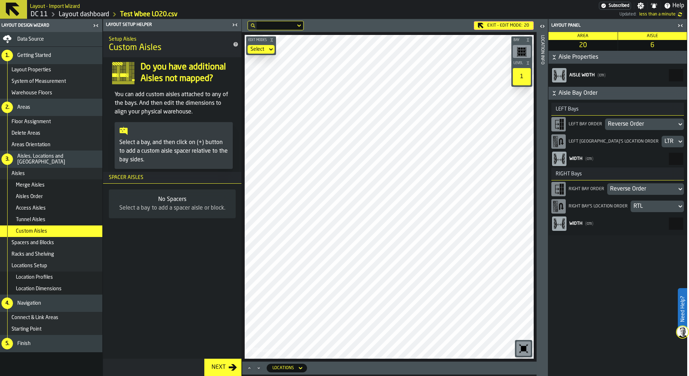
click at [516, 49] on div "button-toolbar-undefined" at bounding box center [522, 51] width 18 height 13
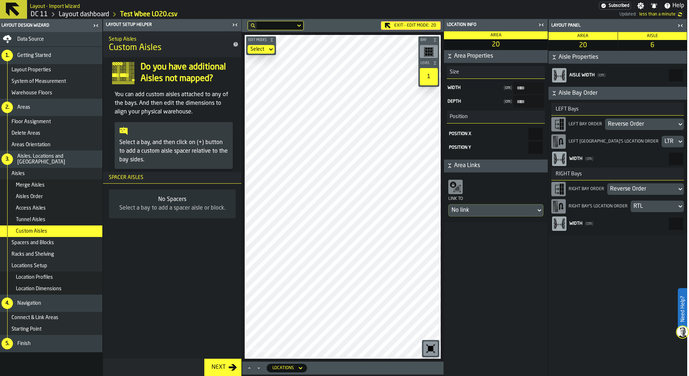
click at [681, 25] on icon "button-toggle-Close me" at bounding box center [680, 25] width 9 height 9
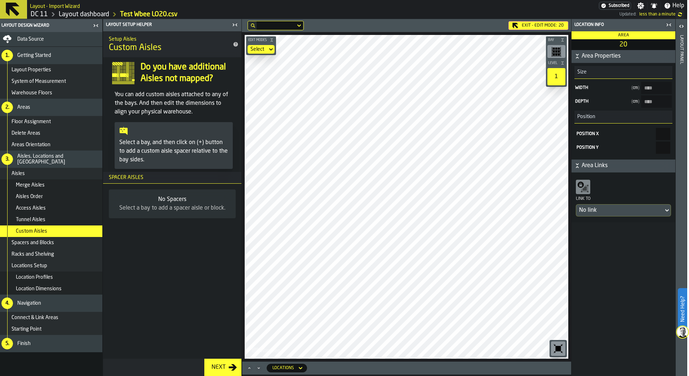
click at [668, 26] on icon "button-toggle-Close me" at bounding box center [667, 25] width 2 height 3
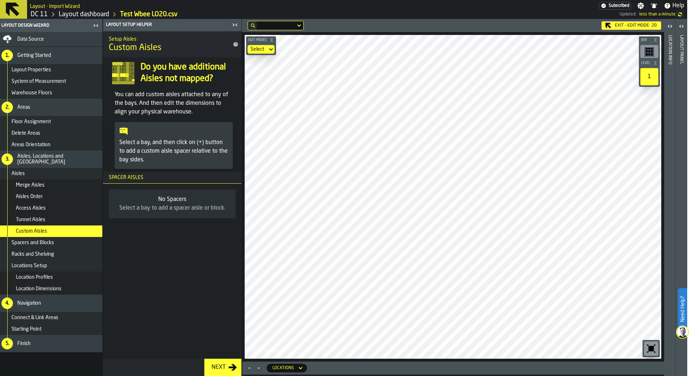
click at [683, 295] on label "Need Help?" at bounding box center [683, 309] width 8 height 40
click at [668, 356] on icon at bounding box center [670, 359] width 9 height 9
click at [679, 300] on label "Need Help?" at bounding box center [683, 309] width 8 height 40
click at [671, 352] on span at bounding box center [671, 360] width 20 height 20
click at [687, 308] on html "Need Help? Layout - Import Wizard Subscribed Settings Notifications Help DC 11 …" at bounding box center [342, 188] width 689 height 376
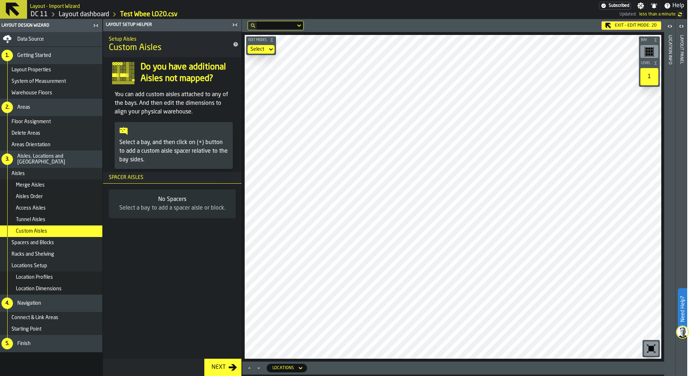
click at [683, 310] on label "Need Help?" at bounding box center [683, 309] width 8 height 40
click at [665, 361] on span at bounding box center [671, 360] width 20 height 20
click at [647, 57] on div "button-toolbar-undefined" at bounding box center [650, 51] width 18 height 13
click at [652, 76] on div "1" at bounding box center [650, 76] width 18 height 17
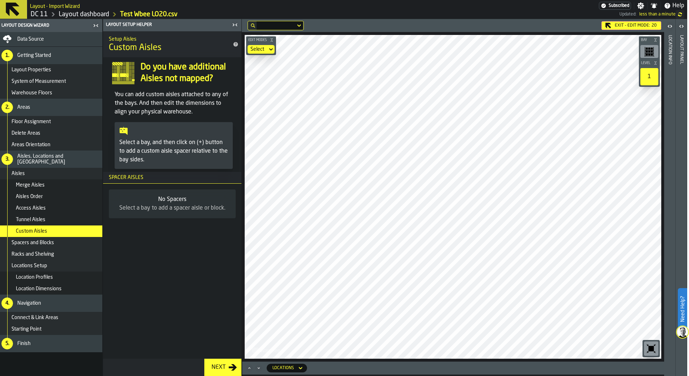
click at [644, 54] on icon "button-toolbar-undefined" at bounding box center [649, 51] width 10 height 10
click at [654, 352] on icon "button-toolbar-undefined" at bounding box center [652, 349] width 12 height 12
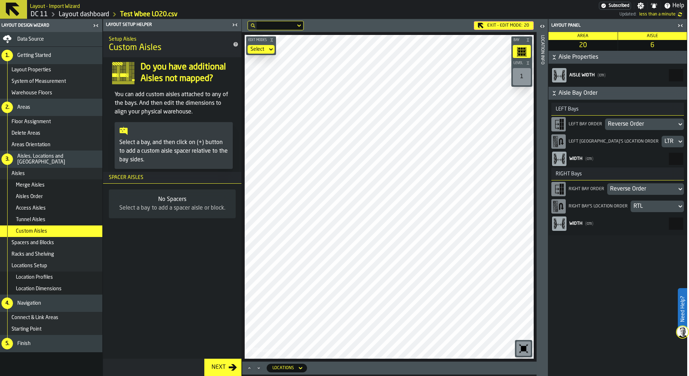
click at [544, 107] on div "Location Info" at bounding box center [542, 204] width 5 height 341
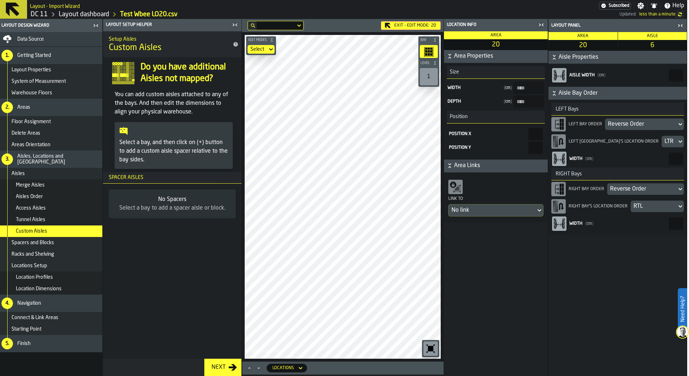
click at [539, 23] on icon "button-toggle-Close me" at bounding box center [541, 25] width 9 height 9
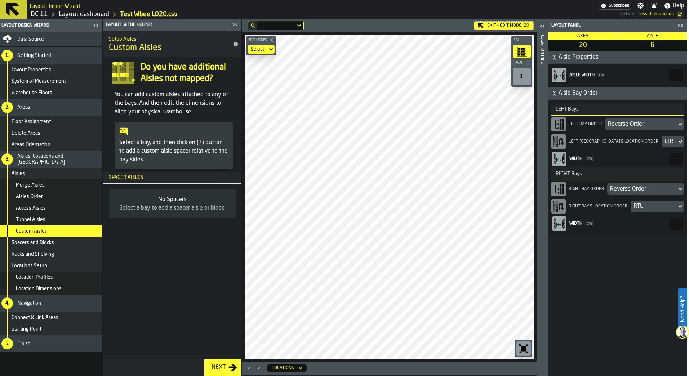
click at [41, 317] on span "Connect & Link Areas" at bounding box center [35, 318] width 47 height 6
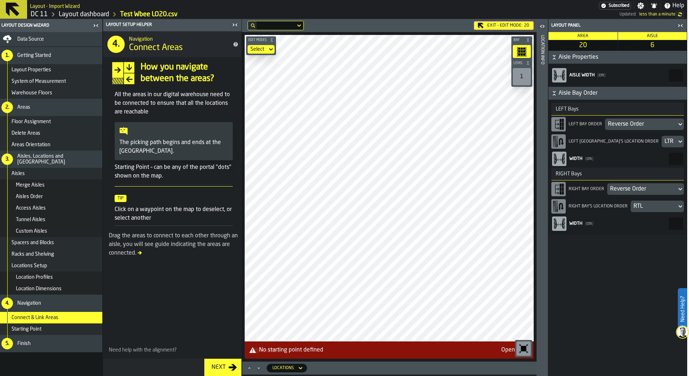
click at [55, 204] on div "Access Aisles" at bounding box center [51, 209] width 104 height 12
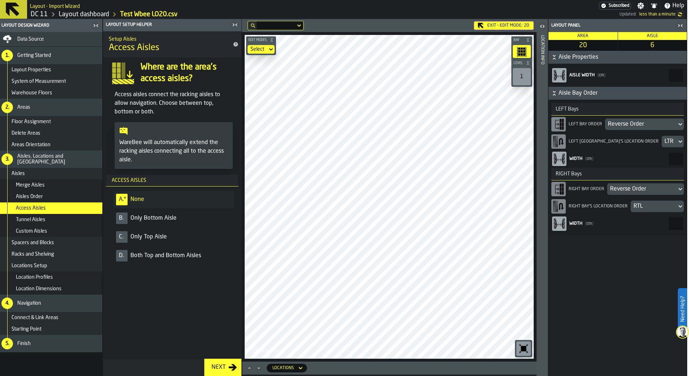
click at [525, 343] on div "button-toolbar-undefined" at bounding box center [524, 349] width 14 height 14
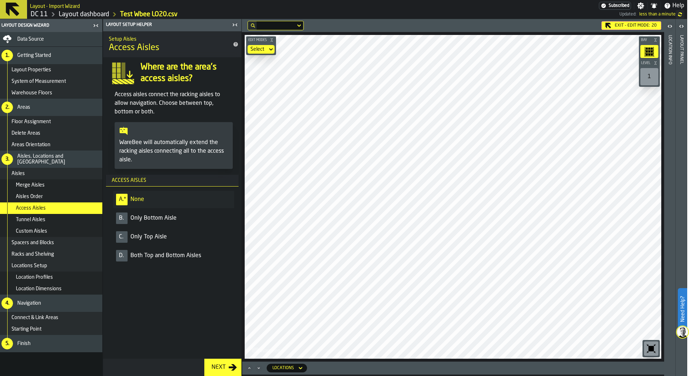
click at [685, 303] on label "Need Help?" at bounding box center [683, 309] width 8 height 40
click at [670, 363] on icon at bounding box center [670, 359] width 9 height 9
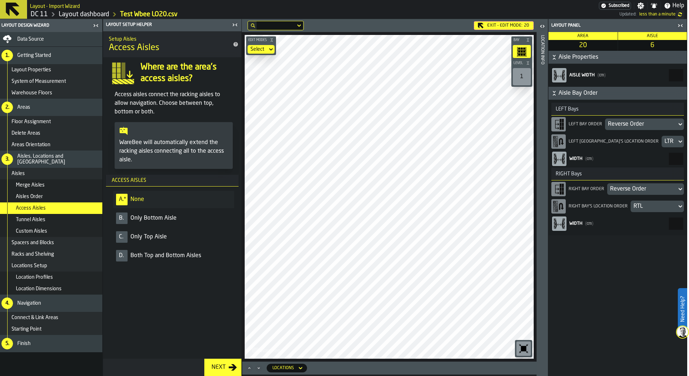
click at [683, 306] on label "Need Help?" at bounding box center [683, 309] width 8 height 40
click at [675, 351] on span at bounding box center [671, 360] width 20 height 20
